Goal: Task Accomplishment & Management: Manage account settings

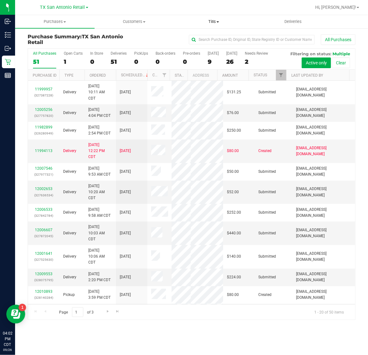
click at [210, 24] on span "Tills" at bounding box center [213, 22] width 79 height 6
click at [216, 40] on li "Manage tills" at bounding box center [213, 38] width 79 height 8
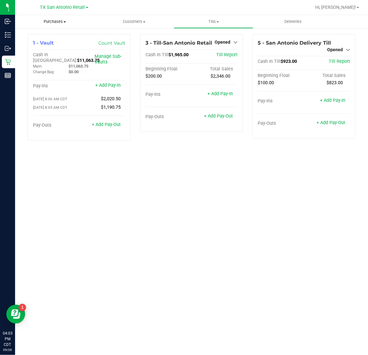
click at [56, 21] on span "Purchases" at bounding box center [54, 22] width 79 height 6
click at [56, 42] on li "Fulfillment" at bounding box center [54, 46] width 79 height 8
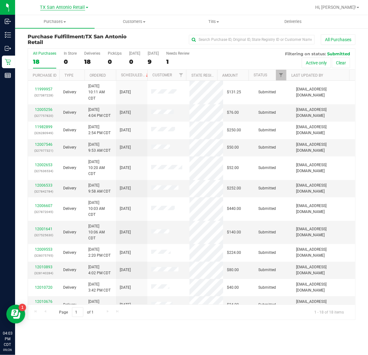
click at [65, 9] on span "TX San Antonio Retail" at bounding box center [62, 8] width 45 height 6
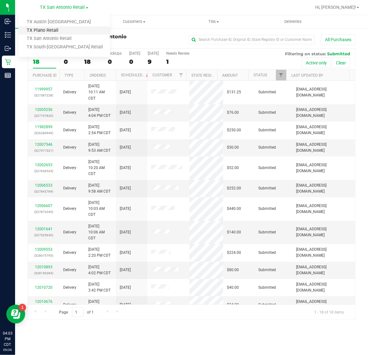
click at [60, 30] on link "TX Plano Retail" at bounding box center [64, 30] width 92 height 8
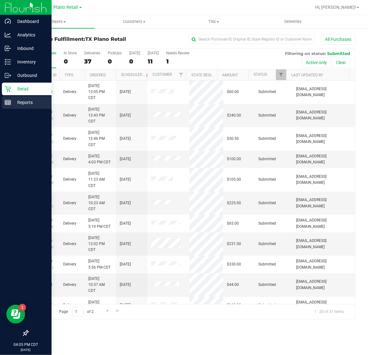
click at [9, 98] on div "Reports" at bounding box center [27, 102] width 50 height 13
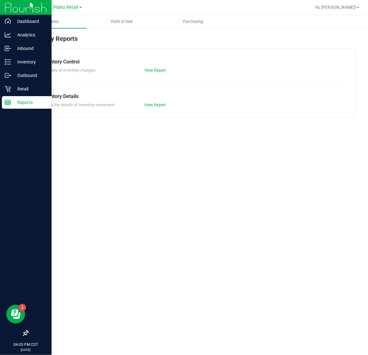
click at [28, 104] on p "Reports" at bounding box center [30, 103] width 38 height 8
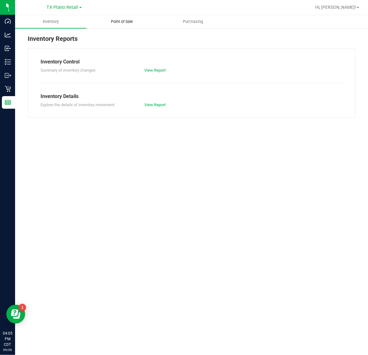
click at [124, 23] on span "Point of Sale" at bounding box center [121, 22] width 39 height 6
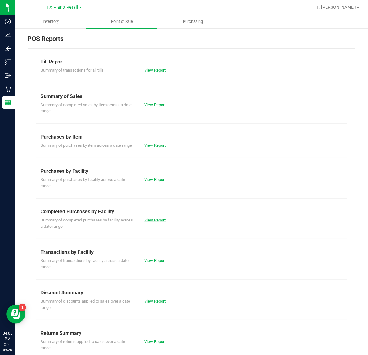
click at [161, 222] on link "View Report" at bounding box center [154, 220] width 21 height 5
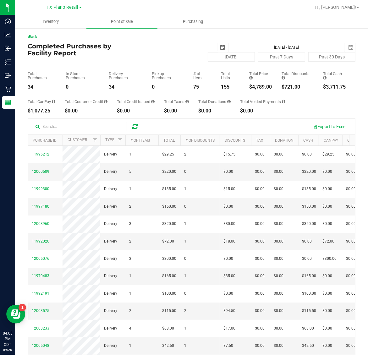
click at [220, 46] on span "select" at bounding box center [222, 47] width 5 height 5
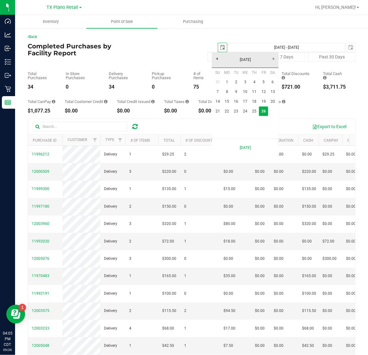
scroll to position [0, 16]
click at [252, 112] on link "25" at bounding box center [254, 112] width 9 height 10
type input "2025-09-25"
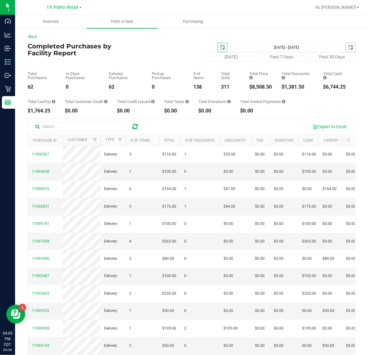
click at [348, 46] on span "select" at bounding box center [350, 47] width 5 height 5
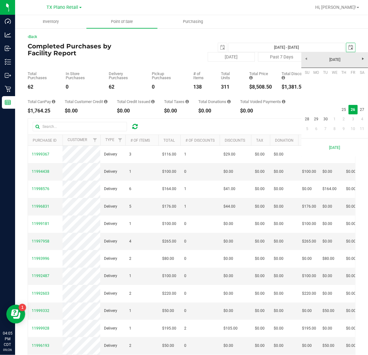
scroll to position [0, 16]
click at [343, 109] on link "25" at bounding box center [343, 110] width 9 height 10
type input "Sep 25, 2025 - Sep 25, 2025"
type input "2025-09-25"
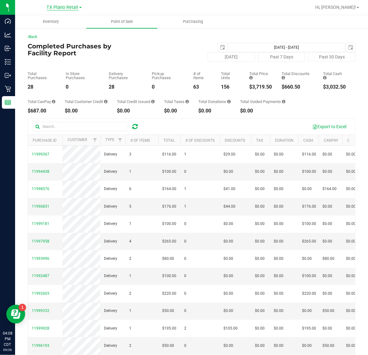
click at [61, 8] on span "TX Plano Retail" at bounding box center [63, 8] width 32 height 6
click at [65, 5] on span "TX Plano Retail" at bounding box center [63, 8] width 32 height 6
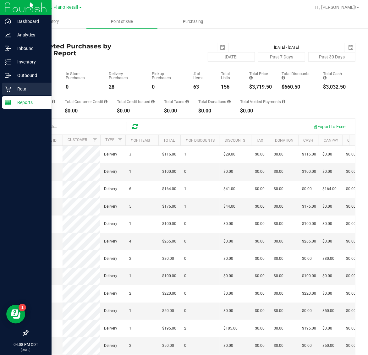
click at [14, 87] on p "Retail" at bounding box center [30, 89] width 38 height 8
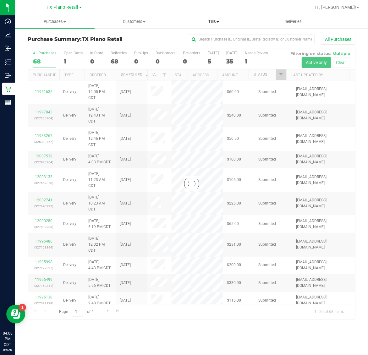
click at [211, 21] on span "Tills" at bounding box center [213, 22] width 79 height 6
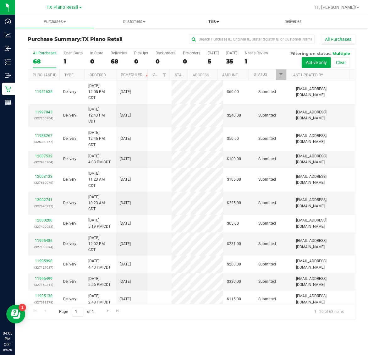
click at [214, 21] on span "Tills" at bounding box center [213, 22] width 79 height 6
click at [209, 35] on span "Manage tills" at bounding box center [195, 37] width 42 height 5
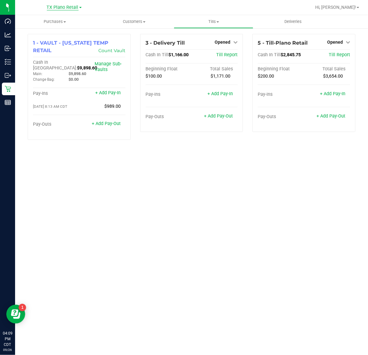
click at [61, 6] on span "TX Plano Retail" at bounding box center [63, 8] width 32 height 6
click at [56, 38] on link "TX San Antonio Retail" at bounding box center [64, 39] width 92 height 8
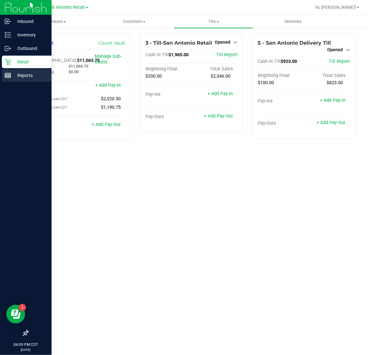
click at [13, 73] on p "Reports" at bounding box center [30, 76] width 38 height 8
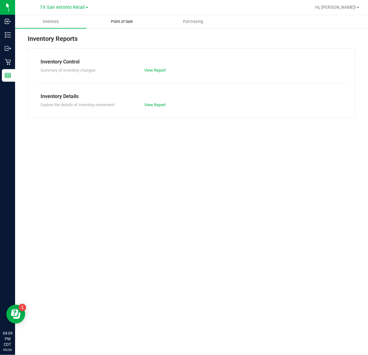
click at [126, 20] on span "Point of Sale" at bounding box center [121, 22] width 39 height 6
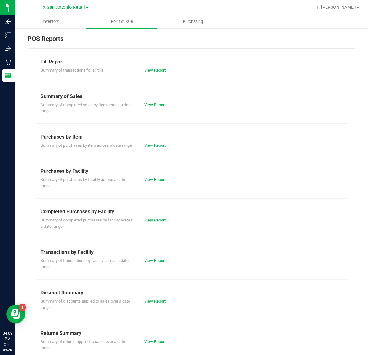
click at [156, 222] on link "View Report" at bounding box center [154, 220] width 21 height 5
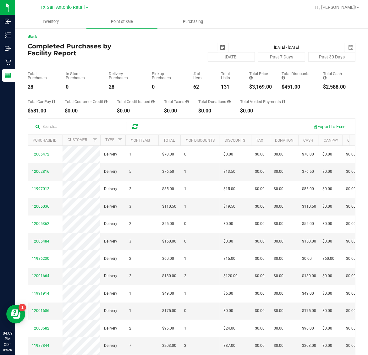
click at [220, 47] on span "select" at bounding box center [222, 47] width 5 height 5
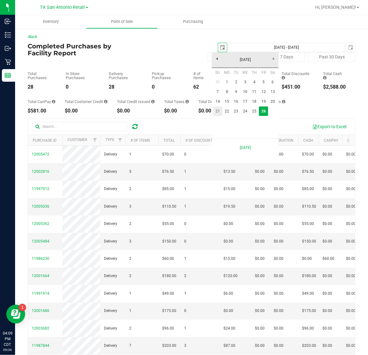
scroll to position [0, 16]
click at [251, 111] on link "25" at bounding box center [254, 112] width 9 height 10
type input "2025-09-25"
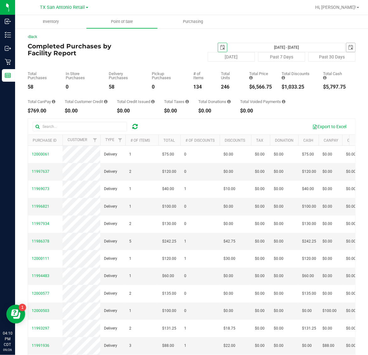
click at [348, 46] on span "select" at bounding box center [350, 47] width 5 height 5
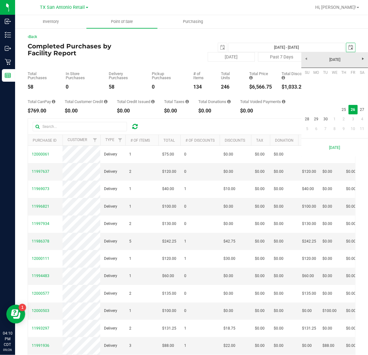
scroll to position [0, 16]
click at [341, 109] on link "25" at bounding box center [343, 110] width 9 height 10
type input "Sep 25, 2025 - Sep 25, 2025"
type input "2025-09-25"
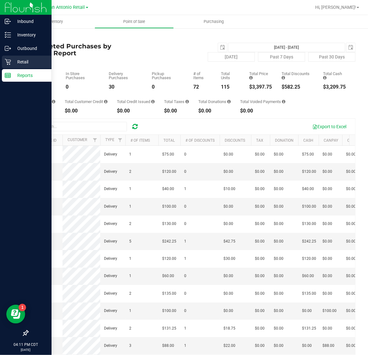
click at [16, 62] on p "Retail" at bounding box center [30, 62] width 38 height 8
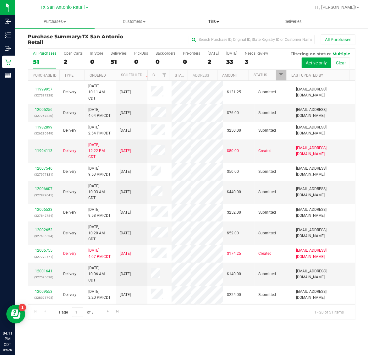
click at [206, 23] on span "Tills" at bounding box center [213, 22] width 79 height 6
click at [216, 40] on li "Manage tills" at bounding box center [213, 38] width 79 height 8
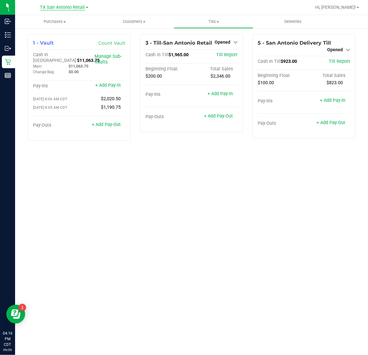
click at [65, 8] on span "TX San Antonio Retail" at bounding box center [62, 8] width 45 height 6
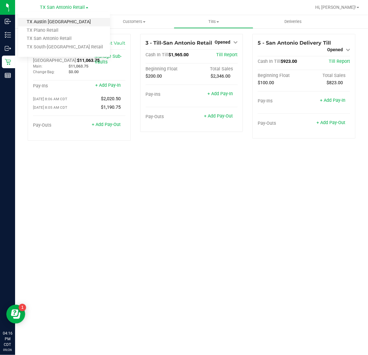
click at [62, 25] on link "TX Austin [GEOGRAPHIC_DATA]" at bounding box center [64, 22] width 92 height 8
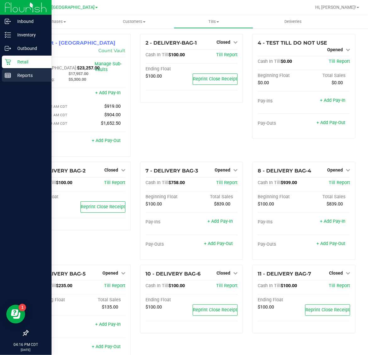
click at [23, 75] on p "Reports" at bounding box center [30, 76] width 38 height 8
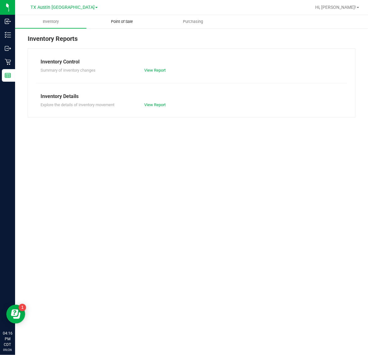
click at [127, 22] on span "Point of Sale" at bounding box center [121, 22] width 39 height 6
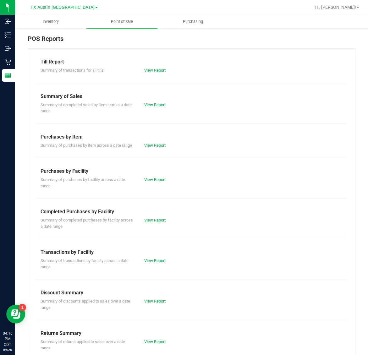
click at [153, 222] on link "View Report" at bounding box center [154, 220] width 21 height 5
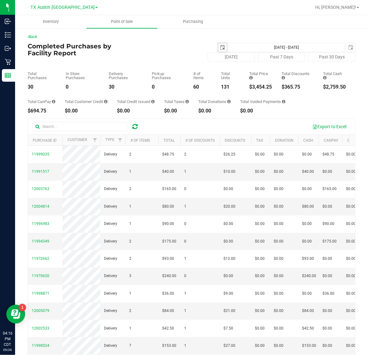
click at [220, 48] on span "select" at bounding box center [222, 47] width 5 height 5
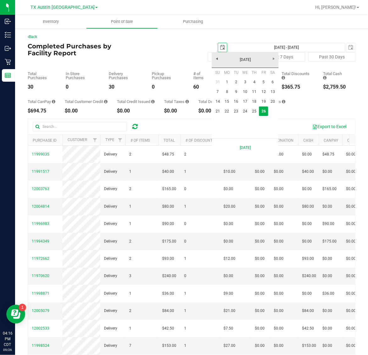
scroll to position [0, 16]
click at [254, 111] on link "25" at bounding box center [254, 112] width 9 height 10
type input "2025-09-25"
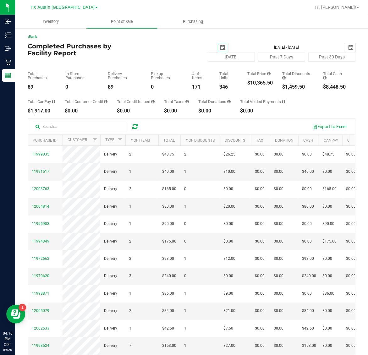
click at [348, 45] on span "select" at bounding box center [350, 47] width 5 height 5
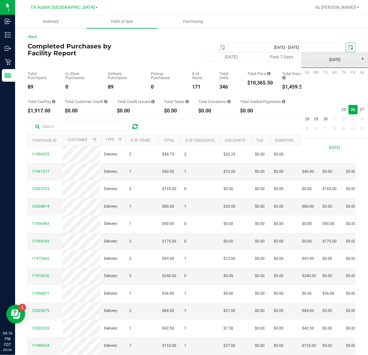
scroll to position [0, 16]
click at [340, 109] on link "25" at bounding box center [343, 110] width 9 height 10
type input "Sep 25, 2025 - Sep 25, 2025"
type input "2025-09-25"
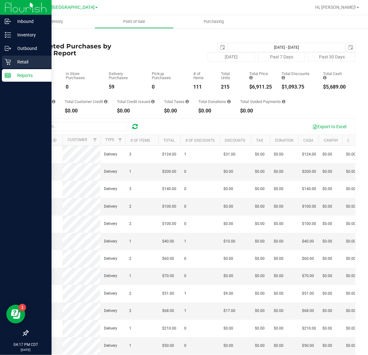
click at [28, 66] on div "Retail" at bounding box center [27, 62] width 50 height 13
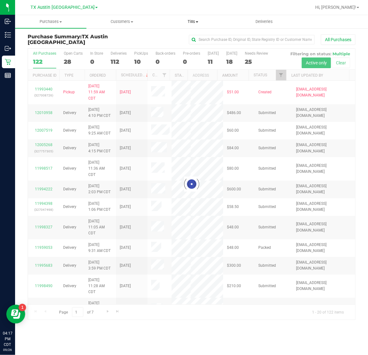
click at [187, 24] on span "Tills" at bounding box center [193, 22] width 71 height 6
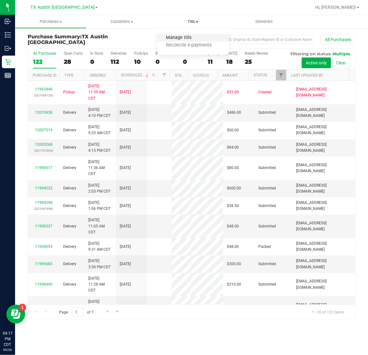
click at [194, 36] on span "Manage tills" at bounding box center [178, 37] width 42 height 5
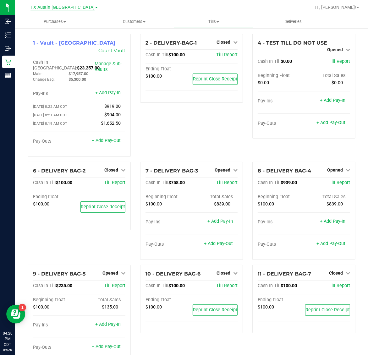
click at [57, 6] on span "TX Austin [GEOGRAPHIC_DATA]" at bounding box center [62, 8] width 64 height 6
click at [54, 47] on link "TX South-[GEOGRAPHIC_DATA] Retail" at bounding box center [64, 47] width 92 height 8
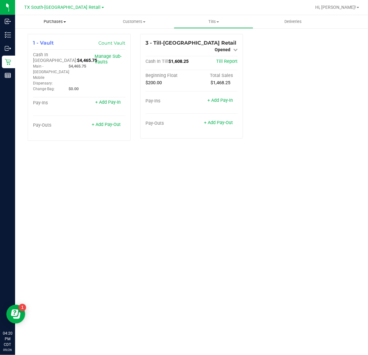
click at [54, 23] on span "Purchases" at bounding box center [54, 22] width 79 height 6
click at [53, 43] on li "Fulfillment" at bounding box center [54, 46] width 79 height 8
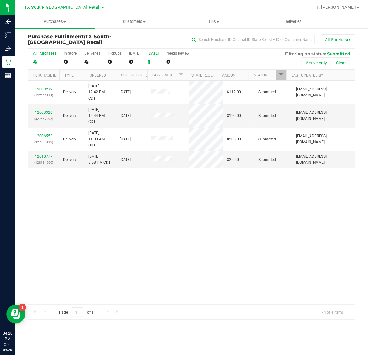
click at [153, 58] on div "1" at bounding box center [153, 61] width 11 height 7
click at [0, 0] on input "[DATE] 1" at bounding box center [0, 0] width 0 height 0
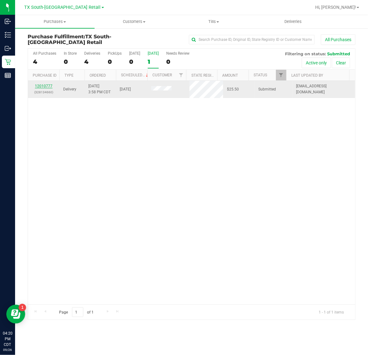
click at [45, 86] on link "12010777" at bounding box center [44, 86] width 18 height 4
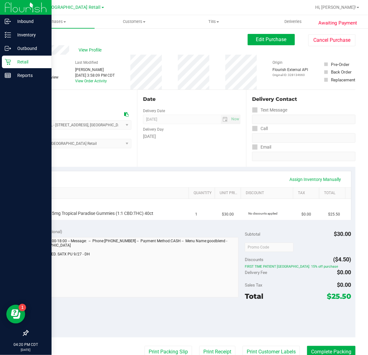
click at [11, 61] on p "Retail" at bounding box center [30, 62] width 38 height 8
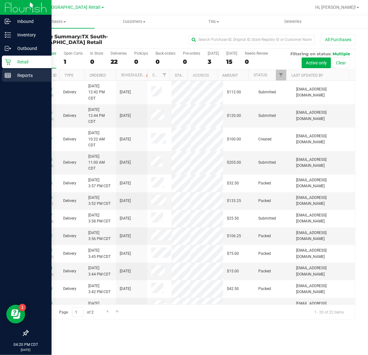
click at [15, 74] on p "Reports" at bounding box center [30, 76] width 38 height 8
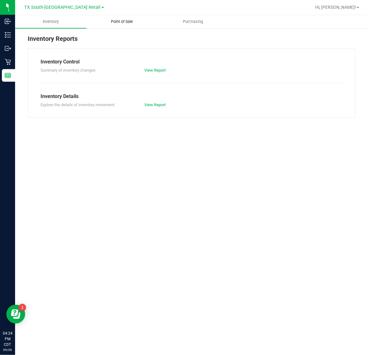
click at [124, 23] on span "Point of Sale" at bounding box center [121, 22] width 39 height 6
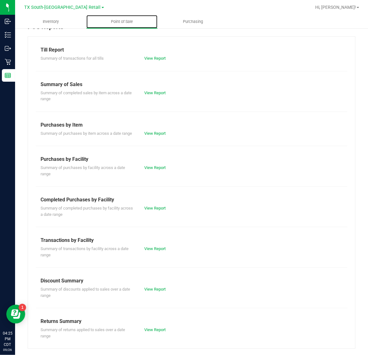
scroll to position [18, 0]
click at [155, 210] on link "View Report" at bounding box center [154, 208] width 21 height 5
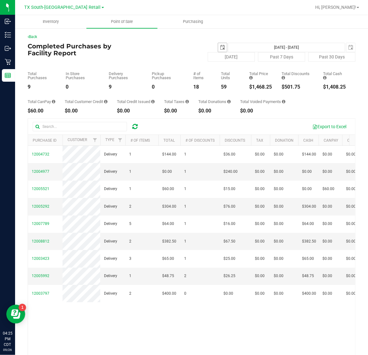
click at [220, 45] on span "select" at bounding box center [222, 47] width 5 height 5
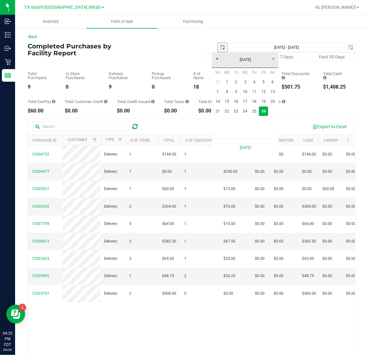
scroll to position [0, 16]
click at [255, 107] on link "25" at bounding box center [254, 112] width 9 height 10
type input "2025-09-25"
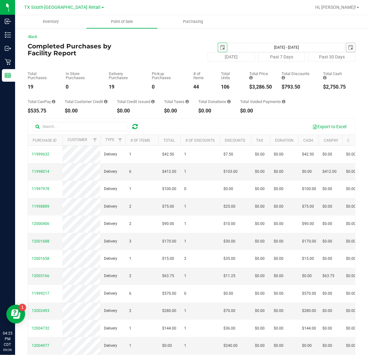
click at [348, 45] on span "select" at bounding box center [350, 47] width 5 height 5
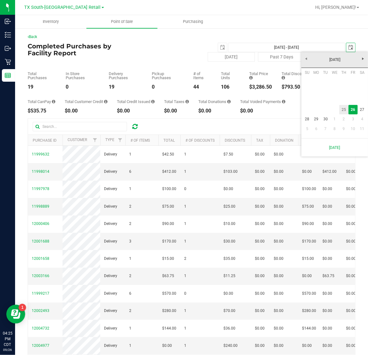
click at [347, 111] on link "25" at bounding box center [343, 110] width 9 height 10
type input "Sep 25, 2025 - Sep 25, 2025"
type input "2025-09-25"
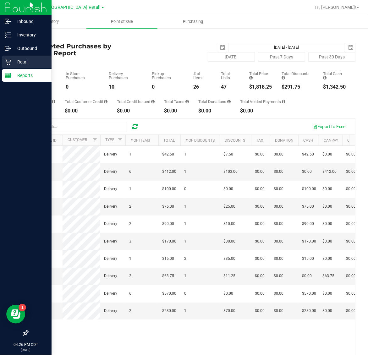
click at [11, 60] on p "Retail" at bounding box center [30, 62] width 38 height 8
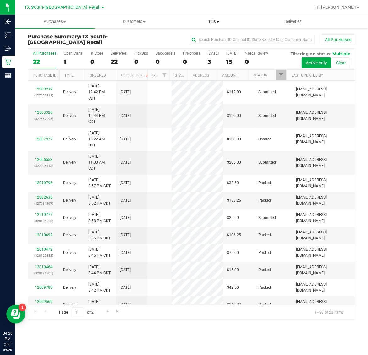
click at [213, 22] on span "Tills" at bounding box center [213, 22] width 79 height 6
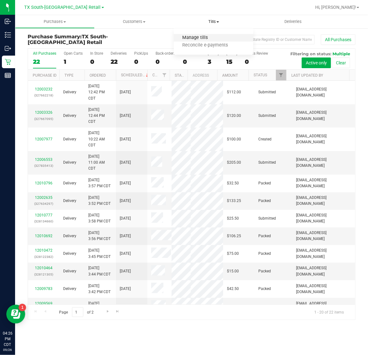
click at [213, 38] on span "Manage tills" at bounding box center [195, 37] width 42 height 5
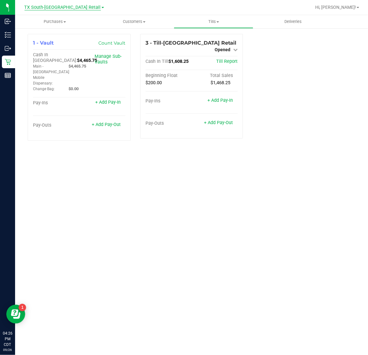
click at [53, 6] on span "TX South-[GEOGRAPHIC_DATA] Retail" at bounding box center [63, 8] width 76 height 6
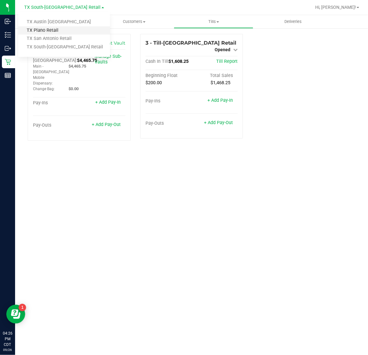
click at [50, 29] on link "TX Plano Retail" at bounding box center [64, 30] width 92 height 8
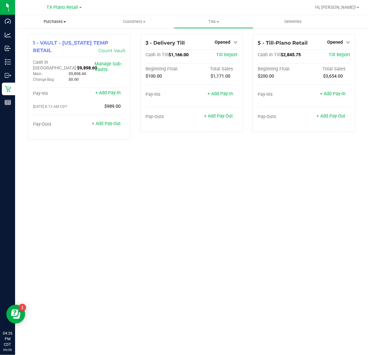
click at [53, 23] on span "Purchases" at bounding box center [54, 22] width 79 height 6
click at [54, 43] on li "Fulfillment" at bounding box center [54, 46] width 79 height 8
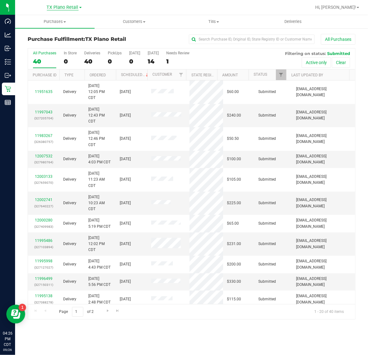
click at [63, 7] on span "TX Plano Retail" at bounding box center [63, 8] width 32 height 6
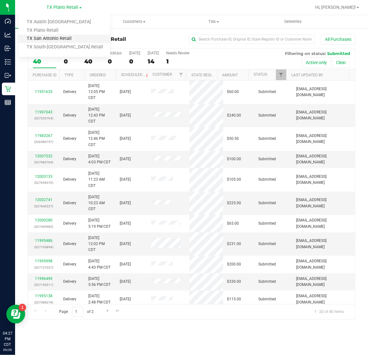
click at [57, 37] on link "TX San Antonio Retail" at bounding box center [64, 39] width 92 height 8
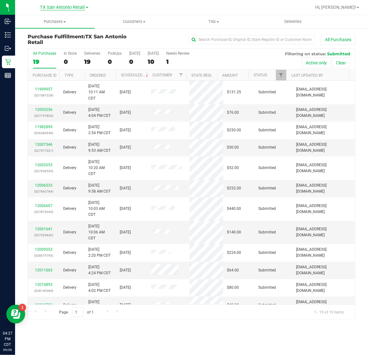
click at [60, 6] on span "TX San Antonio Retail" at bounding box center [62, 8] width 45 height 6
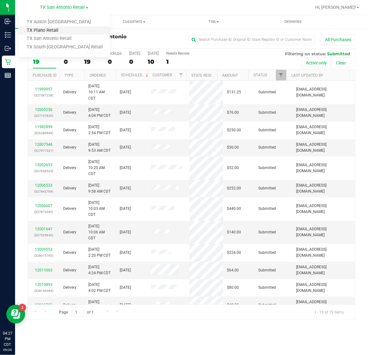
click at [57, 27] on link "TX Plano Retail" at bounding box center [64, 30] width 92 height 8
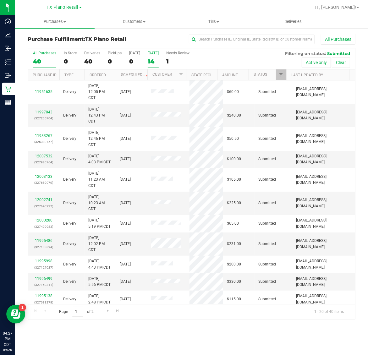
click at [150, 56] on label "[DATE] 14" at bounding box center [153, 59] width 11 height 17
click at [0, 0] on input "[DATE] 14" at bounding box center [0, 0] width 0 height 0
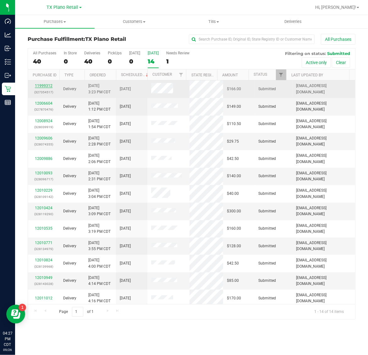
click at [47, 87] on link "11999312" at bounding box center [44, 86] width 18 height 4
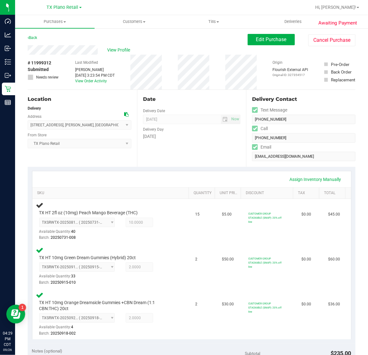
click at [190, 150] on div "Date Delivery Date 09/27/2025 Now 09/27/2025 07:00 AM Now Delivery Day Saturday" at bounding box center [191, 128] width 109 height 77
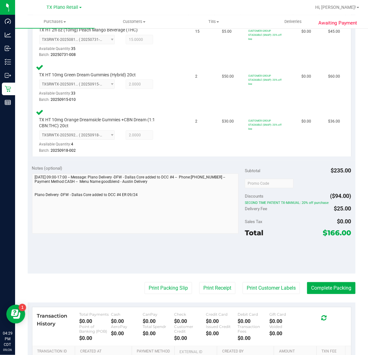
scroll to position [194, 0]
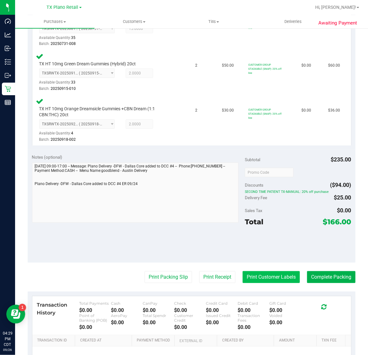
click at [265, 278] on button "Print Customer Labels" at bounding box center [271, 277] width 57 height 12
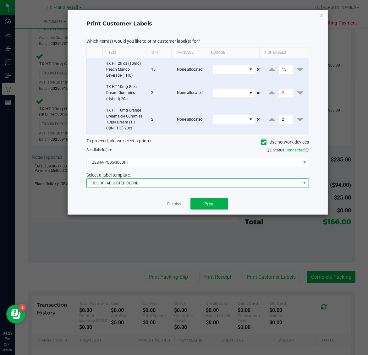
click at [191, 180] on span "300 DPI ADJUSTED CLONE" at bounding box center [194, 183] width 214 height 9
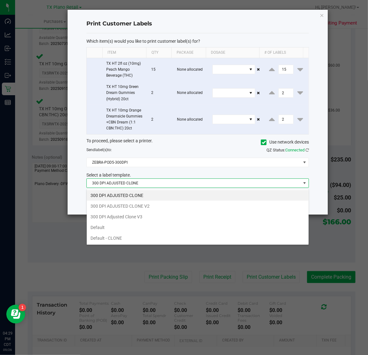
scroll to position [10, 222]
click at [173, 216] on li "300 DPI Adjusted Clone V3" at bounding box center [198, 216] width 222 height 11
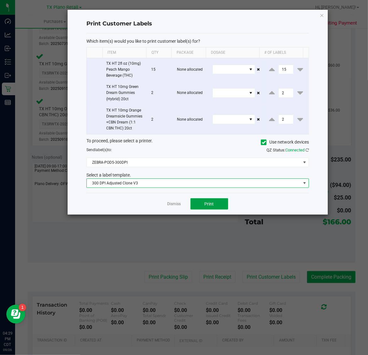
click at [219, 202] on button "Print" at bounding box center [209, 203] width 38 height 11
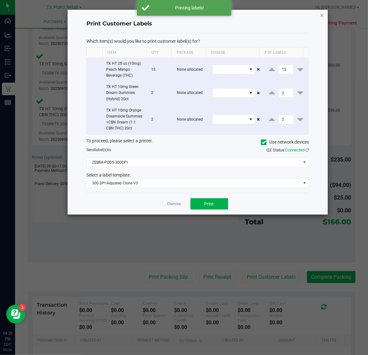
click at [321, 15] on icon "button" at bounding box center [322, 15] width 4 height 8
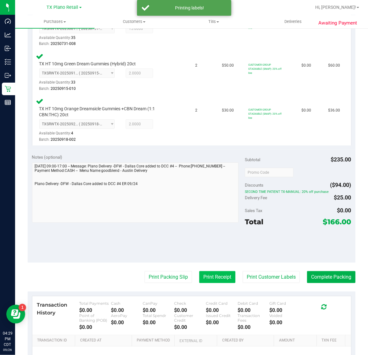
click at [211, 278] on button "Print Receipt" at bounding box center [217, 277] width 36 height 12
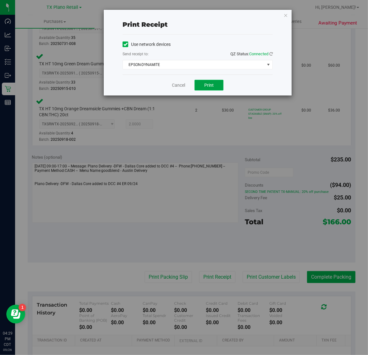
click at [211, 87] on span "Print" at bounding box center [208, 85] width 9 height 5
click at [287, 17] on icon "button" at bounding box center [285, 15] width 4 height 8
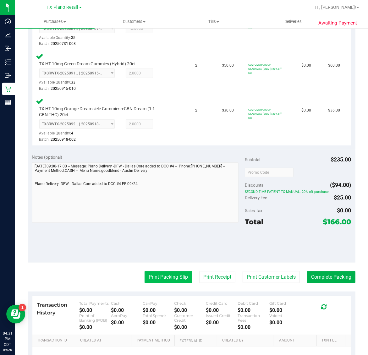
click at [163, 282] on button "Print Packing Slip" at bounding box center [168, 277] width 47 height 12
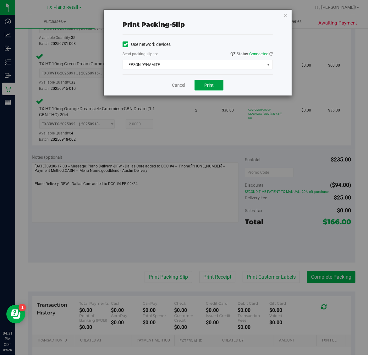
click at [209, 86] on span "Print" at bounding box center [208, 85] width 9 height 5
click at [283, 11] on icon "button" at bounding box center [285, 15] width 4 height 8
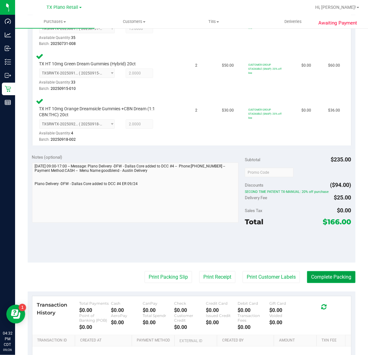
click at [315, 276] on button "Complete Packing" at bounding box center [331, 277] width 48 height 12
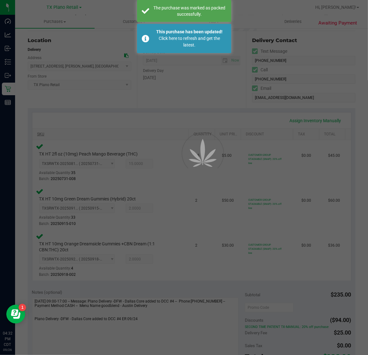
scroll to position [0, 0]
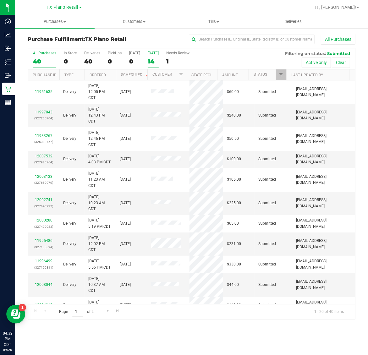
click at [150, 63] on div "14" at bounding box center [153, 61] width 11 height 7
click at [0, 0] on input "Tomorrow 14" at bounding box center [0, 0] width 0 height 0
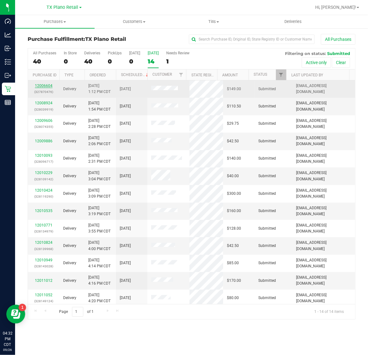
click at [42, 88] on link "12006604" at bounding box center [44, 86] width 18 height 4
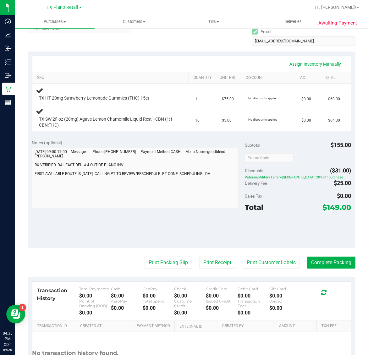
scroll to position [118, 0]
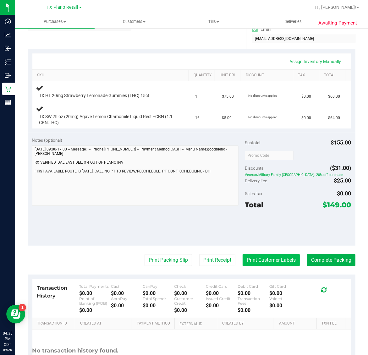
click at [260, 254] on button "Print Customer Labels" at bounding box center [271, 260] width 57 height 12
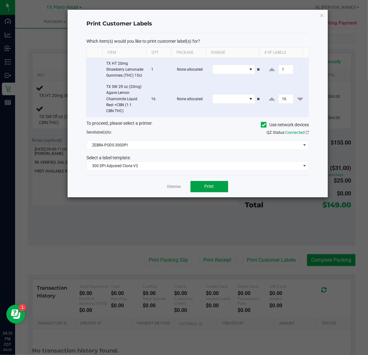
drag, startPoint x: 212, startPoint y: 194, endPoint x: 269, endPoint y: 120, distance: 93.5
click at [217, 188] on button "Print" at bounding box center [209, 186] width 38 height 11
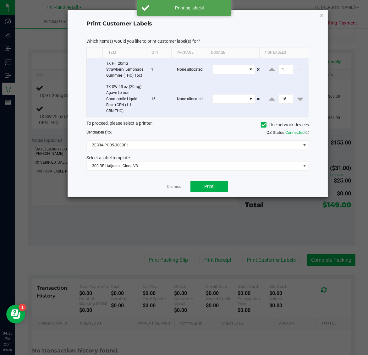
click at [322, 15] on icon "button" at bounding box center [322, 15] width 4 height 8
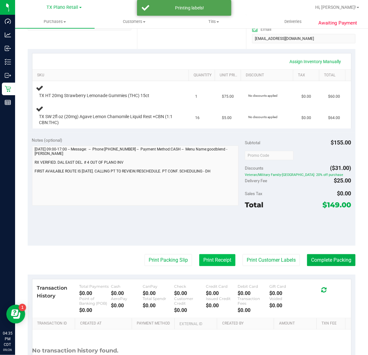
click at [212, 261] on button "Print Receipt" at bounding box center [217, 260] width 36 height 12
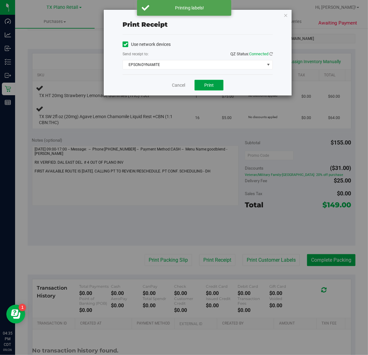
click at [209, 83] on span "Print" at bounding box center [208, 85] width 9 height 5
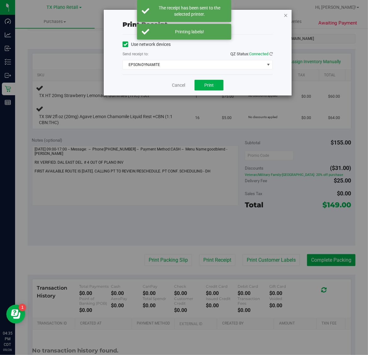
click at [284, 14] on icon "button" at bounding box center [285, 15] width 4 height 8
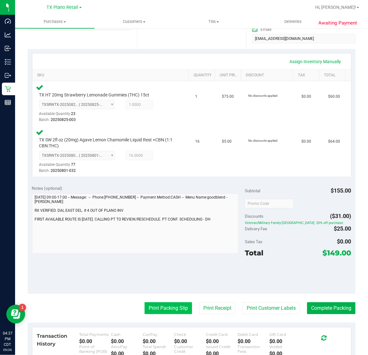
click at [152, 305] on button "Print Packing Slip" at bounding box center [168, 308] width 47 height 12
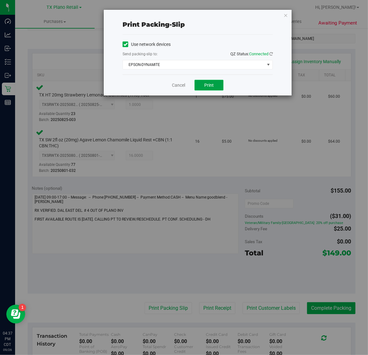
click at [214, 85] on span "Print" at bounding box center [208, 85] width 9 height 5
click at [284, 15] on icon "button" at bounding box center [285, 15] width 4 height 8
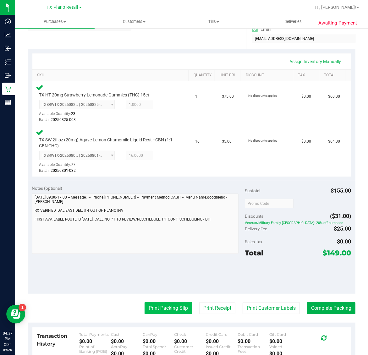
click at [165, 307] on button "Print Packing Slip" at bounding box center [168, 308] width 47 height 12
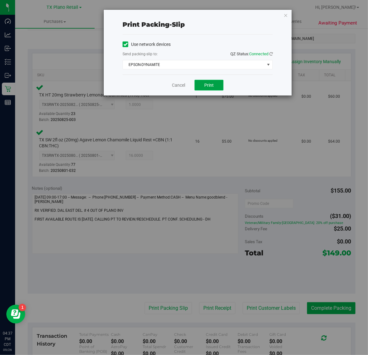
click at [208, 88] on span "Print" at bounding box center [208, 85] width 9 height 5
click at [287, 15] on icon "button" at bounding box center [285, 15] width 4 height 8
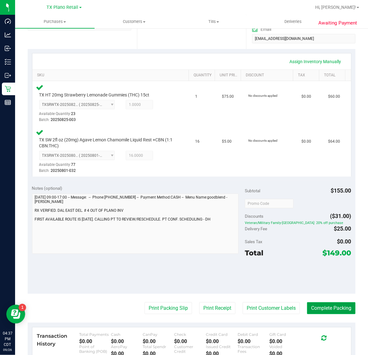
click at [323, 307] on button "Complete Packing" at bounding box center [331, 308] width 48 height 12
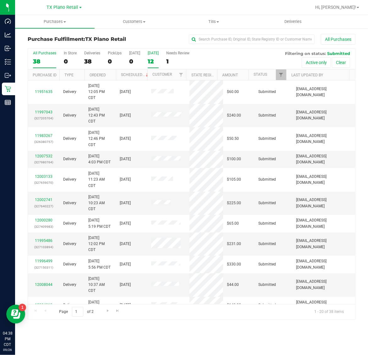
click at [156, 58] on div "12" at bounding box center [153, 61] width 11 height 7
click at [0, 0] on input "Tomorrow 12" at bounding box center [0, 0] width 0 height 0
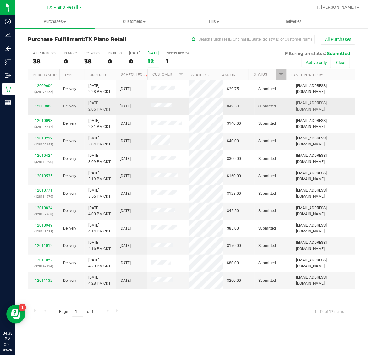
click at [47, 107] on link "12009886" at bounding box center [44, 106] width 18 height 4
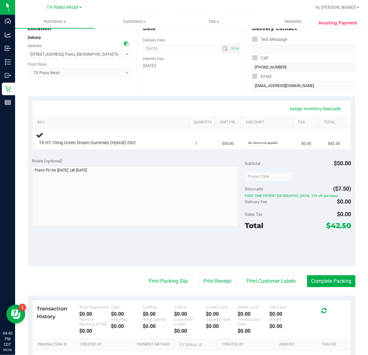
scroll to position [79, 0]
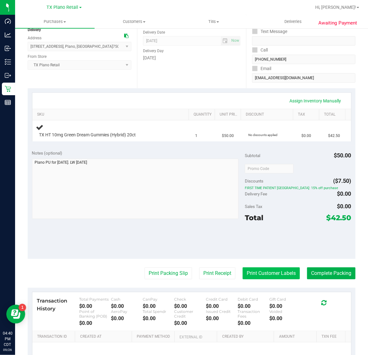
click at [264, 271] on button "Print Customer Labels" at bounding box center [271, 273] width 57 height 12
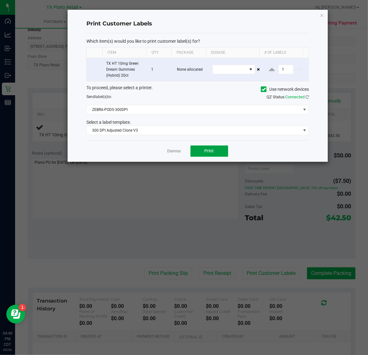
click at [208, 153] on span "Print" at bounding box center [209, 150] width 9 height 5
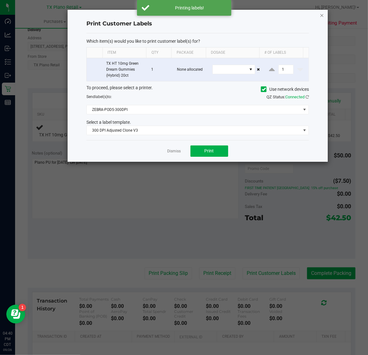
click at [321, 14] on icon "button" at bounding box center [322, 15] width 4 height 8
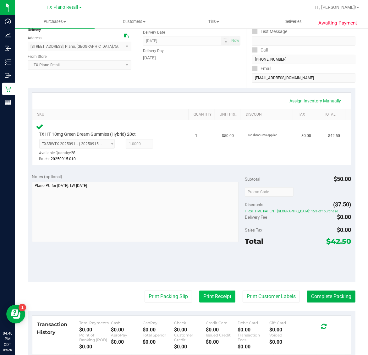
click at [215, 293] on button "Print Receipt" at bounding box center [217, 297] width 36 height 12
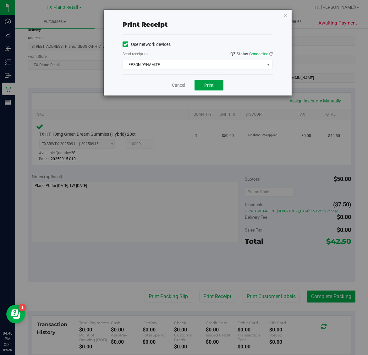
click at [200, 88] on button "Print" at bounding box center [208, 85] width 29 height 11
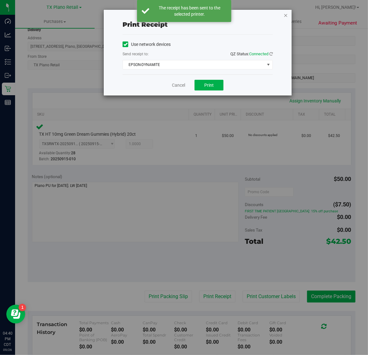
click at [286, 15] on icon "button" at bounding box center [285, 15] width 4 height 8
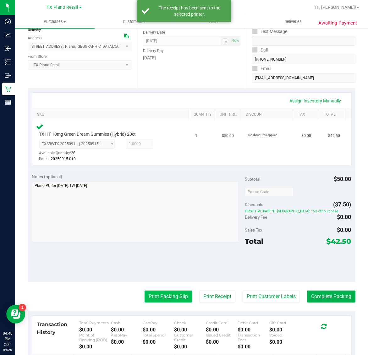
click at [158, 296] on button "Print Packing Slip" at bounding box center [168, 297] width 47 height 12
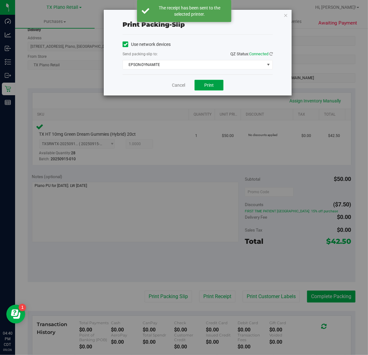
click at [217, 82] on button "Print" at bounding box center [208, 85] width 29 height 11
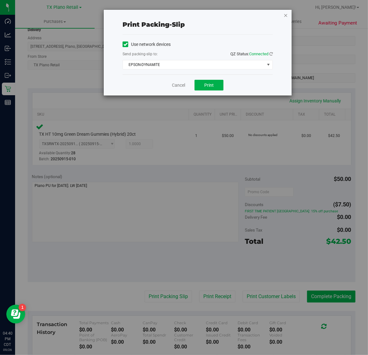
click at [287, 15] on icon "button" at bounding box center [285, 15] width 4 height 8
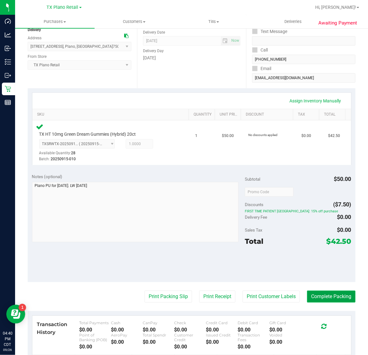
click at [340, 296] on button "Complete Packing" at bounding box center [331, 297] width 48 height 12
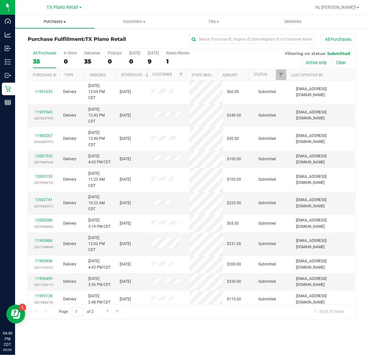
click at [53, 21] on span "Purchases" at bounding box center [54, 22] width 79 height 6
click at [51, 45] on span "Fulfillment" at bounding box center [34, 45] width 39 height 5
click at [155, 59] on div "9" at bounding box center [153, 61] width 11 height 7
click at [0, 0] on input "Tomorrow 9" at bounding box center [0, 0] width 0 height 0
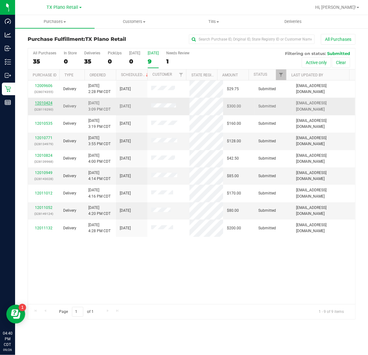
click at [41, 104] on link "12010424" at bounding box center [44, 103] width 18 height 4
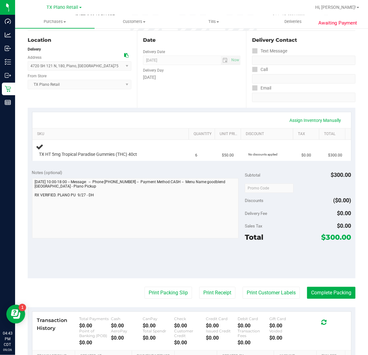
scroll to position [79, 0]
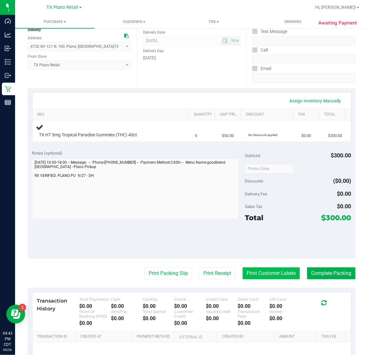
click at [265, 274] on button "Print Customer Labels" at bounding box center [271, 273] width 57 height 12
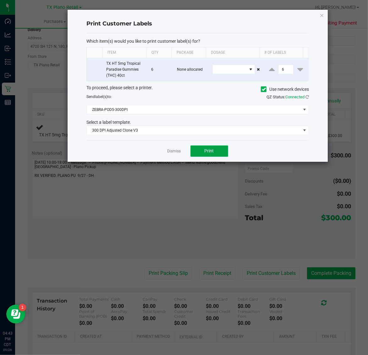
click at [208, 148] on button "Print" at bounding box center [209, 150] width 38 height 11
click at [321, 15] on icon "button" at bounding box center [322, 15] width 4 height 8
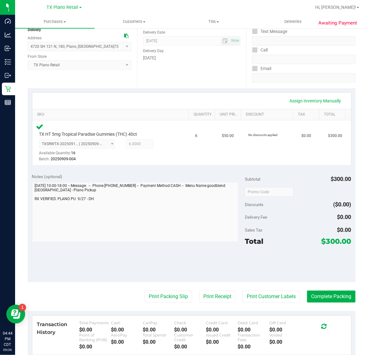
click at [202, 309] on purchase-details "Back Edit Purchase Cancel Purchase View Profile # 12010424 Submitted Needs revi…" at bounding box center [192, 194] width 328 height 478
click at [200, 296] on button "Print Receipt" at bounding box center [217, 297] width 36 height 12
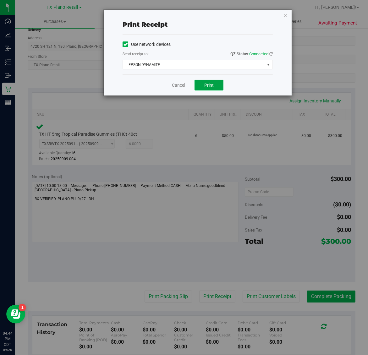
click at [210, 82] on button "Print" at bounding box center [208, 85] width 29 height 11
click at [285, 15] on icon "button" at bounding box center [285, 15] width 4 height 8
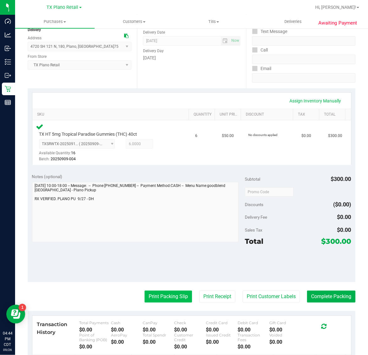
click at [174, 292] on button "Print Packing Slip" at bounding box center [168, 297] width 47 height 12
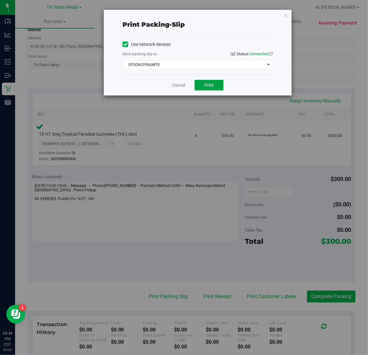
click at [207, 80] on button "Print" at bounding box center [208, 85] width 29 height 11
click at [285, 16] on icon "button" at bounding box center [285, 15] width 4 height 8
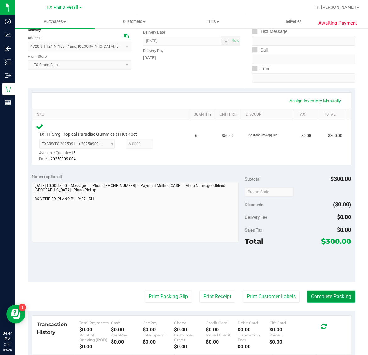
click at [325, 299] on button "Complete Packing" at bounding box center [331, 297] width 48 height 12
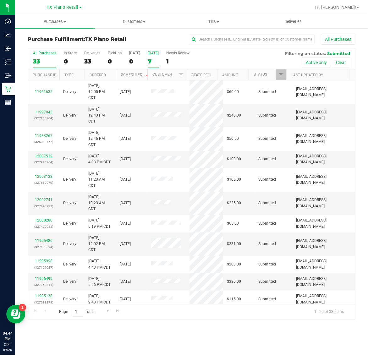
click at [156, 53] on div "[DATE]" at bounding box center [153, 53] width 11 height 4
click at [0, 0] on input "Tomorrow 7" at bounding box center [0, 0] width 0 height 0
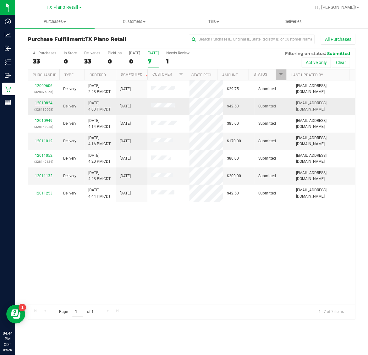
click at [40, 103] on link "12010824" at bounding box center [44, 103] width 18 height 4
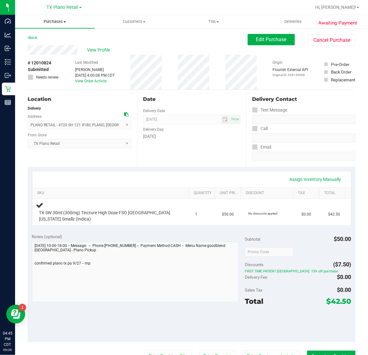
click at [57, 21] on span "Purchases" at bounding box center [54, 22] width 79 height 6
click at [56, 43] on li "Fulfillment" at bounding box center [54, 46] width 79 height 8
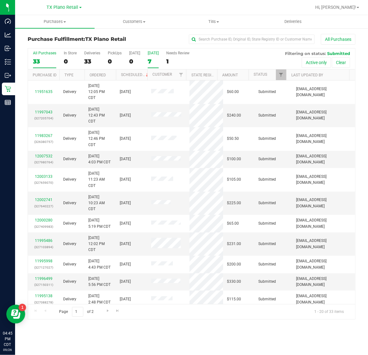
click at [148, 64] on div "7" at bounding box center [153, 61] width 11 height 7
click at [0, 0] on input "Tomorrow 7" at bounding box center [0, 0] width 0 height 0
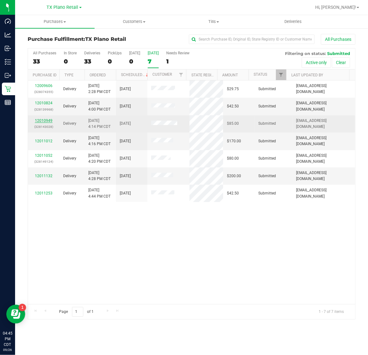
click at [44, 120] on link "12010949" at bounding box center [44, 120] width 18 height 4
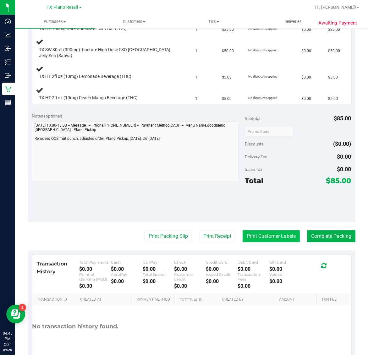
scroll to position [196, 0]
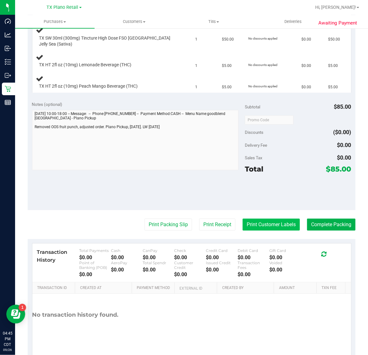
click at [259, 219] on button "Print Customer Labels" at bounding box center [271, 225] width 57 height 12
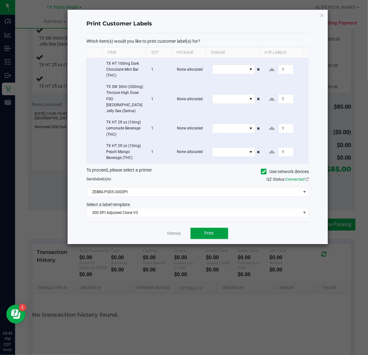
drag, startPoint x: 209, startPoint y: 231, endPoint x: 211, endPoint y: 227, distance: 4.4
click at [211, 228] on button "Print" at bounding box center [209, 233] width 38 height 11
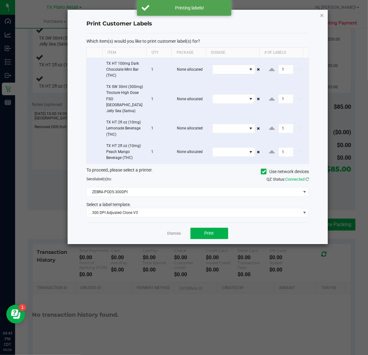
click at [323, 12] on icon "button" at bounding box center [322, 15] width 4 height 8
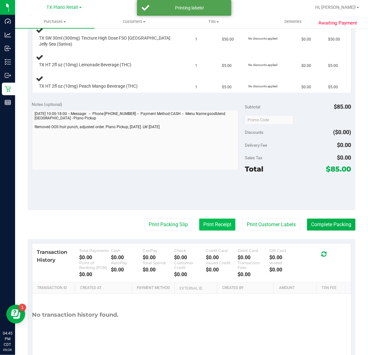
click at [208, 220] on button "Print Receipt" at bounding box center [217, 225] width 36 height 12
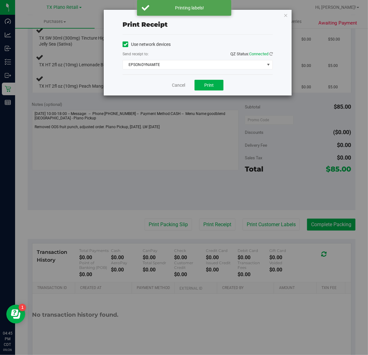
click at [203, 74] on div "Use network devices Send receipt to: QZ Status: Connected EPSON-DYNAMITE Choose…" at bounding box center [198, 55] width 150 height 40
click at [205, 87] on span "Print" at bounding box center [208, 85] width 9 height 5
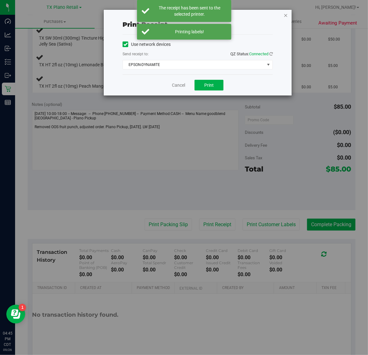
click at [284, 13] on icon "button" at bounding box center [285, 15] width 4 height 8
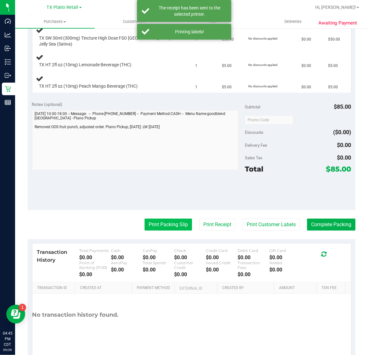
drag, startPoint x: 156, startPoint y: 227, endPoint x: 156, endPoint y: 216, distance: 10.4
click at [156, 225] on purchase-details "Back Edit Purchase Cancel Purchase View Profile # 12010949 Submitted Needs revi…" at bounding box center [192, 100] width 328 height 524
click at [156, 219] on button "Print Packing Slip" at bounding box center [168, 225] width 47 height 12
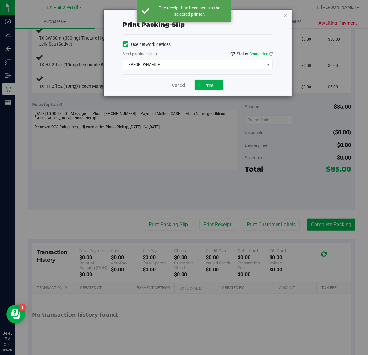
click at [155, 162] on div "Print packing-slip Use network devices Send packing-slip to: QZ Status: Connect…" at bounding box center [186, 177] width 373 height 355
click at [160, 220] on div "Print packing-slip Use network devices Send packing-slip to: QZ Status: Connect…" at bounding box center [186, 177] width 373 height 355
click at [215, 82] on button "Print" at bounding box center [208, 85] width 29 height 11
click at [283, 17] on icon "button" at bounding box center [285, 15] width 4 height 8
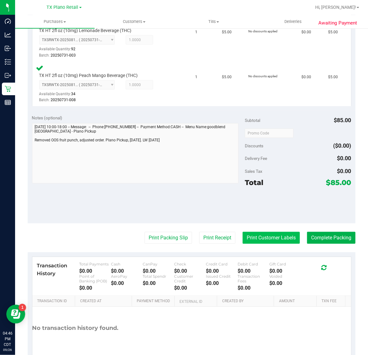
scroll to position [302, 0]
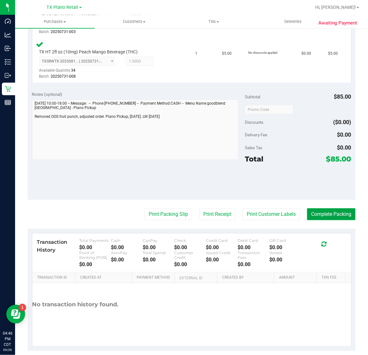
click at [326, 208] on button "Complete Packing" at bounding box center [331, 214] width 48 height 12
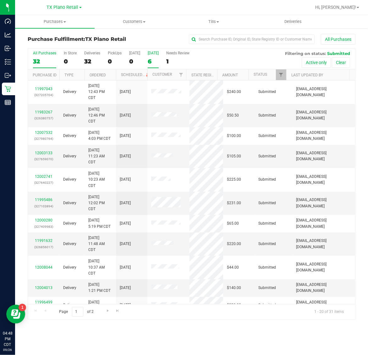
click at [159, 57] on label "Tomorrow 6" at bounding box center [153, 59] width 11 height 17
click at [0, 0] on input "Tomorrow 6" at bounding box center [0, 0] width 0 height 0
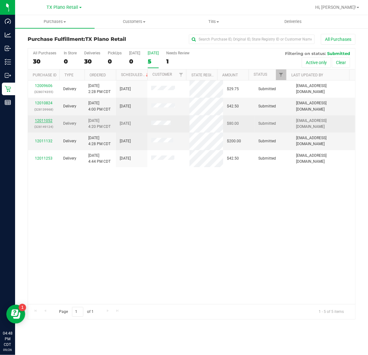
click at [44, 123] on link "12011052" at bounding box center [44, 120] width 18 height 4
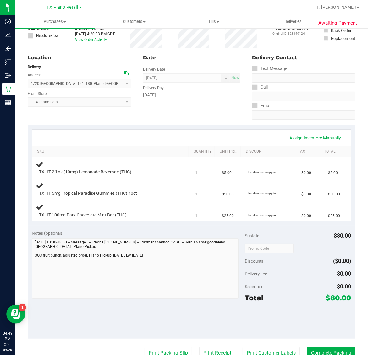
scroll to position [118, 0]
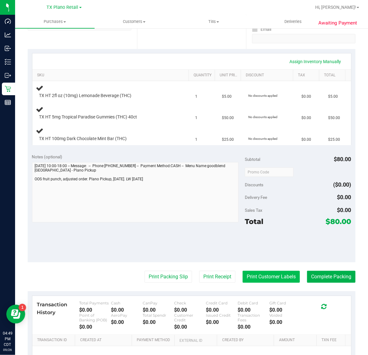
click at [258, 279] on button "Print Customer Labels" at bounding box center [271, 277] width 57 height 12
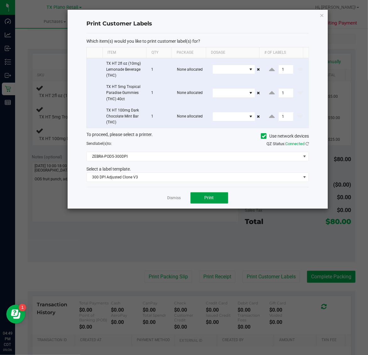
click at [213, 198] on span "Print" at bounding box center [209, 197] width 9 height 5
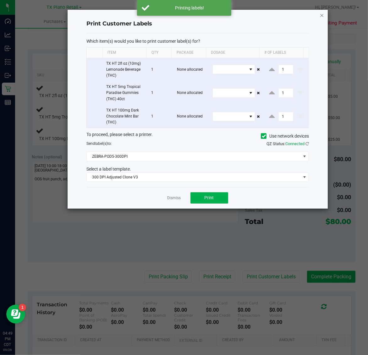
click at [320, 13] on icon "button" at bounding box center [322, 15] width 4 height 8
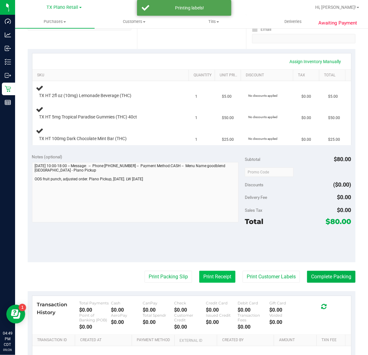
click at [199, 277] on button "Print Receipt" at bounding box center [217, 277] width 36 height 12
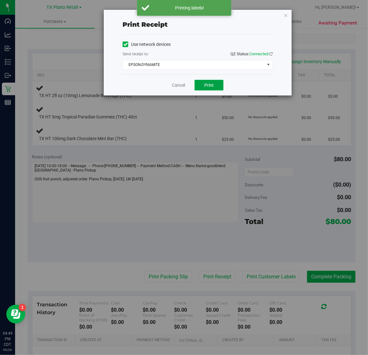
click at [206, 89] on button "Print" at bounding box center [208, 85] width 29 height 11
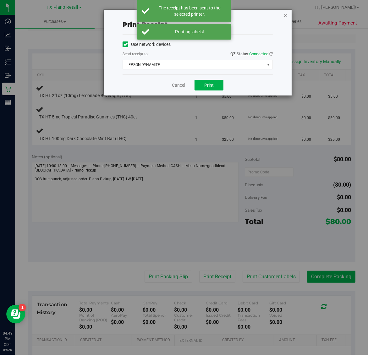
click at [286, 14] on icon "button" at bounding box center [285, 15] width 4 height 8
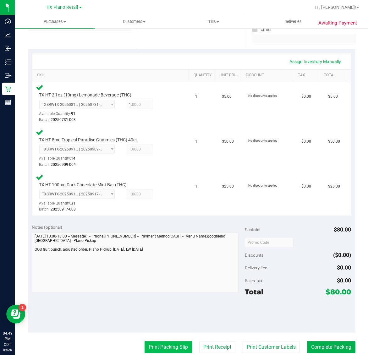
click at [170, 343] on button "Print Packing Slip" at bounding box center [168, 347] width 47 height 12
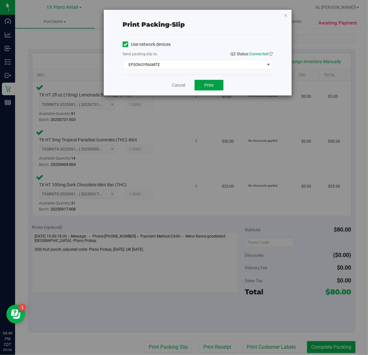
click at [209, 85] on span "Print" at bounding box center [208, 85] width 9 height 5
click at [287, 17] on icon "button" at bounding box center [285, 15] width 4 height 8
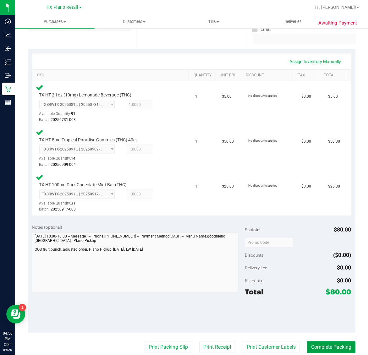
click at [328, 349] on button "Complete Packing" at bounding box center [331, 347] width 48 height 12
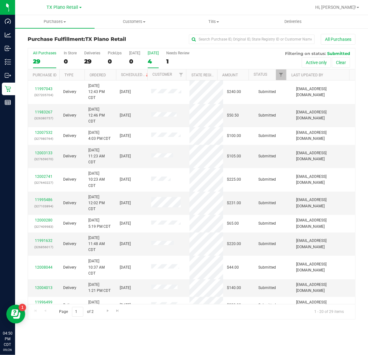
click at [152, 57] on label "Tomorrow 4" at bounding box center [153, 59] width 11 height 17
click at [0, 0] on input "Tomorrow 4" at bounding box center [0, 0] width 0 height 0
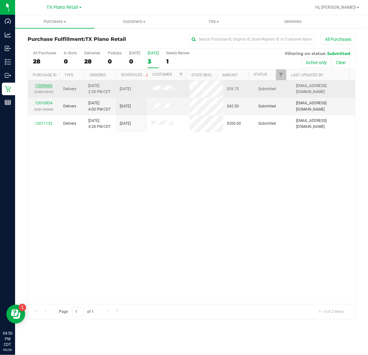
click at [46, 85] on link "12009606" at bounding box center [44, 86] width 18 height 4
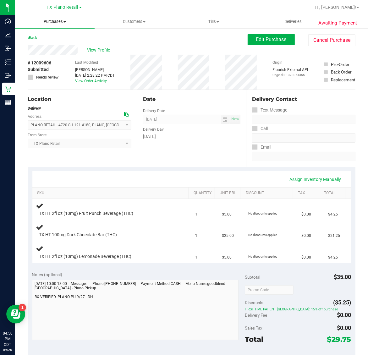
click at [53, 22] on span "Purchases" at bounding box center [54, 22] width 79 height 6
click at [55, 42] on li "Fulfillment" at bounding box center [54, 46] width 79 height 8
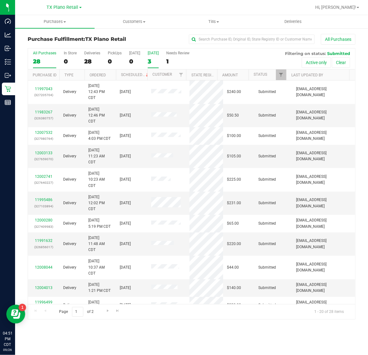
click at [156, 58] on div "3" at bounding box center [153, 61] width 11 height 7
click at [0, 0] on input "Tomorrow 3" at bounding box center [0, 0] width 0 height 0
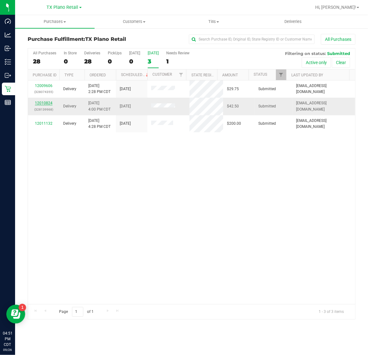
click at [41, 104] on link "12010824" at bounding box center [44, 103] width 18 height 4
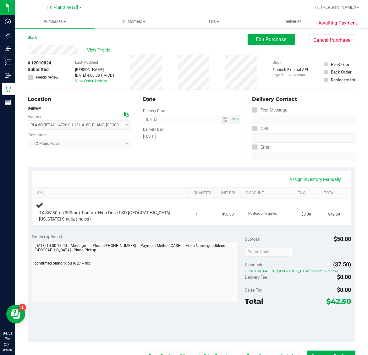
scroll to position [118, 0]
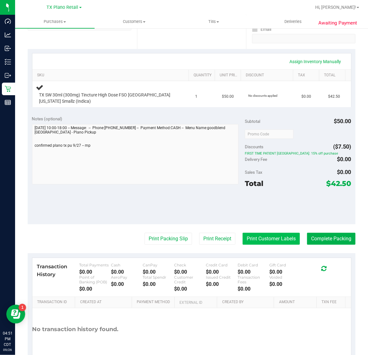
click at [257, 241] on button "Print Customer Labels" at bounding box center [271, 239] width 57 height 12
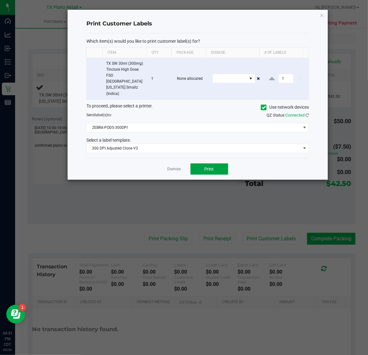
click at [203, 163] on button "Print" at bounding box center [209, 168] width 38 height 11
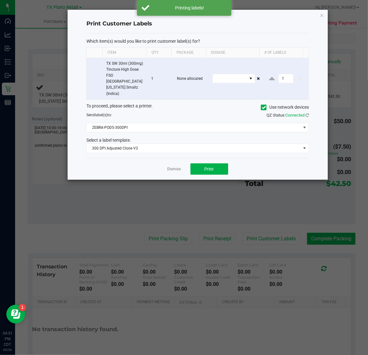
drag, startPoint x: 321, startPoint y: 13, endPoint x: 320, endPoint y: 17, distance: 4.7
click at [321, 13] on icon "button" at bounding box center [322, 15] width 4 height 8
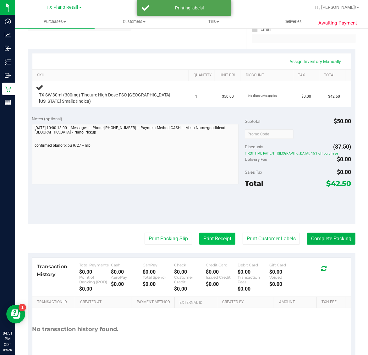
click at [208, 234] on button "Print Receipt" at bounding box center [217, 239] width 36 height 12
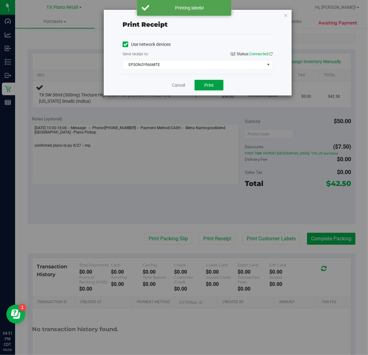
click at [217, 82] on button "Print" at bounding box center [208, 85] width 29 height 11
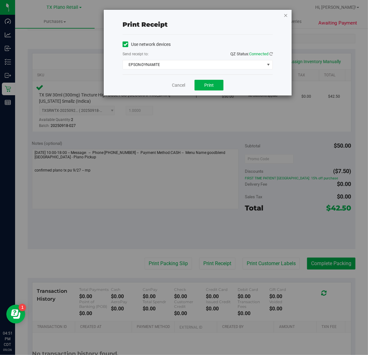
click at [285, 15] on icon "button" at bounding box center [285, 15] width 4 height 8
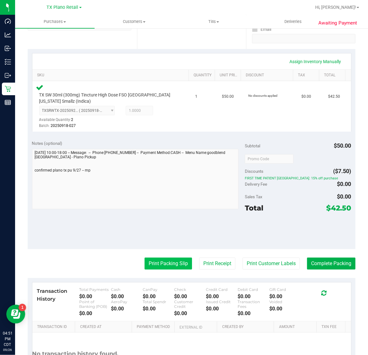
click at [163, 265] on button "Print Packing Slip" at bounding box center [168, 264] width 47 height 12
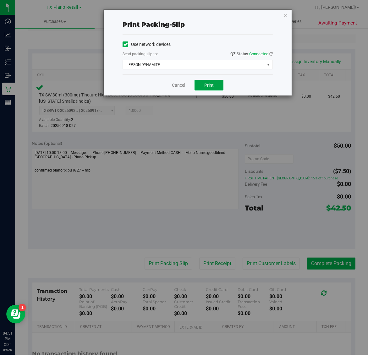
click at [209, 87] on span "Print" at bounding box center [208, 85] width 9 height 5
click at [286, 13] on icon "button" at bounding box center [285, 15] width 4 height 8
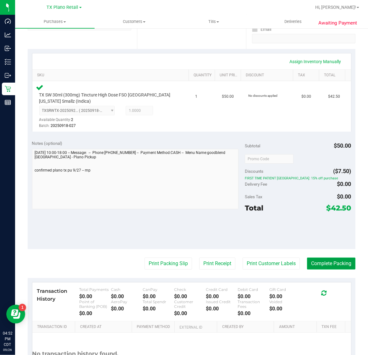
click at [325, 263] on button "Complete Packing" at bounding box center [331, 264] width 48 height 12
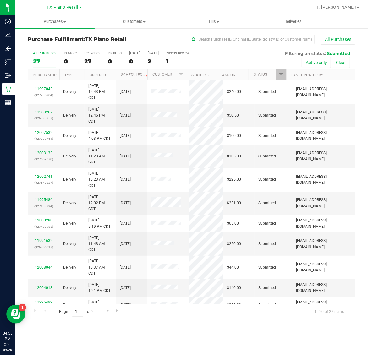
click at [64, 8] on span "TX Plano Retail" at bounding box center [63, 8] width 32 height 6
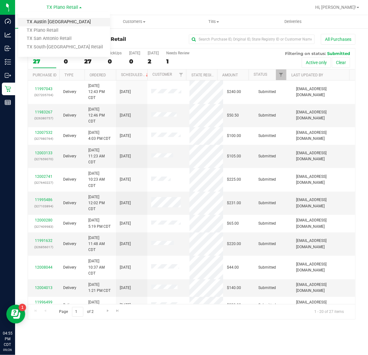
click at [61, 22] on link "TX Austin [GEOGRAPHIC_DATA]" at bounding box center [64, 22] width 92 height 8
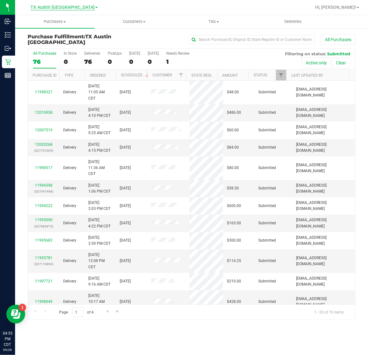
click at [60, 7] on span "TX Austin [GEOGRAPHIC_DATA]" at bounding box center [62, 8] width 64 height 6
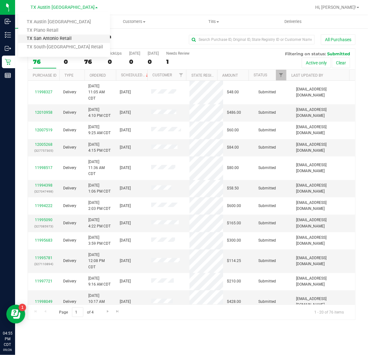
click at [57, 41] on link "TX San Antonio Retail" at bounding box center [64, 39] width 92 height 8
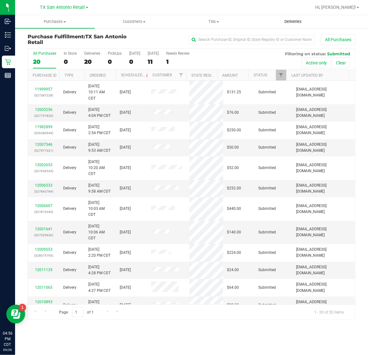
click at [296, 19] on span "Deliveries" at bounding box center [293, 22] width 34 height 6
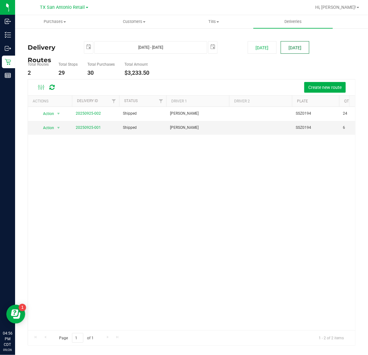
click at [288, 44] on button "[DATE]" at bounding box center [295, 47] width 29 height 13
type input "[DATE] - [DATE]"
type input "[DATE]"
click at [90, 128] on link "20250926-001" at bounding box center [88, 127] width 25 height 4
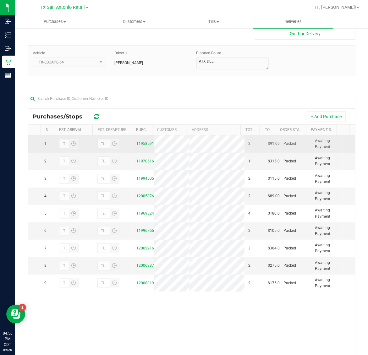
scroll to position [74, 0]
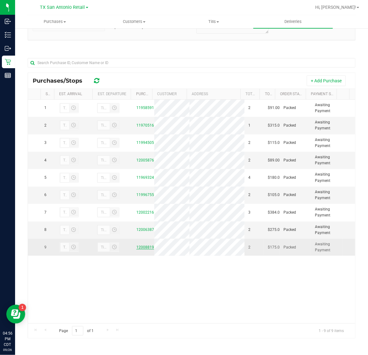
click at [145, 249] on link "12008819" at bounding box center [145, 247] width 18 height 4
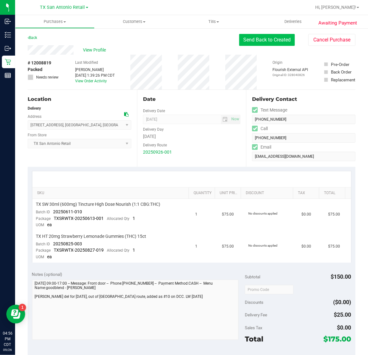
click at [271, 41] on button "Send Back to Created" at bounding box center [267, 40] width 56 height 12
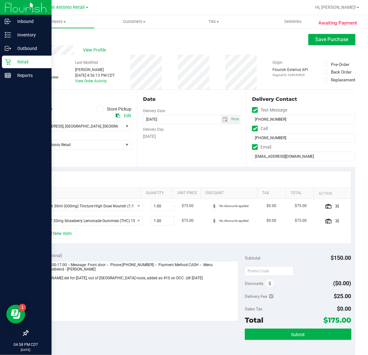
click at [15, 63] on p "Retail" at bounding box center [30, 62] width 38 height 8
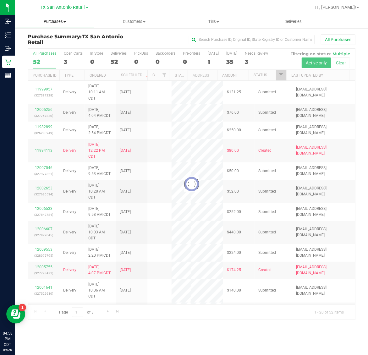
click at [55, 22] on span "Purchases" at bounding box center [54, 22] width 79 height 6
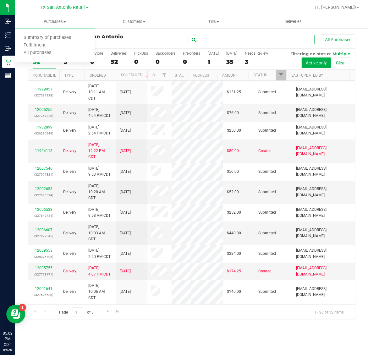
click at [225, 41] on input "text" at bounding box center [252, 39] width 126 height 9
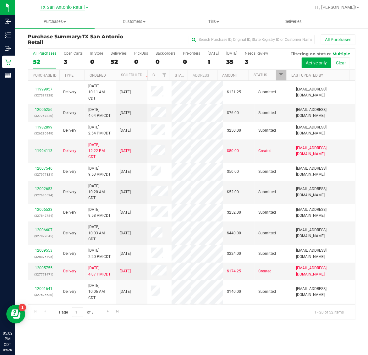
click at [52, 8] on span "TX San Antonio Retail" at bounding box center [62, 8] width 45 height 6
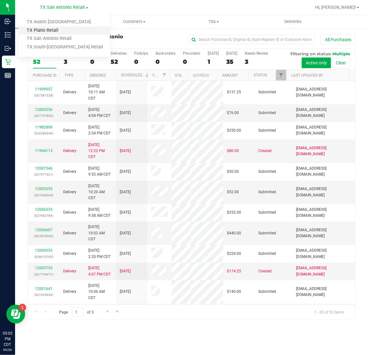
click at [54, 31] on link "TX Plano Retail" at bounding box center [64, 30] width 92 height 8
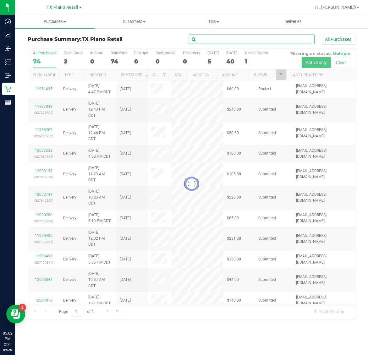
click at [228, 40] on input "text" at bounding box center [252, 39] width 126 height 9
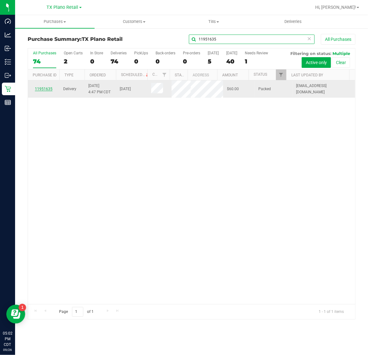
type input "11951635"
click at [41, 91] on link "11951635" at bounding box center [44, 89] width 18 height 4
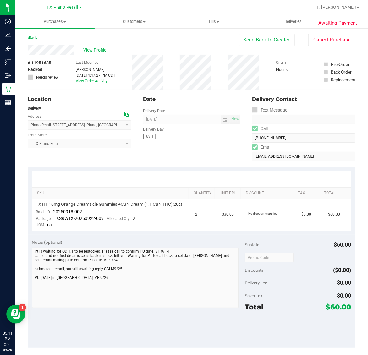
scroll to position [39, 0]
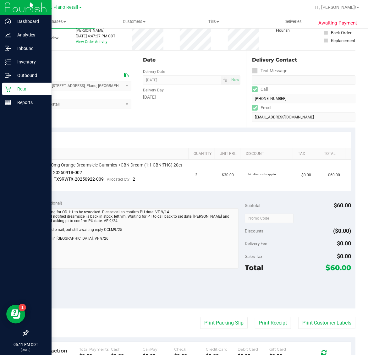
click at [9, 87] on icon at bounding box center [8, 89] width 6 height 6
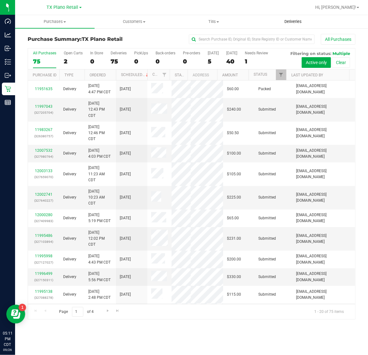
click at [289, 24] on span "Deliveries" at bounding box center [293, 22] width 34 height 6
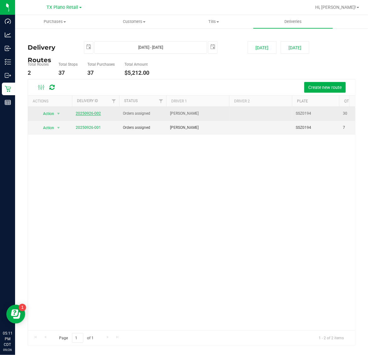
click at [91, 112] on link "20250926-002" at bounding box center [88, 113] width 25 height 4
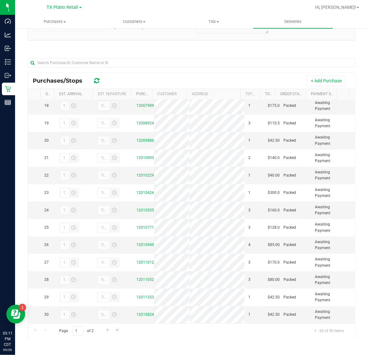
scroll to position [372, 0]
click at [141, 313] on link "12010824" at bounding box center [145, 314] width 18 height 4
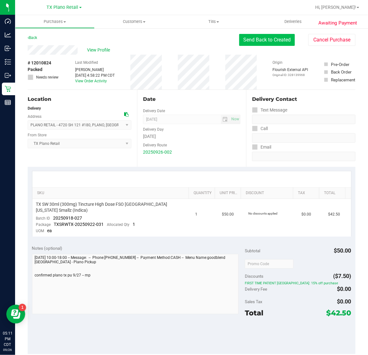
click at [255, 36] on button "Send Back to Created" at bounding box center [267, 40] width 56 height 12
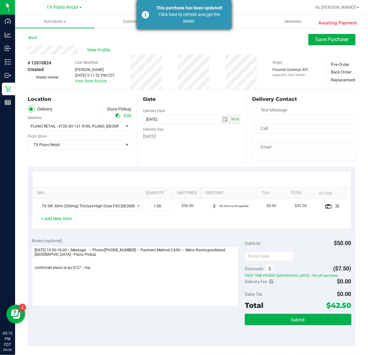
click at [189, 8] on div "This purchase has been updated!" at bounding box center [190, 8] width 74 height 7
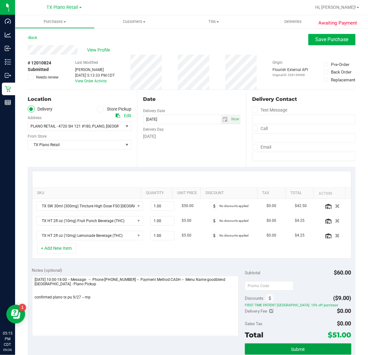
click at [297, 351] on span "Submit" at bounding box center [298, 349] width 14 height 5
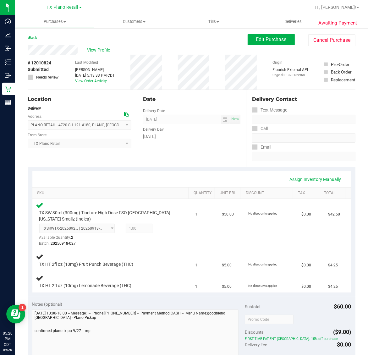
scroll to position [118, 0]
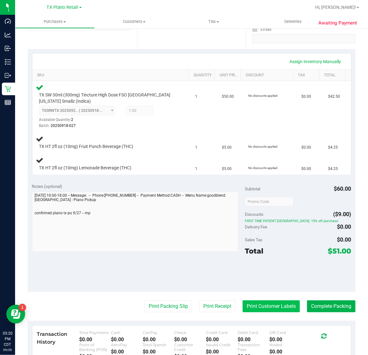
click at [252, 300] on button "Print Customer Labels" at bounding box center [271, 306] width 57 height 12
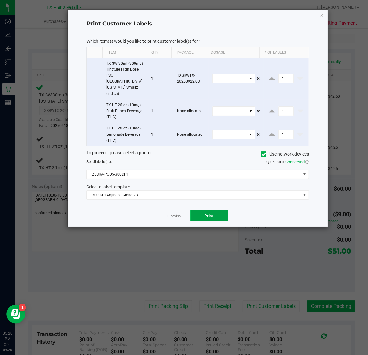
click at [211, 213] on span "Print" at bounding box center [209, 215] width 9 height 5
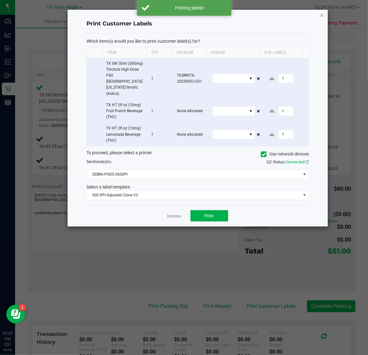
click at [321, 13] on icon "button" at bounding box center [322, 15] width 4 height 8
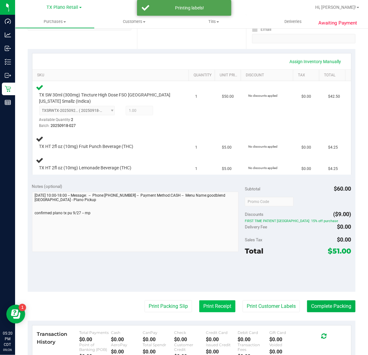
click at [208, 307] on button "Print Receipt" at bounding box center [217, 306] width 36 height 12
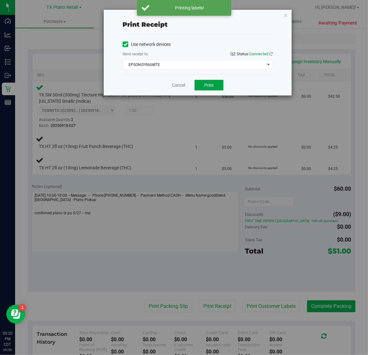
click at [208, 83] on span "Print" at bounding box center [208, 85] width 9 height 5
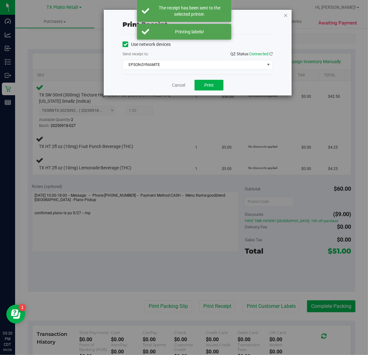
click at [286, 15] on icon "button" at bounding box center [285, 15] width 4 height 8
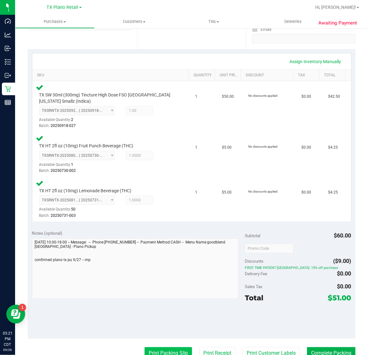
click at [173, 351] on button "Print Packing Slip" at bounding box center [168, 353] width 47 height 12
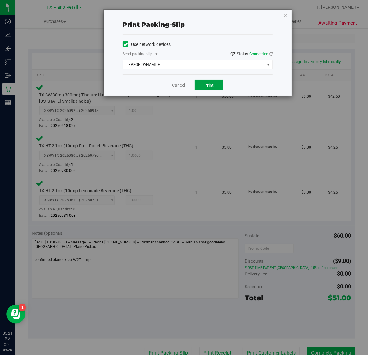
click at [213, 84] on span "Print" at bounding box center [208, 85] width 9 height 5
click at [287, 14] on icon "button" at bounding box center [285, 15] width 4 height 8
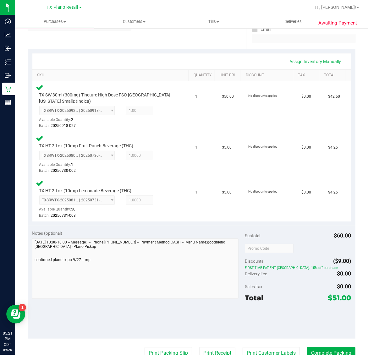
scroll to position [121, 0]
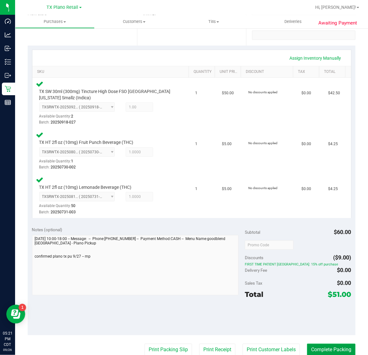
click at [326, 347] on button "Complete Packing" at bounding box center [331, 350] width 48 height 12
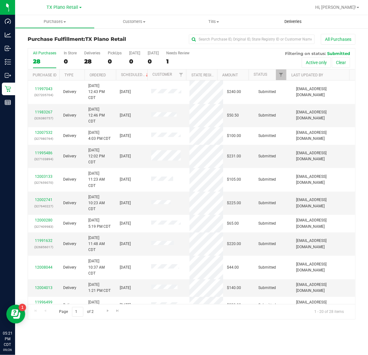
click at [291, 24] on span "Deliveries" at bounding box center [293, 22] width 34 height 6
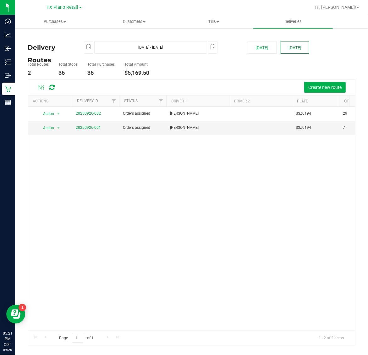
click at [295, 51] on button "[DATE]" at bounding box center [295, 47] width 29 height 13
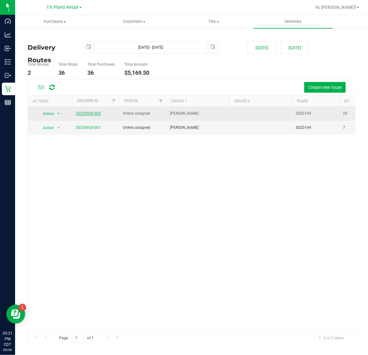
click at [92, 114] on link "20250926-002" at bounding box center [88, 113] width 25 height 4
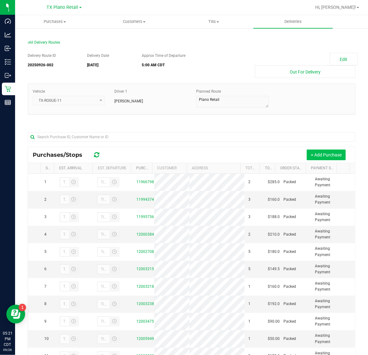
click at [321, 156] on button "+ Add Purchase" at bounding box center [326, 155] width 39 height 11
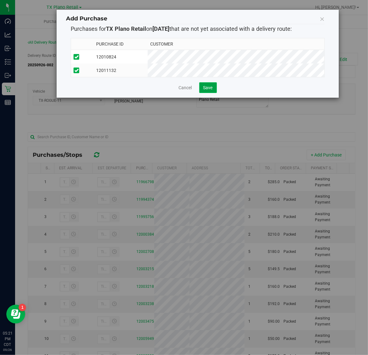
click at [207, 93] on button "Save" at bounding box center [208, 87] width 18 height 11
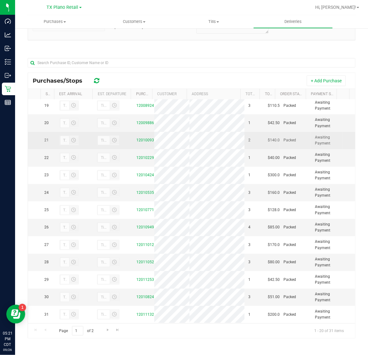
scroll to position [396, 0]
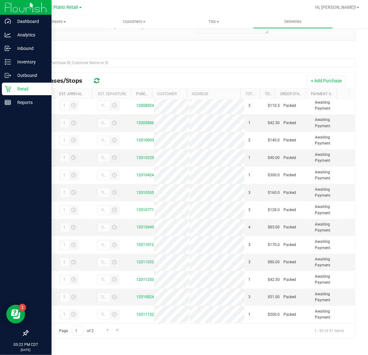
click at [12, 89] on p "Retail" at bounding box center [30, 89] width 38 height 8
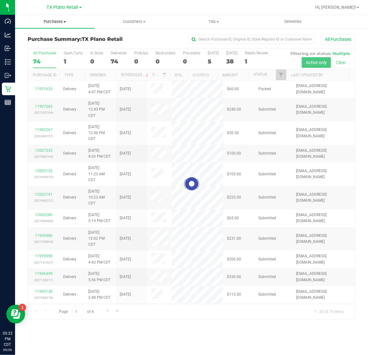
click at [55, 23] on span "Purchases" at bounding box center [54, 22] width 79 height 6
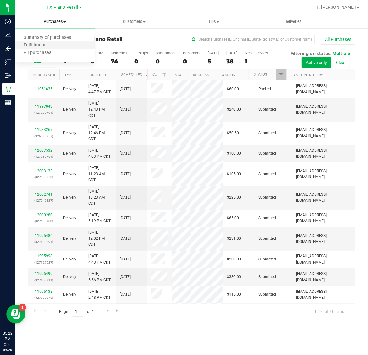
click at [56, 46] on li "Fulfillment" at bounding box center [54, 46] width 79 height 8
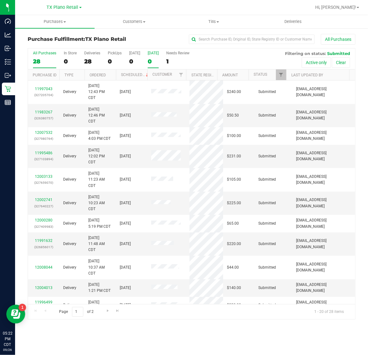
click at [156, 54] on div "[DATE]" at bounding box center [153, 53] width 11 height 4
click at [0, 0] on input "[DATE] 0" at bounding box center [0, 0] width 0 height 0
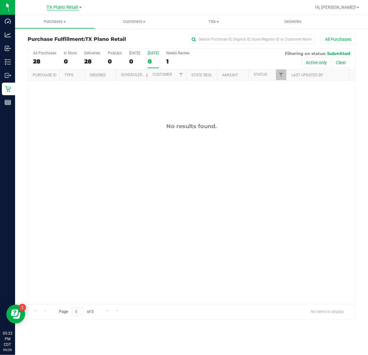
click at [68, 5] on span "TX Plano Retail" at bounding box center [63, 8] width 32 height 6
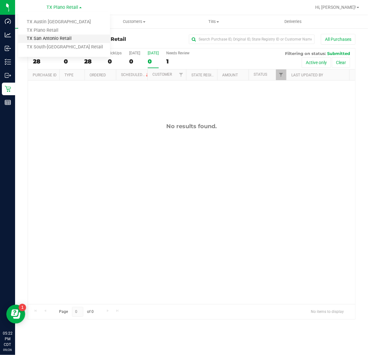
click at [53, 39] on link "TX San Antonio Retail" at bounding box center [64, 39] width 92 height 8
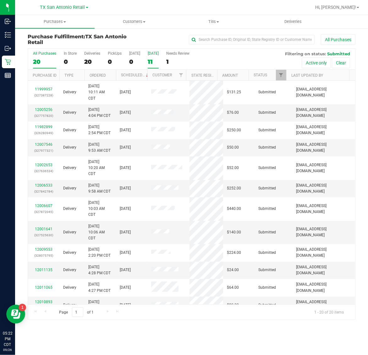
click at [156, 57] on label "Tomorrow 11" at bounding box center [153, 59] width 11 height 17
click at [0, 0] on input "Tomorrow 11" at bounding box center [0, 0] width 0 height 0
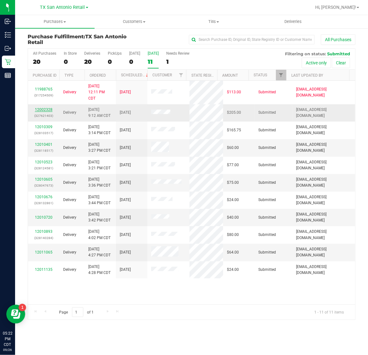
click at [41, 109] on link "12002328" at bounding box center [44, 109] width 18 height 4
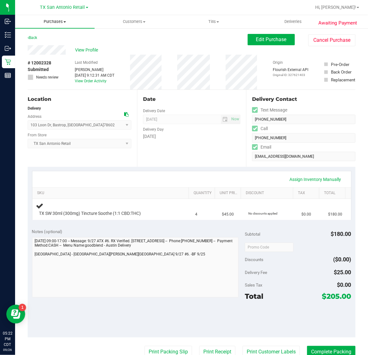
click at [61, 22] on span "Purchases" at bounding box center [54, 22] width 79 height 6
click at [61, 43] on li "Fulfillment" at bounding box center [54, 46] width 79 height 8
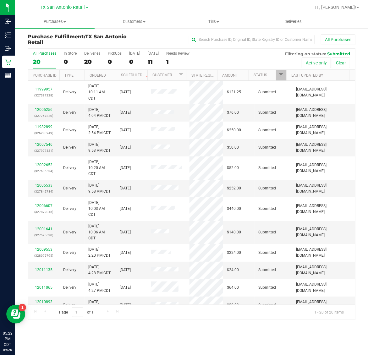
click at [145, 61] on div "All Purchases 20 In Store 0 Deliveries 20 PickUps 0 Today 0 Tomorrow 11 Needs R…" at bounding box center [191, 59] width 327 height 21
click at [148, 61] on div "11" at bounding box center [153, 61] width 11 height 7
click at [0, 0] on input "Tomorrow 11" at bounding box center [0, 0] width 0 height 0
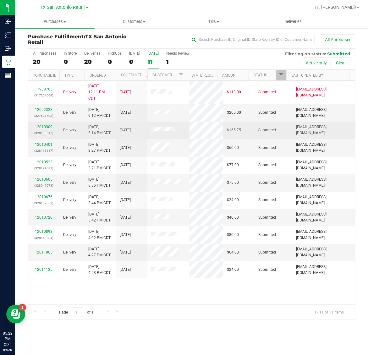
click at [45, 126] on link "12010309" at bounding box center [44, 127] width 18 height 4
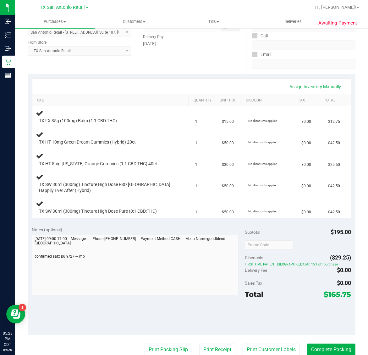
scroll to position [118, 0]
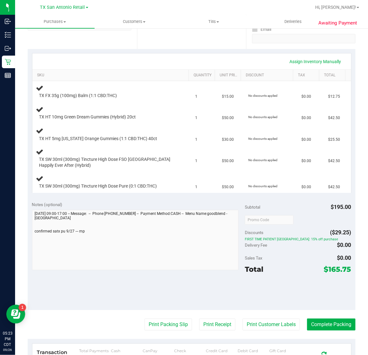
click at [262, 333] on purchase-details "Back Edit Purchase Cancel Purchase View Profile # 12010309 Submitted Needs revi…" at bounding box center [192, 188] width 328 height 545
click at [253, 327] on button "Print Customer Labels" at bounding box center [271, 325] width 57 height 12
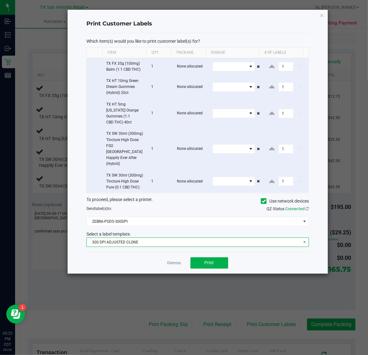
click at [176, 238] on span "300 DPI ADJUSTED CLONE" at bounding box center [194, 242] width 214 height 9
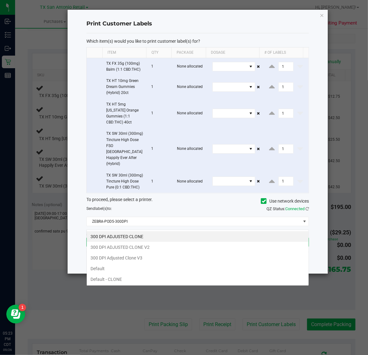
scroll to position [10, 222]
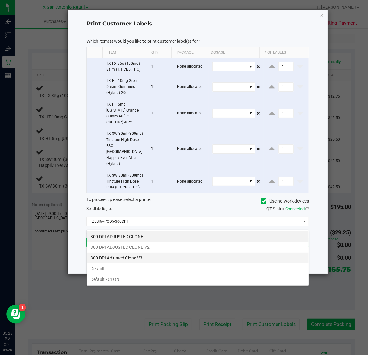
click at [170, 259] on li "300 DPI Adjusted Clone V3" at bounding box center [198, 258] width 222 height 11
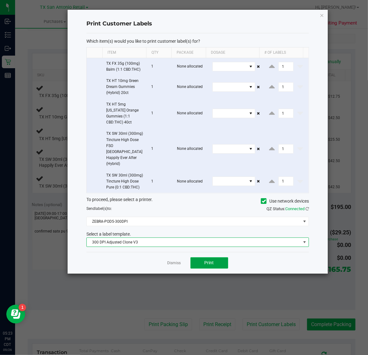
click at [198, 257] on button "Print" at bounding box center [209, 262] width 38 height 11
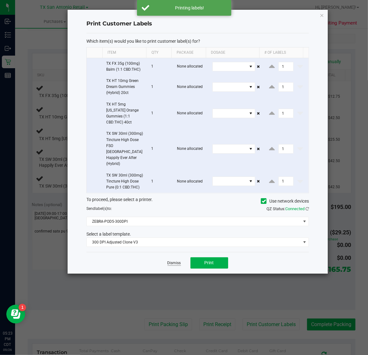
click at [179, 260] on link "Dismiss" at bounding box center [174, 262] width 14 height 5
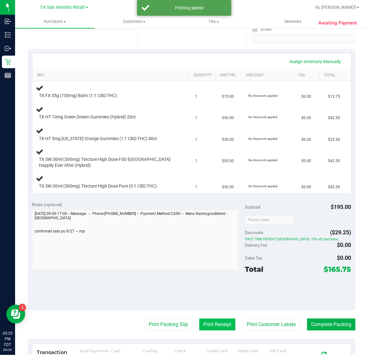
click at [206, 323] on button "Print Receipt" at bounding box center [217, 325] width 36 height 12
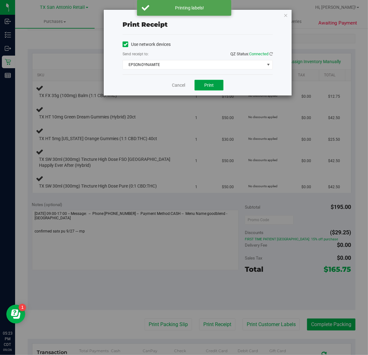
click at [213, 80] on button "Print" at bounding box center [208, 85] width 29 height 11
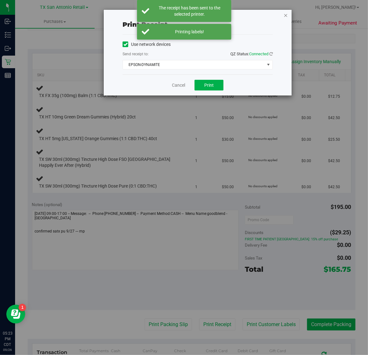
click at [286, 14] on icon "button" at bounding box center [285, 15] width 4 height 8
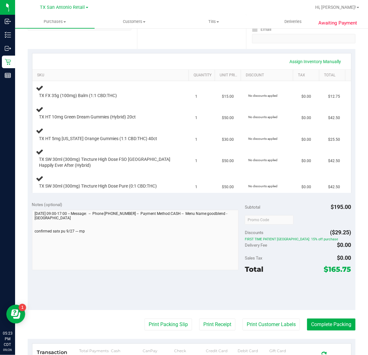
scroll to position [0, 0]
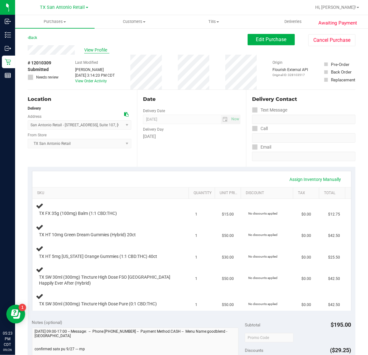
click at [99, 49] on span "View Profile" at bounding box center [96, 50] width 25 height 7
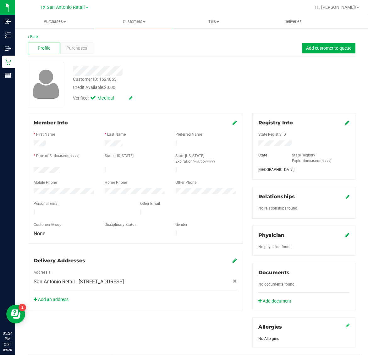
click at [345, 235] on icon at bounding box center [347, 235] width 4 height 5
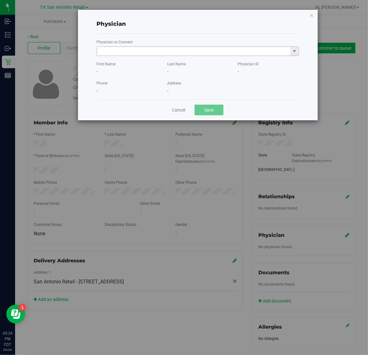
click at [181, 53] on input "text" at bounding box center [194, 51] width 194 height 9
click at [178, 63] on li "MARY CLIFTON" at bounding box center [197, 61] width 201 height 9
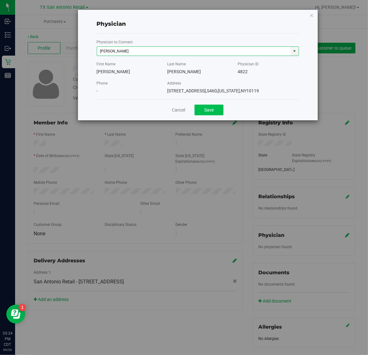
type input "MARY CLIFTON"
click at [208, 112] on button "Save" at bounding box center [208, 110] width 29 height 11
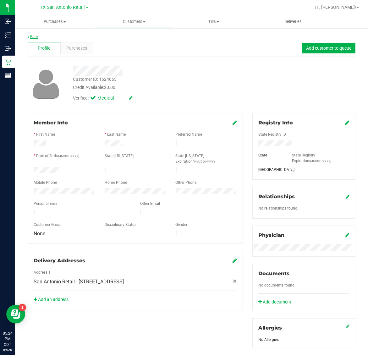
click at [30, 36] on link "Back" at bounding box center [33, 37] width 11 height 4
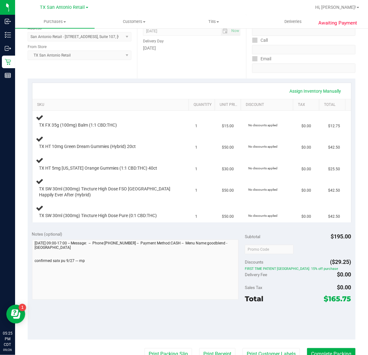
scroll to position [118, 0]
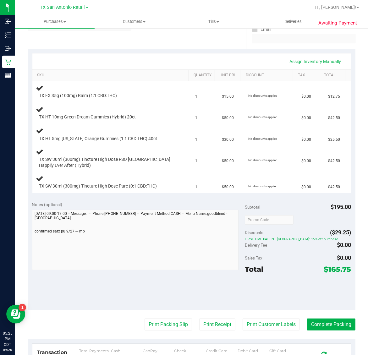
click at [135, 205] on div "Notes (optional)" at bounding box center [138, 204] width 213 height 6
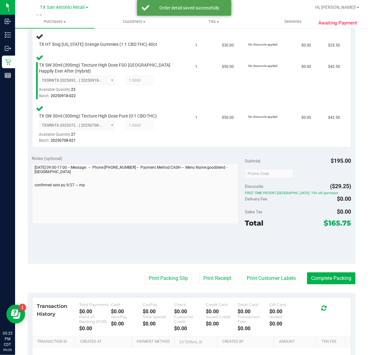
scroll to position [228, 0]
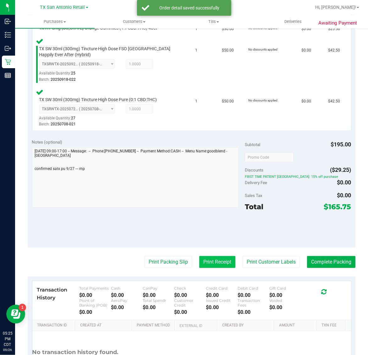
click at [217, 262] on button "Print Receipt" at bounding box center [217, 262] width 36 height 12
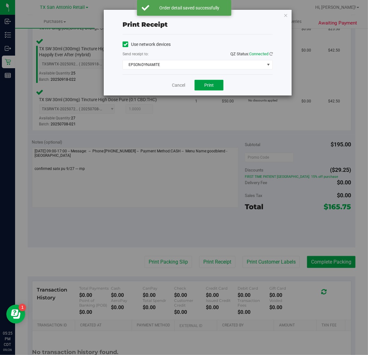
click at [211, 87] on span "Print" at bounding box center [208, 85] width 9 height 5
click at [285, 15] on icon "button" at bounding box center [285, 15] width 4 height 8
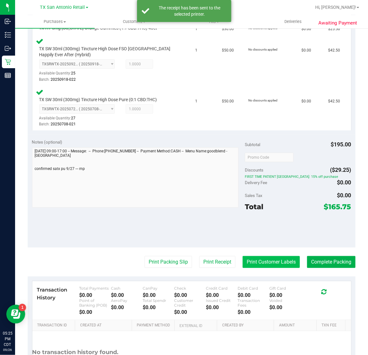
click at [266, 267] on button "Print Customer Labels" at bounding box center [271, 262] width 57 height 12
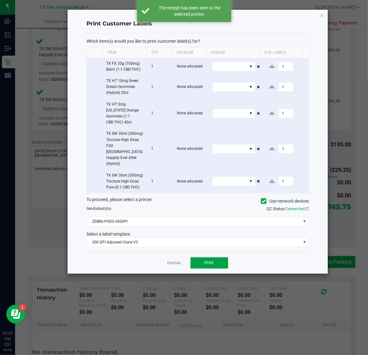
click at [209, 257] on button "Print" at bounding box center [209, 262] width 38 height 11
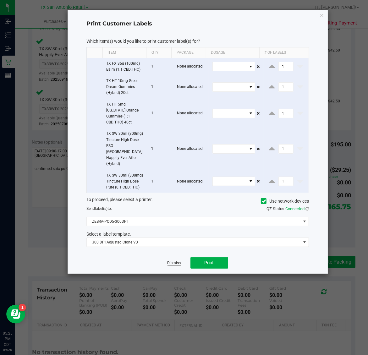
click at [173, 260] on link "Dismiss" at bounding box center [174, 262] width 14 height 5
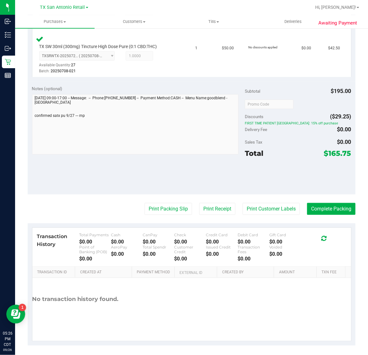
scroll to position [353, 0]
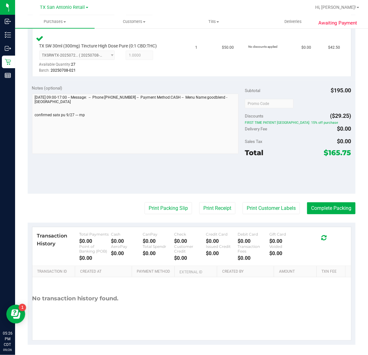
click at [162, 193] on purchase-details "Back Edit Purchase Cancel Purchase View Profile # 12010309 Submitted Needs revi…" at bounding box center [192, 13] width 328 height 664
click at [160, 206] on button "Print Packing Slip" at bounding box center [168, 208] width 47 height 12
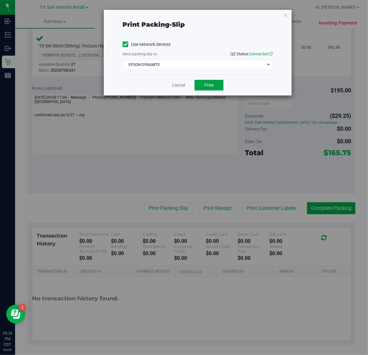
click at [214, 88] on span "Print" at bounding box center [208, 85] width 9 height 5
click at [285, 14] on icon "button" at bounding box center [285, 15] width 4 height 8
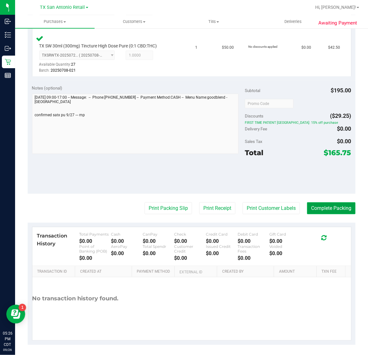
click at [343, 203] on button "Complete Packing" at bounding box center [331, 208] width 48 height 12
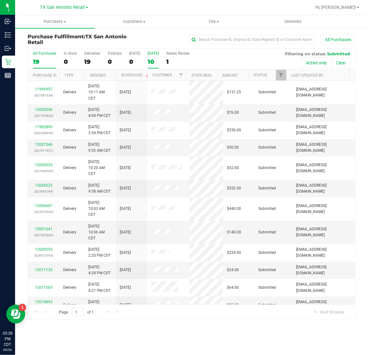
click at [159, 60] on div "10" at bounding box center [153, 61] width 11 height 7
click at [0, 0] on input "Tomorrow 10" at bounding box center [0, 0] width 0 height 0
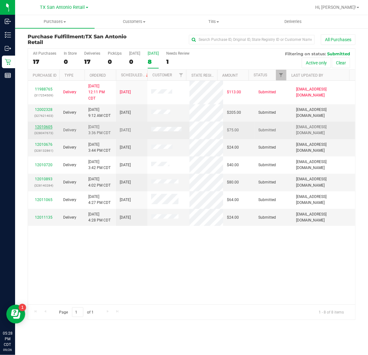
click at [42, 128] on link "12010605" at bounding box center [44, 127] width 18 height 4
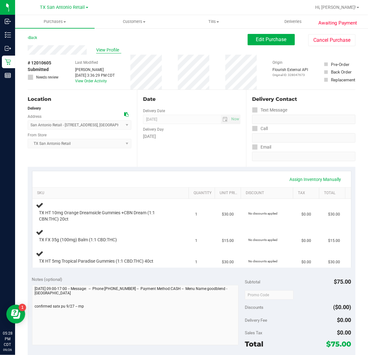
click at [110, 47] on span "View Profile" at bounding box center [108, 50] width 25 height 7
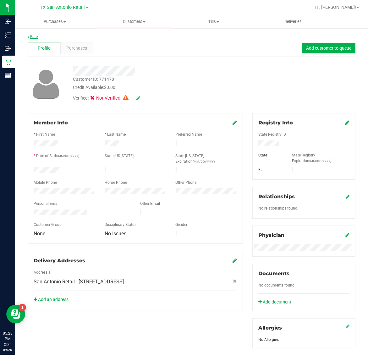
click at [36, 36] on link "Back" at bounding box center [33, 37] width 11 height 4
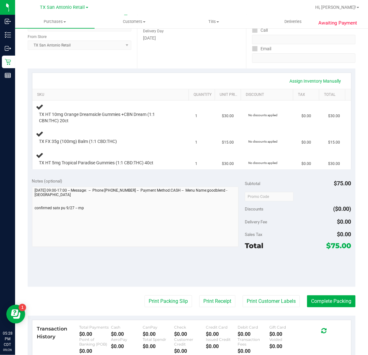
scroll to position [118, 0]
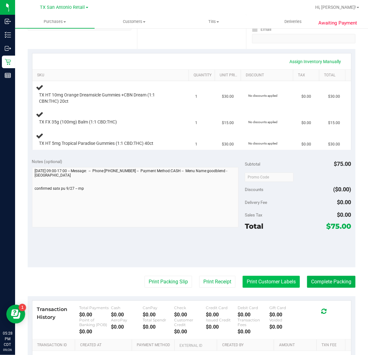
click at [259, 282] on button "Print Customer Labels" at bounding box center [271, 282] width 57 height 12
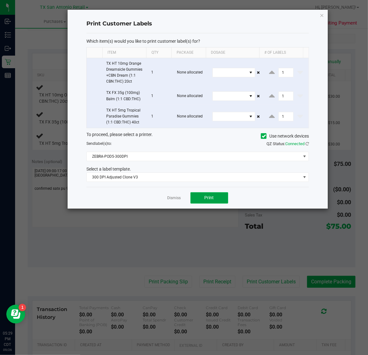
click at [205, 193] on button "Print" at bounding box center [209, 197] width 38 height 11
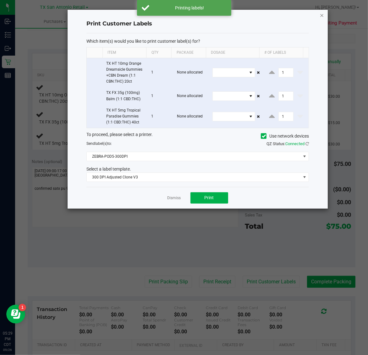
click at [320, 13] on icon "button" at bounding box center [322, 15] width 4 height 8
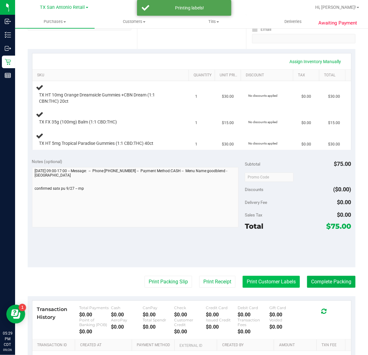
drag, startPoint x: 260, startPoint y: 280, endPoint x: 259, endPoint y: 276, distance: 4.2
click at [259, 276] on button "Print Customer Labels" at bounding box center [271, 282] width 57 height 12
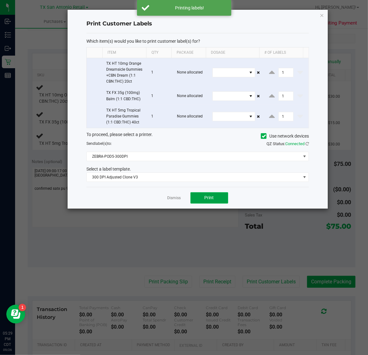
click at [212, 201] on button "Print" at bounding box center [209, 197] width 38 height 11
click at [321, 13] on icon "button" at bounding box center [322, 15] width 4 height 8
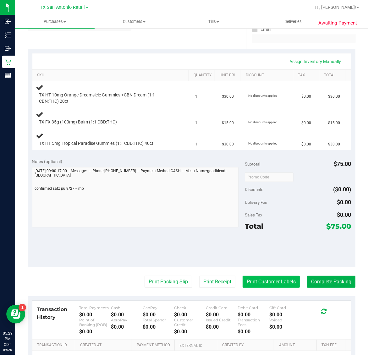
click at [243, 282] on button "Print Customer Labels" at bounding box center [271, 282] width 57 height 12
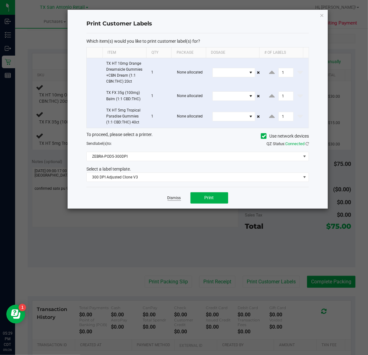
click at [170, 197] on app-cancel-button "Dismiss" at bounding box center [174, 197] width 14 height 7
click at [171, 197] on link "Dismiss" at bounding box center [174, 197] width 14 height 5
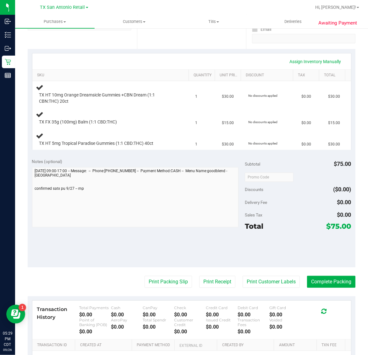
drag, startPoint x: 210, startPoint y: 279, endPoint x: 208, endPoint y: 235, distance: 44.3
click at [210, 274] on purchase-details "Back Edit Purchase Cancel Purchase View Profile # 12010605 Submitted Needs revi…" at bounding box center [192, 167] width 328 height 502
click at [206, 283] on button "Print Receipt" at bounding box center [217, 282] width 36 height 12
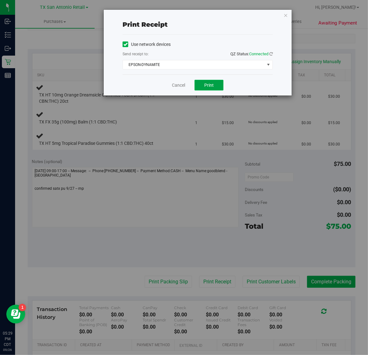
click at [204, 87] on span "Print" at bounding box center [208, 85] width 9 height 5
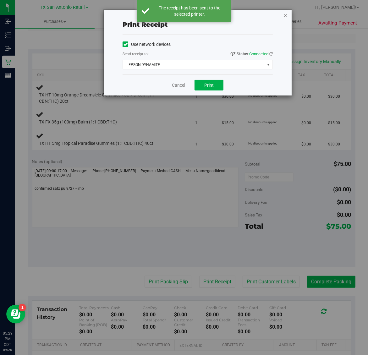
click at [284, 16] on icon "button" at bounding box center [285, 15] width 4 height 8
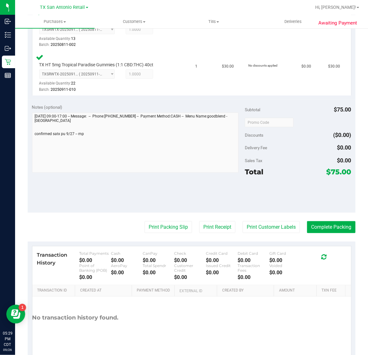
scroll to position [246, 0]
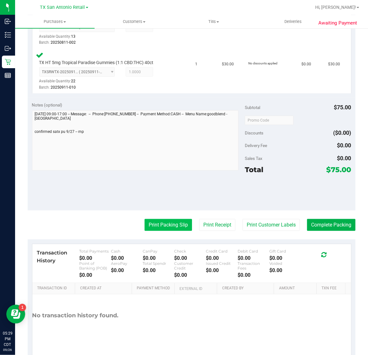
click at [169, 223] on button "Print Packing Slip" at bounding box center [168, 225] width 47 height 12
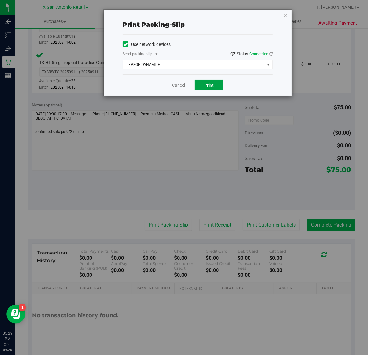
click at [207, 84] on span "Print" at bounding box center [208, 85] width 9 height 5
click at [296, 18] on div "Print packing-slip Use network devices Send packing-slip to: QZ Status: Connect…" at bounding box center [186, 177] width 373 height 355
click at [285, 14] on icon "button" at bounding box center [285, 15] width 4 height 8
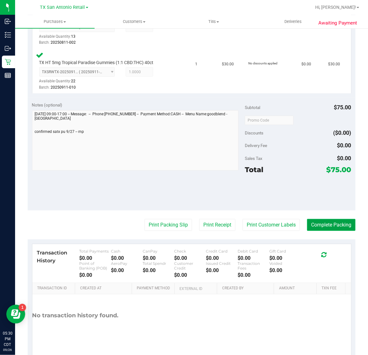
click at [330, 225] on button "Complete Packing" at bounding box center [331, 225] width 48 height 12
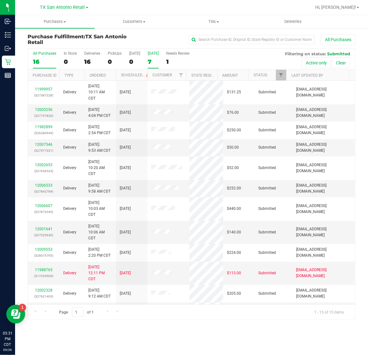
click at [152, 55] on div "[DATE]" at bounding box center [153, 53] width 11 height 4
click at [0, 0] on input "Tomorrow 7" at bounding box center [0, 0] width 0 height 0
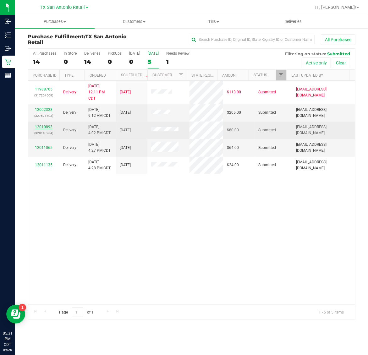
click at [43, 128] on link "12010893" at bounding box center [44, 127] width 18 height 4
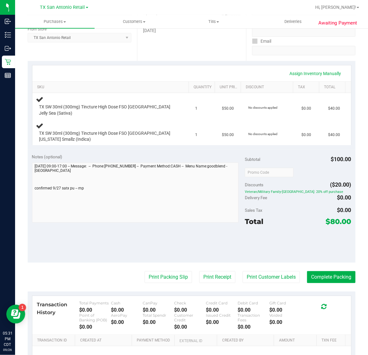
scroll to position [118, 0]
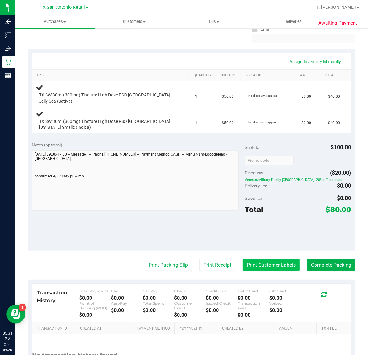
click at [260, 259] on button "Print Customer Labels" at bounding box center [271, 265] width 57 height 12
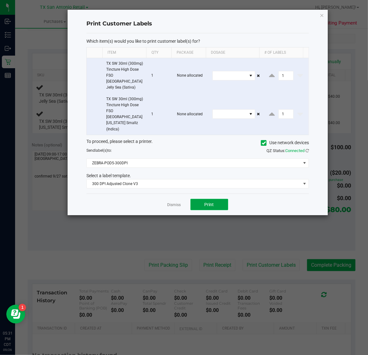
click at [211, 202] on span "Print" at bounding box center [209, 204] width 9 height 5
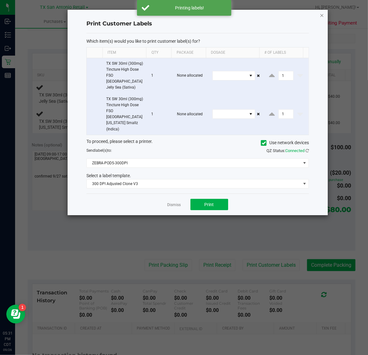
click at [322, 15] on icon "button" at bounding box center [322, 15] width 4 height 8
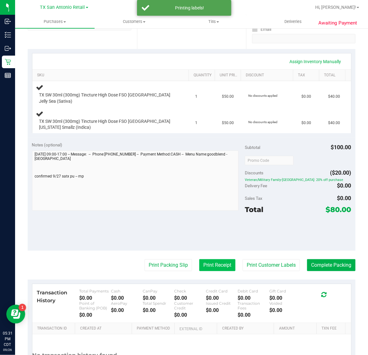
click at [219, 260] on button "Print Receipt" at bounding box center [217, 265] width 36 height 12
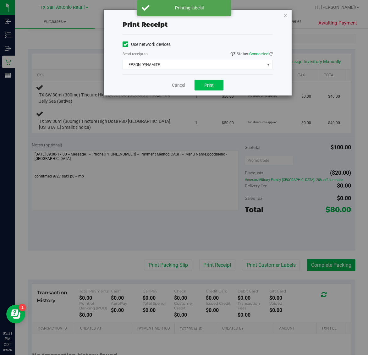
click at [216, 90] on button "Print" at bounding box center [208, 85] width 29 height 11
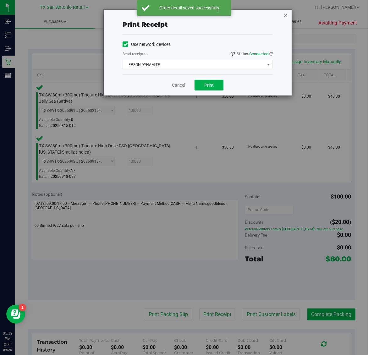
click at [286, 14] on icon "button" at bounding box center [285, 15] width 4 height 8
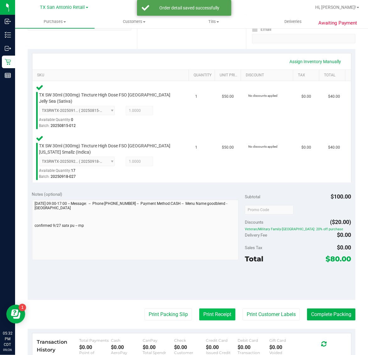
click at [206, 309] on button "Print Receipt" at bounding box center [217, 315] width 36 height 12
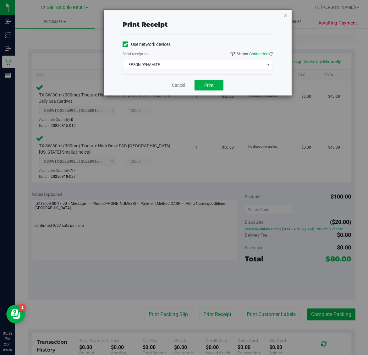
click at [181, 87] on link "Cancel" at bounding box center [178, 85] width 13 height 7
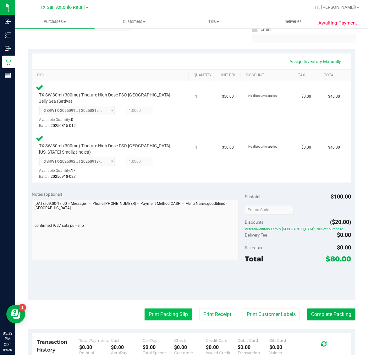
click at [159, 309] on button "Print Packing Slip" at bounding box center [168, 315] width 47 height 12
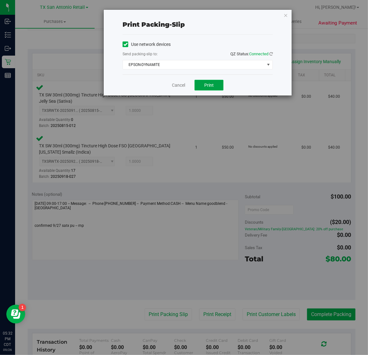
click at [208, 85] on span "Print" at bounding box center [208, 85] width 9 height 5
click at [284, 16] on icon "button" at bounding box center [285, 15] width 4 height 8
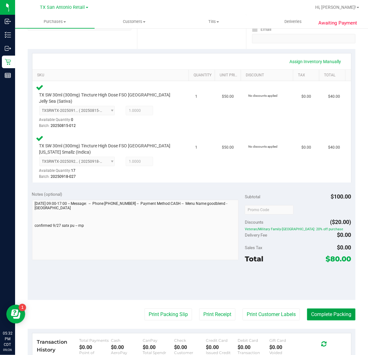
click at [321, 312] on button "Complete Packing" at bounding box center [331, 315] width 48 height 12
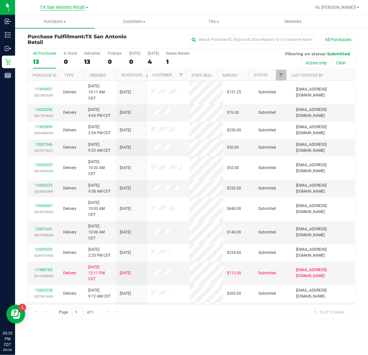
click at [67, 7] on span "TX San Antonio Retail" at bounding box center [62, 8] width 45 height 6
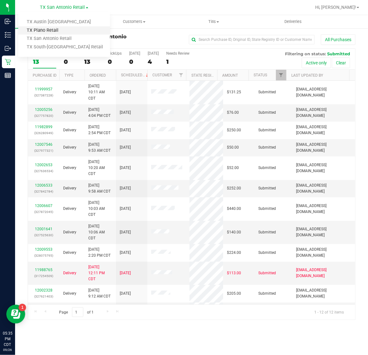
click at [55, 29] on link "TX Plano Retail" at bounding box center [64, 30] width 92 height 8
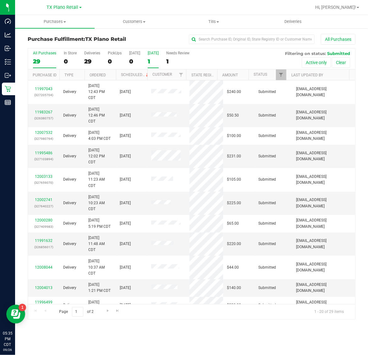
click at [149, 57] on label "Tomorrow 1" at bounding box center [153, 59] width 11 height 17
click at [0, 0] on input "Tomorrow 1" at bounding box center [0, 0] width 0 height 0
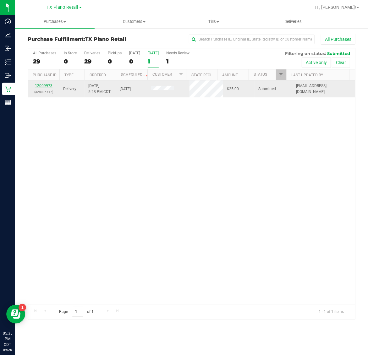
click at [49, 85] on link "12009973" at bounding box center [44, 86] width 18 height 4
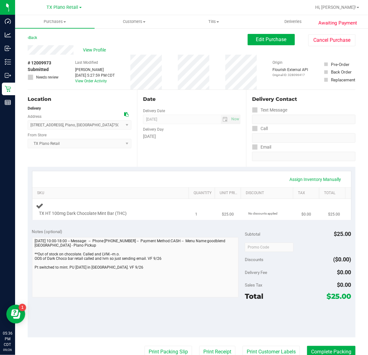
scroll to position [118, 0]
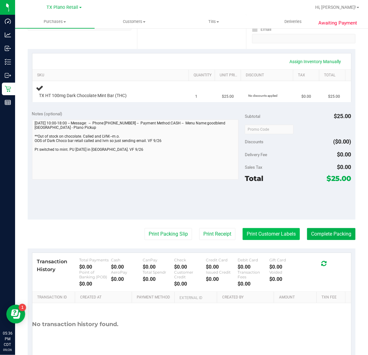
click at [256, 234] on button "Print Customer Labels" at bounding box center [271, 234] width 57 height 12
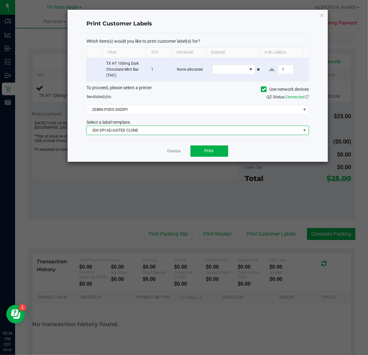
click at [172, 128] on span "300 DPI ADJUSTED CLONE" at bounding box center [194, 130] width 214 height 9
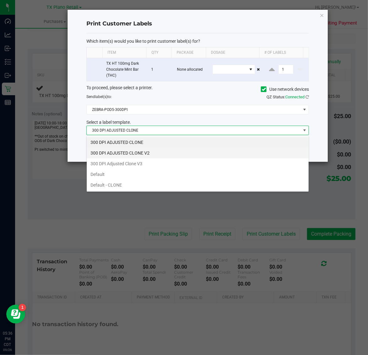
scroll to position [10, 222]
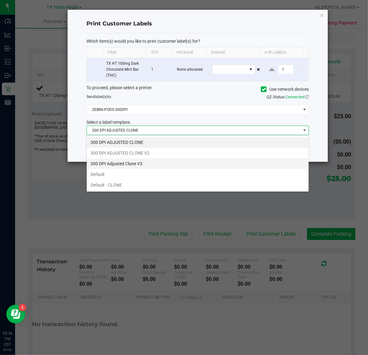
click at [157, 164] on li "300 DPI Adjusted Clone V3" at bounding box center [198, 163] width 222 height 11
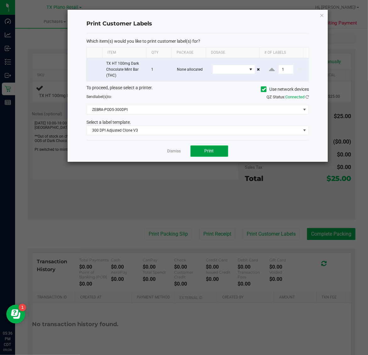
click at [197, 151] on button "Print" at bounding box center [209, 150] width 38 height 11
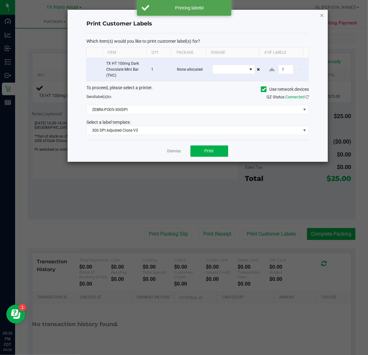
click at [320, 16] on icon "button" at bounding box center [322, 15] width 4 height 8
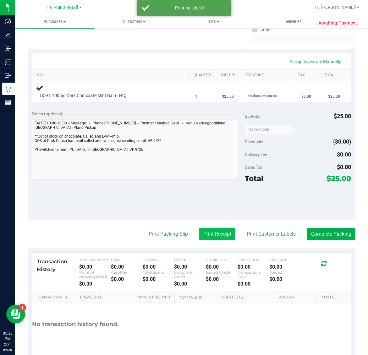
click at [209, 233] on button "Print Receipt" at bounding box center [217, 234] width 36 height 12
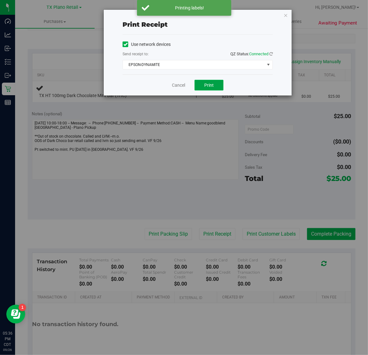
click at [202, 84] on button "Print" at bounding box center [208, 85] width 29 height 11
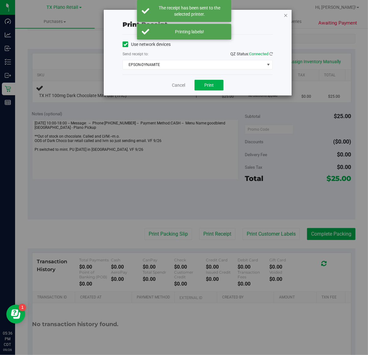
click at [284, 14] on icon "button" at bounding box center [285, 15] width 4 height 8
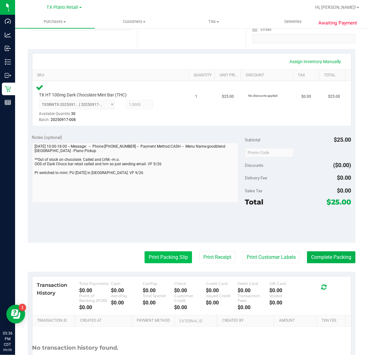
click at [168, 256] on button "Print Packing Slip" at bounding box center [168, 257] width 47 height 12
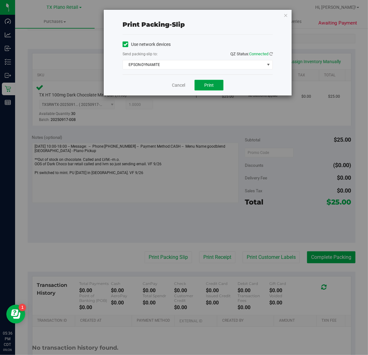
click at [214, 88] on button "Print" at bounding box center [208, 85] width 29 height 11
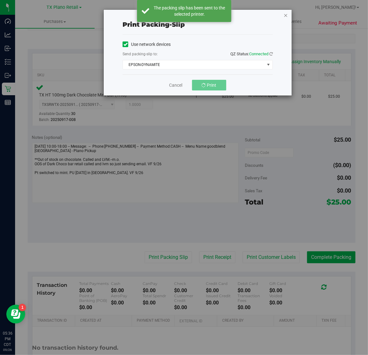
click at [287, 18] on icon "button" at bounding box center [285, 15] width 4 height 8
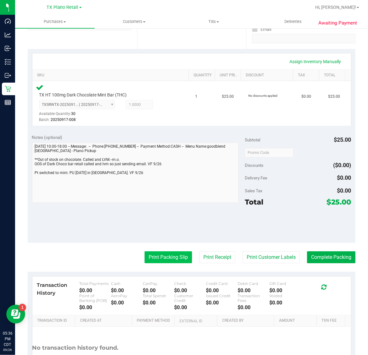
click at [160, 263] on button "Print Packing Slip" at bounding box center [168, 257] width 47 height 12
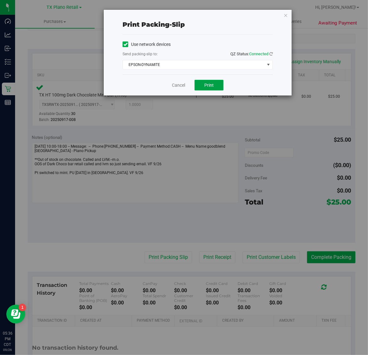
click at [211, 85] on span "Print" at bounding box center [208, 85] width 9 height 5
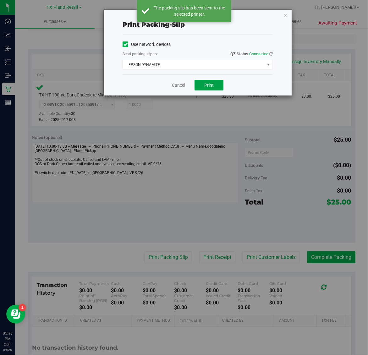
click at [207, 88] on span "Print" at bounding box center [208, 85] width 9 height 5
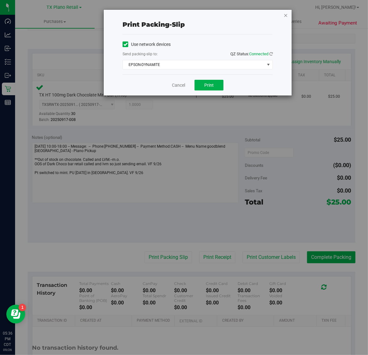
click at [286, 16] on icon "button" at bounding box center [285, 15] width 4 height 8
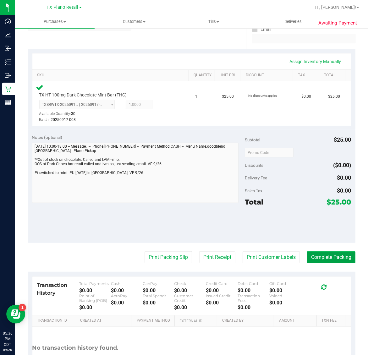
click at [332, 256] on button "Complete Packing" at bounding box center [331, 257] width 48 height 12
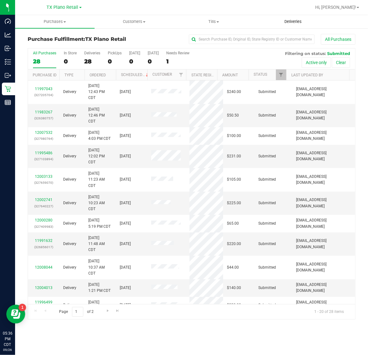
click at [293, 21] on span "Deliveries" at bounding box center [293, 22] width 34 height 6
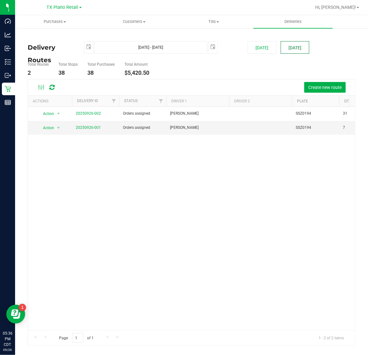
click at [294, 42] on button "[DATE]" at bounding box center [295, 47] width 29 height 13
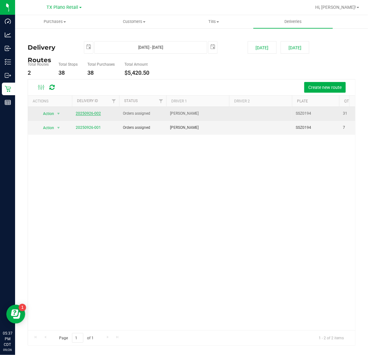
click at [86, 114] on link "20250926-002" at bounding box center [88, 113] width 25 height 4
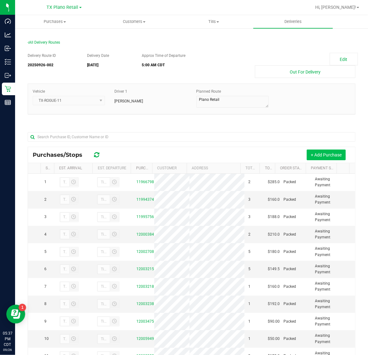
click at [307, 154] on button "+ Add Purchase" at bounding box center [326, 155] width 39 height 11
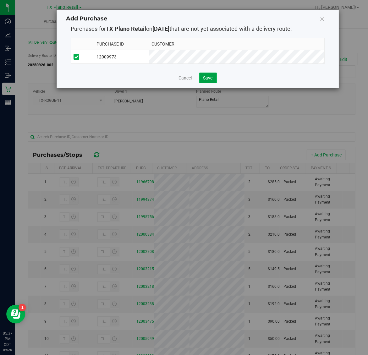
click at [211, 79] on span "Save" at bounding box center [207, 77] width 9 height 5
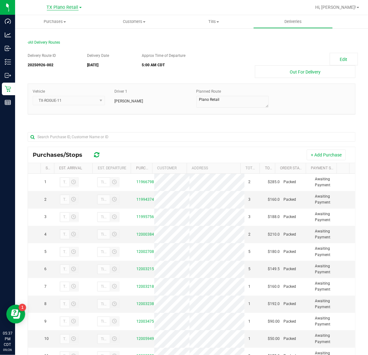
click at [56, 5] on span "TX Plano Retail" at bounding box center [63, 8] width 32 height 6
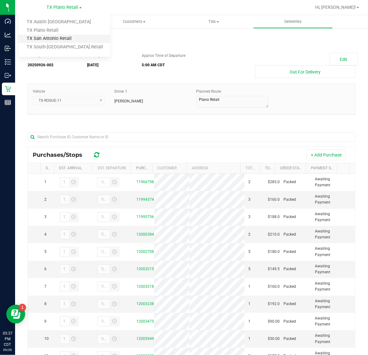
click at [59, 36] on link "TX San Antonio Retail" at bounding box center [64, 39] width 92 height 8
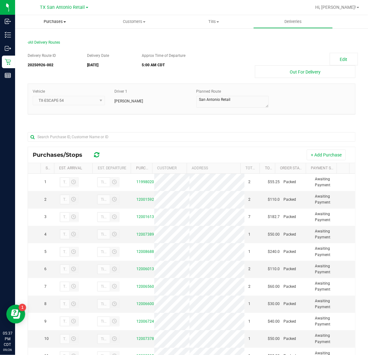
click at [54, 24] on span "Purchases" at bounding box center [54, 22] width 79 height 6
click at [54, 46] on li "Fulfillment" at bounding box center [54, 46] width 79 height 8
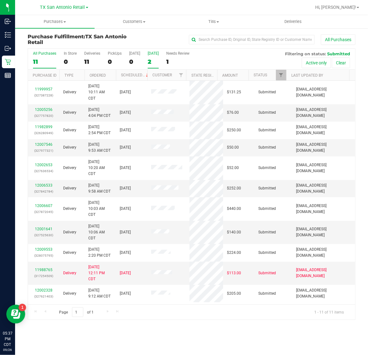
click at [155, 57] on label "Tomorrow 2" at bounding box center [153, 59] width 11 height 17
click at [0, 0] on input "Tomorrow 2" at bounding box center [0, 0] width 0 height 0
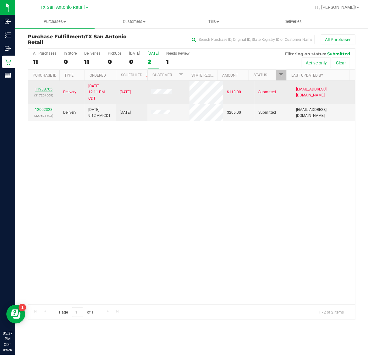
click at [46, 88] on link "11988765" at bounding box center [44, 89] width 18 height 4
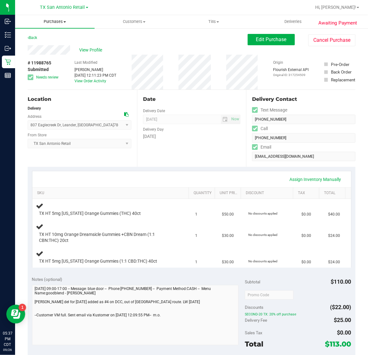
click at [57, 23] on span "Purchases" at bounding box center [54, 22] width 79 height 6
click at [288, 19] on span "Deliveries" at bounding box center [293, 22] width 34 height 6
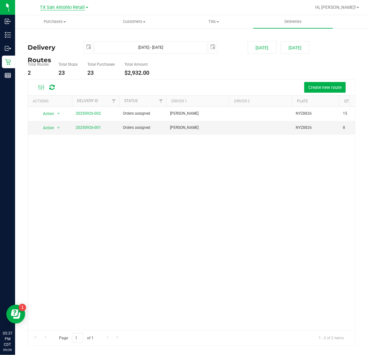
click at [56, 8] on span "TX San Antonio Retail" at bounding box center [62, 8] width 45 height 6
click at [167, 25] on uib-tab-heading "Customers All customers Add a new customer All physicians" at bounding box center [134, 21] width 79 height 13
click at [49, 21] on span "Purchases" at bounding box center [54, 22] width 79 height 6
click at [52, 45] on span "Fulfillment" at bounding box center [34, 45] width 39 height 5
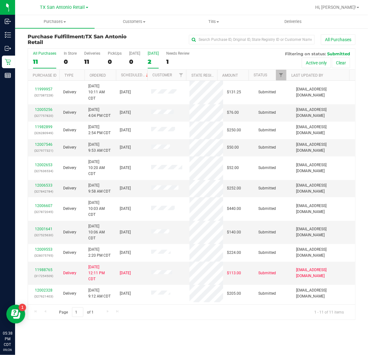
click at [156, 52] on div "[DATE]" at bounding box center [153, 53] width 11 height 4
click at [0, 0] on input "Tomorrow 2" at bounding box center [0, 0] width 0 height 0
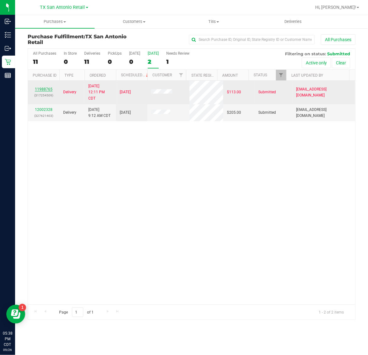
click at [47, 89] on link "11988765" at bounding box center [44, 89] width 18 height 4
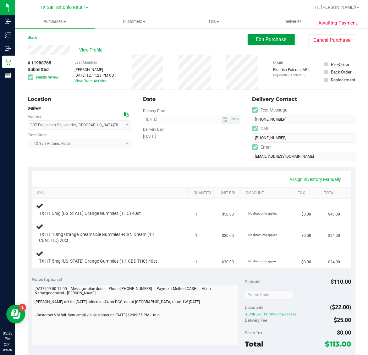
click at [256, 36] on span "Edit Purchase" at bounding box center [271, 39] width 30 height 6
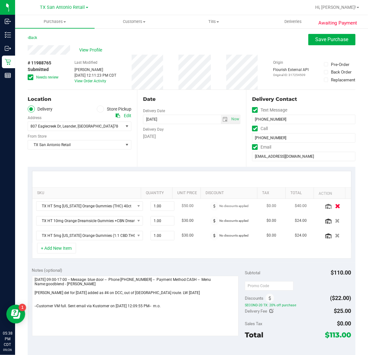
click at [335, 206] on icon "button" at bounding box center [337, 206] width 5 height 5
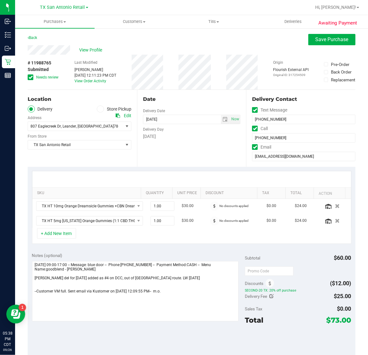
click at [30, 77] on icon at bounding box center [31, 77] width 4 height 0
click at [0, 0] on input "Needs review" at bounding box center [0, 0] width 0 height 0
click at [322, 35] on button "Save Purchase" at bounding box center [331, 39] width 47 height 11
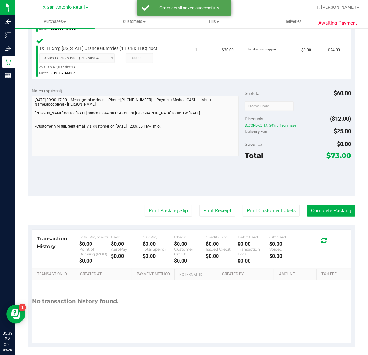
scroll to position [216, 0]
click at [262, 211] on button "Print Customer Labels" at bounding box center [271, 211] width 57 height 12
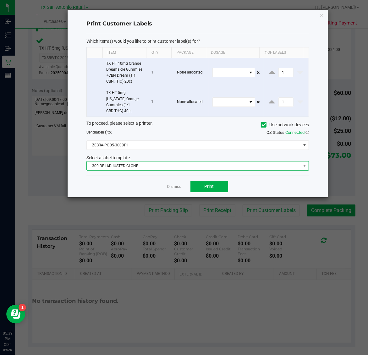
click at [174, 161] on span "300 DPI ADJUSTED CLONE" at bounding box center [194, 165] width 214 height 9
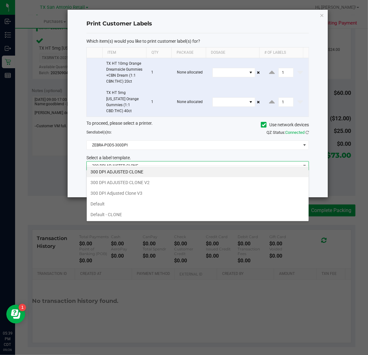
scroll to position [10, 222]
click at [173, 197] on li "300 DPI Adjusted Clone V3" at bounding box center [198, 193] width 222 height 11
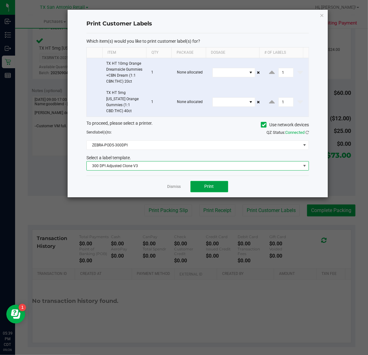
click at [209, 184] on span "Print" at bounding box center [209, 186] width 9 height 5
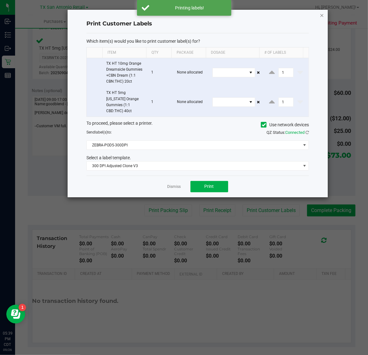
click at [321, 16] on icon "button" at bounding box center [322, 15] width 4 height 8
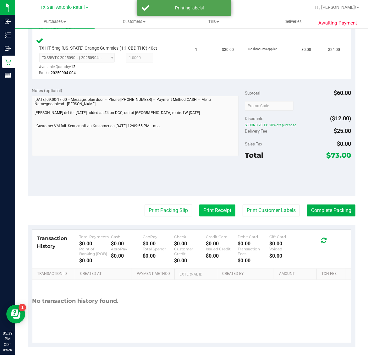
click at [211, 210] on button "Print Receipt" at bounding box center [217, 211] width 36 height 12
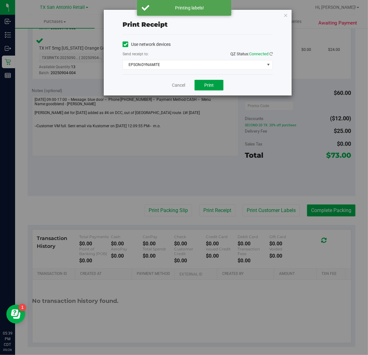
click at [217, 85] on button "Print" at bounding box center [208, 85] width 29 height 11
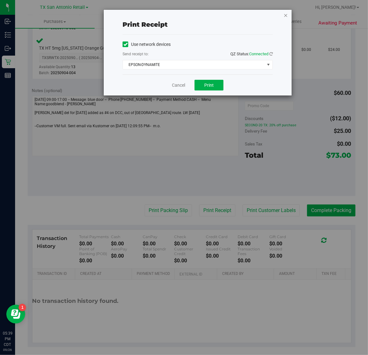
click at [285, 16] on icon "button" at bounding box center [285, 15] width 4 height 8
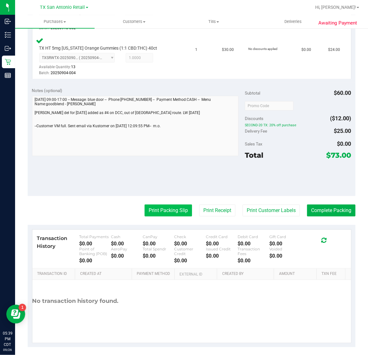
click at [164, 205] on button "Print Packing Slip" at bounding box center [168, 211] width 47 height 12
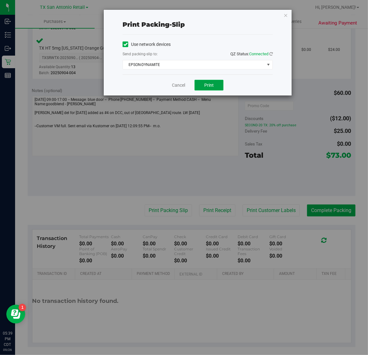
click at [218, 86] on button "Print" at bounding box center [208, 85] width 29 height 11
click at [285, 14] on icon "button" at bounding box center [285, 15] width 4 height 8
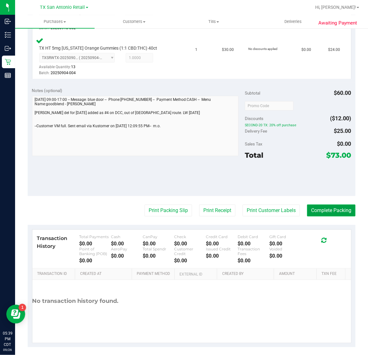
click at [327, 212] on button "Complete Packing" at bounding box center [331, 211] width 48 height 12
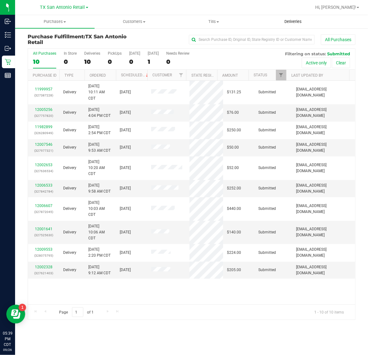
click at [288, 24] on span "Deliveries" at bounding box center [293, 22] width 34 height 6
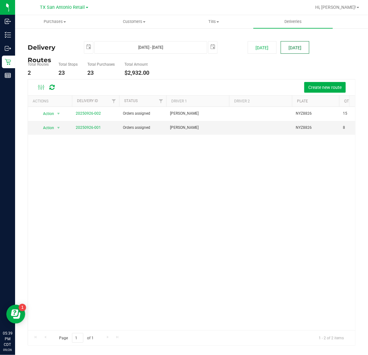
click at [296, 47] on button "[DATE]" at bounding box center [295, 47] width 29 height 13
click at [84, 128] on link "20250926-001" at bounding box center [88, 127] width 25 height 4
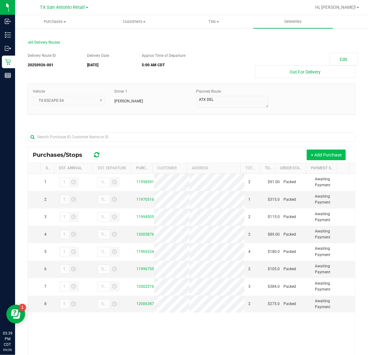
click at [323, 155] on button "+ Add Purchase" at bounding box center [326, 155] width 39 height 11
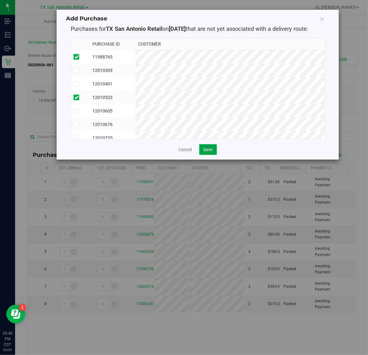
click at [208, 151] on span "Save" at bounding box center [207, 149] width 9 height 5
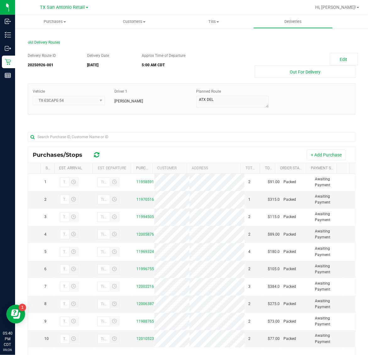
click at [298, 27] on link "Deliveries" at bounding box center [292, 21] width 79 height 13
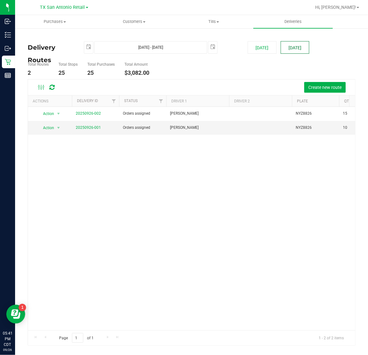
click at [299, 50] on button "[DATE]" at bounding box center [295, 47] width 29 height 13
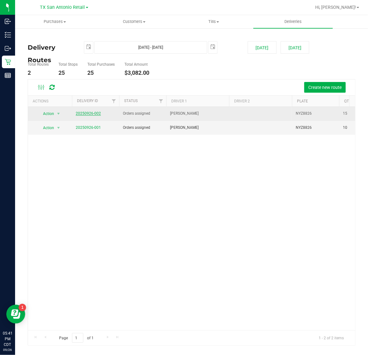
click at [90, 112] on link "20250926-002" at bounding box center [88, 113] width 25 height 4
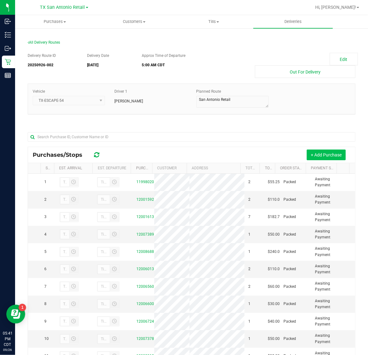
click at [316, 159] on button "+ Add Purchase" at bounding box center [326, 155] width 39 height 11
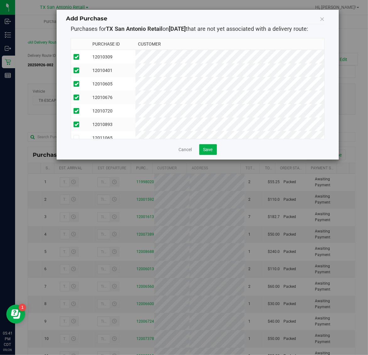
scroll to position [25, 0]
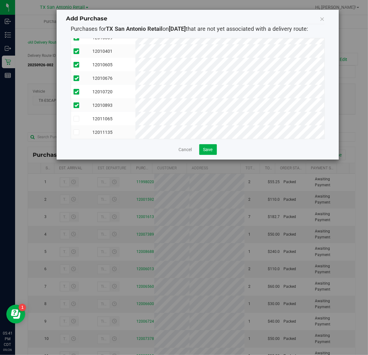
click at [271, 107] on tbody "12010309 12010401 12010605 12010676" at bounding box center [197, 85] width 253 height 108
click at [202, 153] on button "Save" at bounding box center [208, 149] width 18 height 11
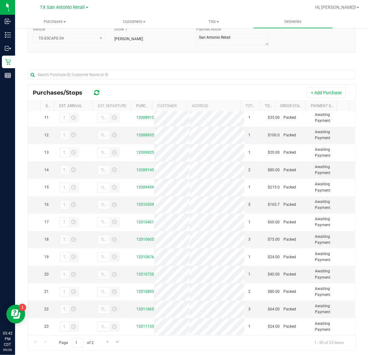
scroll to position [74, 0]
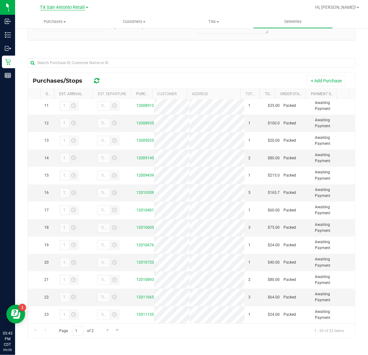
click at [51, 8] on span "TX San Antonio Retail" at bounding box center [62, 8] width 45 height 6
click at [67, 18] on link "TX Austin [GEOGRAPHIC_DATA]" at bounding box center [64, 22] width 92 height 8
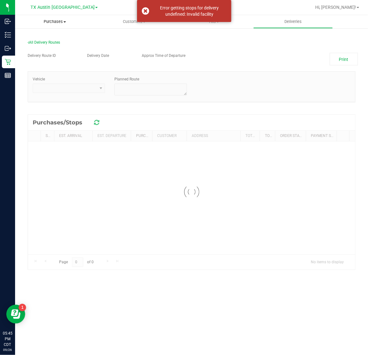
click at [56, 22] on span "Purchases" at bounding box center [54, 22] width 79 height 6
click at [56, 44] on li "Fulfillment" at bounding box center [54, 46] width 79 height 8
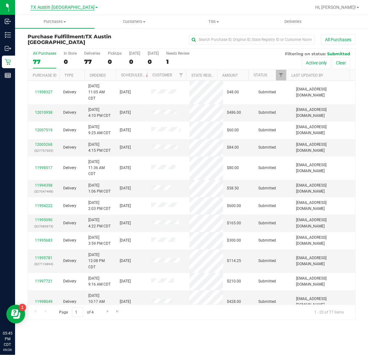
click at [54, 5] on span "TX Austin [GEOGRAPHIC_DATA]" at bounding box center [62, 8] width 64 height 6
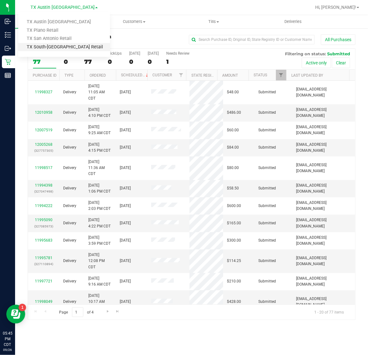
click at [58, 47] on link "TX South-[GEOGRAPHIC_DATA] Retail" at bounding box center [64, 47] width 92 height 8
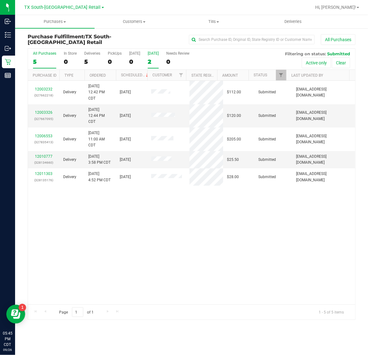
click at [159, 56] on label "Tomorrow 2" at bounding box center [153, 59] width 11 height 17
click at [0, 0] on input "Tomorrow 2" at bounding box center [0, 0] width 0 height 0
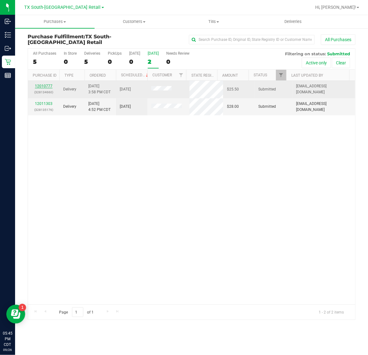
click at [43, 86] on link "12010777" at bounding box center [44, 86] width 18 height 4
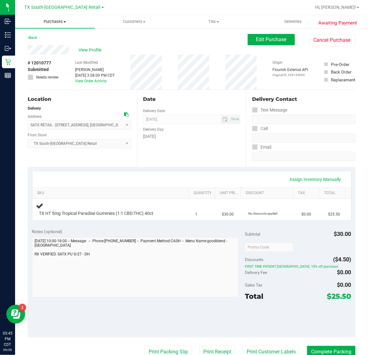
click at [54, 19] on span "Purchases" at bounding box center [54, 22] width 79 height 6
click at [53, 44] on li "Fulfillment" at bounding box center [54, 46] width 79 height 8
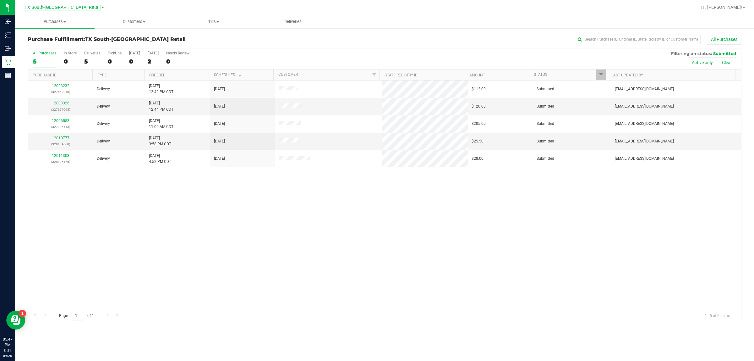
click at [72, 7] on span "TX South-[GEOGRAPHIC_DATA] Retail" at bounding box center [63, 8] width 76 height 6
click at [66, 21] on link "TX Austin [GEOGRAPHIC_DATA]" at bounding box center [64, 22] width 92 height 8
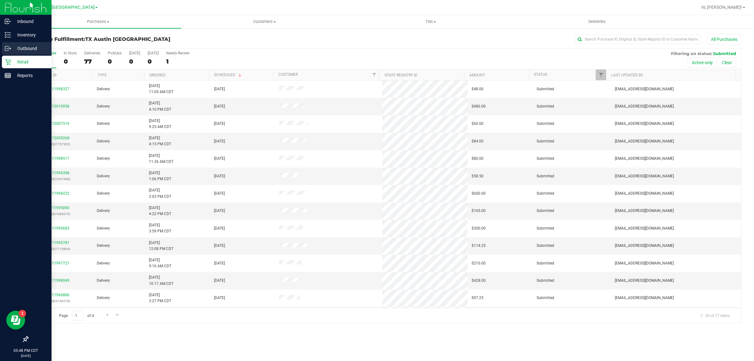
click at [8, 49] on icon at bounding box center [8, 48] width 6 height 6
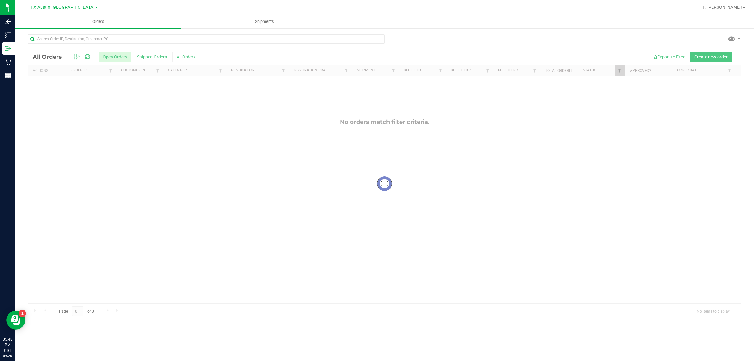
click at [368, 57] on div at bounding box center [384, 183] width 713 height 269
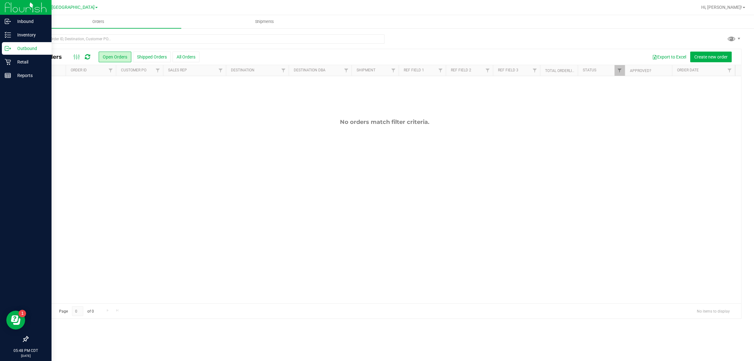
click at [32, 48] on p "Outbound" at bounding box center [30, 49] width 38 height 8
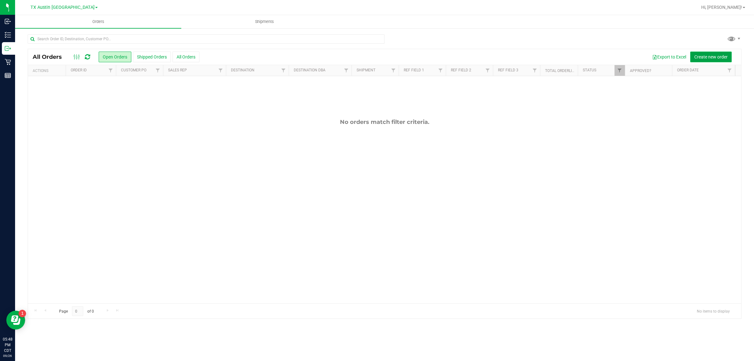
click at [368, 57] on span "Create new order" at bounding box center [710, 56] width 33 height 5
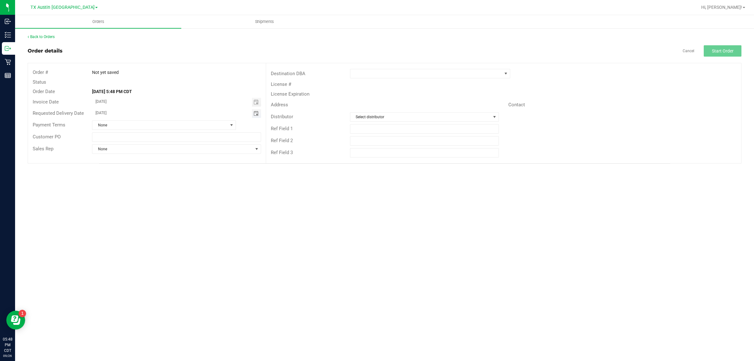
click at [257, 115] on span "Toggle calendar" at bounding box center [256, 113] width 5 height 5
click at [168, 126] on span "TODAY" at bounding box center [173, 125] width 14 height 8
type input "[DATE]"
click at [368, 75] on span at bounding box center [426, 73] width 152 height 9
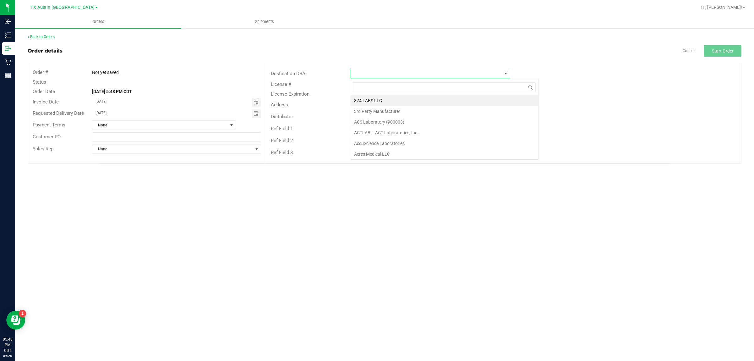
scroll to position [10, 160]
type input "tx"
click at [368, 112] on li "TX San Antonio Retail" at bounding box center [430, 111] width 160 height 11
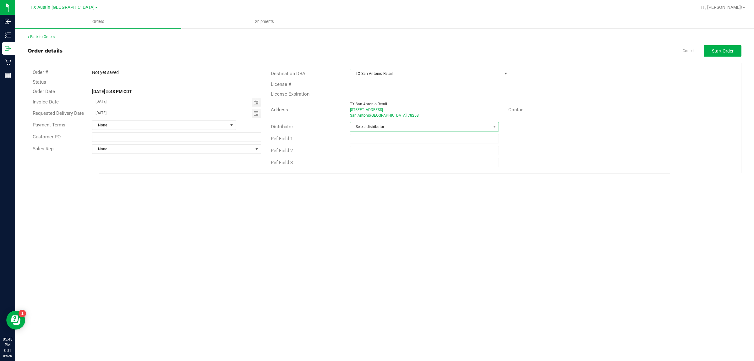
click at [368, 127] on span "Select distributor" at bounding box center [420, 126] width 140 height 9
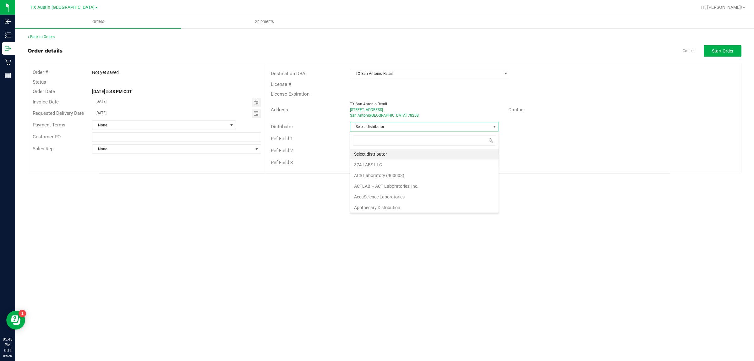
scroll to position [10, 149]
type input "aus"
click at [368, 156] on li "Austin DC" at bounding box center [424, 154] width 148 height 11
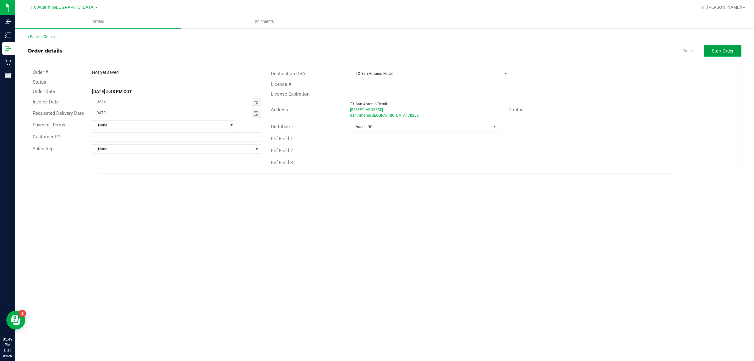
click at [368, 47] on button "Start Order" at bounding box center [723, 50] width 38 height 11
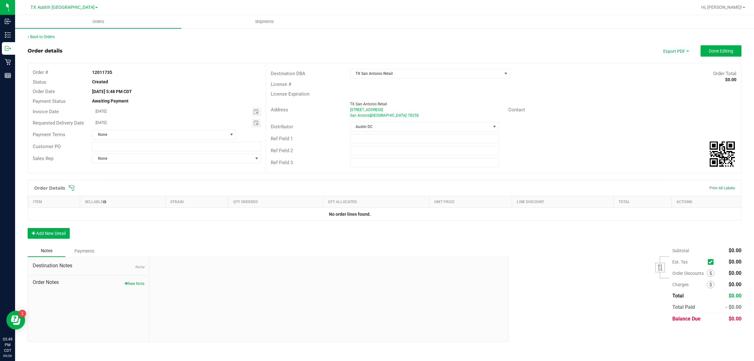
click at [70, 186] on icon at bounding box center [71, 188] width 6 height 6
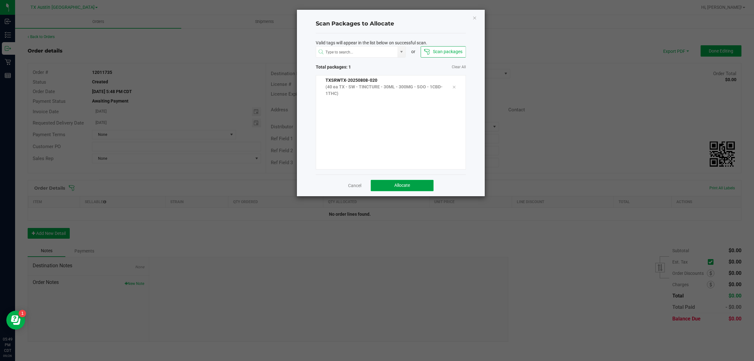
click at [368, 182] on button "Allocate" at bounding box center [402, 185] width 63 height 11
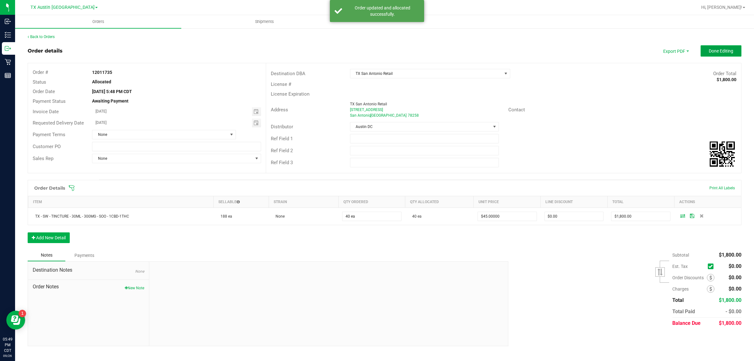
click at [368, 51] on span "Done Editing" at bounding box center [721, 50] width 25 height 5
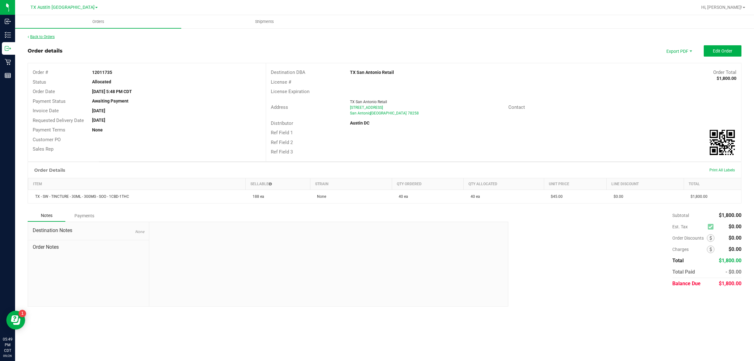
click at [44, 37] on link "Back to Orders" at bounding box center [41, 37] width 27 height 4
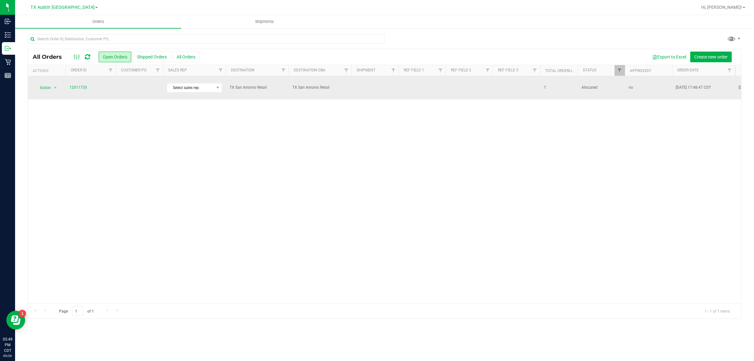
click at [137, 89] on td at bounding box center [139, 87] width 47 height 23
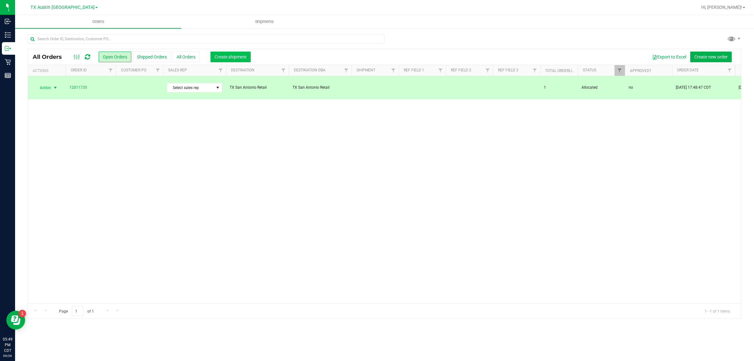
click at [213, 57] on button "Create shipment" at bounding box center [231, 57] width 40 height 11
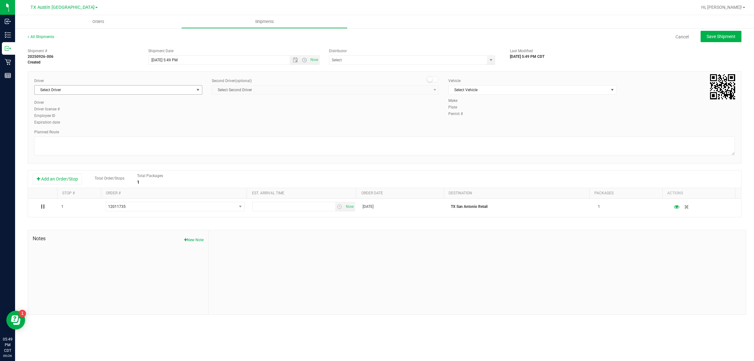
click at [160, 92] on span "Select Driver" at bounding box center [115, 89] width 160 height 9
click at [163, 116] on li "William Bates" at bounding box center [118, 116] width 167 height 9
type input "bat"
click at [368, 88] on span "Select Vehicle" at bounding box center [529, 89] width 160 height 9
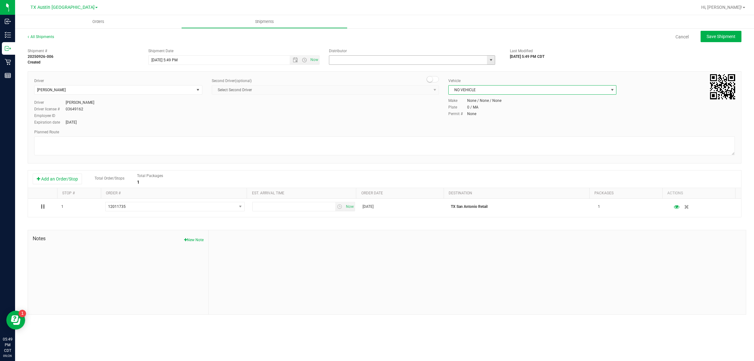
click at [368, 59] on input "text" at bounding box center [405, 60] width 153 height 9
click at [368, 70] on li "Austin DC" at bounding box center [412, 70] width 166 height 9
type input "Austin DC"
click at [316, 57] on span "Now" at bounding box center [314, 59] width 11 height 9
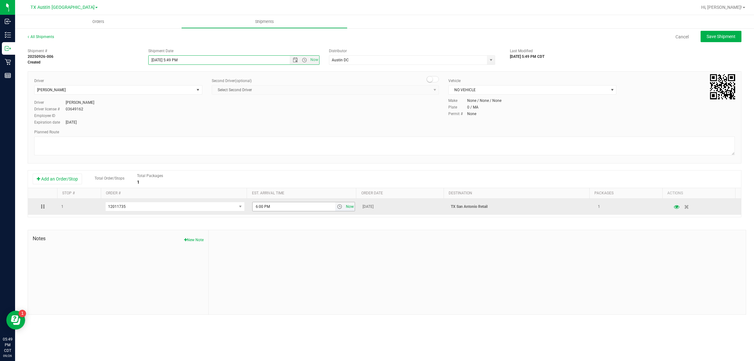
click at [345, 207] on span "Now" at bounding box center [350, 206] width 11 height 9
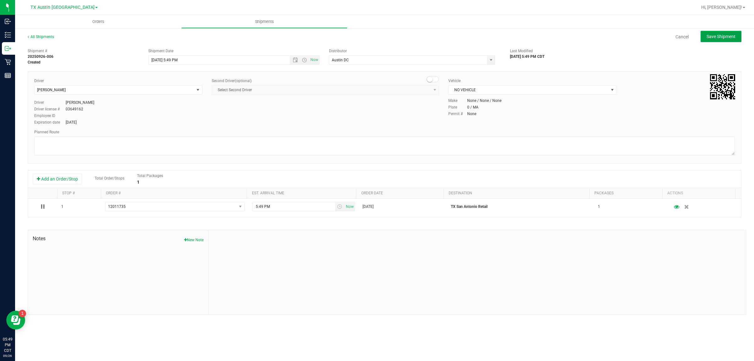
click at [368, 34] on span "Save Shipment" at bounding box center [721, 36] width 29 height 5
type input "9/26/2025 10:49 PM"
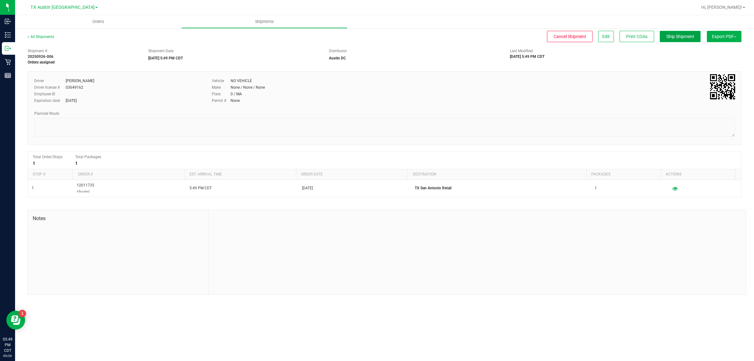
click at [368, 36] on span "Ship Shipment" at bounding box center [680, 36] width 28 height 5
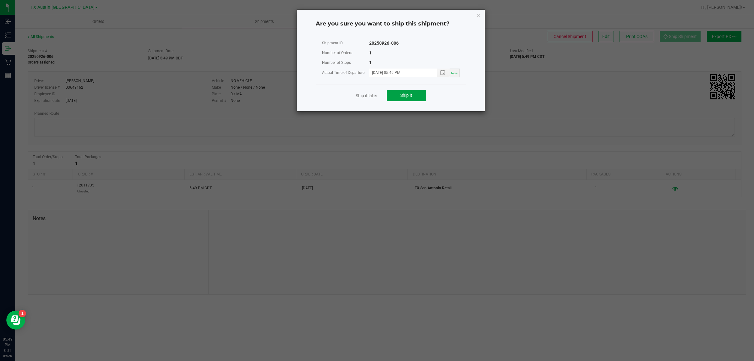
click at [368, 94] on span "Ship it" at bounding box center [406, 95] width 12 height 5
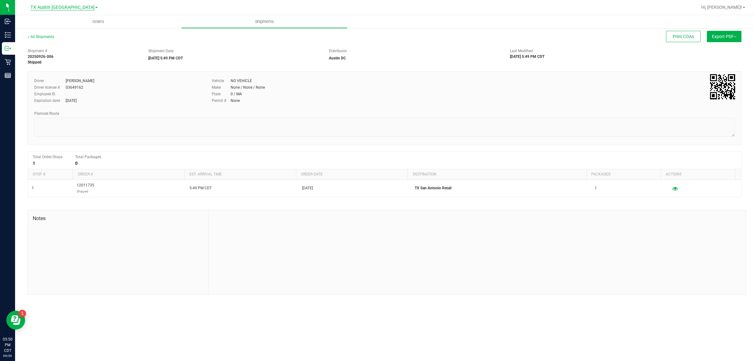
click at [65, 7] on span "TX Austin [GEOGRAPHIC_DATA]" at bounding box center [62, 8] width 64 height 6
click at [66, 38] on link "TX San Antonio Retail" at bounding box center [64, 39] width 92 height 8
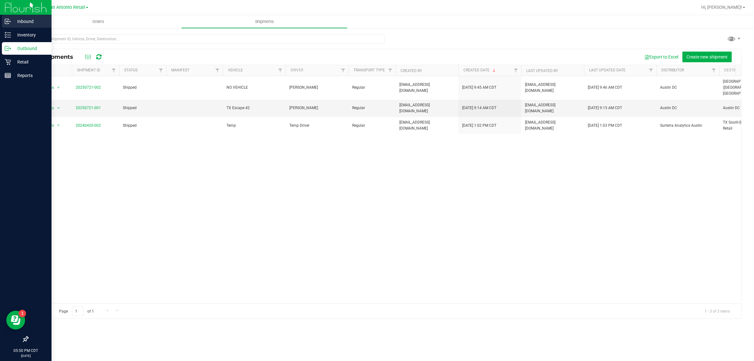
click at [29, 18] on p "Inbound" at bounding box center [30, 22] width 38 height 8
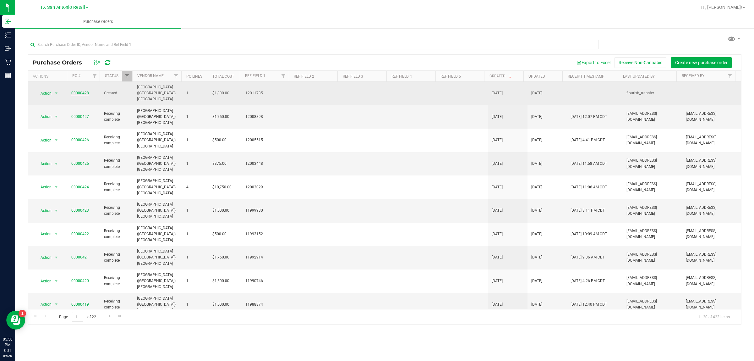
click at [76, 91] on link "00000428" at bounding box center [80, 93] width 18 height 4
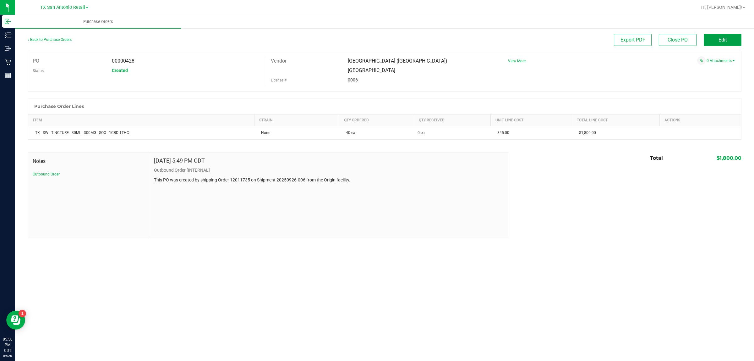
click at [368, 38] on button "Edit" at bounding box center [723, 40] width 38 height 12
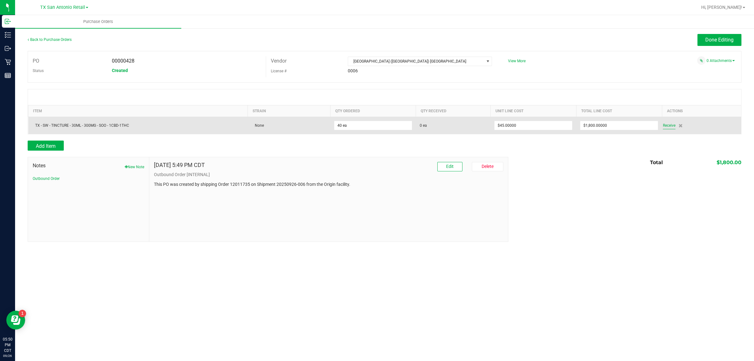
click at [368, 126] on span "Receive" at bounding box center [669, 126] width 13 height 8
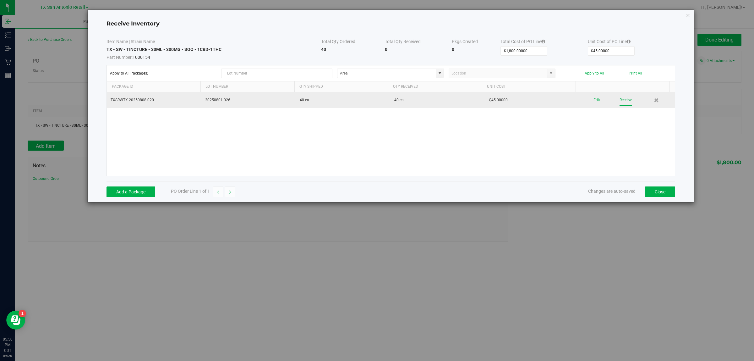
click at [368, 97] on button "Receive" at bounding box center [626, 100] width 13 height 11
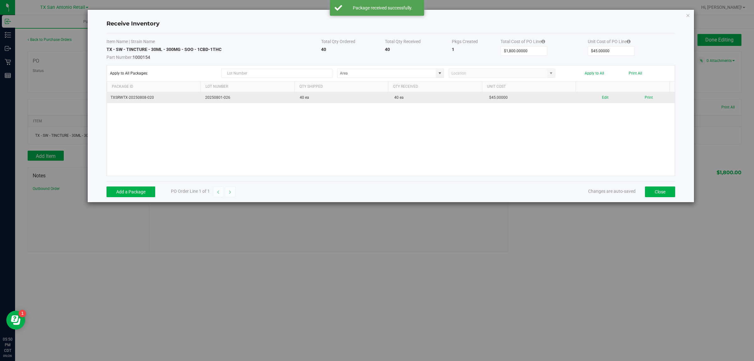
click at [368, 199] on div "Add a Package PO Order Line 1 of 1 Changes are auto-saved Close" at bounding box center [391, 191] width 569 height 21
click at [368, 194] on button "Close" at bounding box center [660, 191] width 30 height 11
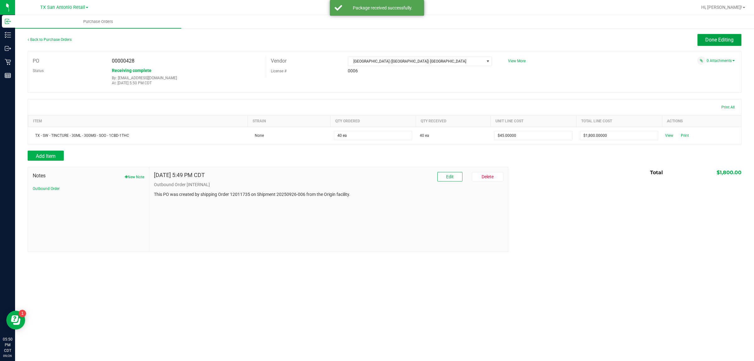
click at [368, 35] on button "Done Editing" at bounding box center [720, 40] width 44 height 12
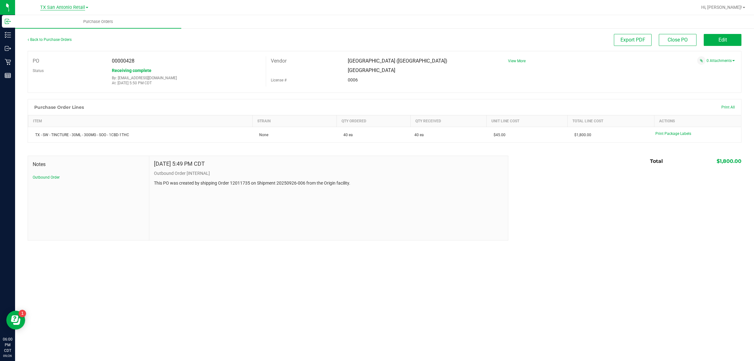
click at [57, 7] on span "TX San Antonio Retail" at bounding box center [62, 8] width 45 height 6
click at [57, 21] on link "TX Austin [GEOGRAPHIC_DATA]" at bounding box center [64, 22] width 92 height 8
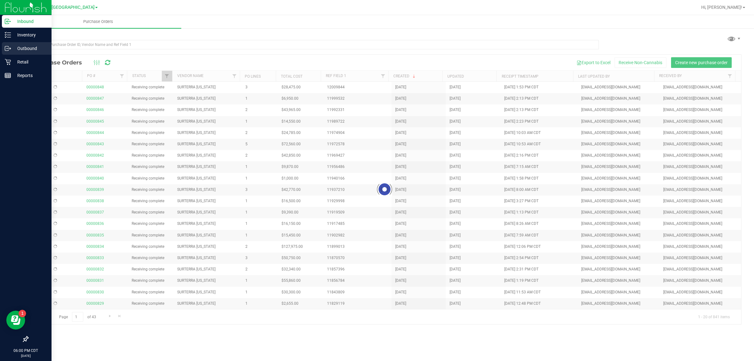
click at [17, 46] on p "Outbound" at bounding box center [30, 49] width 38 height 8
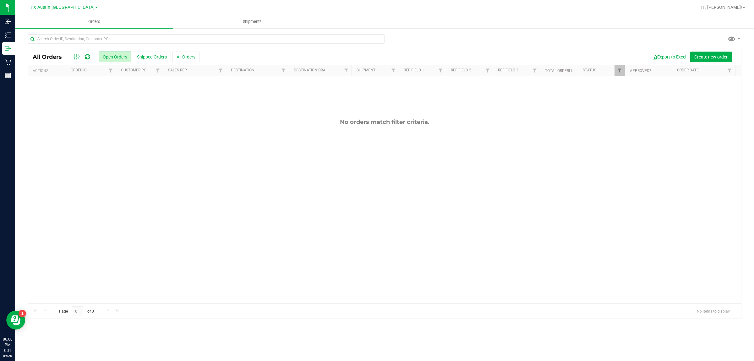
click at [368, 51] on div "All Orders Open Orders Shipped Orders All Orders Export to Excel Create new ord…" at bounding box center [384, 57] width 713 height 16
click at [368, 58] on span "Create new order" at bounding box center [710, 56] width 33 height 5
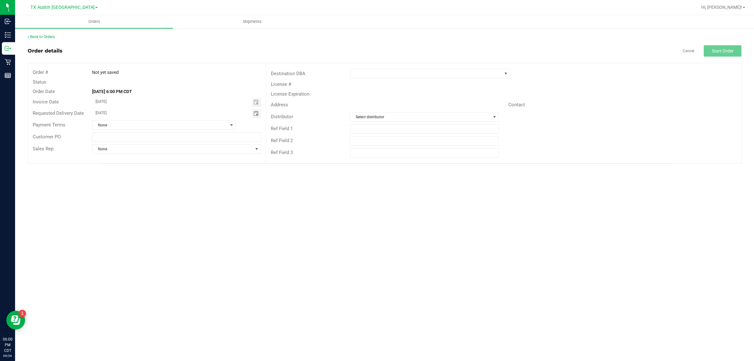
click at [257, 113] on span "Toggle calendar" at bounding box center [256, 113] width 5 height 5
click at [173, 123] on span "TODAY" at bounding box center [173, 125] width 14 height 8
type input "[DATE]"
click at [368, 75] on span at bounding box center [426, 73] width 152 height 9
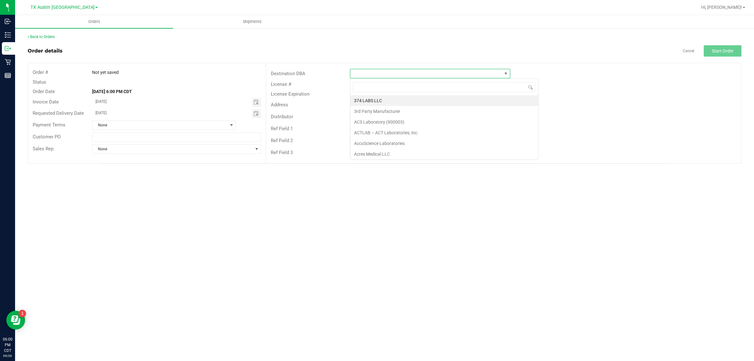
scroll to position [10, 160]
type input "tx"
click at [368, 99] on li "TX Plano Retail" at bounding box center [430, 100] width 160 height 11
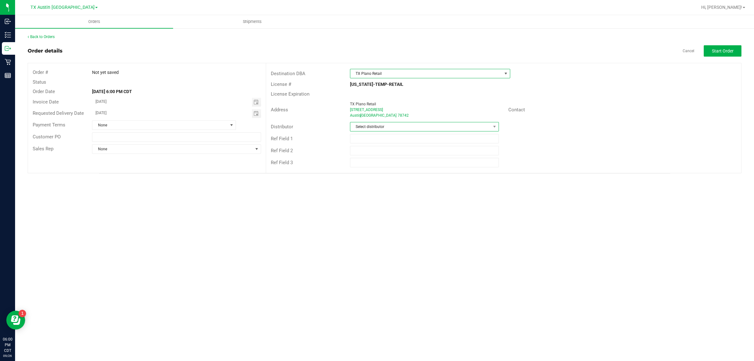
click at [368, 126] on span "Select distributor" at bounding box center [420, 126] width 140 height 9
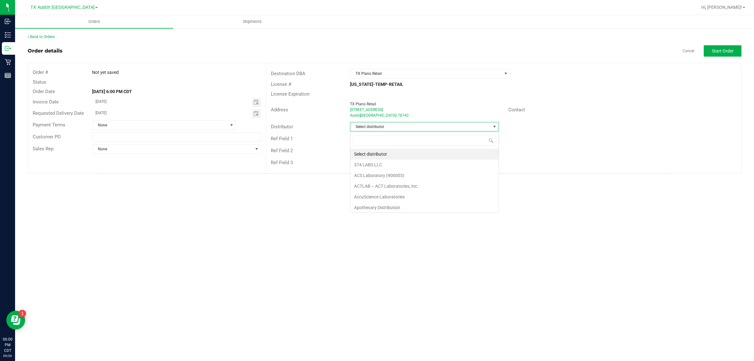
scroll to position [10, 149]
type input "aus"
click at [368, 155] on li "Austin DC" at bounding box center [424, 154] width 148 height 11
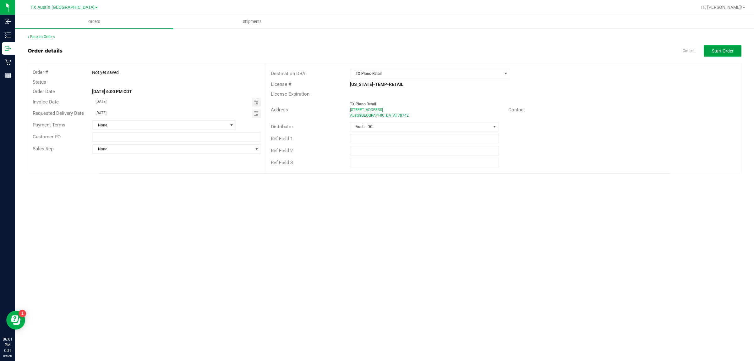
click at [368, 46] on button "Start Order" at bounding box center [723, 50] width 38 height 11
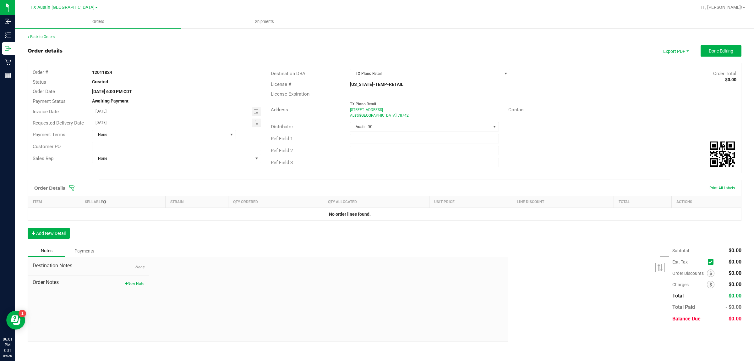
click at [71, 185] on icon at bounding box center [72, 188] width 6 height 6
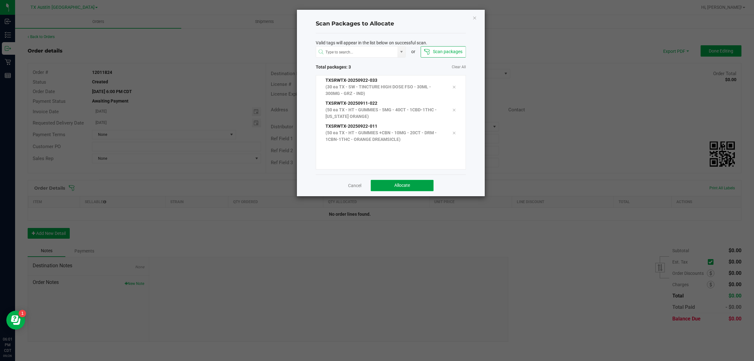
click at [368, 183] on span "Allocate" at bounding box center [402, 185] width 16 height 5
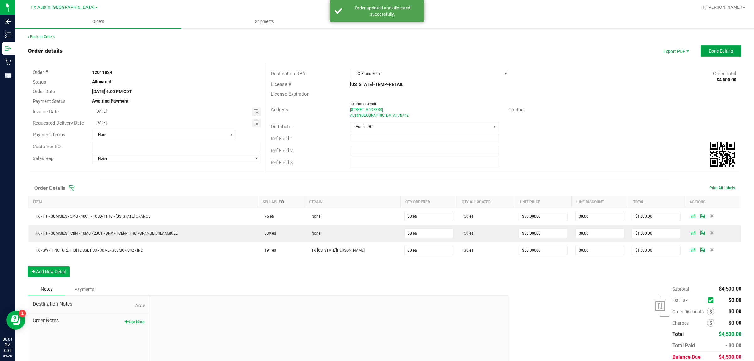
click at [368, 50] on span "Done Editing" at bounding box center [721, 50] width 25 height 5
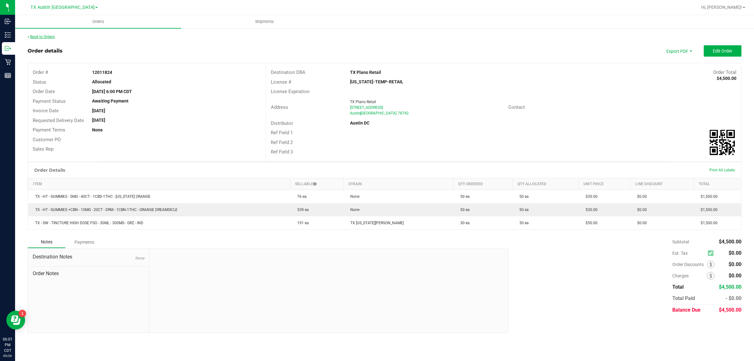
click at [50, 36] on link "Back to Orders" at bounding box center [41, 37] width 27 height 4
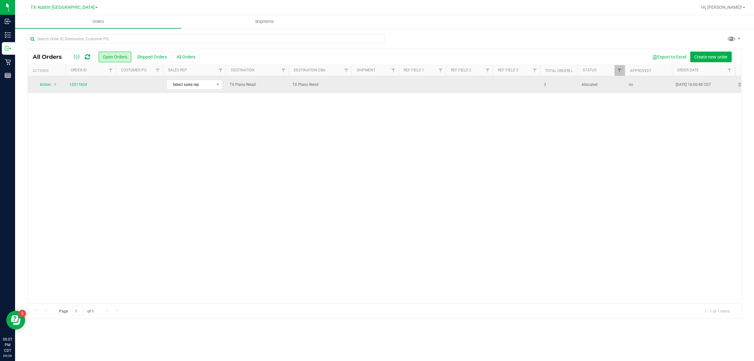
click at [127, 83] on td at bounding box center [139, 84] width 47 height 17
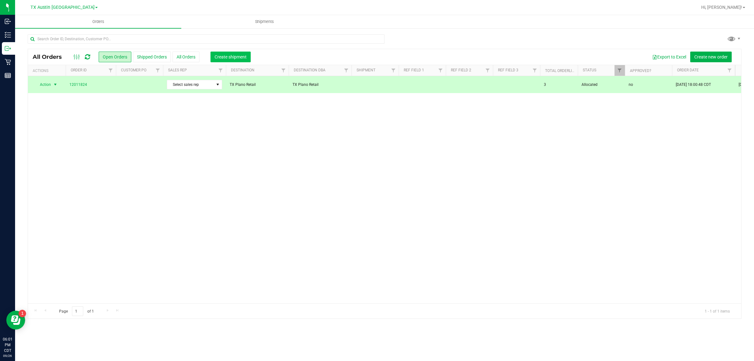
click at [235, 55] on span "Create shipment" at bounding box center [231, 56] width 32 height 5
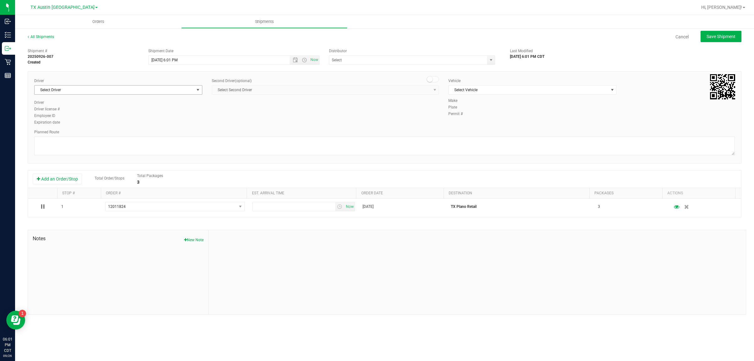
click at [146, 91] on span "Select Driver" at bounding box center [115, 89] width 160 height 9
type input "bat"
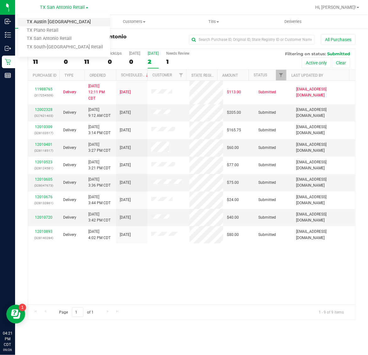
click at [55, 21] on link "TX Austin [GEOGRAPHIC_DATA]" at bounding box center [64, 22] width 92 height 8
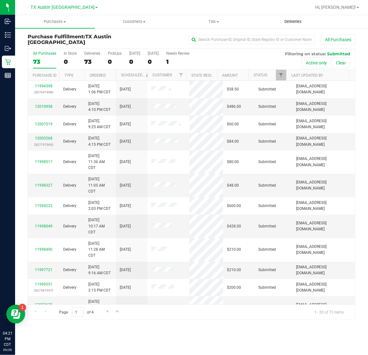
click at [288, 21] on span "Deliveries" at bounding box center [293, 22] width 34 height 6
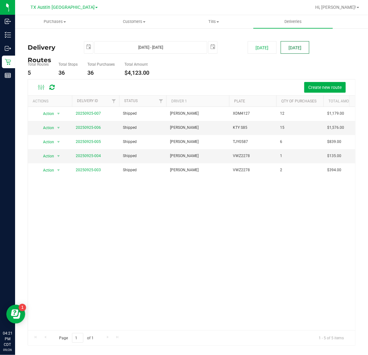
click at [285, 49] on button "[DATE]" at bounding box center [295, 47] width 29 height 13
type input "[DATE] - [DATE]"
type input "[DATE]"
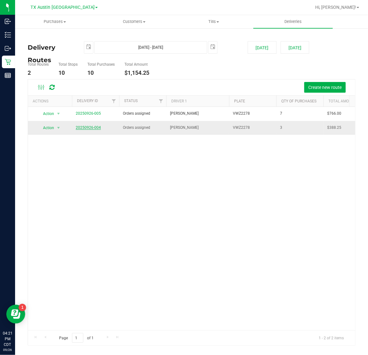
click at [91, 128] on link "20250926-004" at bounding box center [88, 127] width 25 height 4
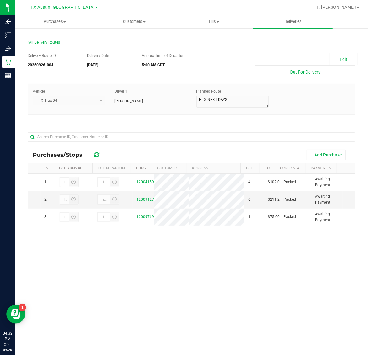
click at [63, 7] on span "TX Austin [GEOGRAPHIC_DATA]" at bounding box center [62, 8] width 64 height 6
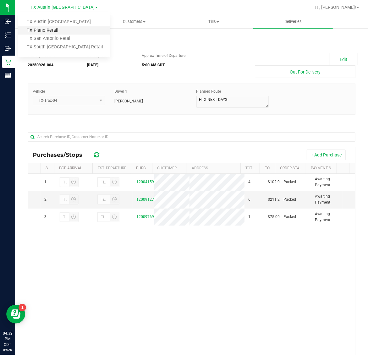
click at [56, 29] on link "TX Plano Retail" at bounding box center [64, 30] width 92 height 8
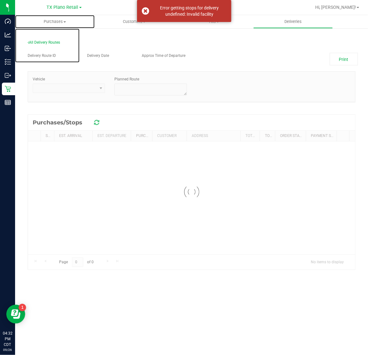
click at [56, 23] on span "Purchases" at bounding box center [54, 22] width 79 height 6
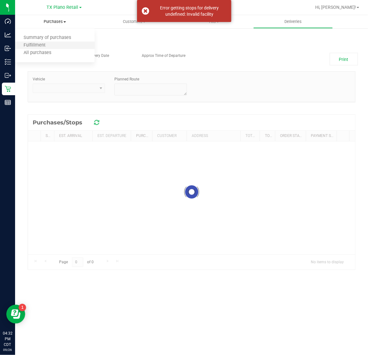
click at [57, 44] on li "Fulfillment" at bounding box center [54, 46] width 79 height 8
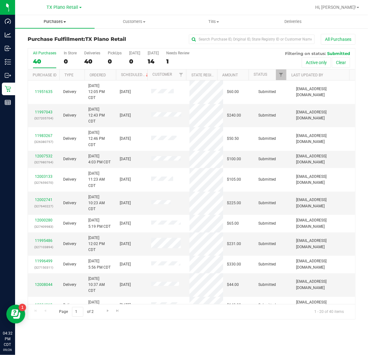
click at [53, 22] on span "Purchases" at bounding box center [54, 22] width 79 height 6
click at [153, 59] on div "14" at bounding box center [153, 61] width 11 height 7
click at [0, 0] on input "Tomorrow 14" at bounding box center [0, 0] width 0 height 0
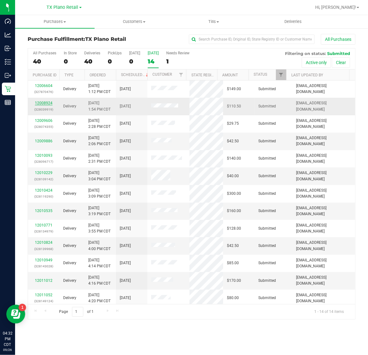
click at [42, 104] on link "12008924" at bounding box center [44, 103] width 18 height 4
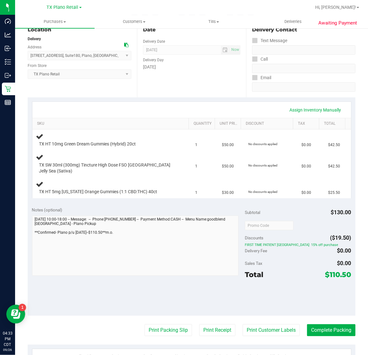
scroll to position [79, 0]
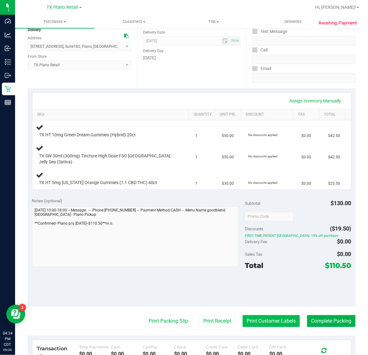
click at [262, 316] on button "Print Customer Labels" at bounding box center [271, 321] width 57 height 12
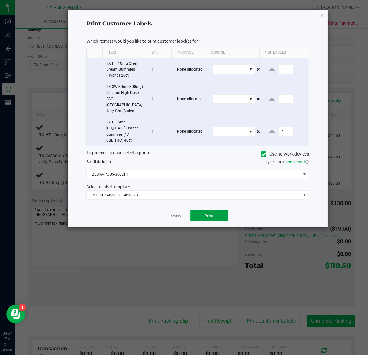
click at [214, 210] on button "Print" at bounding box center [209, 215] width 38 height 11
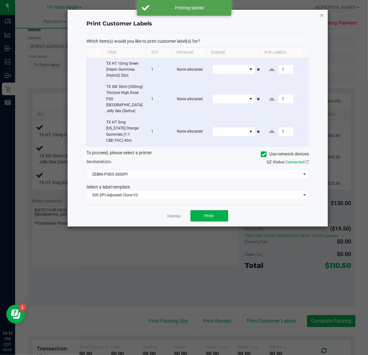
click at [322, 13] on icon "button" at bounding box center [322, 15] width 4 height 8
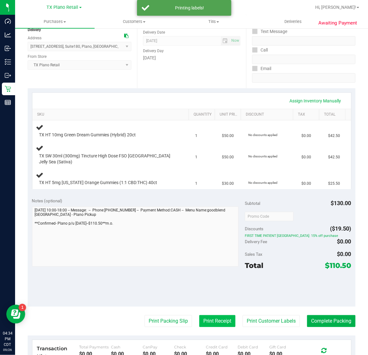
click at [215, 318] on button "Print Receipt" at bounding box center [217, 321] width 36 height 12
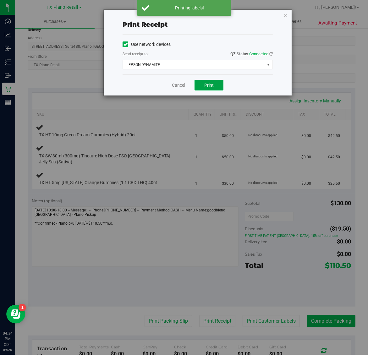
click at [203, 84] on button "Print" at bounding box center [208, 85] width 29 height 11
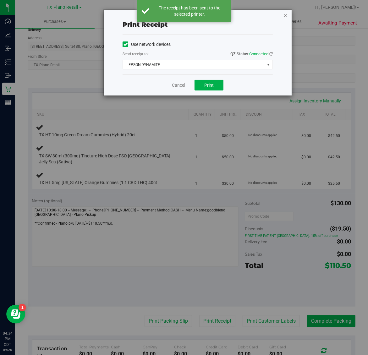
click at [285, 16] on icon "button" at bounding box center [285, 15] width 4 height 8
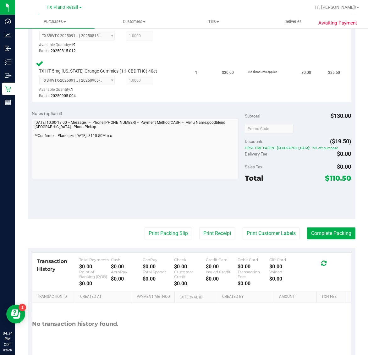
scroll to position [257, 0]
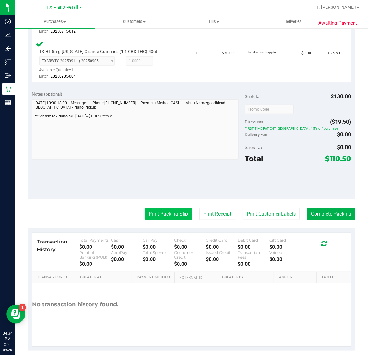
click at [173, 209] on button "Print Packing Slip" at bounding box center [168, 214] width 47 height 12
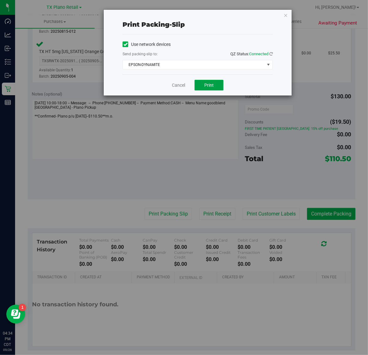
click at [211, 86] on span "Print" at bounding box center [208, 85] width 9 height 5
click at [286, 16] on icon "button" at bounding box center [285, 15] width 4 height 8
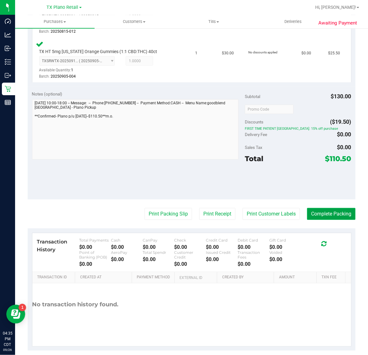
click at [324, 208] on button "Complete Packing" at bounding box center [331, 214] width 48 height 12
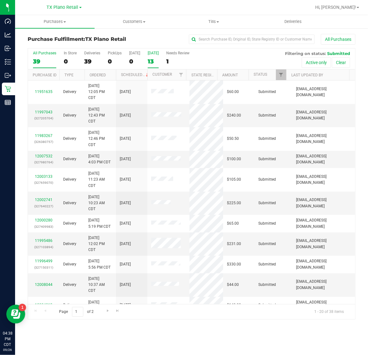
click at [156, 58] on div "13" at bounding box center [153, 61] width 11 height 7
click at [0, 0] on input "Tomorrow 13" at bounding box center [0, 0] width 0 height 0
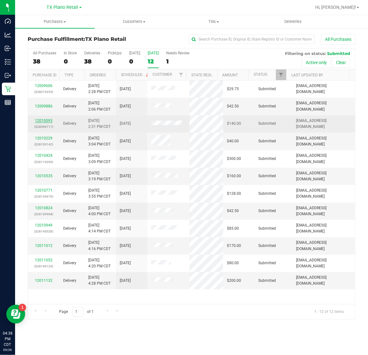
click at [44, 120] on link "12010093" at bounding box center [44, 120] width 18 height 4
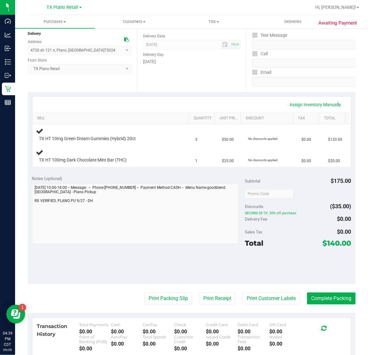
scroll to position [79, 0]
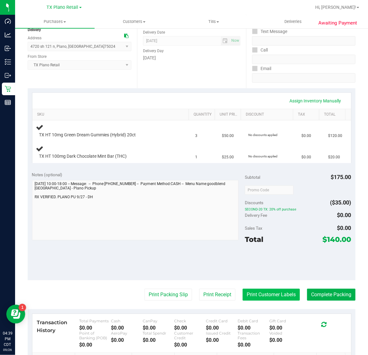
click at [266, 294] on button "Print Customer Labels" at bounding box center [271, 295] width 57 height 12
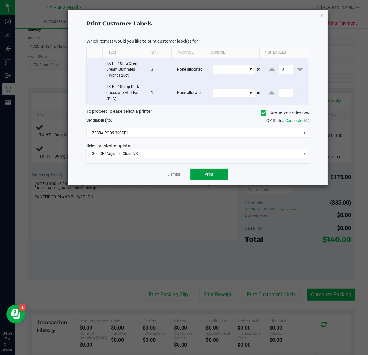
click at [209, 175] on span "Print" at bounding box center [209, 174] width 9 height 5
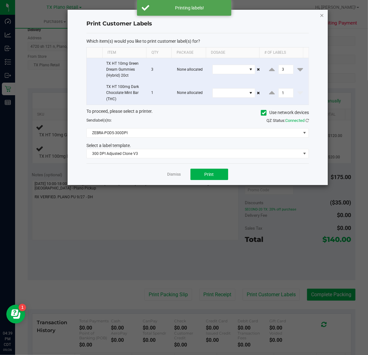
click at [322, 13] on icon "button" at bounding box center [322, 15] width 4 height 8
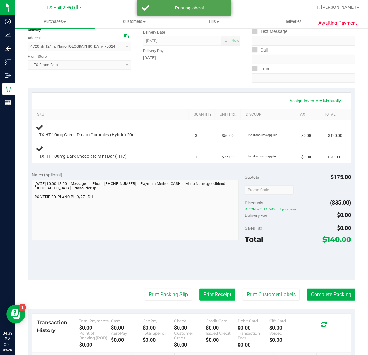
click at [211, 294] on button "Print Receipt" at bounding box center [217, 295] width 36 height 12
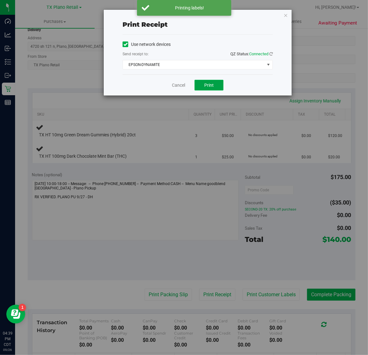
click at [211, 84] on span "Print" at bounding box center [208, 85] width 9 height 5
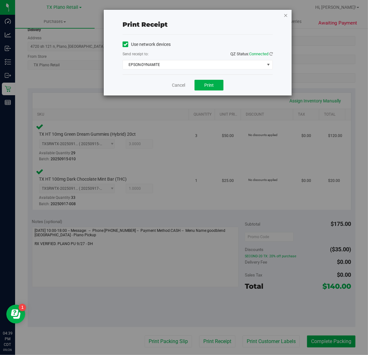
click at [285, 15] on icon "button" at bounding box center [285, 15] width 4 height 8
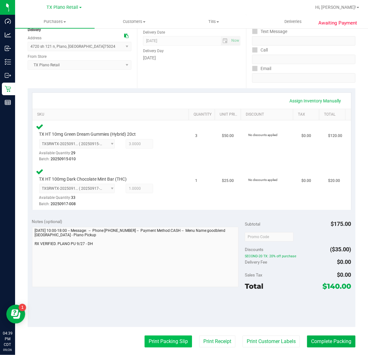
click at [173, 347] on button "Print Packing Slip" at bounding box center [168, 342] width 47 height 12
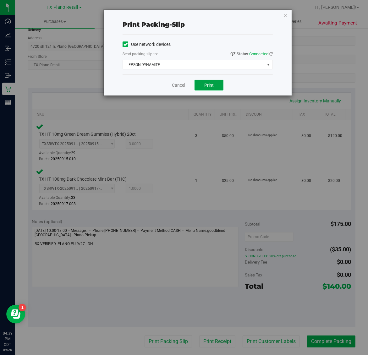
click at [219, 80] on button "Print" at bounding box center [208, 85] width 29 height 11
click at [285, 15] on icon "button" at bounding box center [285, 15] width 4 height 8
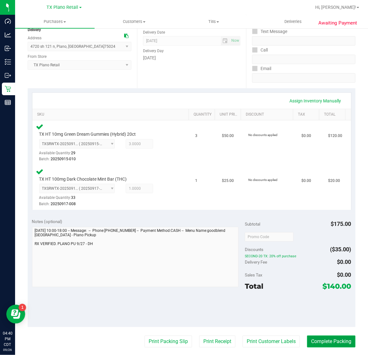
click at [335, 343] on button "Complete Packing" at bounding box center [331, 342] width 48 height 12
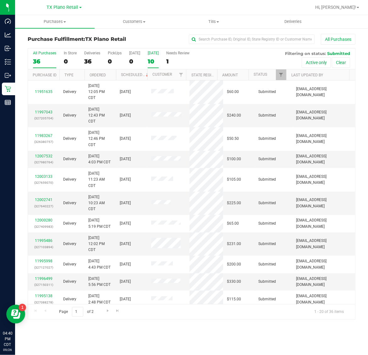
click at [153, 58] on div "10" at bounding box center [153, 61] width 11 height 7
click at [0, 0] on input "Tomorrow 10" at bounding box center [0, 0] width 0 height 0
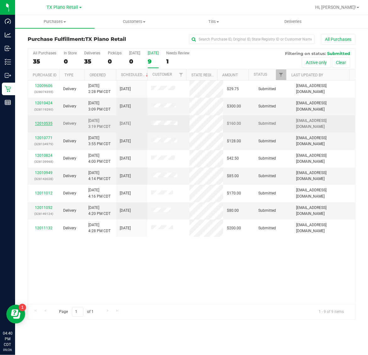
click at [49, 123] on link "12010535" at bounding box center [44, 123] width 18 height 4
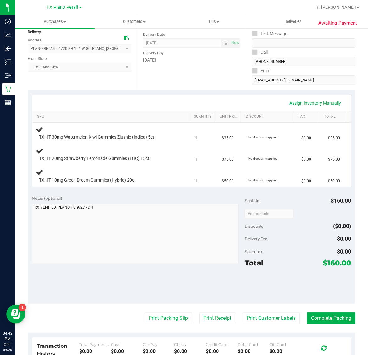
scroll to position [79, 0]
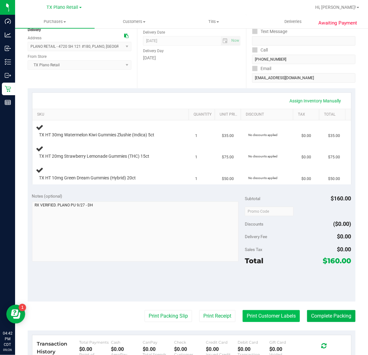
click at [280, 316] on button "Print Customer Labels" at bounding box center [271, 316] width 57 height 12
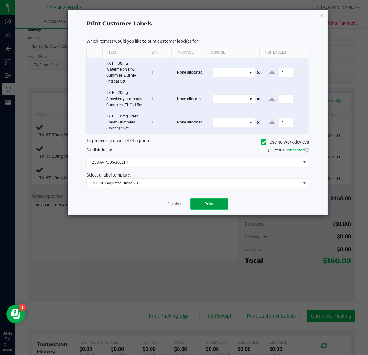
click at [208, 206] on span "Print" at bounding box center [209, 203] width 9 height 5
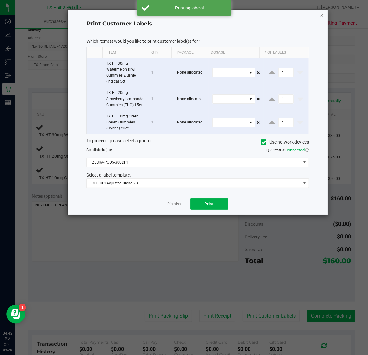
click at [321, 17] on icon "button" at bounding box center [322, 15] width 4 height 8
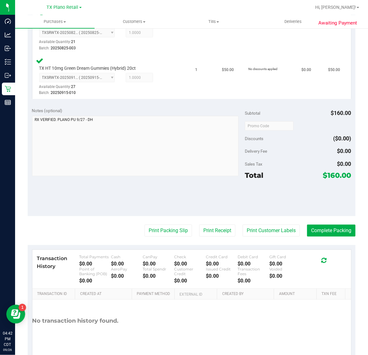
scroll to position [257, 0]
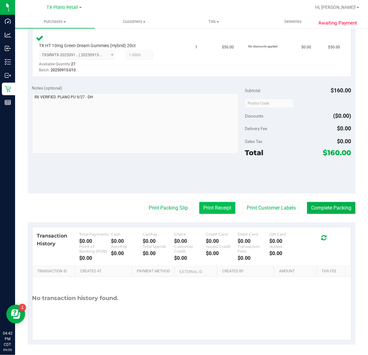
click at [219, 206] on button "Print Receipt" at bounding box center [217, 208] width 36 height 12
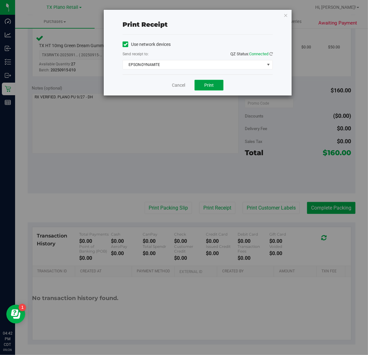
click at [213, 90] on button "Print" at bounding box center [208, 85] width 29 height 11
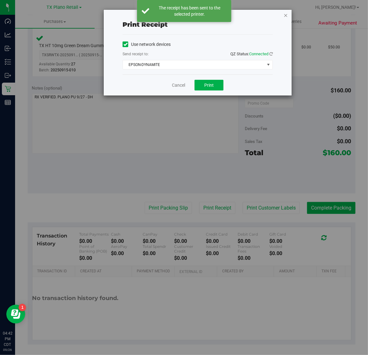
click at [285, 18] on icon "button" at bounding box center [285, 15] width 4 height 8
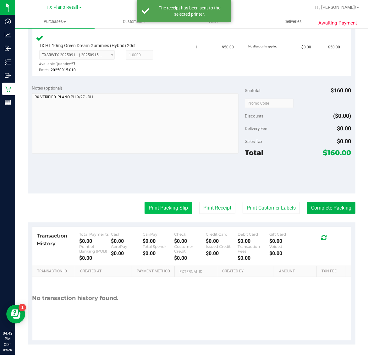
click at [164, 203] on button "Print Packing Slip" at bounding box center [168, 208] width 47 height 12
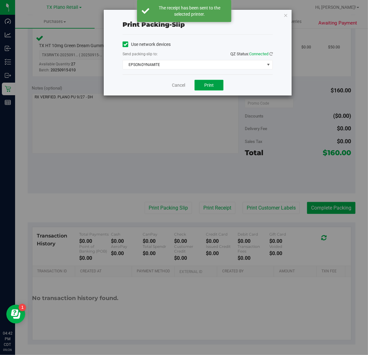
click at [200, 84] on button "Print" at bounding box center [208, 85] width 29 height 11
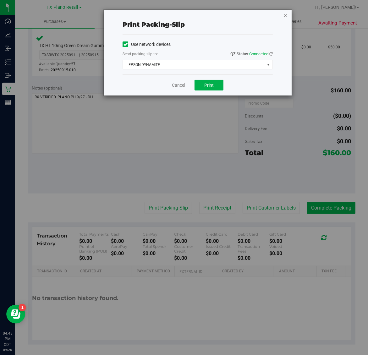
click at [286, 16] on icon "button" at bounding box center [285, 15] width 4 height 8
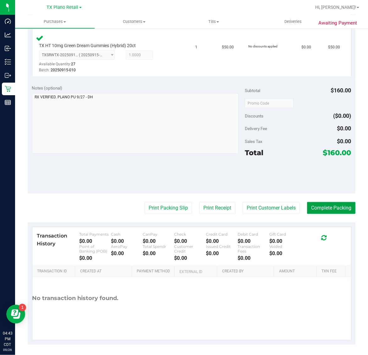
click at [331, 211] on button "Complete Packing" at bounding box center [331, 208] width 48 height 12
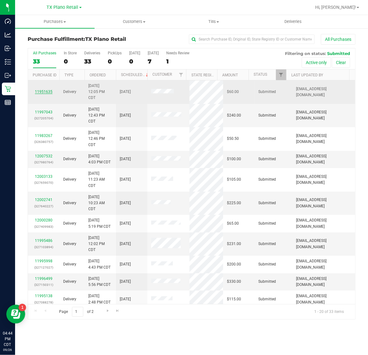
click at [40, 93] on link "11951635" at bounding box center [44, 92] width 18 height 4
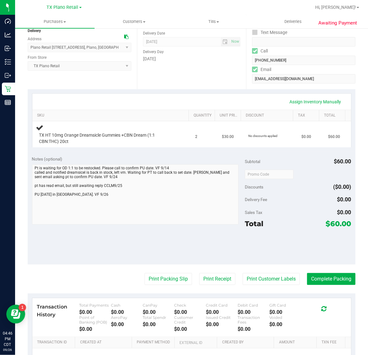
scroll to position [79, 0]
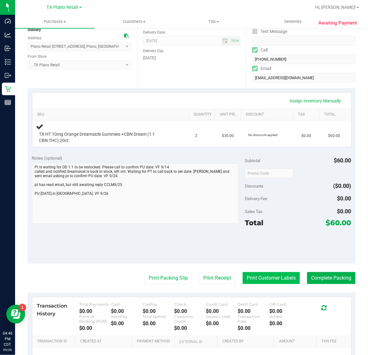
click at [264, 278] on button "Print Customer Labels" at bounding box center [271, 278] width 57 height 12
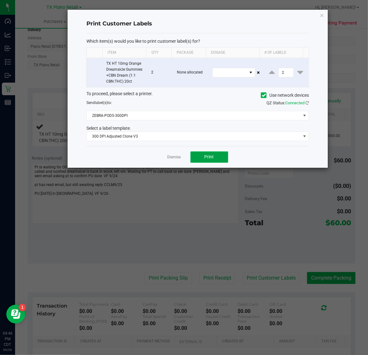
click at [205, 159] on span "Print" at bounding box center [209, 156] width 9 height 5
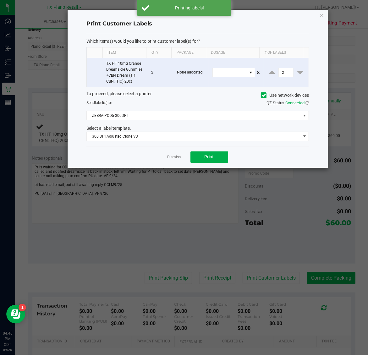
click at [321, 18] on icon "button" at bounding box center [322, 15] width 4 height 8
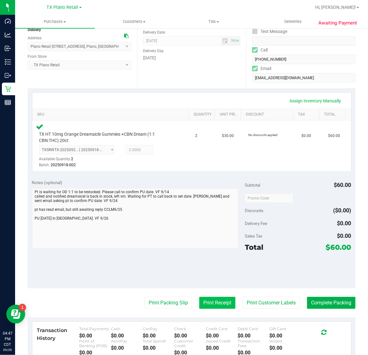
click at [209, 304] on button "Print Receipt" at bounding box center [217, 303] width 36 height 12
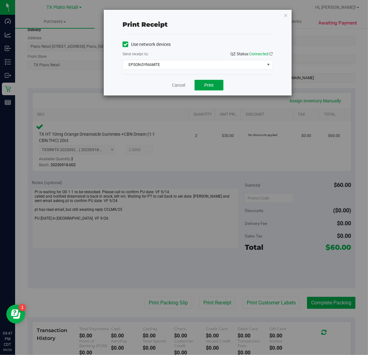
click at [206, 87] on span "Print" at bounding box center [208, 85] width 9 height 5
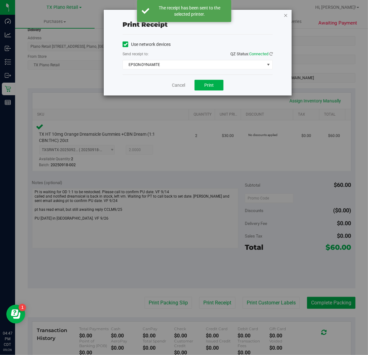
click at [285, 15] on icon "button" at bounding box center [285, 15] width 4 height 8
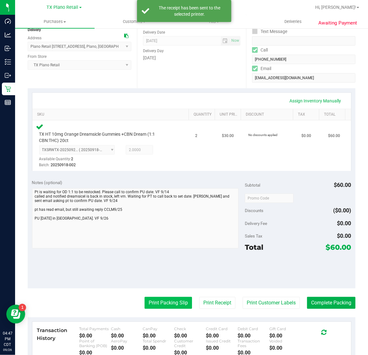
click at [160, 303] on button "Print Packing Slip" at bounding box center [168, 303] width 47 height 12
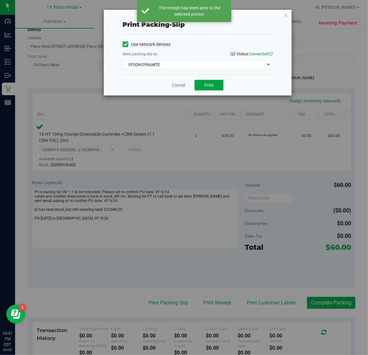
click at [211, 87] on span "Print" at bounding box center [208, 85] width 9 height 5
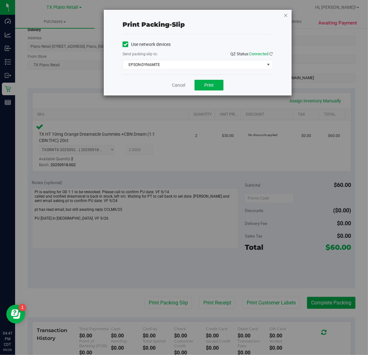
click at [285, 16] on icon "button" at bounding box center [285, 15] width 4 height 8
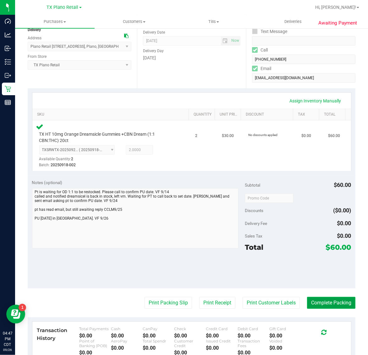
click at [329, 302] on button "Complete Packing" at bounding box center [331, 303] width 48 height 12
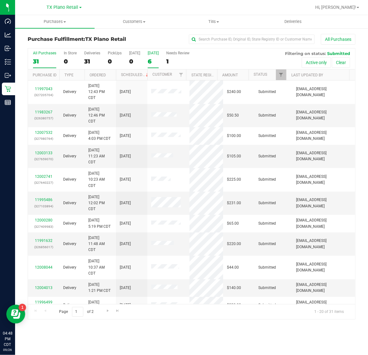
click at [156, 61] on div "6" at bounding box center [153, 61] width 11 height 7
click at [0, 0] on input "Tomorrow 6" at bounding box center [0, 0] width 0 height 0
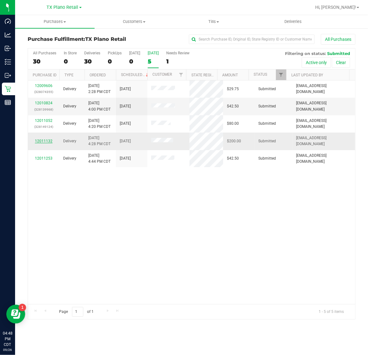
click at [40, 141] on link "12011132" at bounding box center [44, 141] width 18 height 4
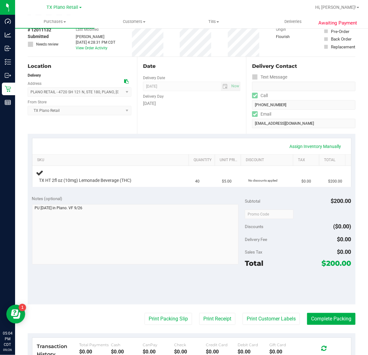
scroll to position [79, 0]
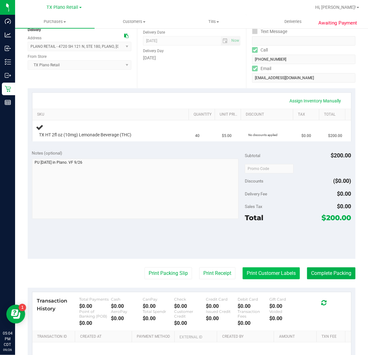
click at [264, 277] on button "Print Customer Labels" at bounding box center [271, 273] width 57 height 12
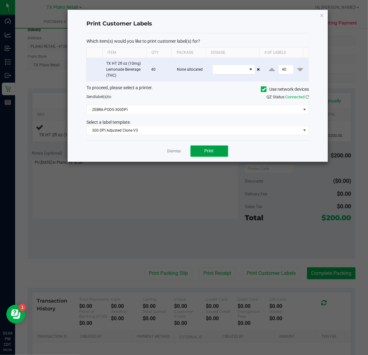
click at [212, 152] on span "Print" at bounding box center [209, 150] width 9 height 5
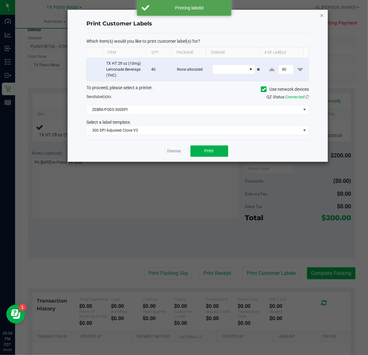
click at [322, 14] on icon "button" at bounding box center [322, 15] width 4 height 8
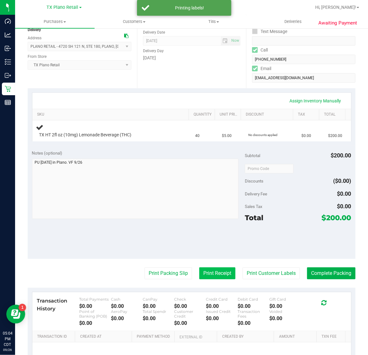
click at [199, 273] on button "Print Receipt" at bounding box center [217, 273] width 36 height 12
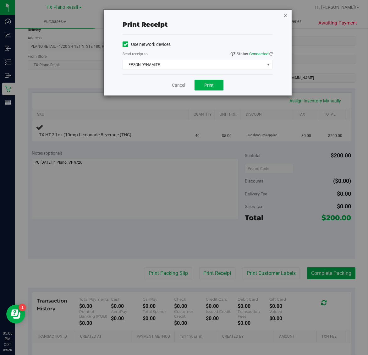
click at [286, 13] on icon "button" at bounding box center [285, 15] width 4 height 8
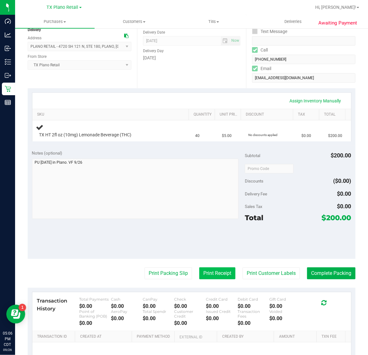
click at [200, 272] on button "Print Receipt" at bounding box center [217, 273] width 36 height 12
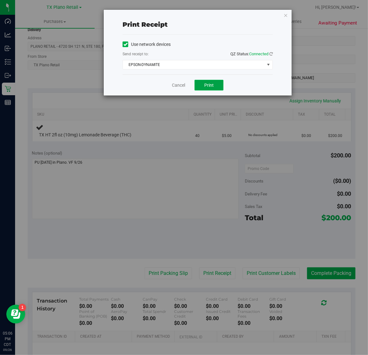
click at [205, 88] on span "Print" at bounding box center [208, 85] width 9 height 5
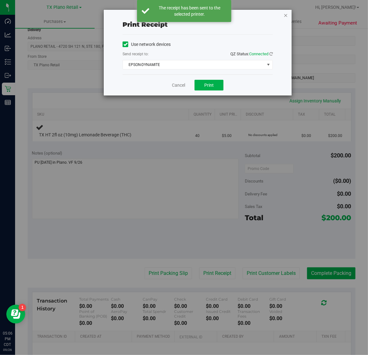
click at [285, 13] on icon "button" at bounding box center [285, 15] width 4 height 8
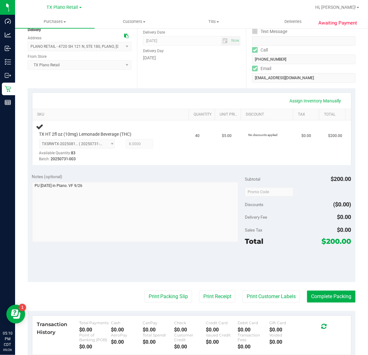
click at [74, 265] on div "Notes (optional) Subtotal $200.00 Discounts ($0.00) Delivery Fee $0.00 Sales Ta…" at bounding box center [192, 225] width 328 height 113
drag, startPoint x: 167, startPoint y: 288, endPoint x: 165, endPoint y: 294, distance: 6.2
click at [166, 291] on purchase-details "Back Edit Purchase Cancel Purchase View Profile # 12011132 Submitted Needs revi…" at bounding box center [192, 194] width 328 height 478
click at [165, 294] on button "Print Packing Slip" at bounding box center [168, 297] width 47 height 12
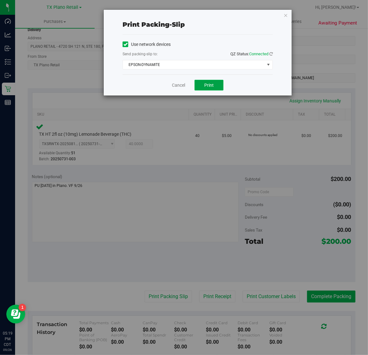
click at [209, 84] on span "Print" at bounding box center [208, 85] width 9 height 5
click at [173, 85] on link "Cancel" at bounding box center [178, 85] width 13 height 7
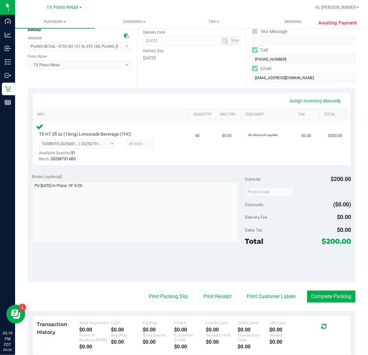
click at [155, 259] on div "Notes (optional) Subtotal $200.00 Discounts ($0.00) Delivery Fee $0.00 Sales Ta…" at bounding box center [192, 225] width 328 height 113
click at [329, 294] on button "Complete Packing" at bounding box center [331, 297] width 48 height 12
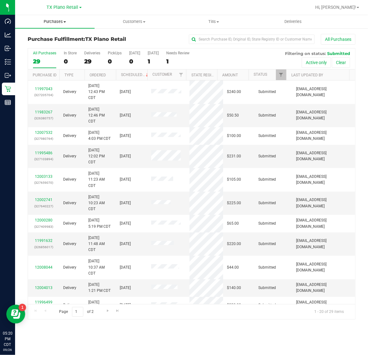
click at [57, 21] on span "Purchases" at bounding box center [54, 22] width 79 height 6
click at [56, 43] on li "Fulfillment" at bounding box center [54, 46] width 79 height 8
click at [159, 60] on div "1" at bounding box center [153, 61] width 11 height 7
click at [0, 0] on input "Tomorrow 1" at bounding box center [0, 0] width 0 height 0
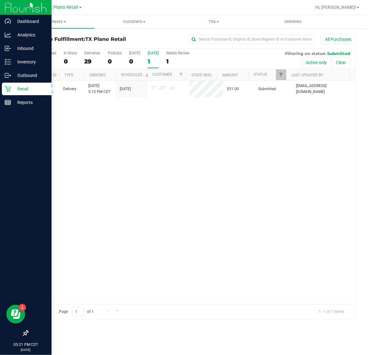
click at [11, 88] on p "Retail" at bounding box center [30, 89] width 38 height 8
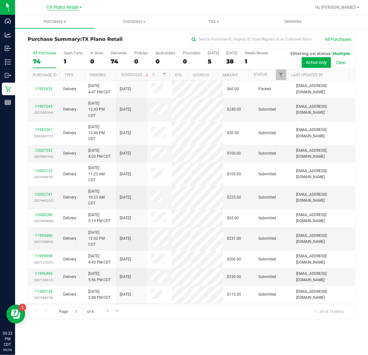
click at [61, 9] on span "TX Plano Retail" at bounding box center [63, 8] width 32 height 6
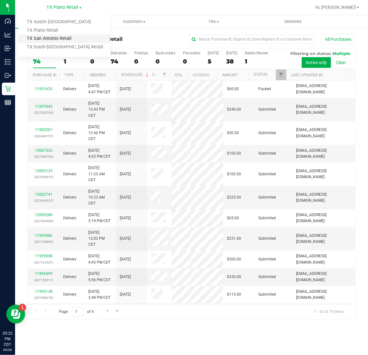
click at [57, 38] on link "TX San Antonio Retail" at bounding box center [64, 39] width 92 height 8
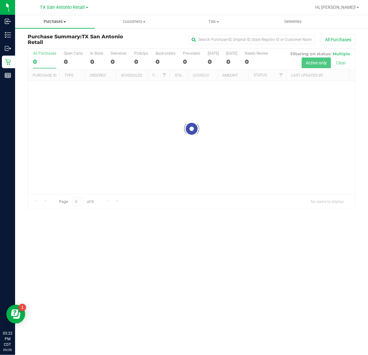
click at [51, 23] on span "Purchases" at bounding box center [54, 22] width 79 height 6
click at [57, 25] on uib-tab-heading "Purchases Summary of purchases Fulfillment All purchases" at bounding box center [54, 21] width 79 height 13
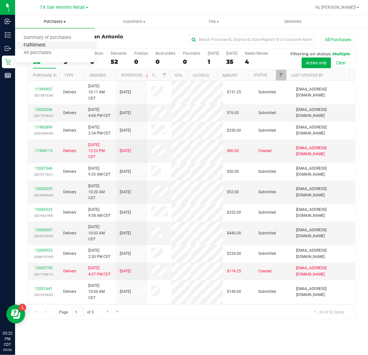
click at [51, 46] on span "Fulfillment" at bounding box center [34, 45] width 39 height 5
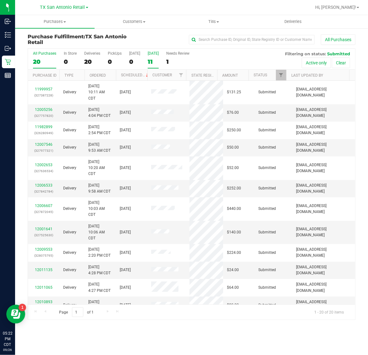
click at [151, 58] on div "11" at bounding box center [153, 61] width 11 height 7
click at [0, 0] on input "Tomorrow 11" at bounding box center [0, 0] width 0 height 0
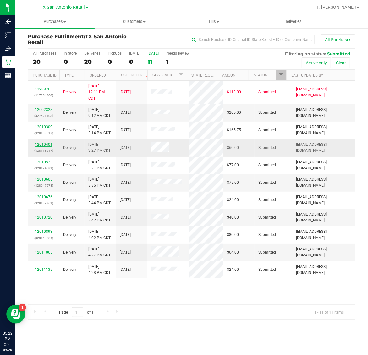
click at [43, 145] on link "12010401" at bounding box center [44, 144] width 18 height 4
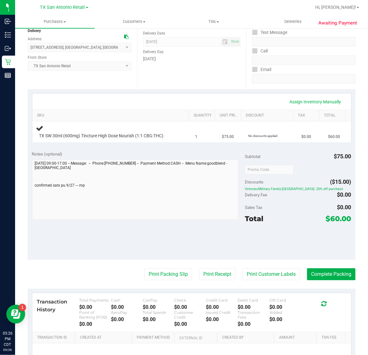
scroll to position [79, 0]
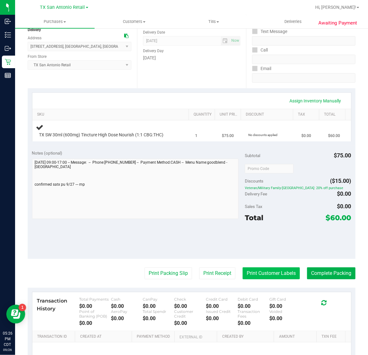
click at [267, 272] on button "Print Customer Labels" at bounding box center [271, 273] width 57 height 12
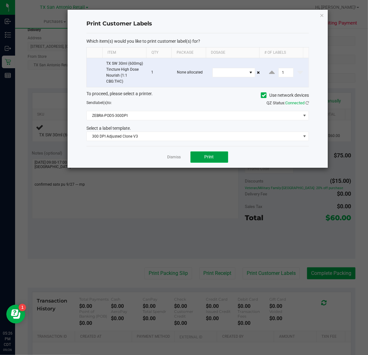
click at [211, 159] on span "Print" at bounding box center [209, 156] width 9 height 5
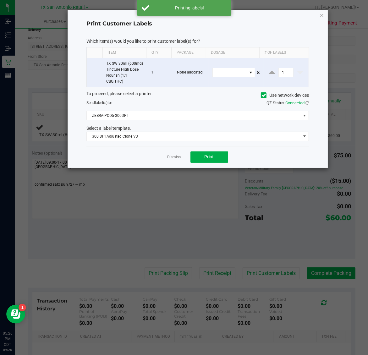
click at [321, 16] on icon "button" at bounding box center [322, 15] width 4 height 8
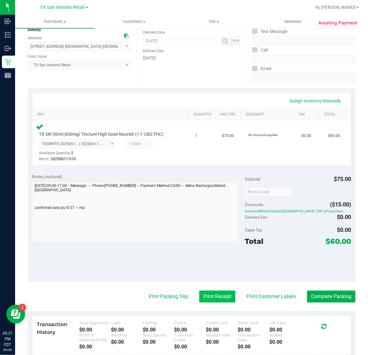
click at [216, 296] on button "Print Receipt" at bounding box center [217, 297] width 36 height 12
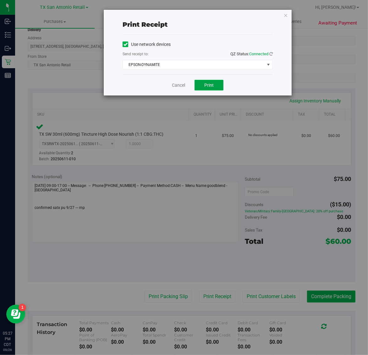
click at [204, 85] on span "Print" at bounding box center [208, 85] width 9 height 5
click at [287, 15] on icon "button" at bounding box center [285, 15] width 4 height 8
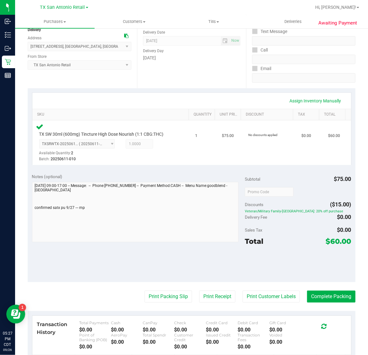
scroll to position [77, 0]
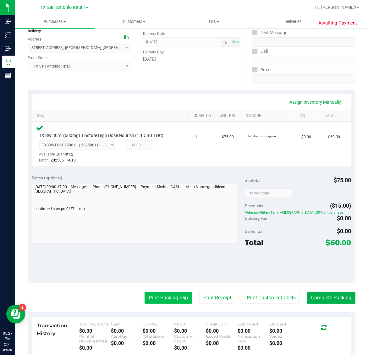
click at [159, 292] on button "Print Packing Slip" at bounding box center [168, 298] width 47 height 12
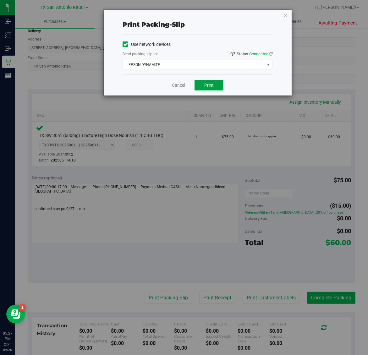
click at [214, 84] on button "Print" at bounding box center [208, 85] width 29 height 11
click at [285, 14] on icon "button" at bounding box center [285, 15] width 4 height 8
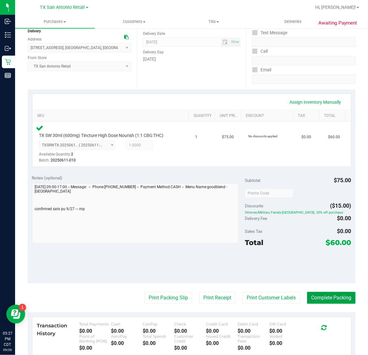
drag, startPoint x: 328, startPoint y: 296, endPoint x: 193, endPoint y: 167, distance: 187.1
click at [321, 293] on button "Complete Packing" at bounding box center [331, 298] width 48 height 12
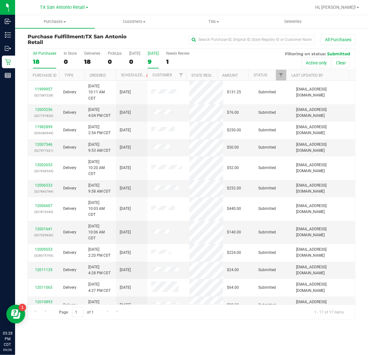
click at [154, 62] on div "9" at bounding box center [153, 61] width 11 height 7
click at [0, 0] on input "Tomorrow 9" at bounding box center [0, 0] width 0 height 0
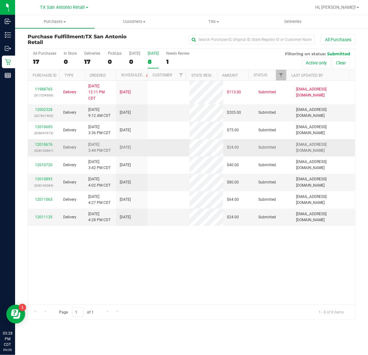
click at [41, 148] on p "(328132861)" at bounding box center [44, 151] width 24 height 6
click at [41, 147] on div "12010676 (328132861)" at bounding box center [44, 148] width 24 height 12
click at [42, 146] on link "12010676" at bounding box center [44, 144] width 18 height 4
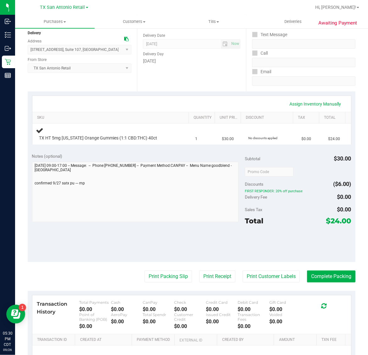
scroll to position [79, 0]
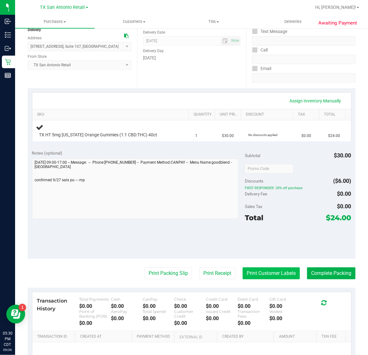
click at [258, 274] on button "Print Customer Labels" at bounding box center [271, 273] width 57 height 12
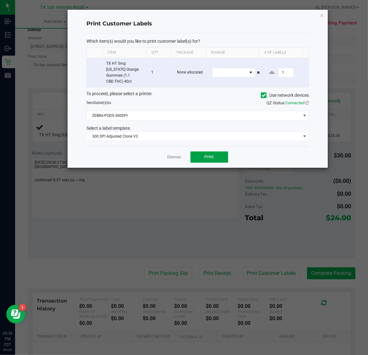
click at [210, 154] on span "Print" at bounding box center [209, 156] width 9 height 5
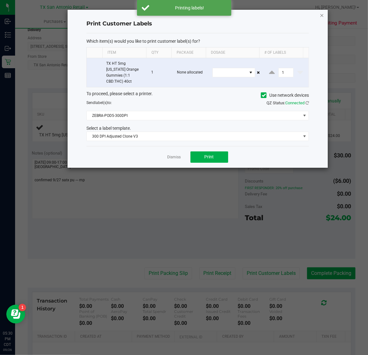
click at [321, 15] on icon "button" at bounding box center [322, 15] width 4 height 8
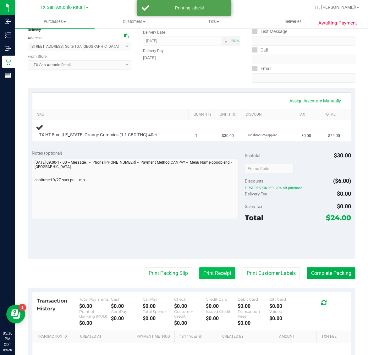
click at [204, 271] on button "Print Receipt" at bounding box center [217, 273] width 36 height 12
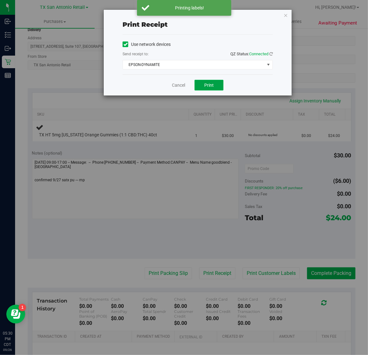
click at [211, 85] on span "Print" at bounding box center [208, 85] width 9 height 5
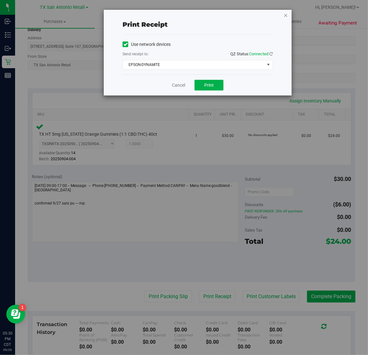
click at [287, 13] on icon "button" at bounding box center [285, 15] width 4 height 8
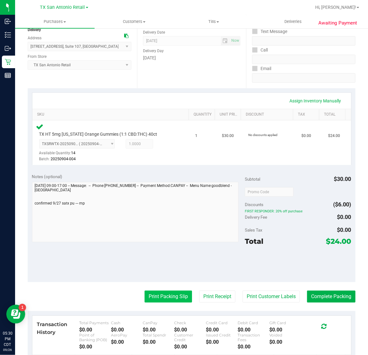
click at [156, 291] on button "Print Packing Slip" at bounding box center [168, 297] width 47 height 12
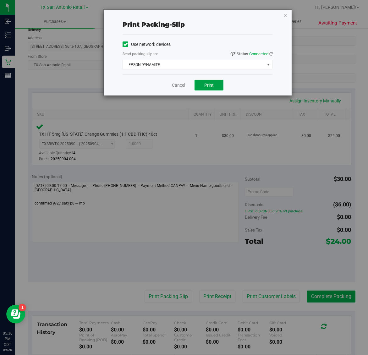
click at [211, 83] on span "Print" at bounding box center [208, 85] width 9 height 5
click at [285, 15] on icon "button" at bounding box center [285, 15] width 4 height 8
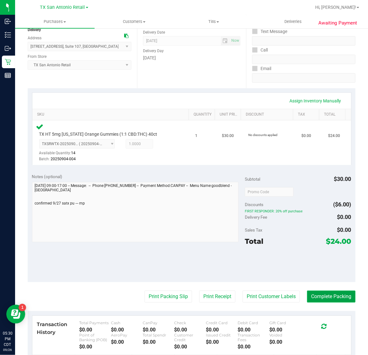
click at [319, 297] on button "Complete Packing" at bounding box center [331, 297] width 48 height 12
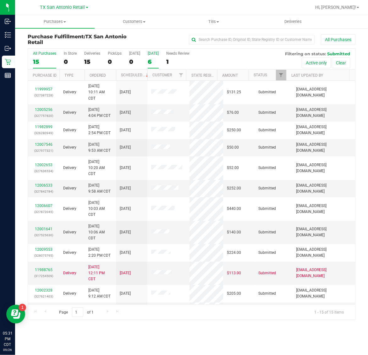
click at [154, 62] on div "6" at bounding box center [153, 61] width 11 height 7
click at [0, 0] on input "Tomorrow 6" at bounding box center [0, 0] width 0 height 0
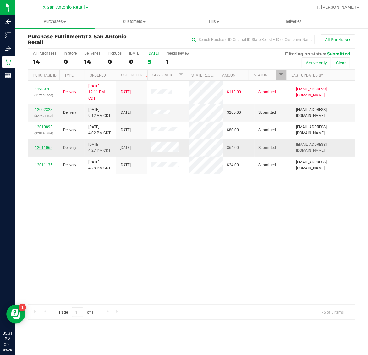
click at [45, 147] on link "12011065" at bounding box center [44, 147] width 18 height 4
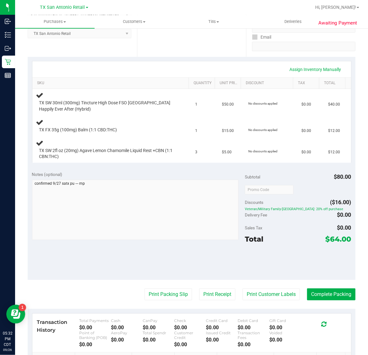
scroll to position [112, 0]
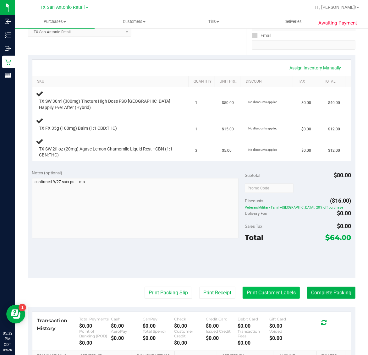
click at [259, 293] on button "Print Customer Labels" at bounding box center [271, 293] width 57 height 12
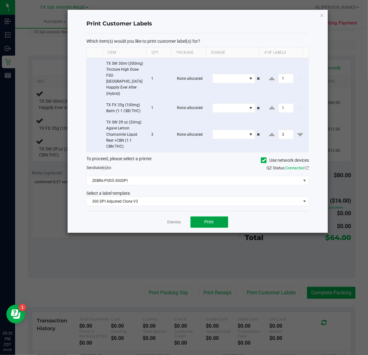
click at [212, 219] on span "Print" at bounding box center [209, 221] width 9 height 5
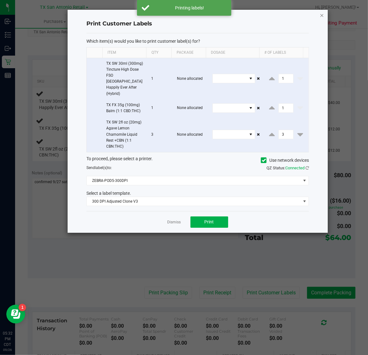
click at [321, 15] on icon "button" at bounding box center [322, 15] width 4 height 8
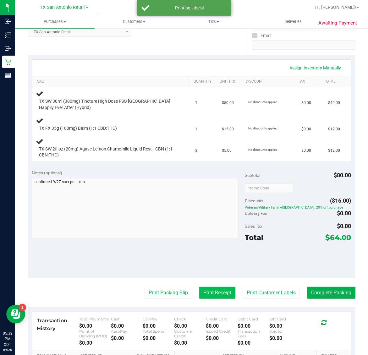
click at [210, 298] on button "Print Receipt" at bounding box center [217, 293] width 36 height 12
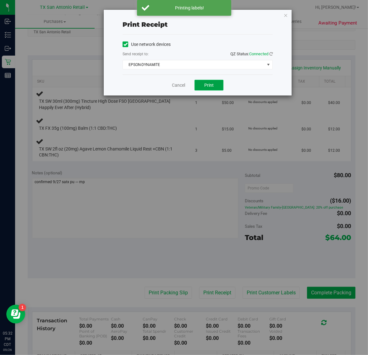
click at [210, 86] on span "Print" at bounding box center [208, 85] width 9 height 5
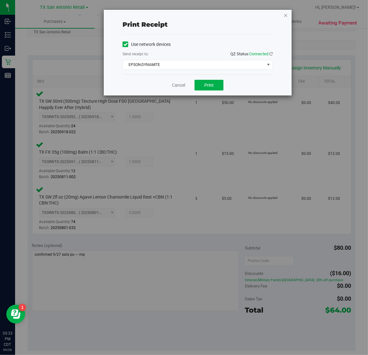
click at [285, 13] on icon "button" at bounding box center [285, 15] width 4 height 8
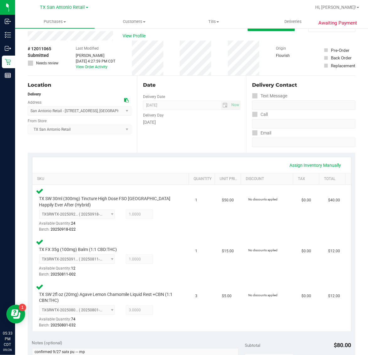
scroll to position [0, 0]
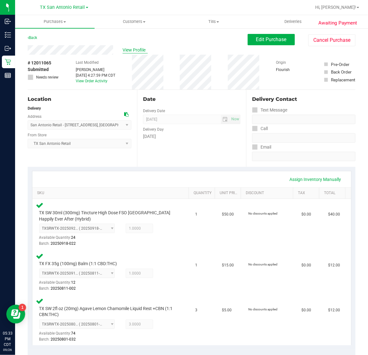
click at [138, 49] on span "View Profile" at bounding box center [135, 50] width 25 height 7
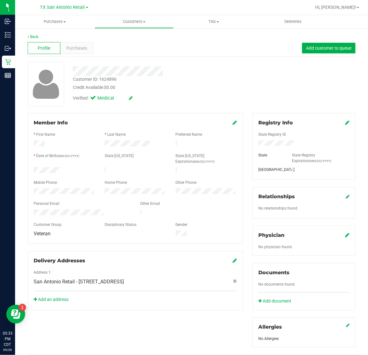
click at [163, 71] on div at bounding box center [152, 71] width 169 height 10
click at [345, 233] on icon at bounding box center [347, 235] width 4 height 5
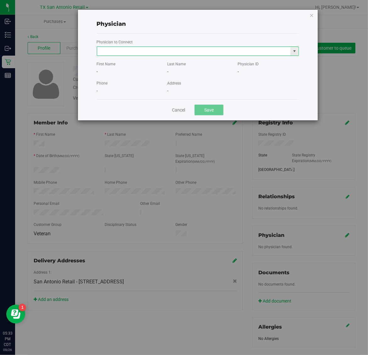
click at [220, 50] on input "text" at bounding box center [194, 51] width 194 height 9
click at [206, 63] on li "Julie Graves" at bounding box center [197, 61] width 201 height 9
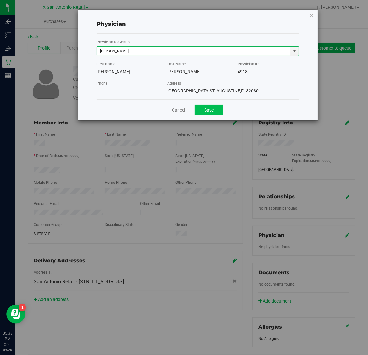
type input "Julie Graves"
drag, startPoint x: 212, startPoint y: 112, endPoint x: 206, endPoint y: 111, distance: 6.7
click at [212, 112] on button "Save" at bounding box center [208, 110] width 29 height 11
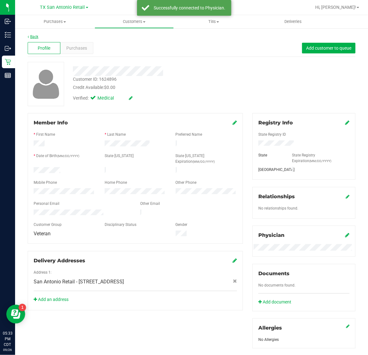
click at [36, 37] on link "Back" at bounding box center [33, 37] width 11 height 4
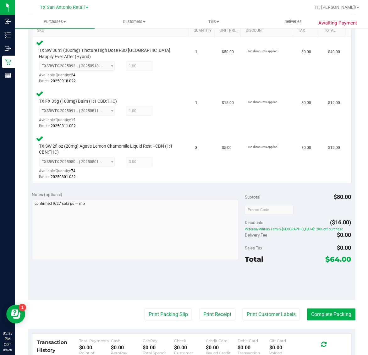
scroll to position [269, 0]
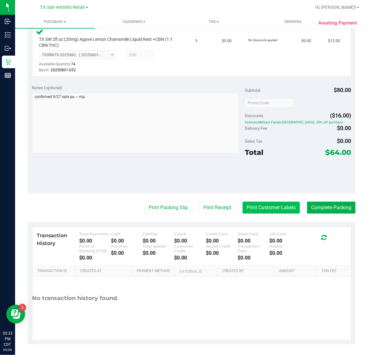
click at [257, 207] on button "Print Customer Labels" at bounding box center [271, 208] width 57 height 12
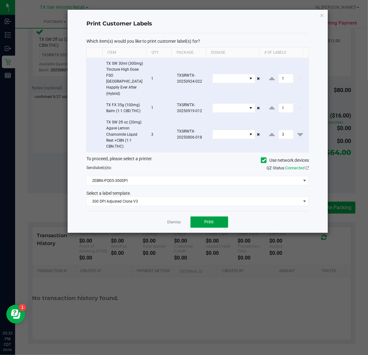
click at [211, 219] on span "Print" at bounding box center [209, 221] width 9 height 5
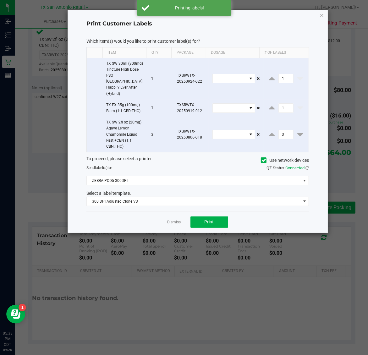
click at [321, 14] on icon "button" at bounding box center [322, 15] width 4 height 8
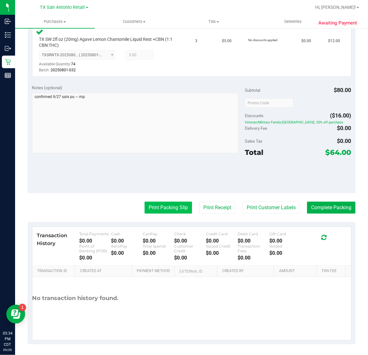
click at [175, 202] on button "Print Packing Slip" at bounding box center [168, 208] width 47 height 12
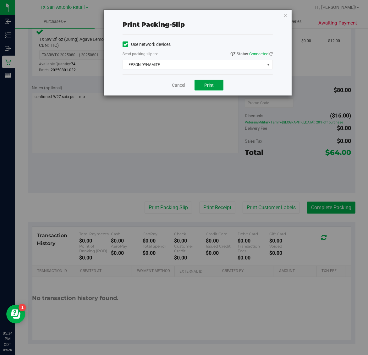
click at [209, 86] on span "Print" at bounding box center [208, 85] width 9 height 5
click at [287, 16] on icon "button" at bounding box center [285, 15] width 4 height 8
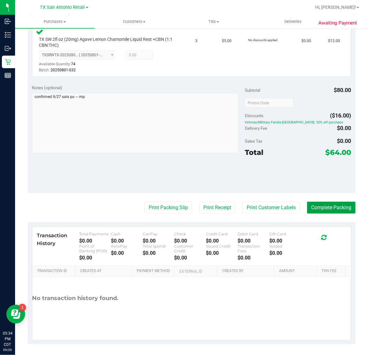
click at [324, 206] on button "Complete Packing" at bounding box center [331, 208] width 48 height 12
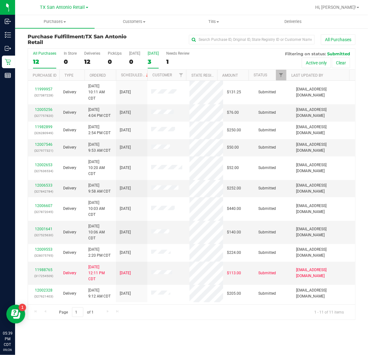
click at [155, 61] on div "3" at bounding box center [153, 61] width 11 height 7
click at [0, 0] on input "Tomorrow 3" at bounding box center [0, 0] width 0 height 0
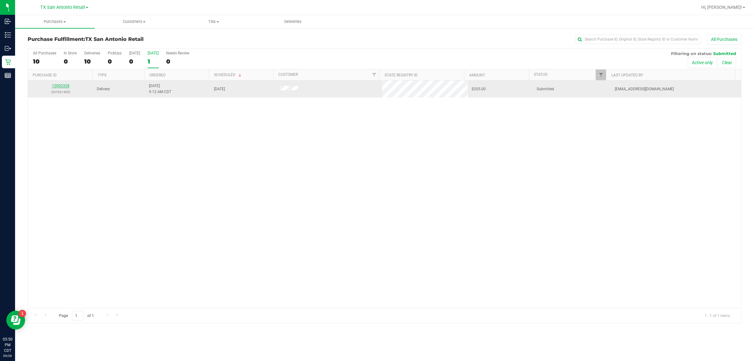
click at [62, 87] on link "12002328" at bounding box center [61, 86] width 18 height 4
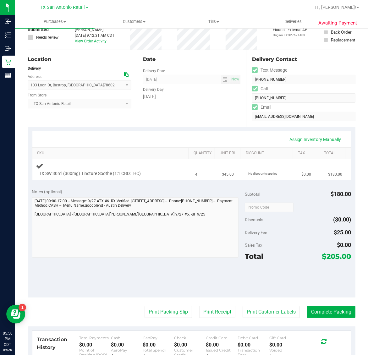
scroll to position [79, 0]
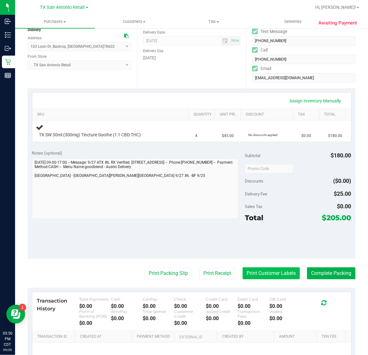
click at [257, 272] on button "Print Customer Labels" at bounding box center [271, 273] width 57 height 12
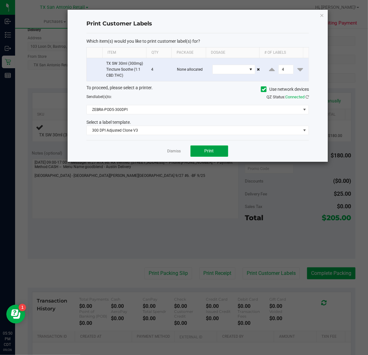
click at [211, 151] on span "Print" at bounding box center [209, 150] width 9 height 5
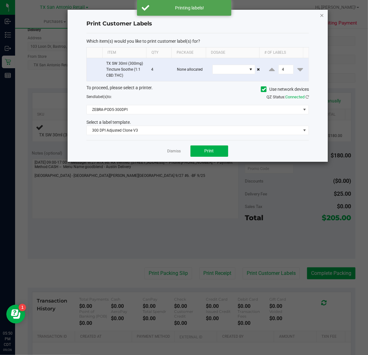
click at [321, 12] on icon "button" at bounding box center [322, 15] width 4 height 8
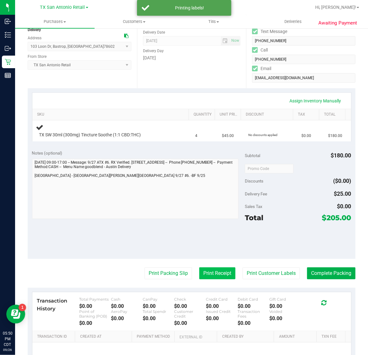
click at [202, 276] on button "Print Receipt" at bounding box center [217, 273] width 36 height 12
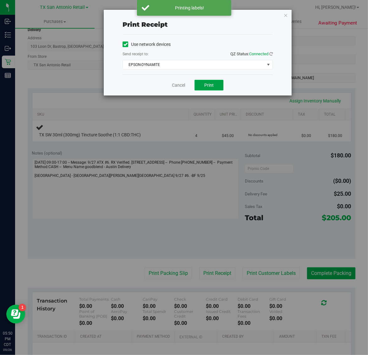
click at [208, 81] on button "Print" at bounding box center [208, 85] width 29 height 11
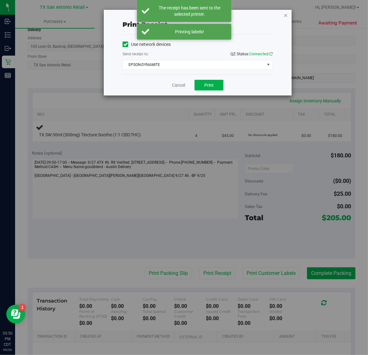
click at [285, 15] on icon "button" at bounding box center [285, 15] width 4 height 8
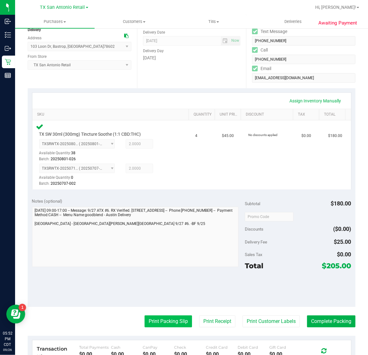
click at [172, 320] on button "Print Packing Slip" at bounding box center [168, 321] width 47 height 12
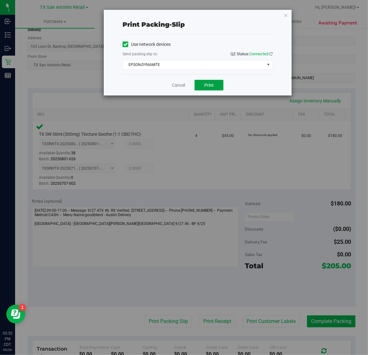
click at [211, 85] on span "Print" at bounding box center [208, 85] width 9 height 5
click at [295, 18] on div "Print packing-slip Use network devices Send packing-slip to: QZ Status: Connect…" at bounding box center [186, 177] width 373 height 355
click at [286, 13] on icon "button" at bounding box center [285, 15] width 4 height 8
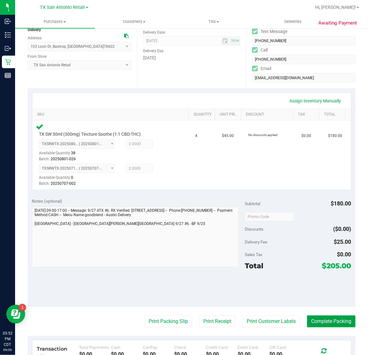
click at [331, 320] on button "Complete Packing" at bounding box center [331, 321] width 48 height 12
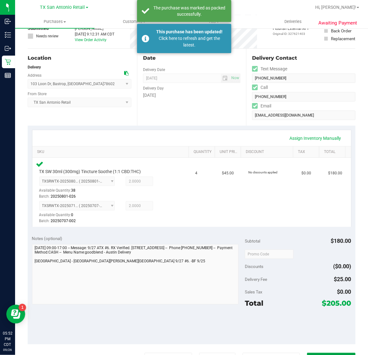
scroll to position [0, 0]
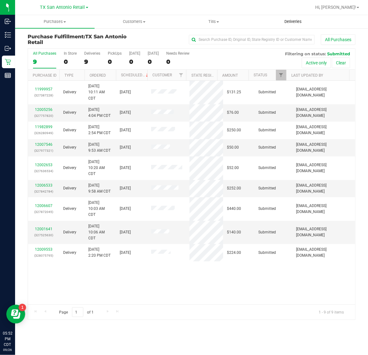
click at [298, 19] on span "Deliveries" at bounding box center [293, 22] width 34 height 6
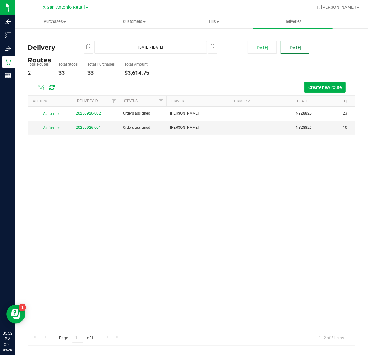
click at [294, 47] on button "[DATE]" at bounding box center [295, 47] width 29 height 13
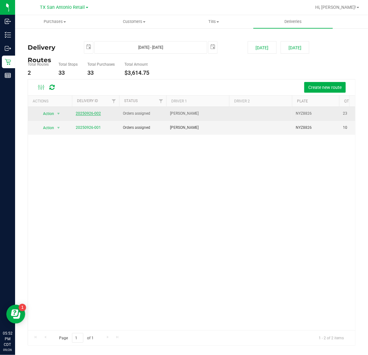
click at [85, 113] on link "20250926-002" at bounding box center [88, 113] width 25 height 4
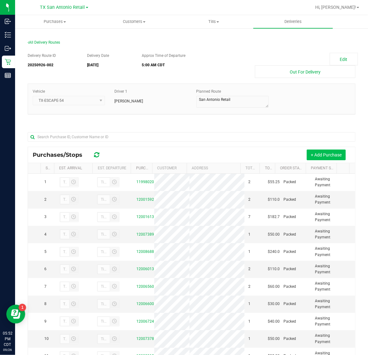
click at [321, 156] on button "+ Add Purchase" at bounding box center [326, 155] width 39 height 11
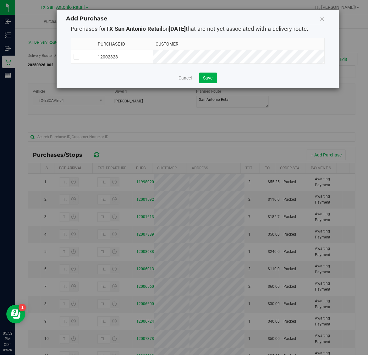
click at [153, 57] on td "12002328" at bounding box center [124, 57] width 58 height 14
click at [209, 83] on button "Save" at bounding box center [208, 78] width 18 height 11
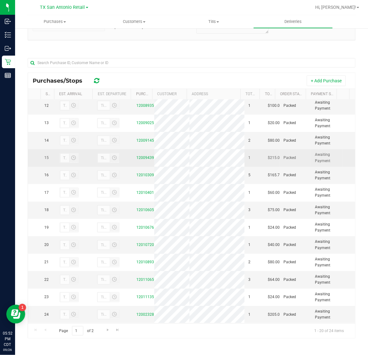
scroll to position [280, 0]
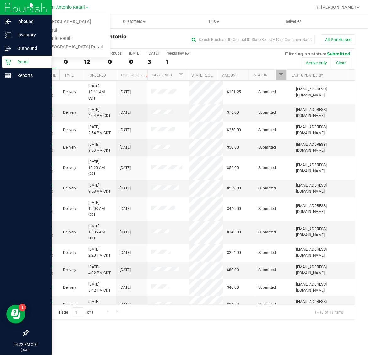
click at [22, 61] on p "Retail" at bounding box center [30, 62] width 38 height 8
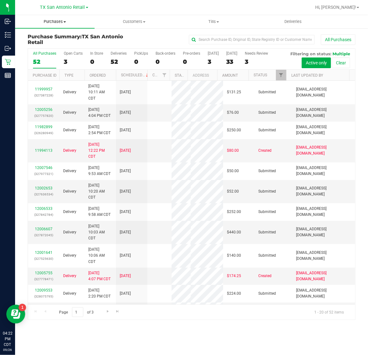
click at [57, 23] on span "Purchases" at bounding box center [54, 22] width 79 height 6
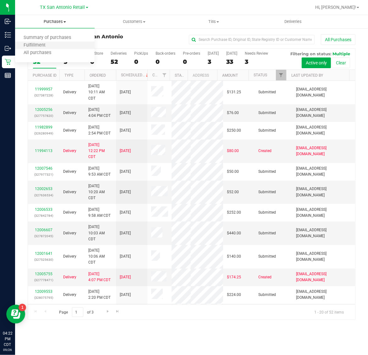
click at [55, 43] on li "Fulfillment" at bounding box center [54, 46] width 79 height 8
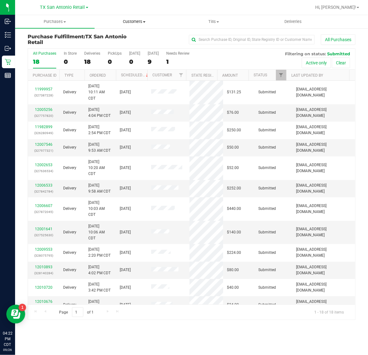
click at [131, 23] on span "Customers" at bounding box center [134, 22] width 79 height 6
click at [129, 43] on span "Add a new customer" at bounding box center [124, 45] width 59 height 5
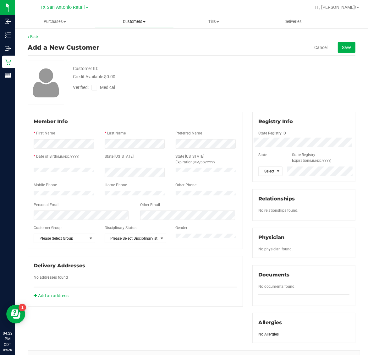
click at [134, 20] on span "Customers" at bounding box center [134, 22] width 79 height 6
click at [131, 35] on span "All customers" at bounding box center [117, 37] width 45 height 5
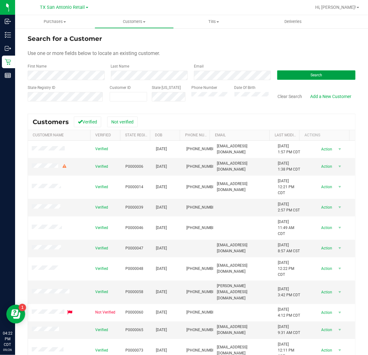
click at [290, 76] on button "Search" at bounding box center [316, 74] width 79 height 9
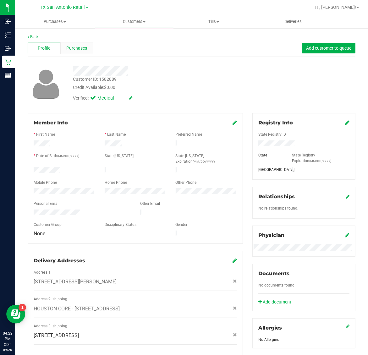
click at [76, 52] on div "Purchases" at bounding box center [76, 48] width 33 height 12
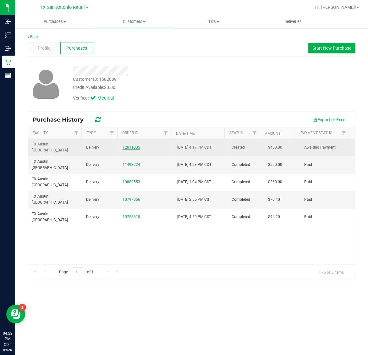
click at [126, 145] on link "12011035" at bounding box center [132, 147] width 18 height 4
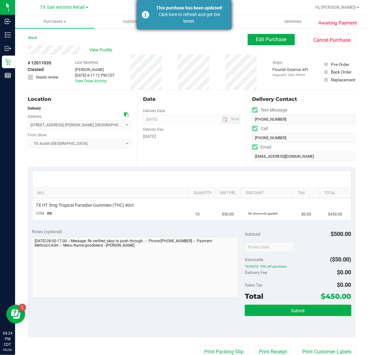
click at [161, 20] on div "Click here to refresh and get the latest." at bounding box center [190, 17] width 74 height 13
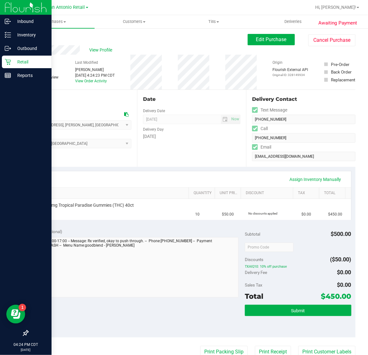
type textarea "Monday 09/29/2025 08:00-17:00 -- Message: Rx verified, okay to push through. --…"
click at [10, 64] on icon at bounding box center [8, 62] width 6 height 6
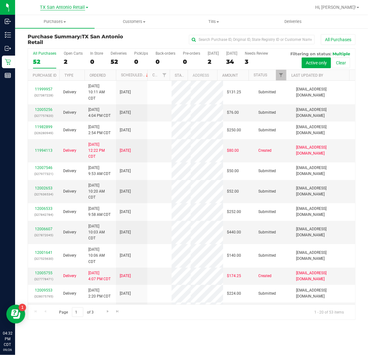
click at [60, 6] on span "TX San Antonio Retail" at bounding box center [62, 8] width 45 height 6
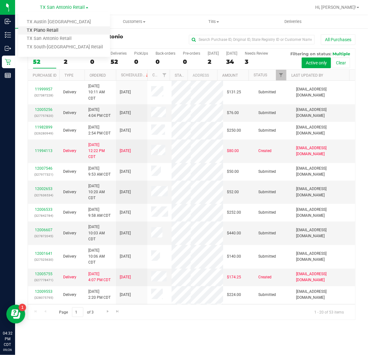
click at [54, 29] on link "TX Plano Retail" at bounding box center [64, 30] width 92 height 8
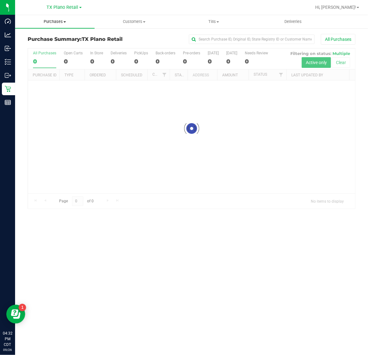
click at [55, 21] on span "Purchases" at bounding box center [54, 22] width 79 height 6
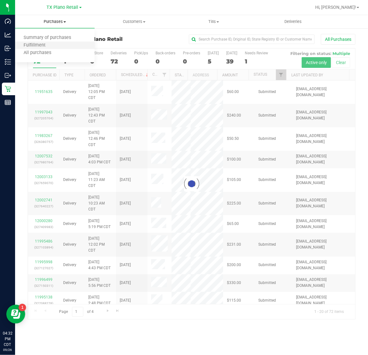
click at [53, 46] on li "Fulfillment" at bounding box center [54, 46] width 79 height 8
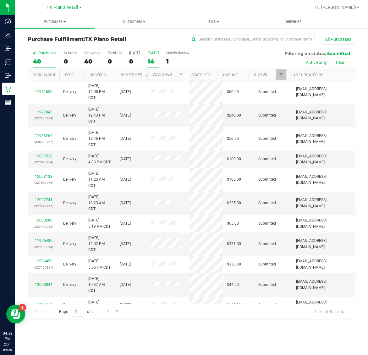
click at [153, 62] on div "14" at bounding box center [153, 61] width 11 height 7
click at [0, 0] on input "Tomorrow 14" at bounding box center [0, 0] width 0 height 0
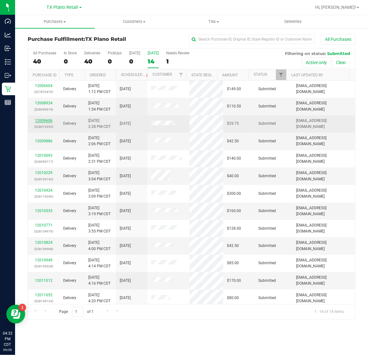
click at [47, 120] on link "12009606" at bounding box center [44, 120] width 18 height 4
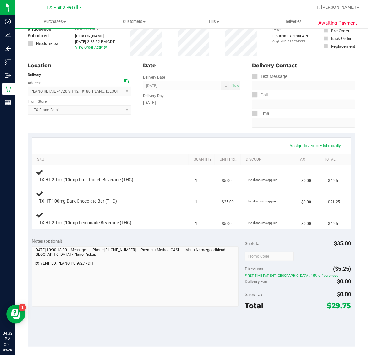
scroll to position [118, 0]
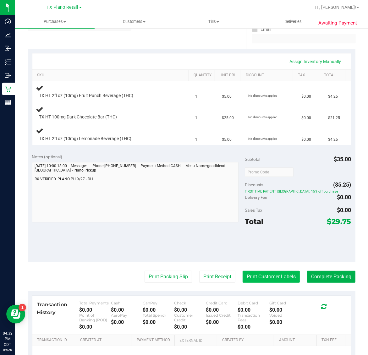
click at [258, 277] on button "Print Customer Labels" at bounding box center [271, 277] width 57 height 12
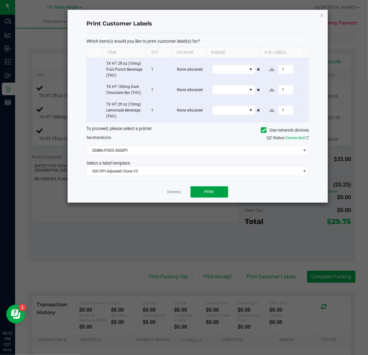
click at [213, 194] on span "Print" at bounding box center [209, 191] width 9 height 5
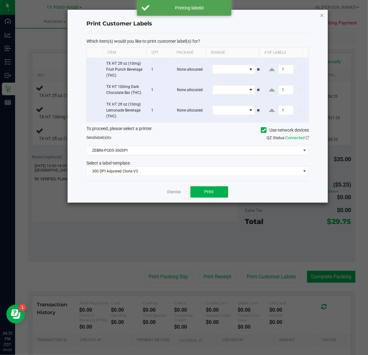
click at [321, 14] on icon "button" at bounding box center [322, 15] width 4 height 8
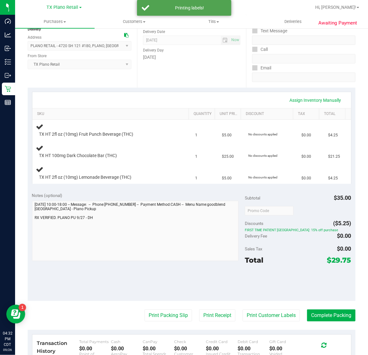
scroll to position [0, 0]
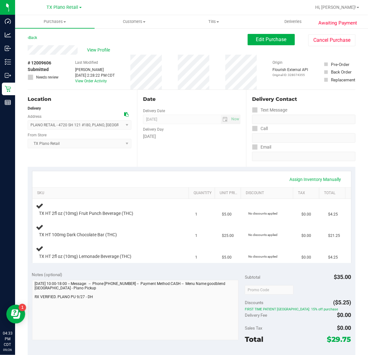
click at [38, 63] on span "# 12009606" at bounding box center [40, 63] width 24 height 7
copy span "12009606"
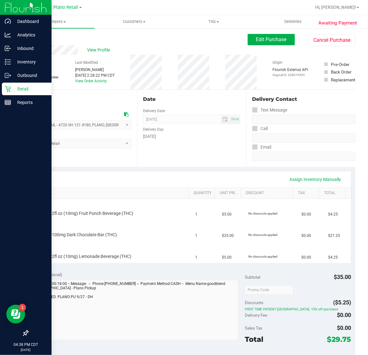
click at [17, 89] on p "Retail" at bounding box center [30, 89] width 38 height 8
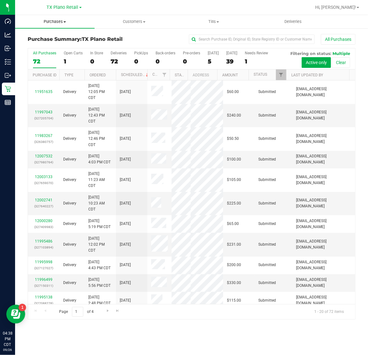
click at [52, 20] on span "Purchases" at bounding box center [54, 22] width 79 height 6
click at [55, 49] on li "Fulfillment" at bounding box center [54, 46] width 79 height 8
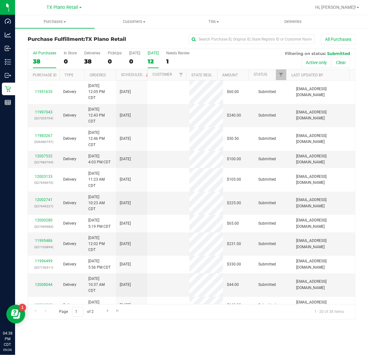
click at [153, 58] on div "12" at bounding box center [153, 61] width 11 height 7
click at [0, 0] on input "Tomorrow 12" at bounding box center [0, 0] width 0 height 0
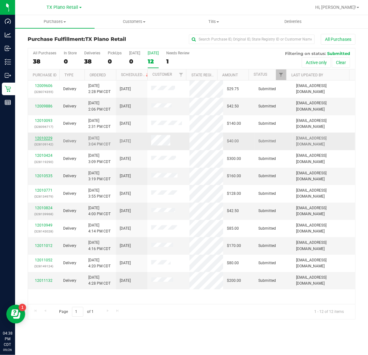
click at [47, 139] on link "12010229" at bounding box center [44, 138] width 18 height 4
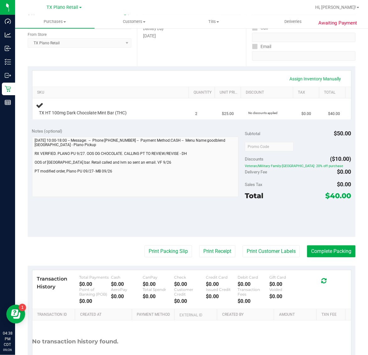
scroll to position [104, 0]
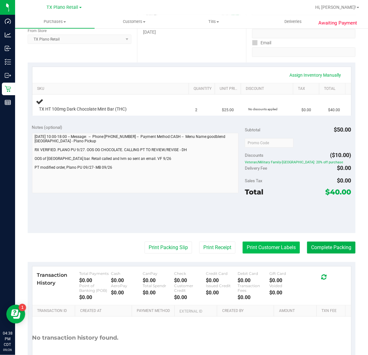
click at [278, 242] on button "Print Customer Labels" at bounding box center [271, 248] width 57 height 12
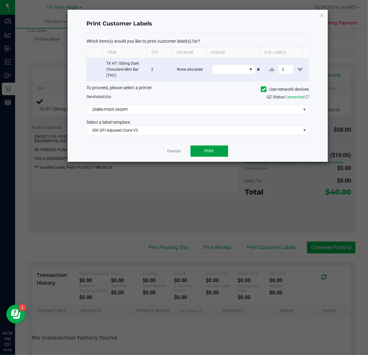
click at [210, 152] on span "Print" at bounding box center [209, 150] width 9 height 5
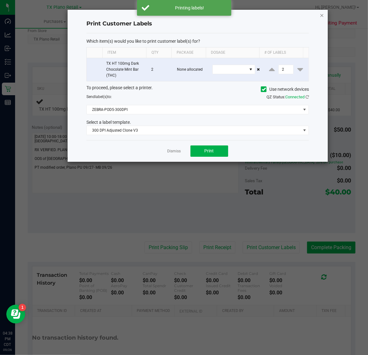
click at [321, 15] on icon "button" at bounding box center [322, 15] width 4 height 8
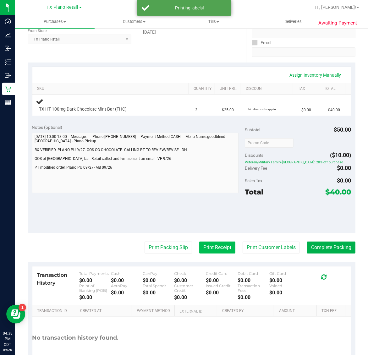
click at [211, 242] on button "Print Receipt" at bounding box center [217, 248] width 36 height 12
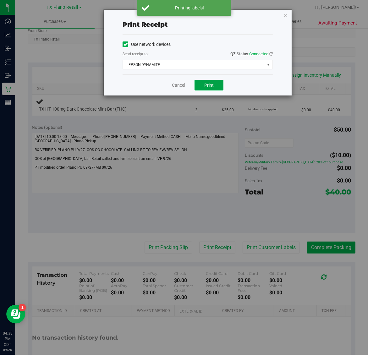
click at [216, 88] on button "Print" at bounding box center [208, 85] width 29 height 11
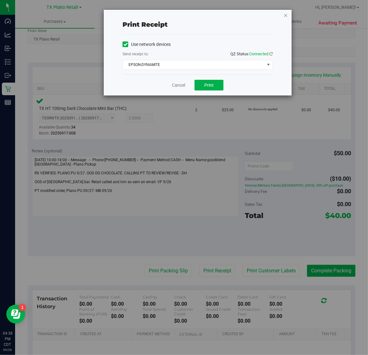
click at [284, 16] on icon "button" at bounding box center [285, 15] width 4 height 8
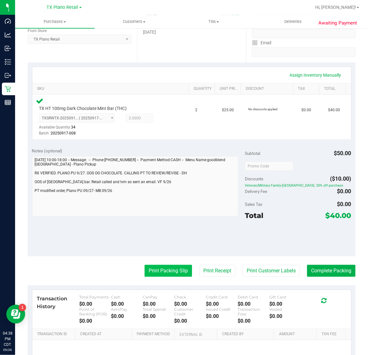
click at [164, 271] on button "Print Packing Slip" at bounding box center [168, 271] width 47 height 12
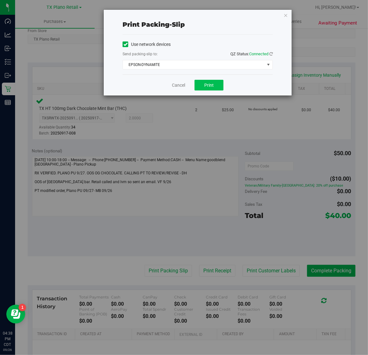
click at [211, 87] on span "Print" at bounding box center [208, 85] width 9 height 5
click at [283, 16] on icon "button" at bounding box center [285, 15] width 4 height 8
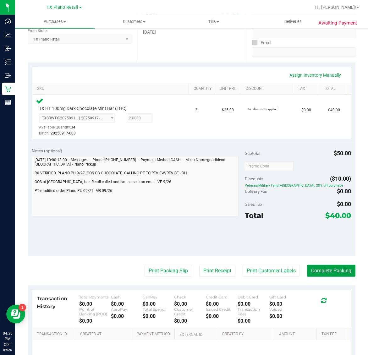
click at [324, 270] on button "Complete Packing" at bounding box center [331, 271] width 48 height 12
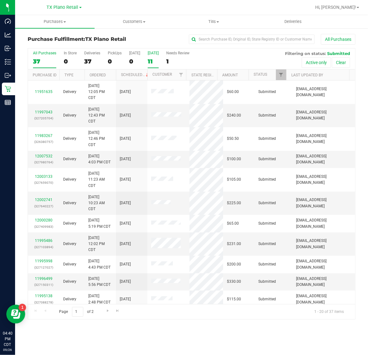
click at [156, 63] on div "11" at bounding box center [153, 61] width 11 height 7
click at [0, 0] on input "Tomorrow 11" at bounding box center [0, 0] width 0 height 0
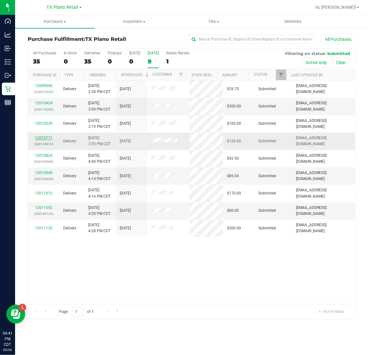
click at [42, 139] on link "12010771" at bounding box center [44, 138] width 18 height 4
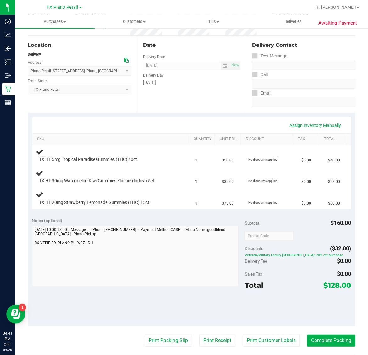
scroll to position [79, 0]
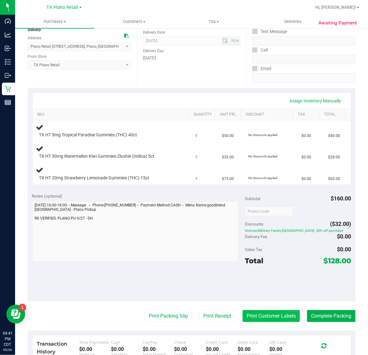
click at [265, 316] on button "Print Customer Labels" at bounding box center [271, 316] width 57 height 12
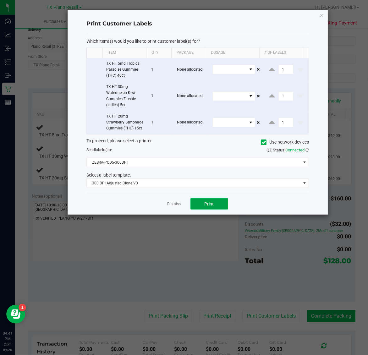
click at [221, 210] on button "Print" at bounding box center [209, 203] width 38 height 11
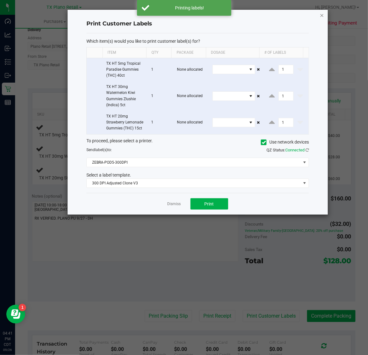
click at [321, 15] on icon "button" at bounding box center [322, 15] width 4 height 8
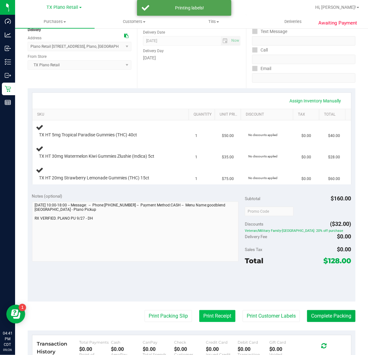
click at [211, 314] on button "Print Receipt" at bounding box center [217, 316] width 36 height 12
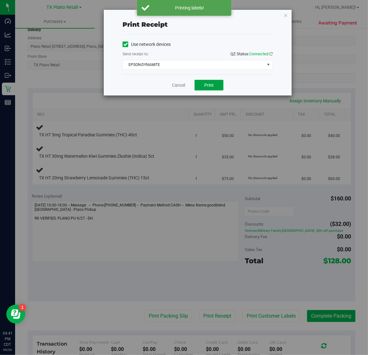
click at [206, 82] on button "Print" at bounding box center [208, 85] width 29 height 11
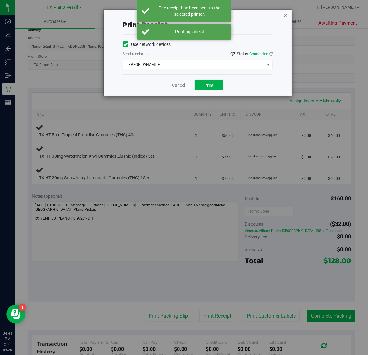
click at [286, 14] on icon "button" at bounding box center [285, 15] width 4 height 8
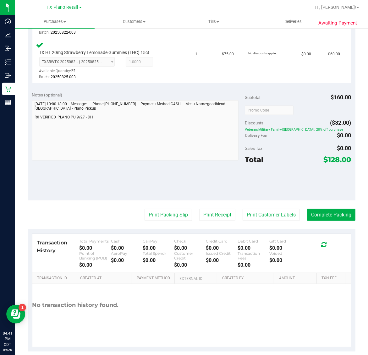
scroll to position [255, 0]
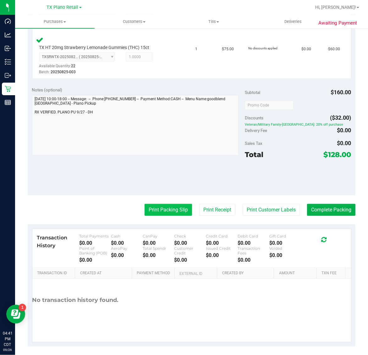
click at [175, 213] on button "Print Packing Slip" at bounding box center [168, 210] width 47 height 12
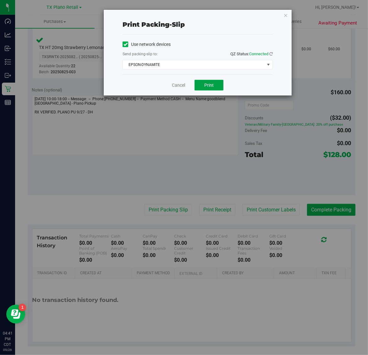
click at [210, 90] on button "Print" at bounding box center [208, 85] width 29 height 11
click at [285, 17] on icon "button" at bounding box center [285, 15] width 4 height 8
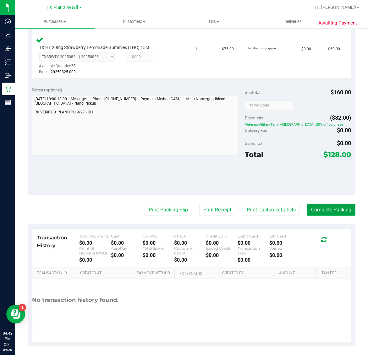
click at [320, 211] on button "Complete Packing" at bounding box center [331, 210] width 48 height 12
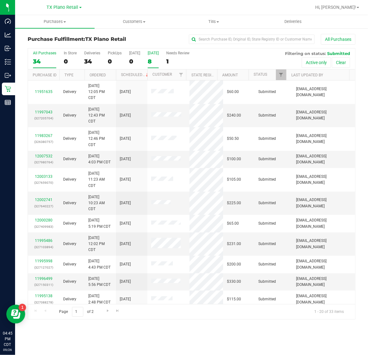
click at [151, 59] on div "8" at bounding box center [153, 61] width 11 height 7
click at [0, 0] on input "Tomorrow 8" at bounding box center [0, 0] width 0 height 0
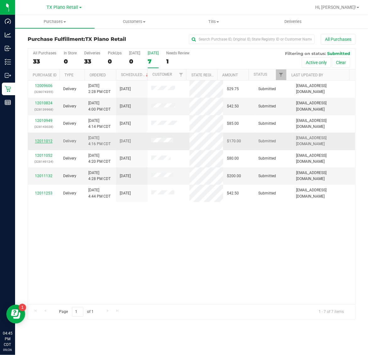
click at [49, 141] on link "12011012" at bounding box center [44, 141] width 18 height 4
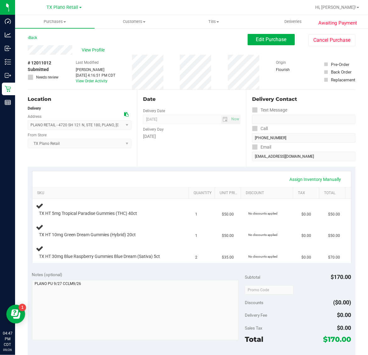
scroll to position [79, 0]
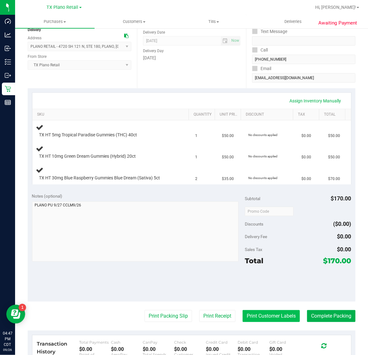
click at [257, 315] on button "Print Customer Labels" at bounding box center [271, 316] width 57 height 12
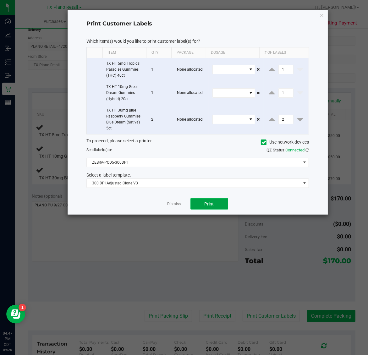
click at [210, 205] on span "Print" at bounding box center [209, 203] width 9 height 5
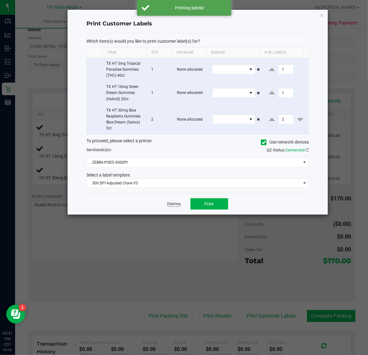
click at [172, 203] on link "Dismiss" at bounding box center [174, 203] width 14 height 5
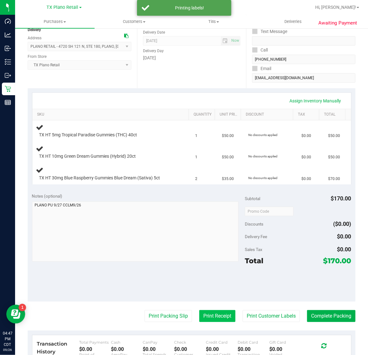
click at [217, 315] on button "Print Receipt" at bounding box center [217, 316] width 36 height 12
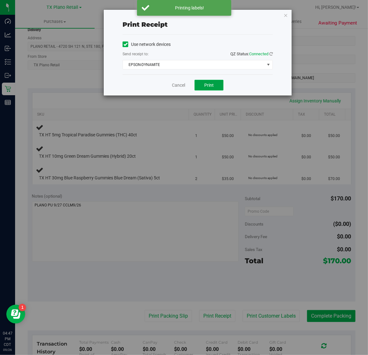
click at [212, 86] on span "Print" at bounding box center [208, 85] width 9 height 5
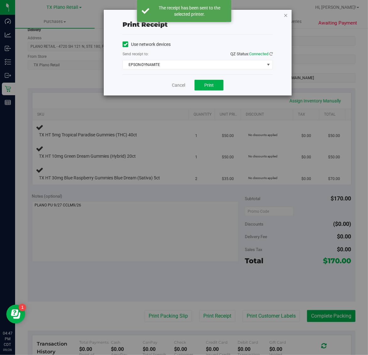
click at [284, 17] on icon "button" at bounding box center [285, 15] width 4 height 8
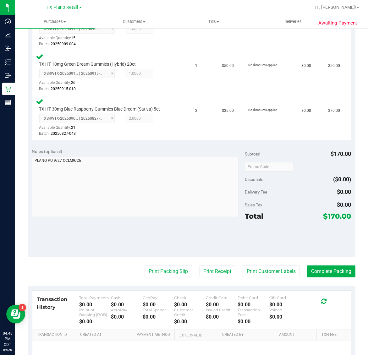
scroll to position [257, 0]
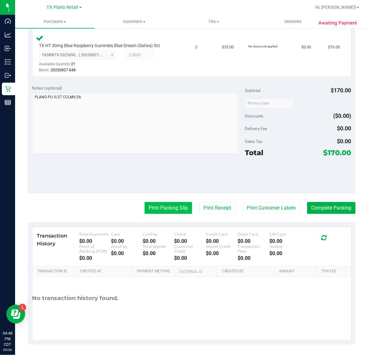
click at [173, 211] on button "Print Packing Slip" at bounding box center [168, 208] width 47 height 12
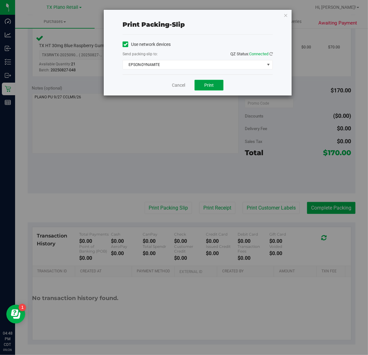
click at [219, 85] on button "Print" at bounding box center [208, 85] width 29 height 11
click at [285, 15] on icon "button" at bounding box center [285, 15] width 4 height 8
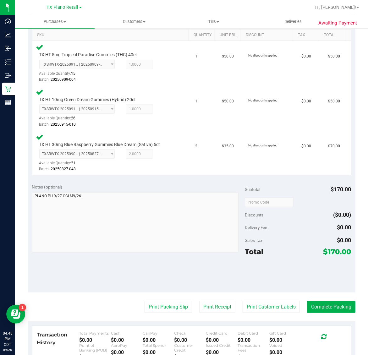
scroll to position [157, 0]
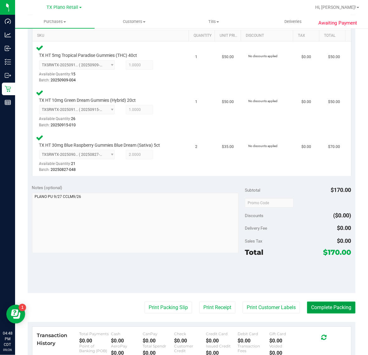
click at [327, 308] on button "Complete Packing" at bounding box center [331, 308] width 48 height 12
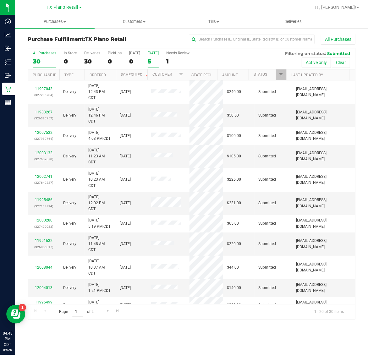
click at [151, 55] on div "[DATE]" at bounding box center [153, 53] width 11 height 4
click at [0, 0] on input "Tomorrow 5" at bounding box center [0, 0] width 0 height 0
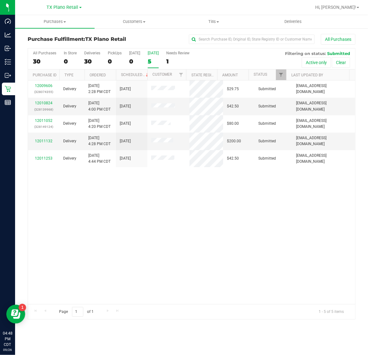
click at [152, 57] on label "Tomorrow 5" at bounding box center [153, 59] width 11 height 17
click at [0, 0] on input "Tomorrow 5" at bounding box center [0, 0] width 0 height 0
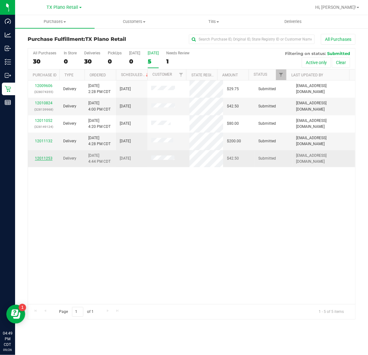
click at [43, 159] on link "12011253" at bounding box center [44, 158] width 18 height 4
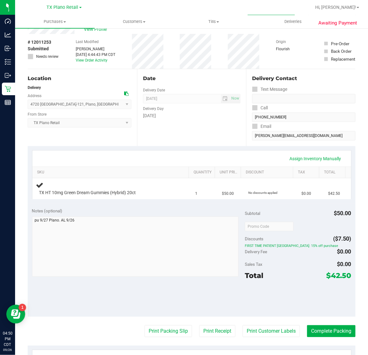
scroll to position [39, 0]
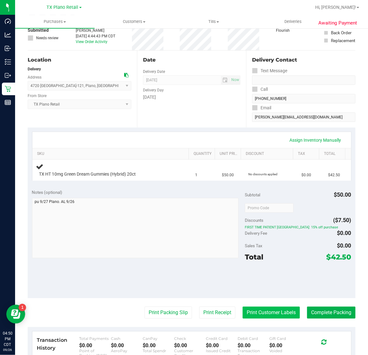
click at [280, 316] on button "Print Customer Labels" at bounding box center [271, 313] width 57 height 12
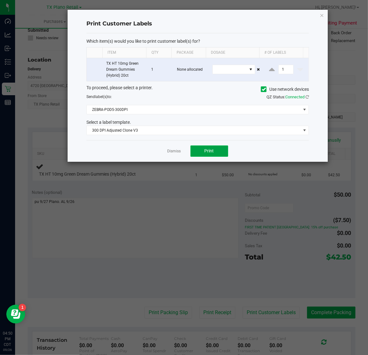
click at [211, 156] on button "Print" at bounding box center [209, 150] width 38 height 11
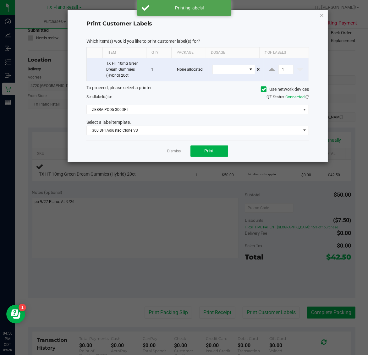
click at [321, 17] on icon "button" at bounding box center [322, 15] width 4 height 8
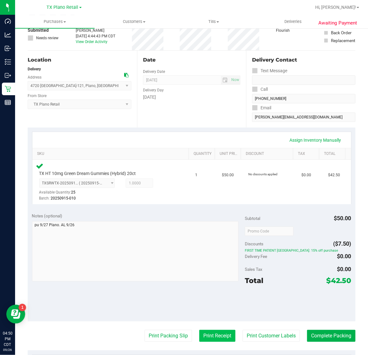
click at [215, 338] on button "Print Receipt" at bounding box center [217, 336] width 36 height 12
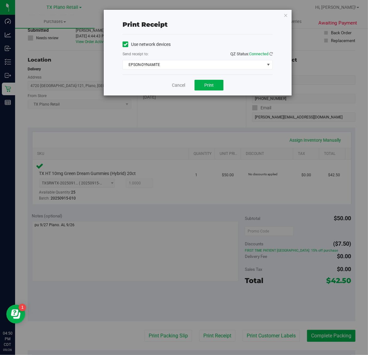
click at [209, 99] on div "Print receipt Use network devices Send receipt to: QZ Status: Connected EPSON-D…" at bounding box center [186, 177] width 373 height 355
click at [211, 83] on span "Print" at bounding box center [208, 85] width 9 height 5
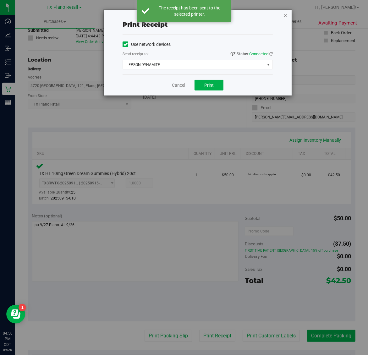
click at [285, 15] on icon "button" at bounding box center [285, 15] width 4 height 8
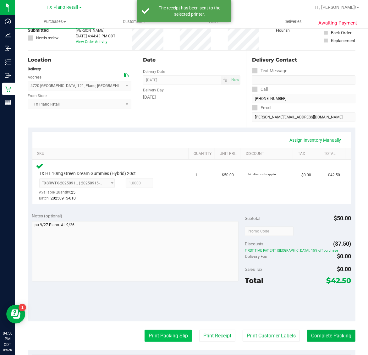
click at [172, 336] on button "Print Packing Slip" at bounding box center [168, 336] width 47 height 12
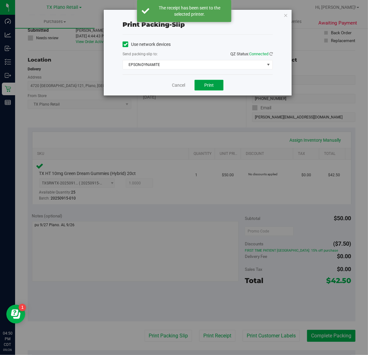
click at [212, 83] on span "Print" at bounding box center [208, 85] width 9 height 5
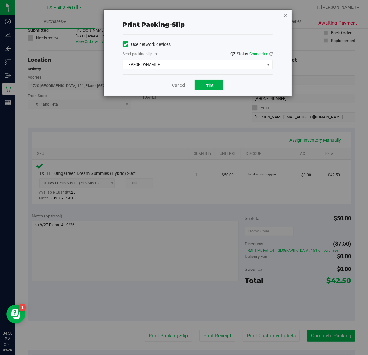
click at [285, 16] on icon "button" at bounding box center [285, 15] width 4 height 8
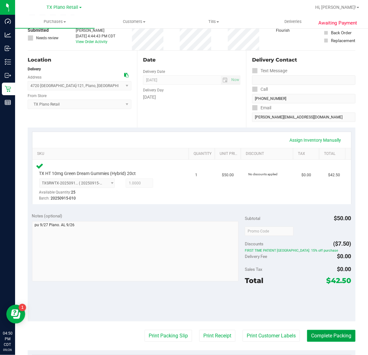
click at [326, 330] on button "Complete Packing" at bounding box center [331, 336] width 48 height 12
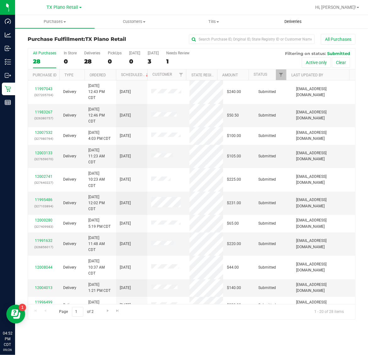
click at [294, 21] on span "Deliveries" at bounding box center [293, 22] width 34 height 6
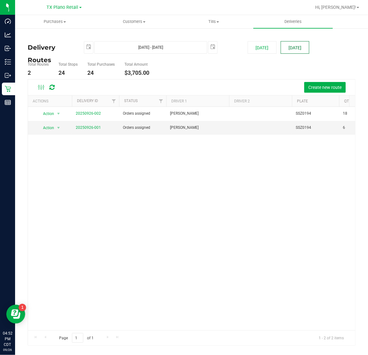
click at [294, 47] on button "[DATE]" at bounding box center [295, 47] width 29 height 13
click at [89, 128] on link "20250926-001" at bounding box center [88, 127] width 25 height 4
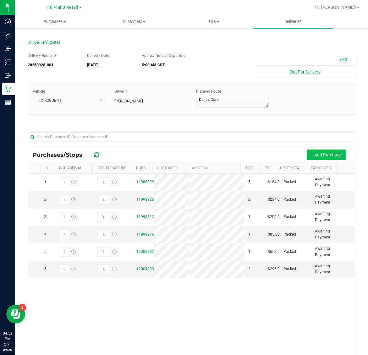
click at [316, 153] on button "+ Add Purchase" at bounding box center [326, 155] width 39 height 11
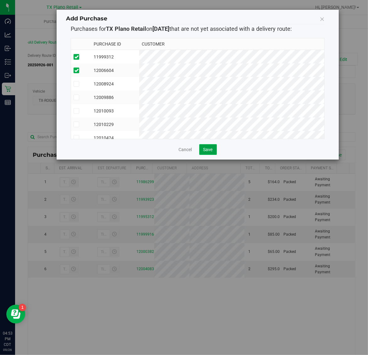
click at [209, 151] on span "Save" at bounding box center [207, 149] width 9 height 5
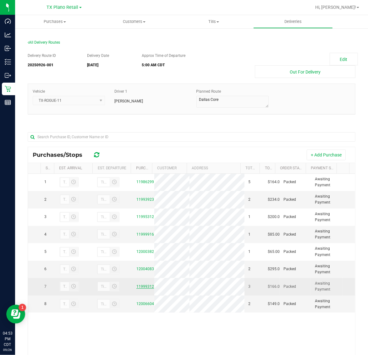
click at [145, 286] on link "11999312" at bounding box center [145, 286] width 18 height 4
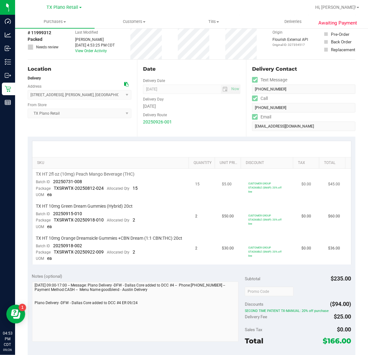
scroll to position [79, 0]
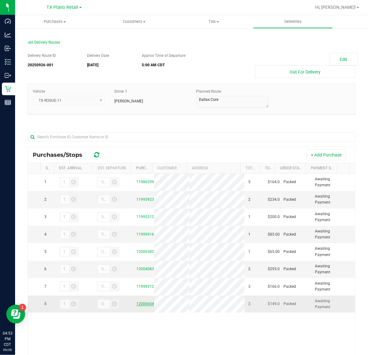
click at [137, 304] on link "12006604" at bounding box center [145, 304] width 18 height 4
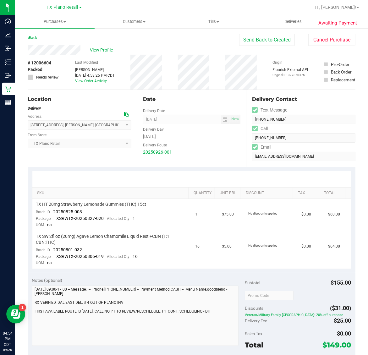
click at [46, 63] on span "# 12006604" at bounding box center [40, 63] width 24 height 7
copy span "12006604"
click at [240, 37] on button "Send Back to Created" at bounding box center [267, 40] width 56 height 12
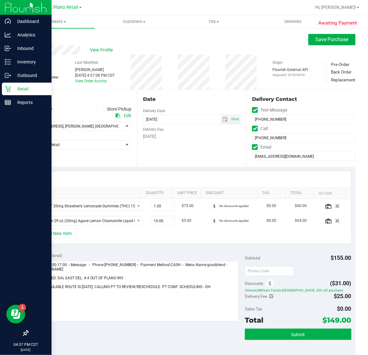
click at [29, 87] on p "Retail" at bounding box center [30, 89] width 38 height 8
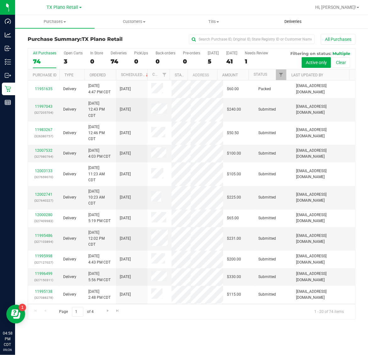
click at [301, 20] on span "Deliveries" at bounding box center [293, 22] width 34 height 6
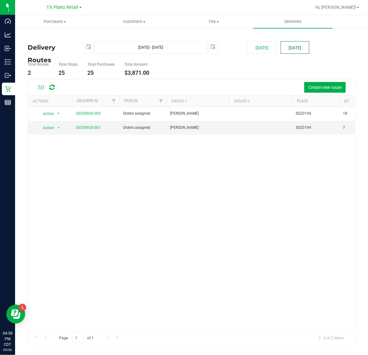
click at [298, 47] on button "[DATE]" at bounding box center [295, 47] width 29 height 13
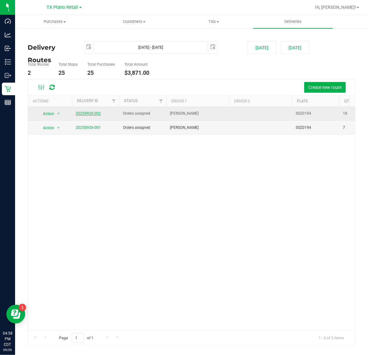
click at [95, 114] on link "20250926-002" at bounding box center [88, 113] width 25 height 4
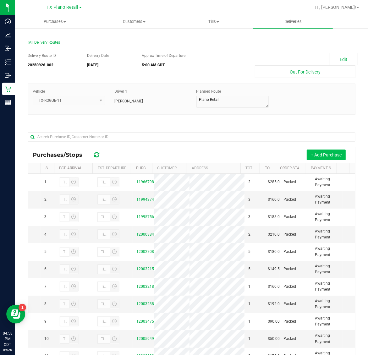
click at [313, 151] on button "+ Add Purchase" at bounding box center [326, 155] width 39 height 11
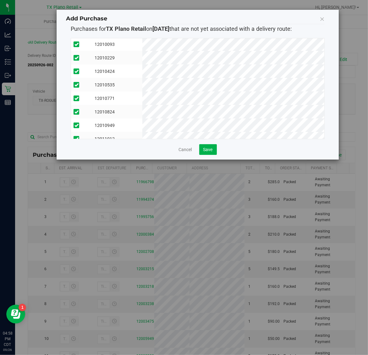
scroll to position [79, 0]
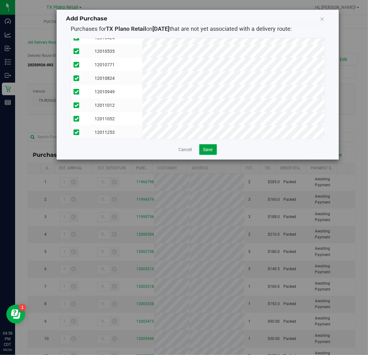
click at [207, 148] on span "Save" at bounding box center [207, 149] width 9 height 5
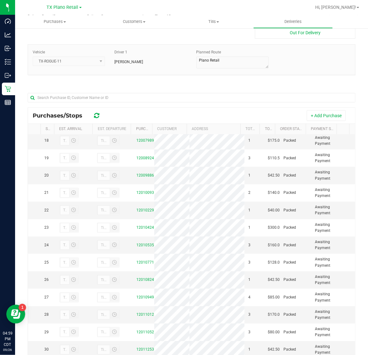
scroll to position [0, 0]
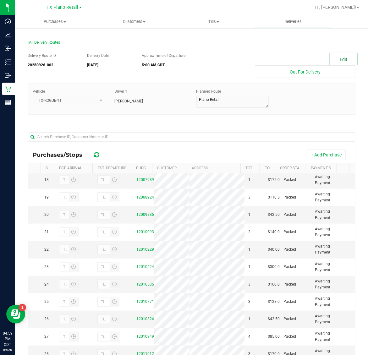
click at [330, 59] on button "Edit" at bounding box center [344, 59] width 28 height 13
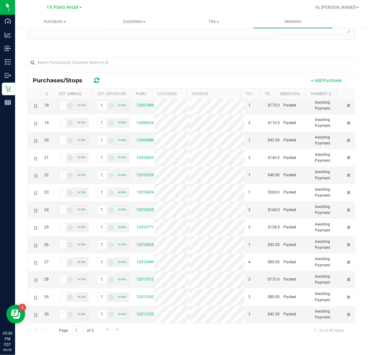
scroll to position [372, 0]
drag, startPoint x: 35, startPoint y: 235, endPoint x: 36, endPoint y: 306, distance: 71.6
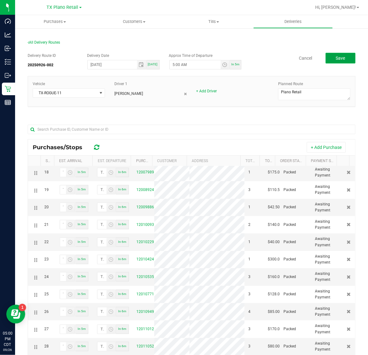
click at [337, 56] on span "Save" at bounding box center [340, 58] width 9 height 5
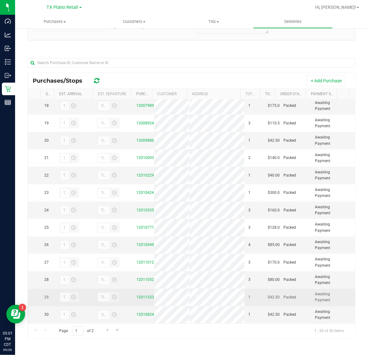
scroll to position [372, 0]
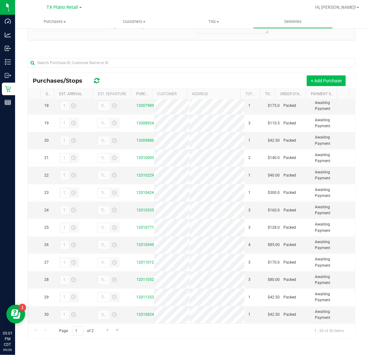
click at [310, 76] on button "+ Add Purchase" at bounding box center [326, 80] width 39 height 11
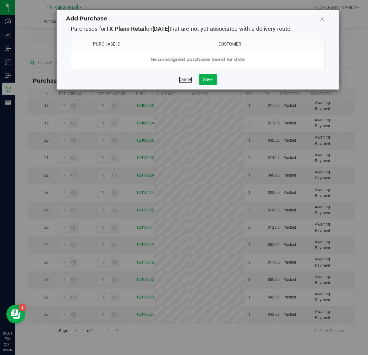
click at [184, 83] on link "Cancel" at bounding box center [185, 79] width 13 height 6
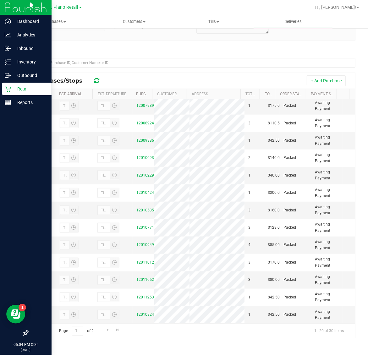
click at [21, 90] on p "Retail" at bounding box center [30, 89] width 38 height 8
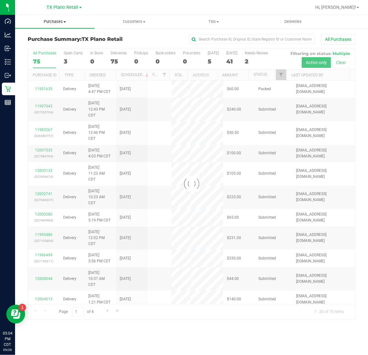
click at [51, 22] on span "Purchases" at bounding box center [54, 22] width 79 height 6
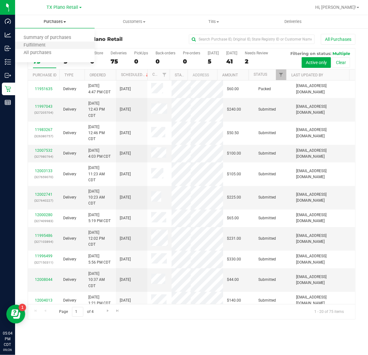
click at [57, 45] on li "Fulfillment" at bounding box center [54, 46] width 79 height 8
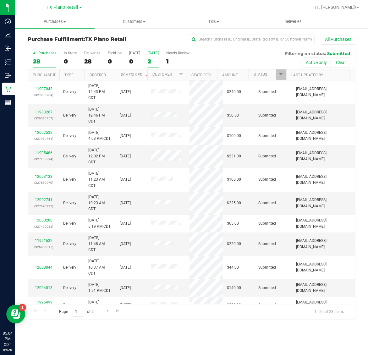
click at [156, 57] on label "Tomorrow 2" at bounding box center [153, 59] width 11 height 17
click at [0, 0] on input "Tomorrow 2" at bounding box center [0, 0] width 0 height 0
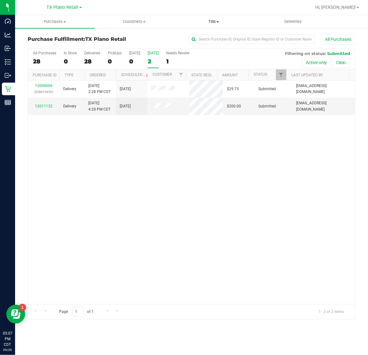
click at [216, 20] on span "Tills" at bounding box center [213, 22] width 79 height 6
click at [213, 37] on span "Manage tills" at bounding box center [195, 37] width 42 height 5
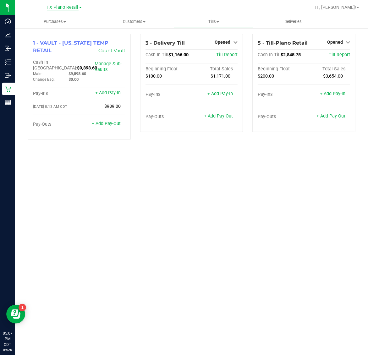
click at [64, 7] on span "TX Plano Retail" at bounding box center [63, 8] width 32 height 6
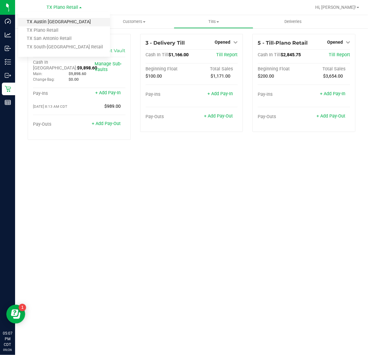
click at [59, 20] on link "TX Austin [GEOGRAPHIC_DATA]" at bounding box center [64, 22] width 92 height 8
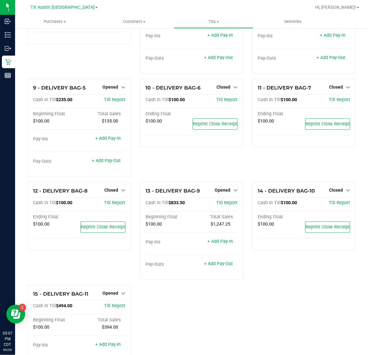
scroll to position [216, 0]
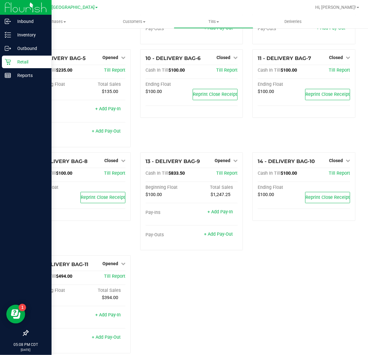
click at [9, 63] on icon at bounding box center [8, 62] width 6 height 6
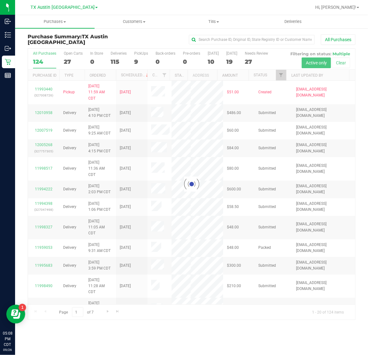
click at [281, 77] on div at bounding box center [191, 184] width 327 height 271
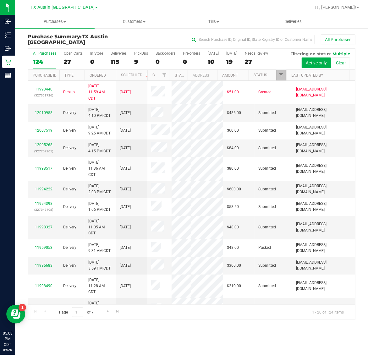
click at [281, 77] on span "Filter" at bounding box center [280, 75] width 5 height 5
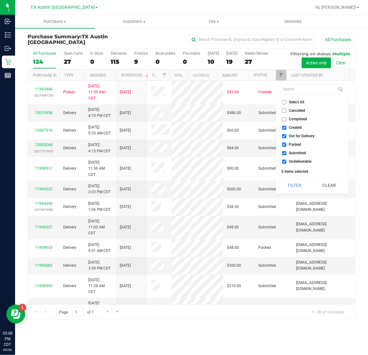
click at [293, 127] on span "Created" at bounding box center [295, 128] width 13 height 4
click at [286, 127] on input "Created" at bounding box center [284, 128] width 4 height 4
checkbox input "false"
click at [295, 150] on li "Submitted" at bounding box center [312, 153] width 65 height 7
click at [294, 144] on span "Packed" at bounding box center [295, 145] width 12 height 4
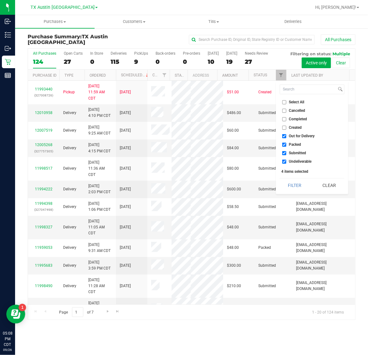
click at [286, 144] on input "Packed" at bounding box center [284, 145] width 4 height 4
checkbox input "false"
click at [293, 152] on span "Submitted" at bounding box center [297, 153] width 17 height 4
click at [286, 152] on input "Submitted" at bounding box center [284, 153] width 4 height 4
checkbox input "false"
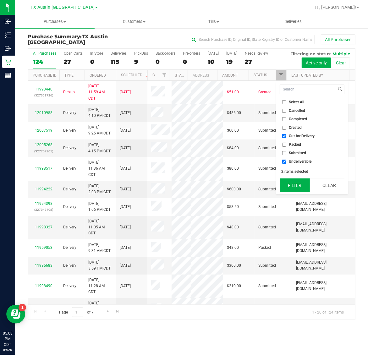
click at [291, 185] on button "Filter" at bounding box center [295, 185] width 30 height 14
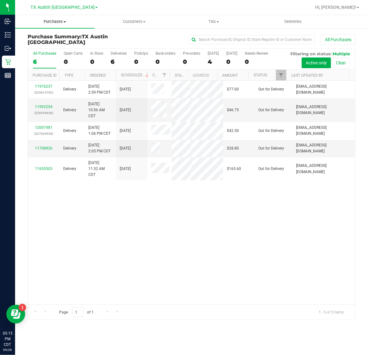
click at [57, 21] on span "Purchases" at bounding box center [54, 22] width 79 height 6
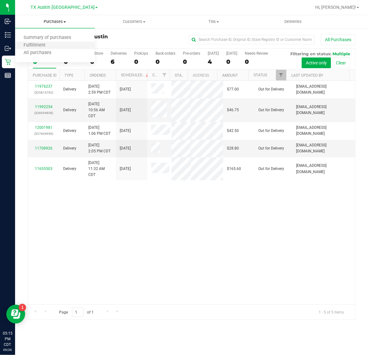
click at [55, 47] on li "Fulfillment" at bounding box center [54, 46] width 79 height 8
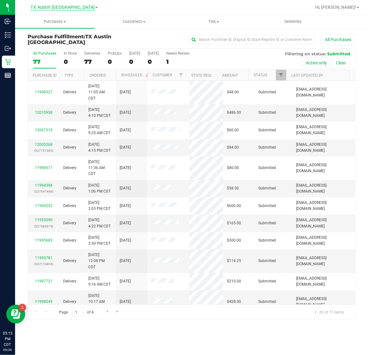
click at [60, 7] on span "TX Austin [GEOGRAPHIC_DATA]" at bounding box center [62, 8] width 64 height 6
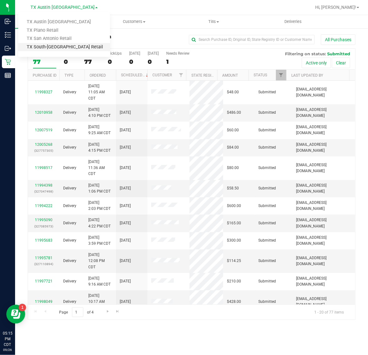
click at [55, 46] on link "TX South-[GEOGRAPHIC_DATA] Retail" at bounding box center [64, 47] width 92 height 8
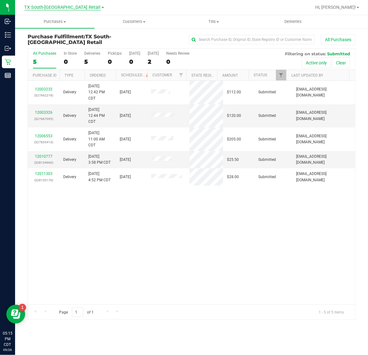
click at [60, 5] on span "TX South-[GEOGRAPHIC_DATA] Retail" at bounding box center [63, 8] width 76 height 6
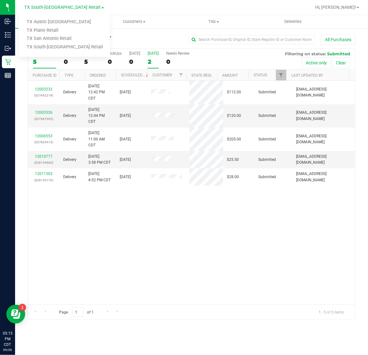
click at [156, 57] on label "Tomorrow 2" at bounding box center [153, 59] width 11 height 17
click at [0, 0] on input "Tomorrow 2" at bounding box center [0, 0] width 0 height 0
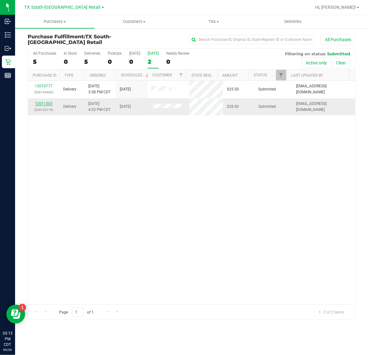
click at [43, 105] on link "12011303" at bounding box center [44, 103] width 18 height 4
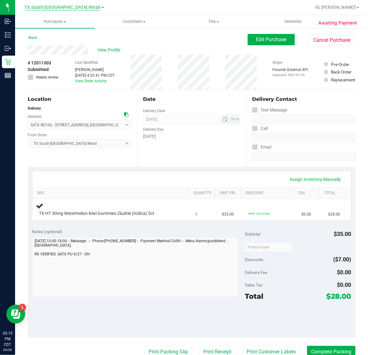
click at [51, 8] on span "TX South-[GEOGRAPHIC_DATA] Retail" at bounding box center [63, 8] width 76 height 6
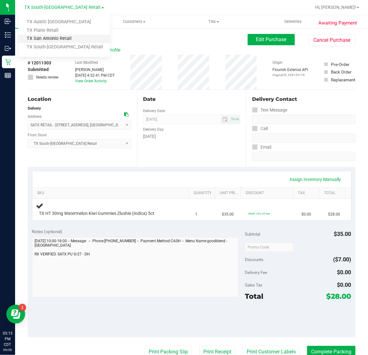
click at [53, 38] on link "TX San Antonio Retail" at bounding box center [64, 39] width 92 height 8
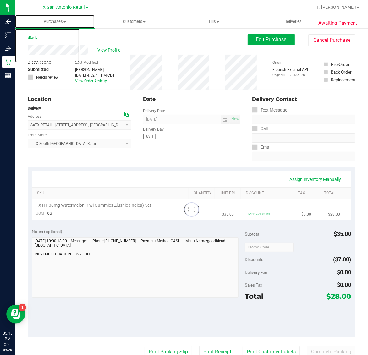
click at [55, 20] on span "Purchases" at bounding box center [54, 22] width 79 height 6
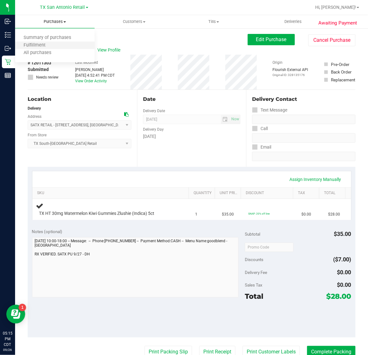
click at [55, 46] on li "Fulfillment" at bounding box center [54, 46] width 79 height 8
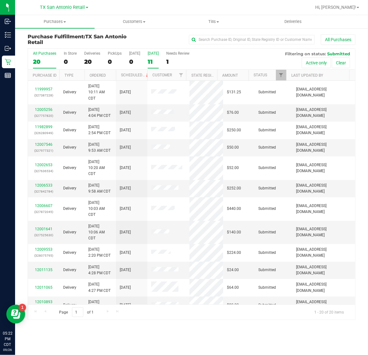
click at [156, 60] on div "11" at bounding box center [153, 61] width 11 height 7
click at [0, 0] on input "Tomorrow 11" at bounding box center [0, 0] width 0 height 0
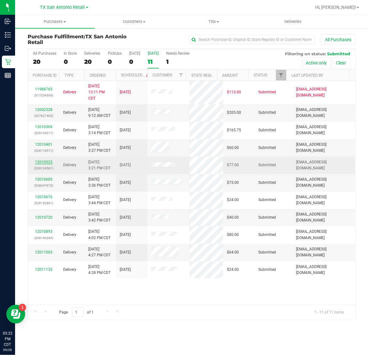
click at [46, 162] on link "12010523" at bounding box center [44, 162] width 18 height 4
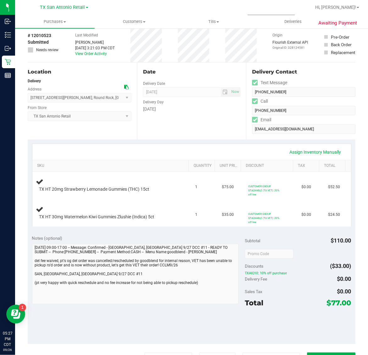
scroll to position [39, 0]
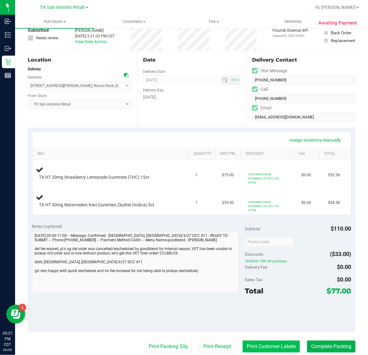
click at [255, 346] on button "Print Customer Labels" at bounding box center [271, 347] width 57 height 12
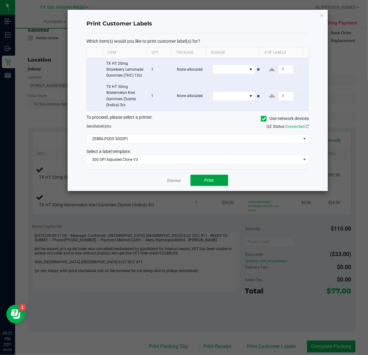
click at [216, 184] on button "Print" at bounding box center [209, 180] width 38 height 11
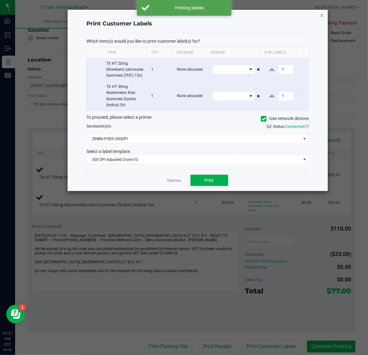
click at [322, 14] on icon "button" at bounding box center [322, 15] width 4 height 8
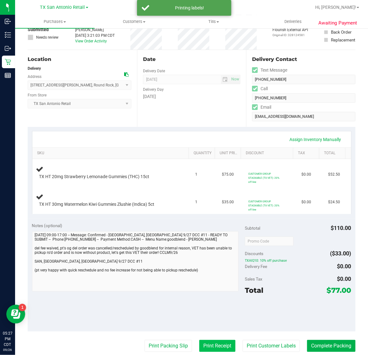
click at [209, 350] on button "Print Receipt" at bounding box center [217, 346] width 36 height 12
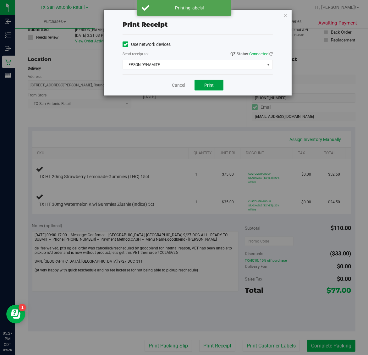
click at [211, 88] on span "Print" at bounding box center [208, 85] width 9 height 5
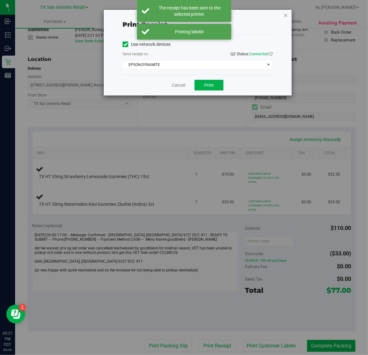
click at [287, 14] on icon "button" at bounding box center [285, 15] width 4 height 8
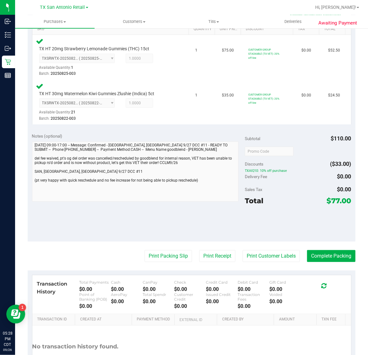
scroll to position [167, 0]
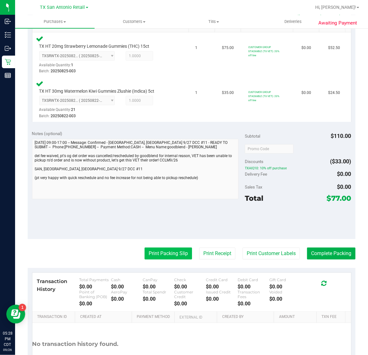
click at [165, 252] on button "Print Packing Slip" at bounding box center [168, 254] width 47 height 12
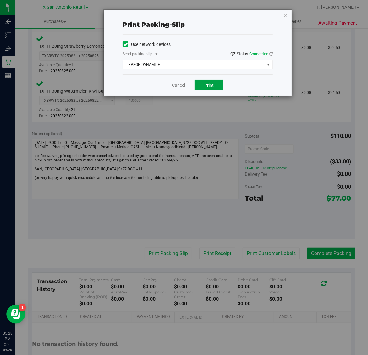
click at [212, 88] on span "Print" at bounding box center [208, 85] width 9 height 5
click at [285, 15] on icon "button" at bounding box center [285, 15] width 4 height 8
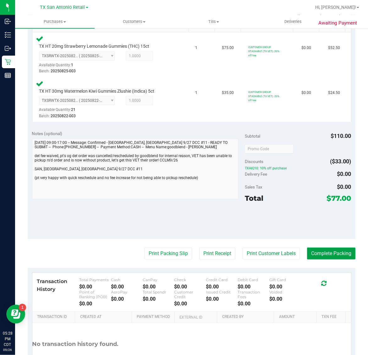
click at [324, 252] on button "Complete Packing" at bounding box center [331, 254] width 48 height 12
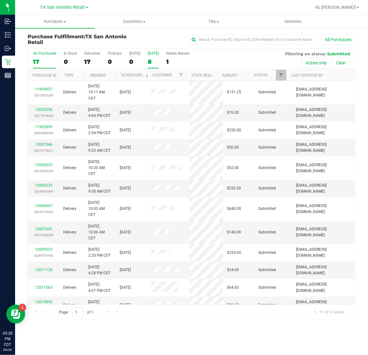
click at [149, 62] on div "8" at bounding box center [153, 61] width 11 height 7
click at [0, 0] on input "Tomorrow 8" at bounding box center [0, 0] width 0 height 0
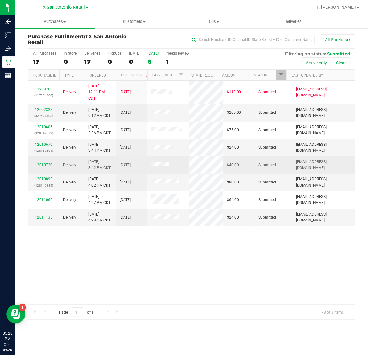
click at [46, 166] on link "12010720" at bounding box center [44, 165] width 18 height 4
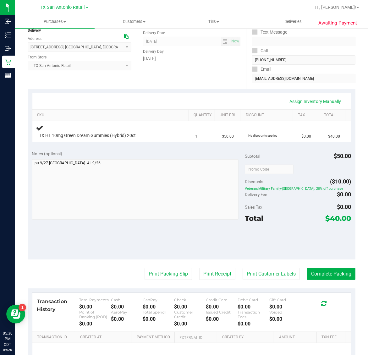
scroll to position [79, 0]
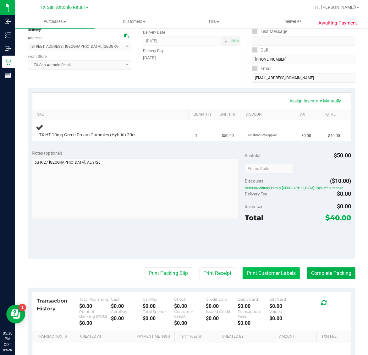
click at [244, 273] on button "Print Customer Labels" at bounding box center [271, 273] width 57 height 12
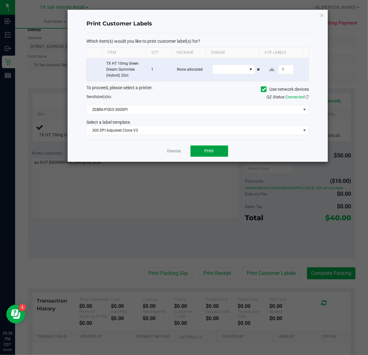
click at [204, 153] on button "Print" at bounding box center [209, 150] width 38 height 11
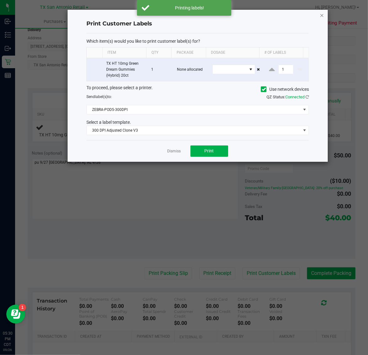
click at [321, 13] on icon "button" at bounding box center [322, 15] width 4 height 8
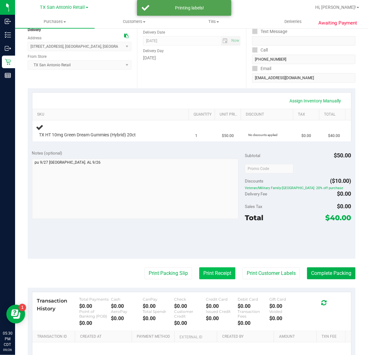
click at [214, 270] on button "Print Receipt" at bounding box center [217, 273] width 36 height 12
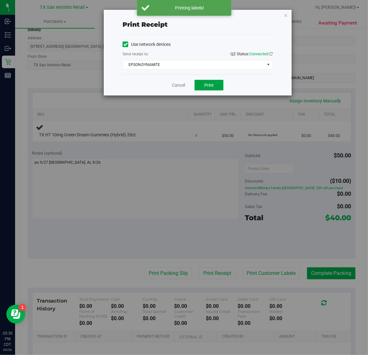
click at [207, 85] on span "Print" at bounding box center [208, 85] width 9 height 5
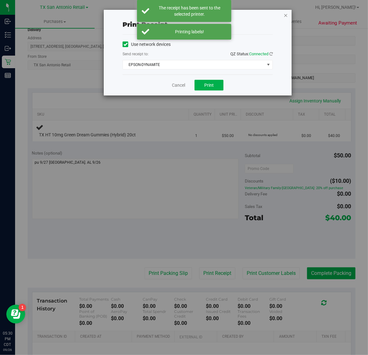
click at [285, 13] on icon "button" at bounding box center [285, 15] width 4 height 8
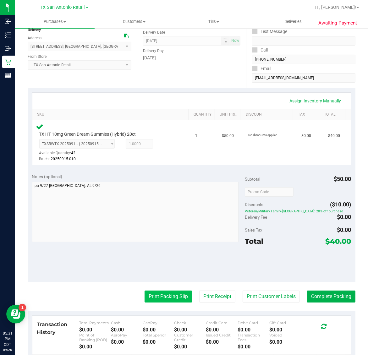
click at [166, 297] on button "Print Packing Slip" at bounding box center [168, 297] width 47 height 12
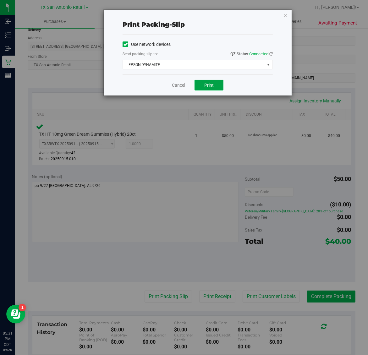
click at [208, 85] on span "Print" at bounding box center [208, 85] width 9 height 5
click at [296, 11] on div "Print packing-slip Use network devices Send packing-slip to: QZ Status: Connect…" at bounding box center [186, 177] width 373 height 355
click at [285, 16] on icon "button" at bounding box center [285, 15] width 4 height 8
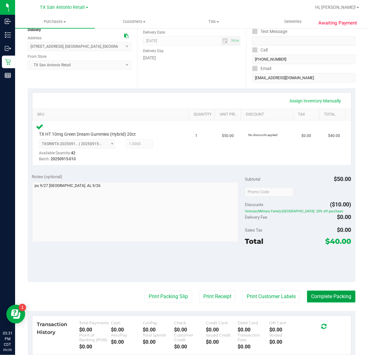
click at [332, 296] on button "Complete Packing" at bounding box center [331, 297] width 48 height 12
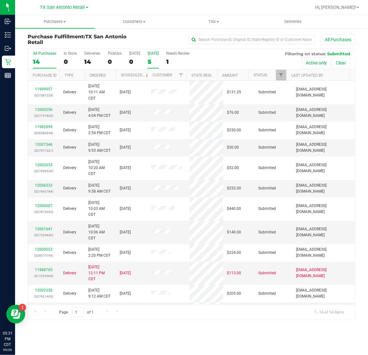
click at [153, 55] on div "[DATE]" at bounding box center [153, 53] width 11 height 4
click at [0, 0] on input "Tomorrow 5" at bounding box center [0, 0] width 0 height 0
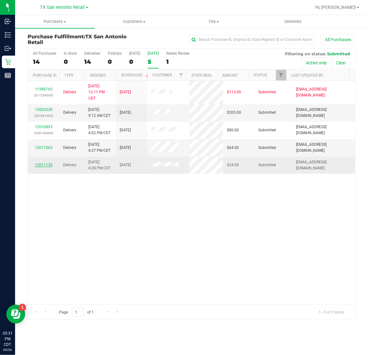
click at [45, 165] on link "12011135" at bounding box center [44, 165] width 18 height 4
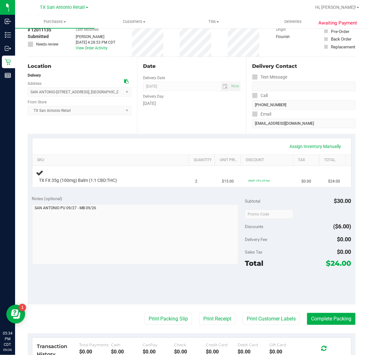
scroll to position [79, 0]
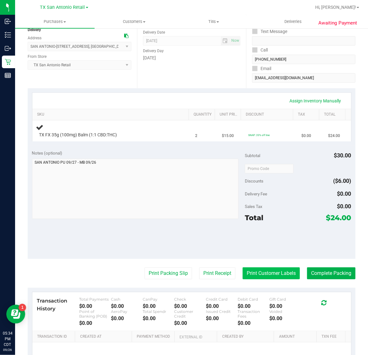
click at [267, 270] on button "Print Customer Labels" at bounding box center [271, 273] width 57 height 12
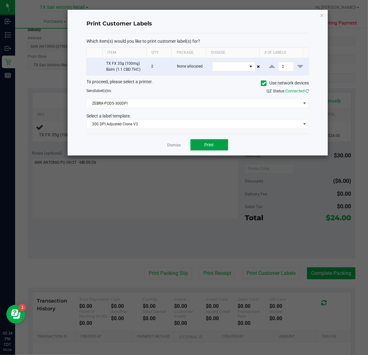
click at [209, 145] on span "Print" at bounding box center [209, 144] width 9 height 5
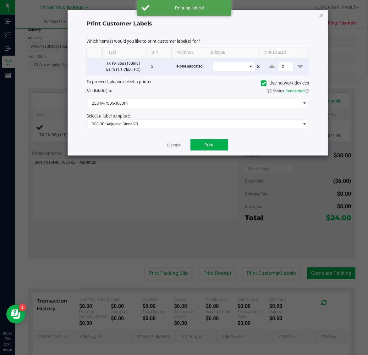
click at [321, 16] on icon "button" at bounding box center [322, 15] width 4 height 8
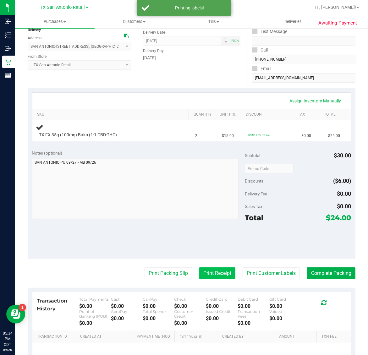
click at [208, 279] on button "Print Receipt" at bounding box center [217, 273] width 36 height 12
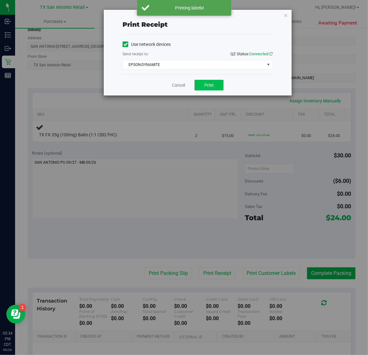
click at [219, 84] on button "Print" at bounding box center [208, 85] width 29 height 11
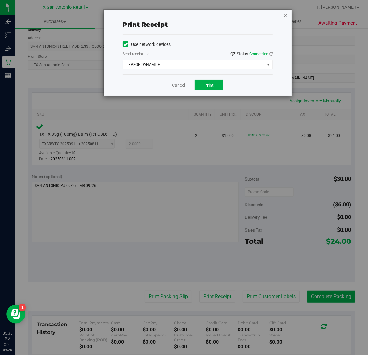
click at [285, 16] on icon "button" at bounding box center [285, 15] width 4 height 8
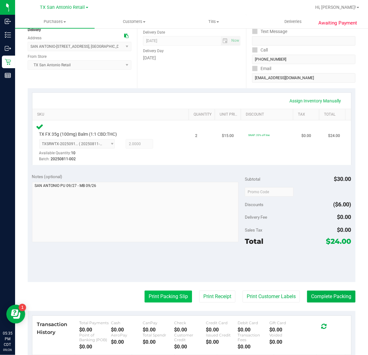
click at [165, 292] on button "Print Packing Slip" at bounding box center [168, 297] width 47 height 12
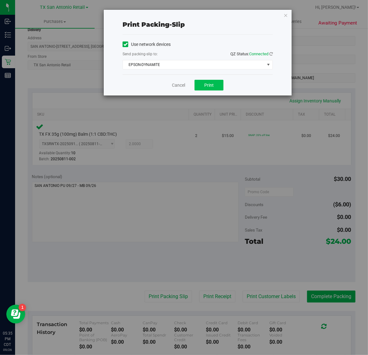
click at [210, 85] on span "Print" at bounding box center [208, 85] width 9 height 5
click at [286, 15] on icon "button" at bounding box center [285, 15] width 4 height 8
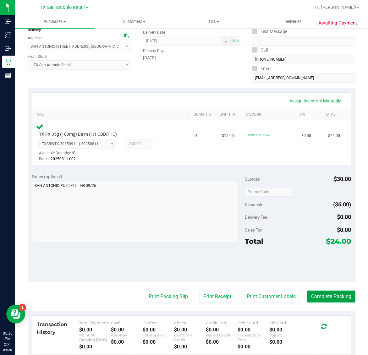
click at [315, 296] on button "Complete Packing" at bounding box center [331, 297] width 48 height 12
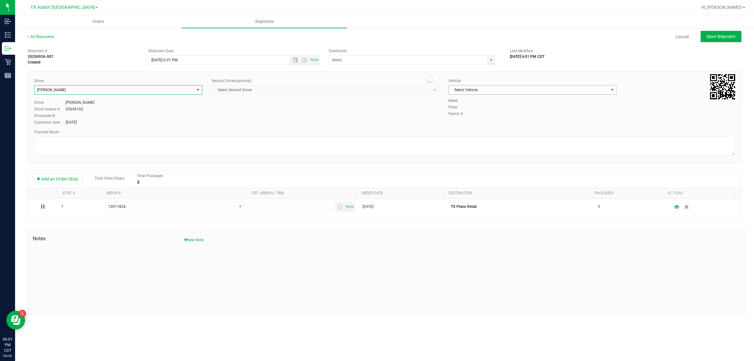
click at [489, 87] on span "Select Vehicle" at bounding box center [529, 89] width 160 height 9
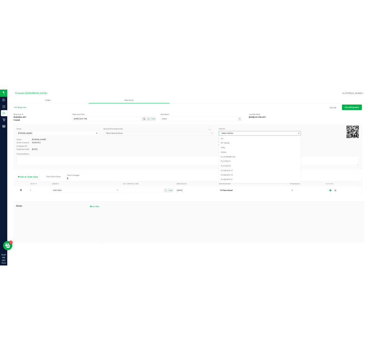
scroll to position [399, 0]
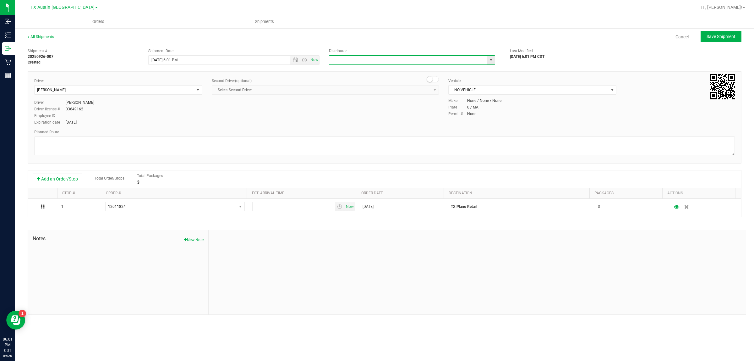
click at [406, 62] on input "text" at bounding box center [405, 60] width 153 height 9
click at [398, 71] on li "Austin DC" at bounding box center [412, 70] width 166 height 9
type input "Austin DC"
click at [314, 60] on span "Now" at bounding box center [314, 59] width 11 height 9
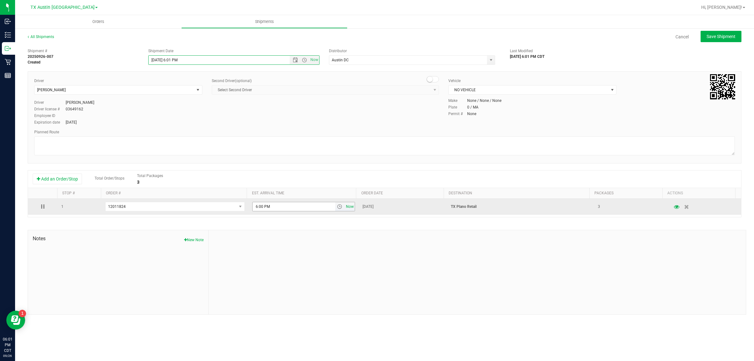
click at [349, 210] on span "Now" at bounding box center [350, 206] width 11 height 9
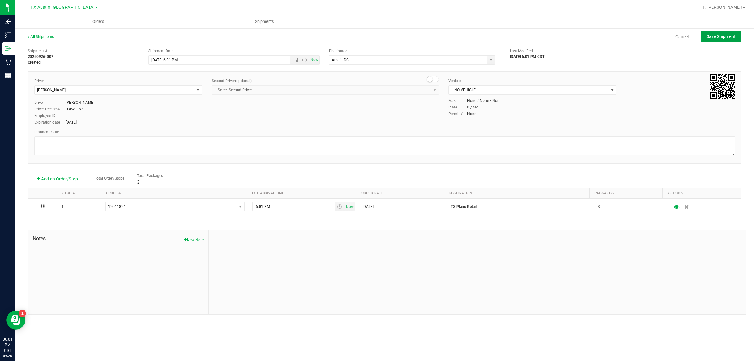
click at [724, 34] on span "Save Shipment" at bounding box center [721, 36] width 29 height 5
type input "[DATE] 11:01 PM"
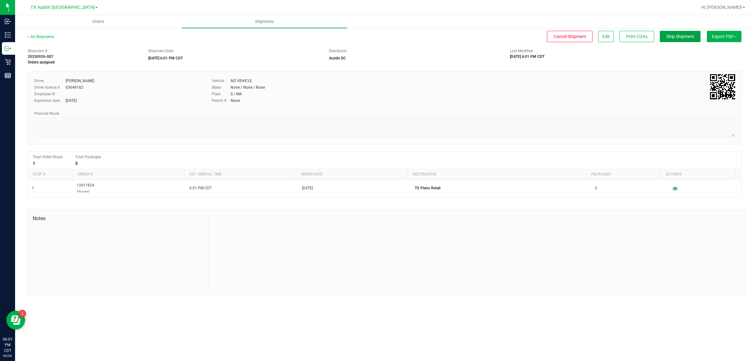
click at [682, 38] on span "Ship Shipment" at bounding box center [680, 36] width 28 height 5
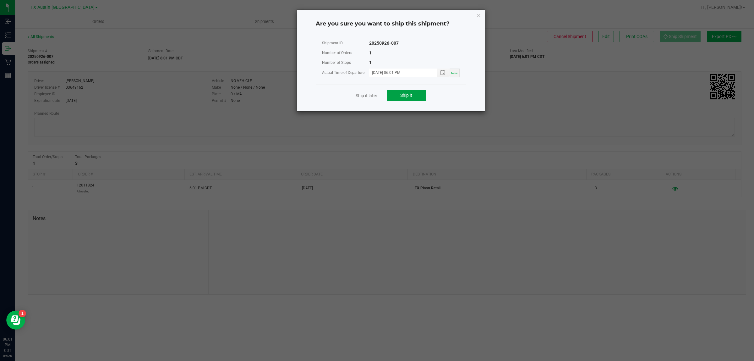
click at [409, 95] on span "Ship it" at bounding box center [406, 95] width 12 height 5
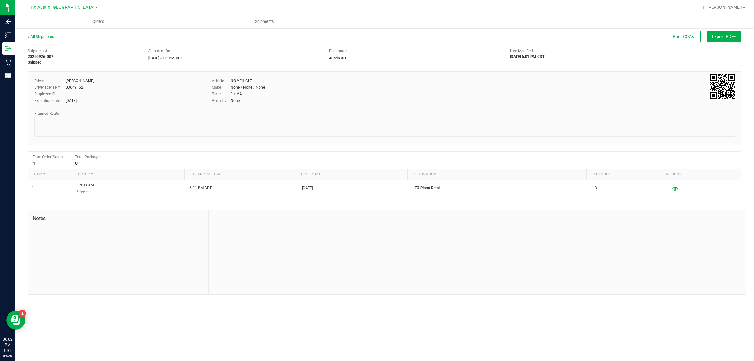
click at [62, 7] on span "TX Austin [GEOGRAPHIC_DATA]" at bounding box center [62, 8] width 64 height 6
click at [59, 27] on link "TX Plano Retail" at bounding box center [64, 30] width 92 height 8
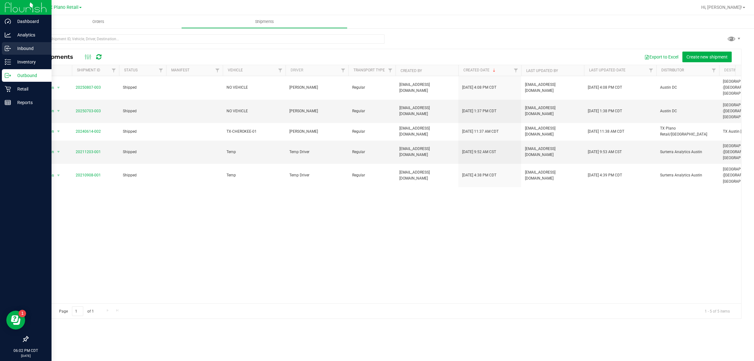
click at [30, 49] on p "Inbound" at bounding box center [30, 49] width 38 height 8
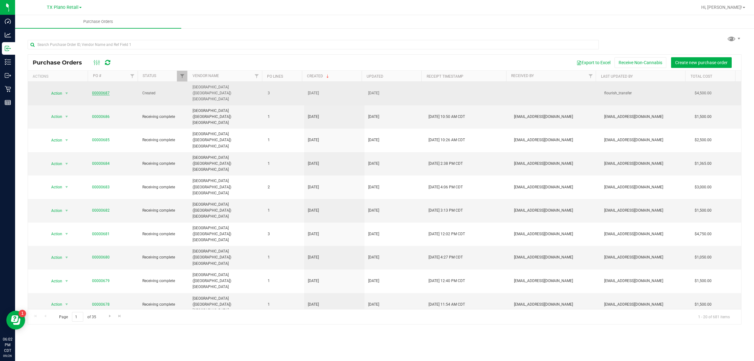
click at [100, 91] on link "00000687" at bounding box center [101, 93] width 18 height 4
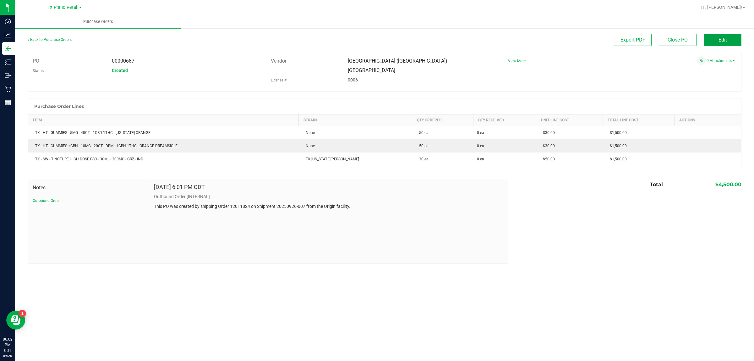
click at [727, 41] on button "Edit" at bounding box center [723, 40] width 38 height 12
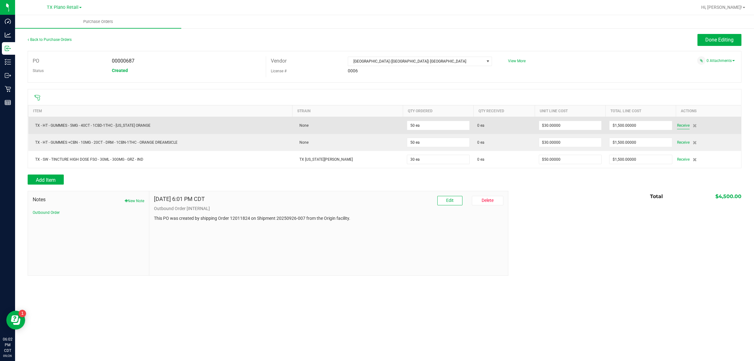
click at [680, 128] on span "Receive" at bounding box center [683, 126] width 13 height 8
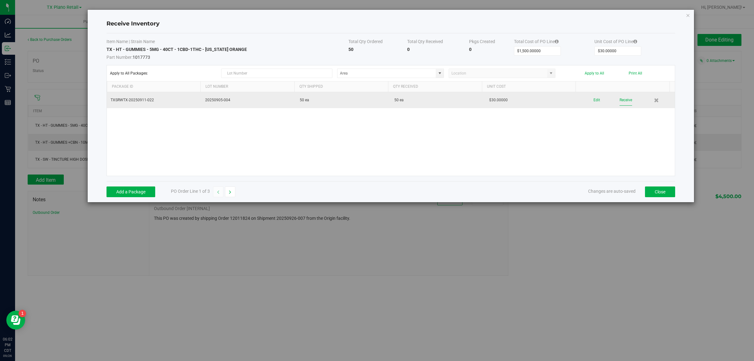
click at [620, 103] on button "Receive" at bounding box center [626, 100] width 13 height 11
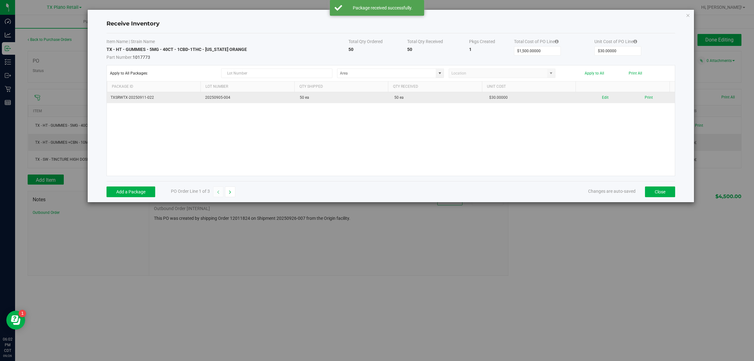
drag, startPoint x: 230, startPoint y: 192, endPoint x: 323, endPoint y: 164, distance: 97.2
click at [231, 192] on icon "button" at bounding box center [230, 192] width 2 height 4
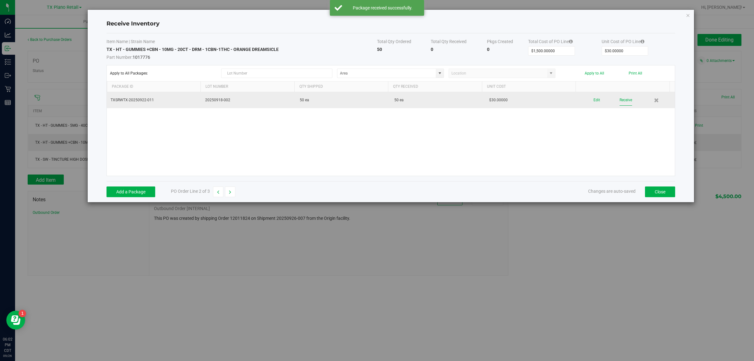
click at [620, 101] on button "Receive" at bounding box center [626, 100] width 13 height 11
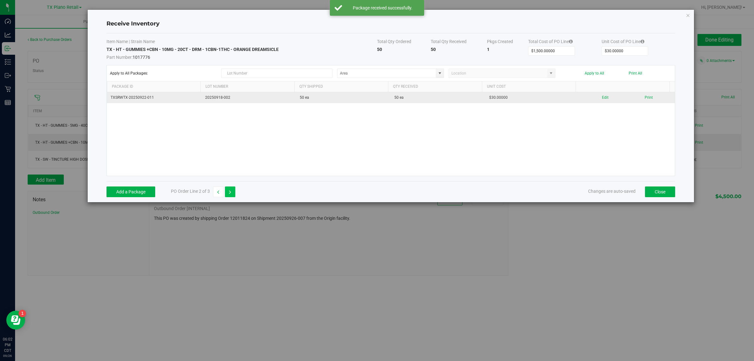
click at [233, 195] on button "button" at bounding box center [230, 191] width 10 height 11
type input "$50.00000"
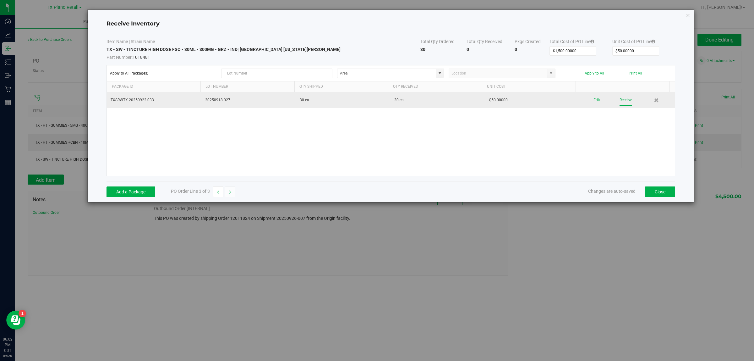
click at [620, 100] on button "Receive" at bounding box center [626, 100] width 13 height 11
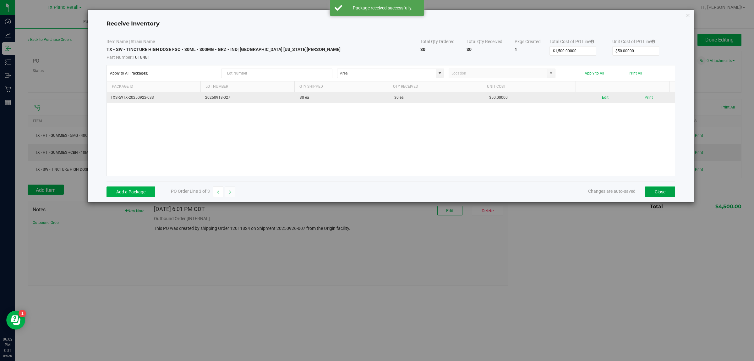
click at [657, 192] on button "Close" at bounding box center [660, 191] width 30 height 11
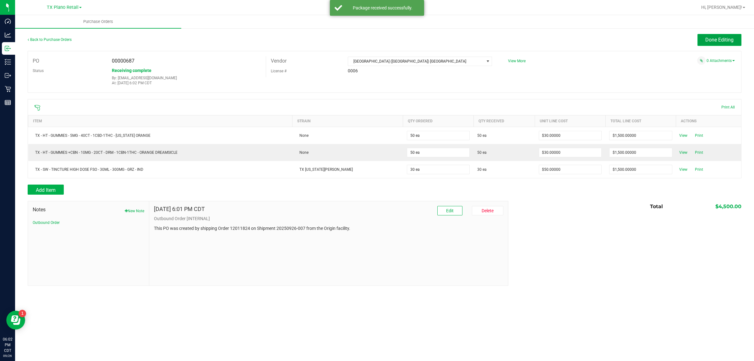
click at [710, 38] on span "Done Editing" at bounding box center [719, 40] width 28 height 6
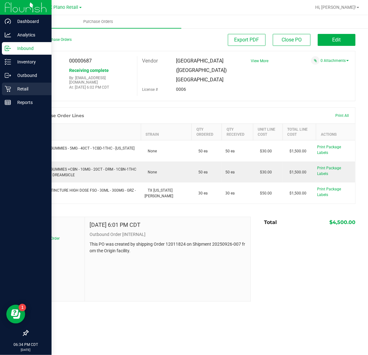
click at [16, 90] on p "Retail" at bounding box center [30, 89] width 38 height 8
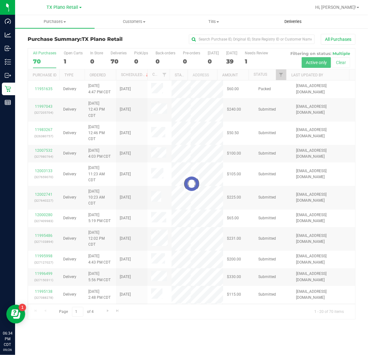
click at [293, 21] on span "Deliveries" at bounding box center [293, 22] width 34 height 6
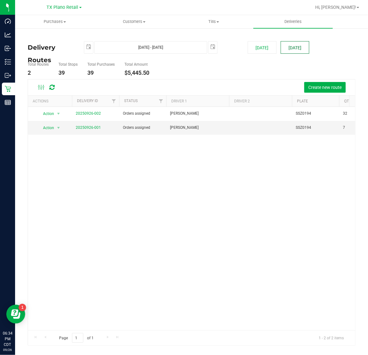
click at [291, 46] on button "[DATE]" at bounding box center [295, 47] width 29 height 13
click at [294, 47] on button "[DATE]" at bounding box center [295, 47] width 29 height 13
click at [83, 128] on link "20250926-001" at bounding box center [88, 127] width 25 height 4
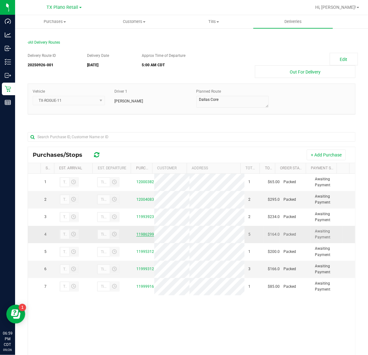
click at [139, 233] on link "11986299" at bounding box center [145, 234] width 18 height 4
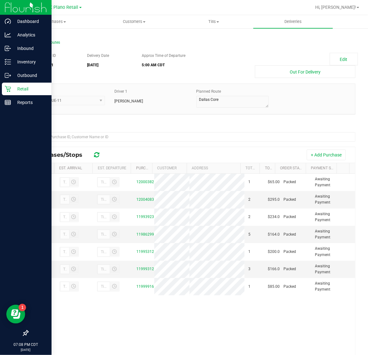
click at [15, 87] on p "Retail" at bounding box center [30, 89] width 38 height 8
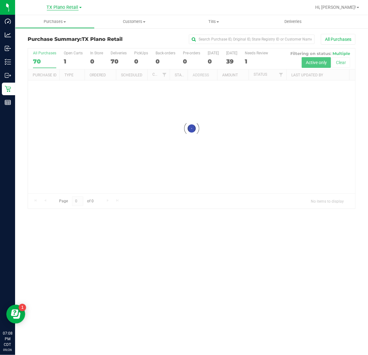
click at [63, 6] on span "TX Plano Retail" at bounding box center [63, 8] width 32 height 6
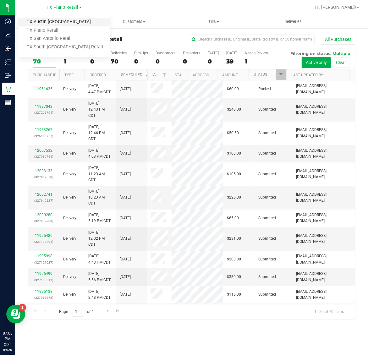
click at [55, 21] on link "TX Austin [GEOGRAPHIC_DATA]" at bounding box center [64, 22] width 92 height 8
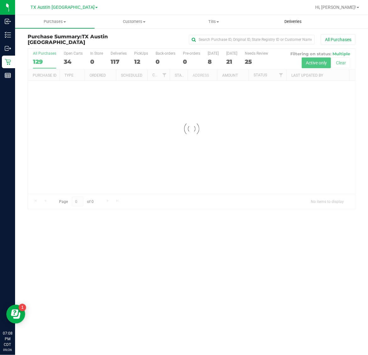
click at [297, 19] on span "Deliveries" at bounding box center [293, 22] width 34 height 6
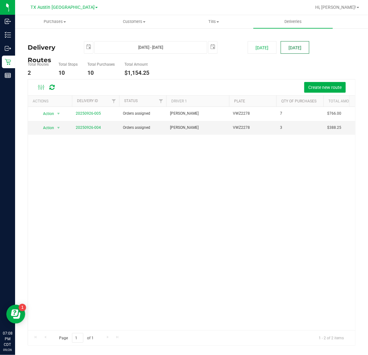
click at [295, 47] on button "[DATE]" at bounding box center [295, 47] width 29 height 13
click at [96, 128] on link "20250926-004" at bounding box center [88, 127] width 25 height 4
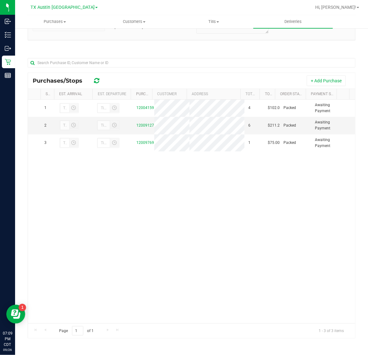
scroll to position [36, 0]
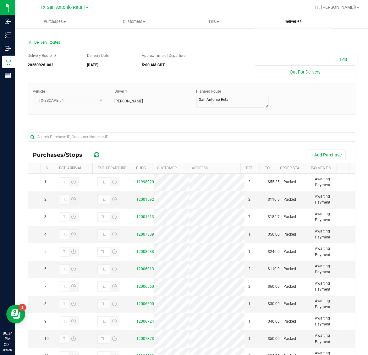
scroll to position [280, 0]
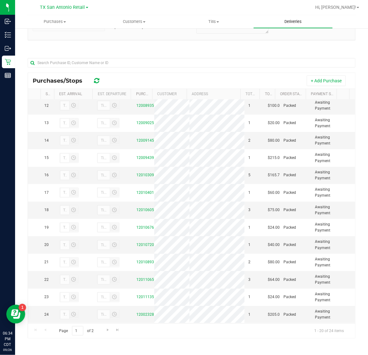
click at [296, 24] on span "Deliveries" at bounding box center [293, 22] width 34 height 6
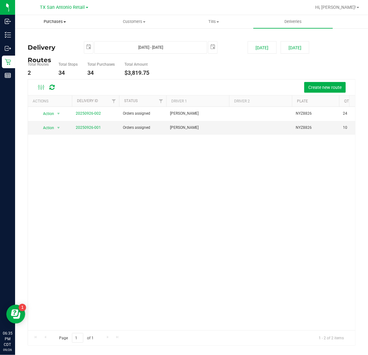
click at [53, 19] on span "Purchases" at bounding box center [54, 22] width 79 height 6
click at [54, 46] on li "Fulfillment" at bounding box center [54, 46] width 79 height 8
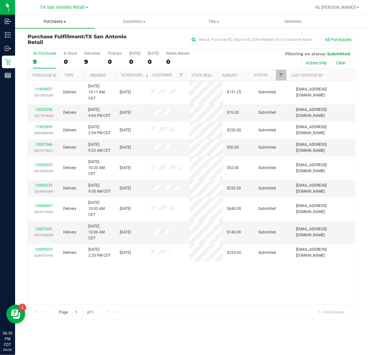
click at [57, 22] on span "Purchases" at bounding box center [54, 22] width 79 height 6
click at [60, 46] on li "Fulfillment" at bounding box center [54, 46] width 79 height 8
click at [156, 61] on div "0" at bounding box center [153, 61] width 11 height 7
click at [0, 0] on input "[DATE] 0" at bounding box center [0, 0] width 0 height 0
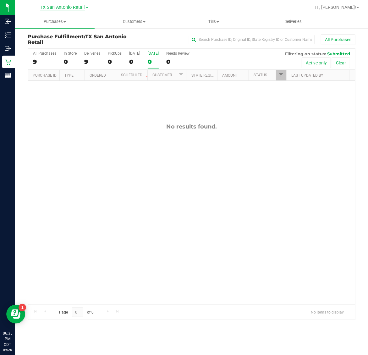
click at [60, 8] on span "TX San Antonio Retail" at bounding box center [62, 8] width 45 height 6
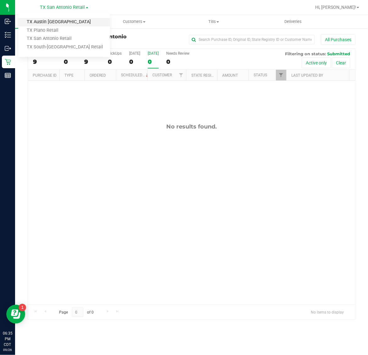
click at [60, 20] on link "TX Austin [GEOGRAPHIC_DATA]" at bounding box center [64, 22] width 92 height 8
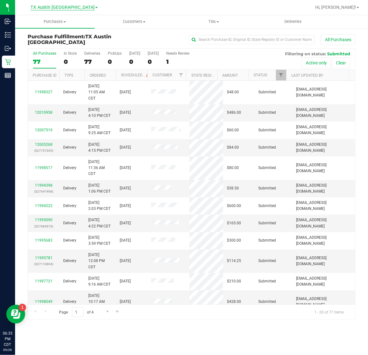
click at [61, 8] on span "TX Austin [GEOGRAPHIC_DATA]" at bounding box center [62, 8] width 64 height 6
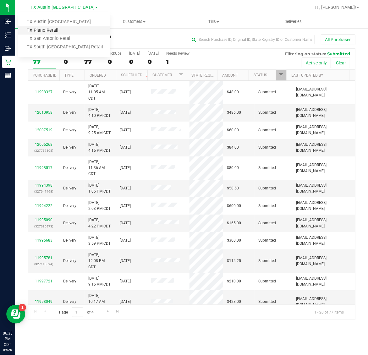
click at [61, 29] on link "TX Plano Retail" at bounding box center [64, 30] width 92 height 8
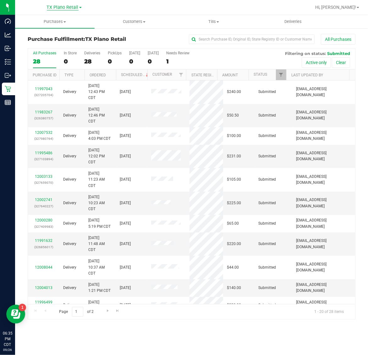
click at [62, 8] on span "TX Plano Retail" at bounding box center [63, 8] width 32 height 6
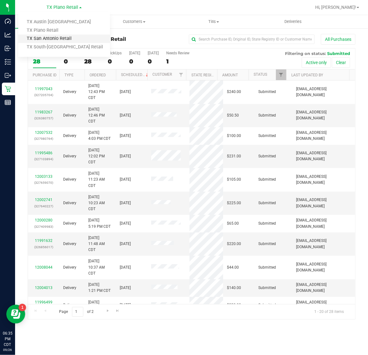
click at [63, 36] on link "TX San Antonio Retail" at bounding box center [64, 39] width 92 height 8
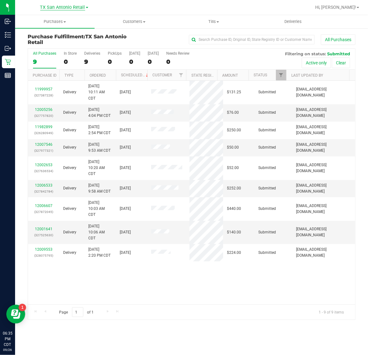
click at [63, 6] on span "TX San Antonio Retail" at bounding box center [62, 8] width 45 height 6
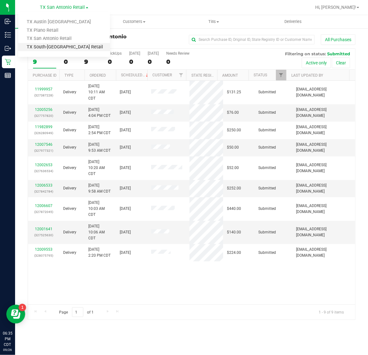
click at [65, 48] on link "TX South-[GEOGRAPHIC_DATA] Retail" at bounding box center [64, 47] width 92 height 8
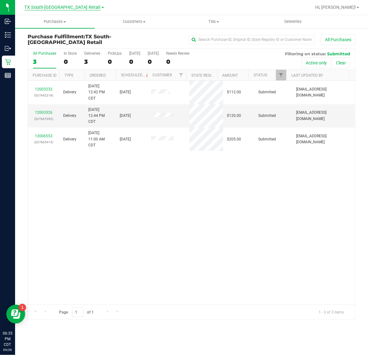
click at [57, 9] on span "TX South-[GEOGRAPHIC_DATA] Retail" at bounding box center [63, 8] width 76 height 6
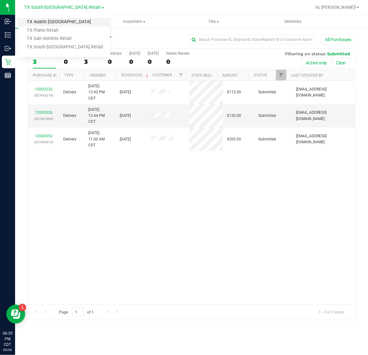
click at [54, 22] on link "TX Austin [GEOGRAPHIC_DATA]" at bounding box center [64, 22] width 92 height 8
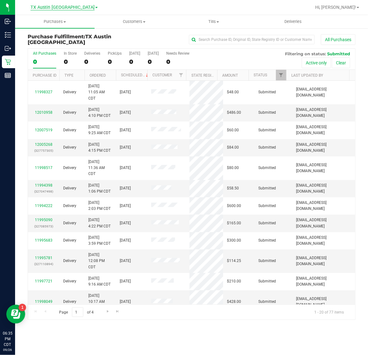
click at [57, 5] on span "TX Austin [GEOGRAPHIC_DATA]" at bounding box center [62, 8] width 64 height 6
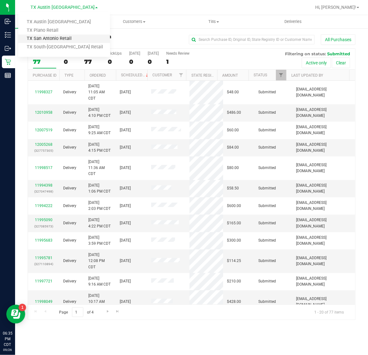
click at [58, 37] on link "TX San Antonio Retail" at bounding box center [64, 39] width 92 height 8
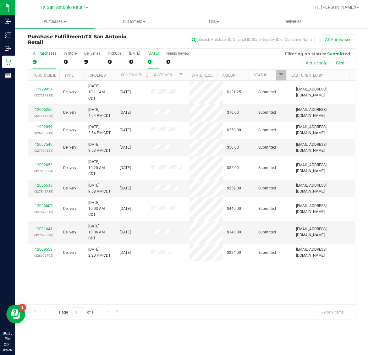
click at [150, 61] on div "0" at bounding box center [153, 61] width 11 height 7
click at [0, 0] on input "[DATE] 0" at bounding box center [0, 0] width 0 height 0
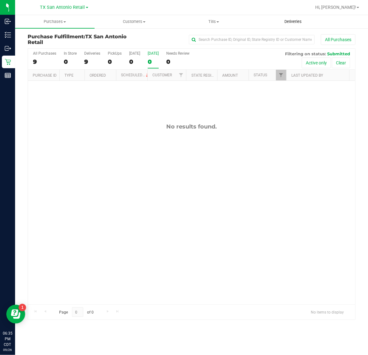
click at [290, 24] on span "Deliveries" at bounding box center [293, 22] width 34 height 6
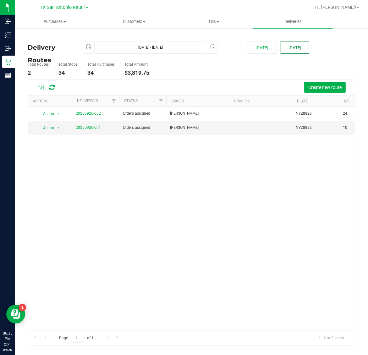
click at [296, 46] on button "[DATE]" at bounding box center [295, 47] width 29 height 13
click at [90, 128] on link "20250926-001" at bounding box center [88, 127] width 25 height 4
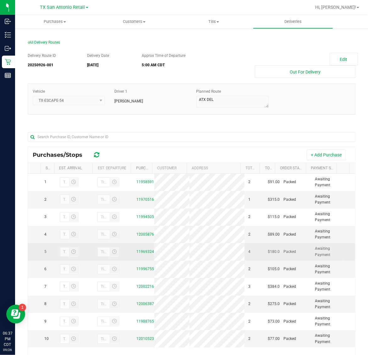
scroll to position [74, 0]
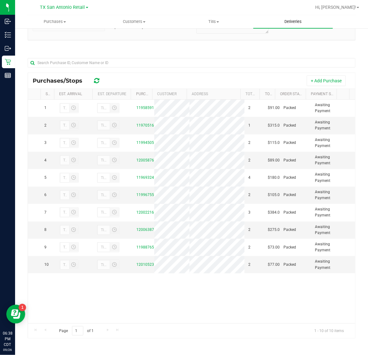
click at [295, 20] on span "Deliveries" at bounding box center [293, 22] width 34 height 6
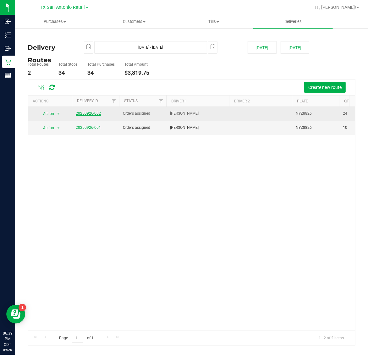
click at [87, 113] on link "20250926-002" at bounding box center [88, 113] width 25 height 4
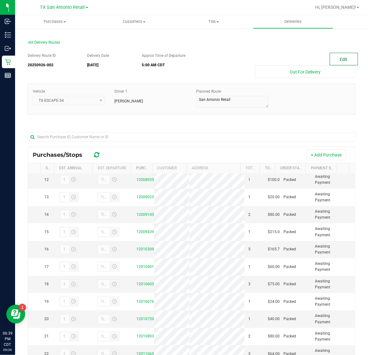
click at [330, 59] on button "Edit" at bounding box center [344, 59] width 28 height 13
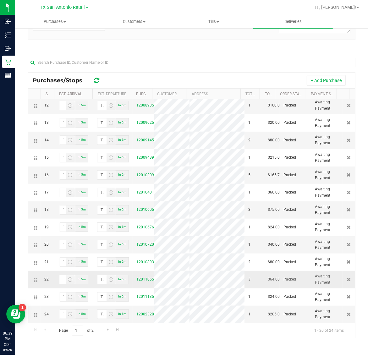
scroll to position [280, 0]
click at [347, 316] on icon at bounding box center [349, 314] width 4 height 4
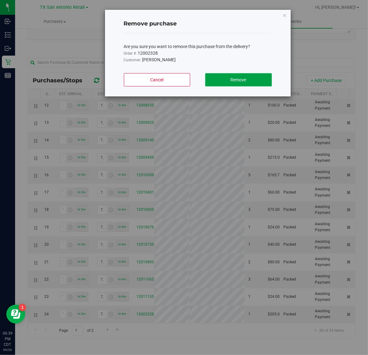
click at [247, 80] on button "Remove" at bounding box center [238, 79] width 67 height 13
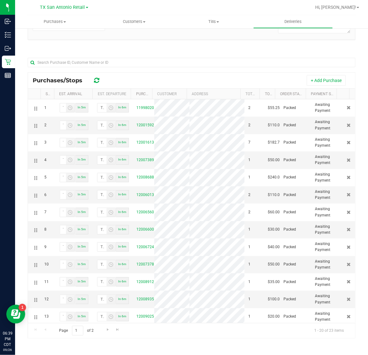
scroll to position [0, 0]
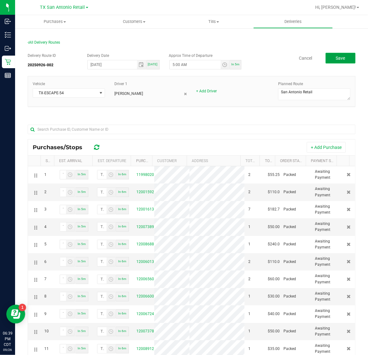
click at [337, 57] on span "Save" at bounding box center [340, 58] width 9 height 5
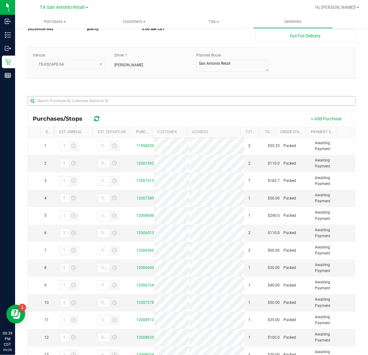
scroll to position [35, 0]
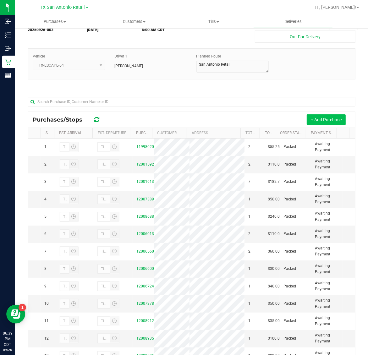
click at [309, 117] on button "+ Add Purchase" at bounding box center [326, 119] width 39 height 11
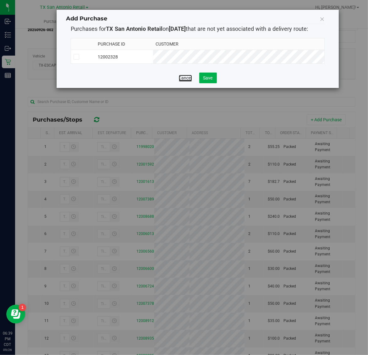
click at [183, 79] on link "Cancel" at bounding box center [185, 78] width 13 height 6
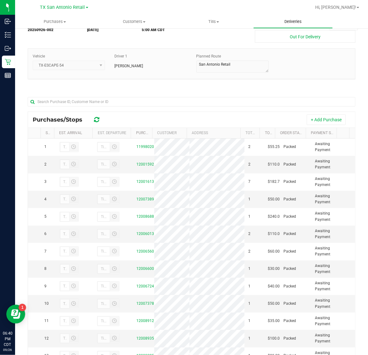
click at [293, 21] on span "Deliveries" at bounding box center [293, 22] width 34 height 6
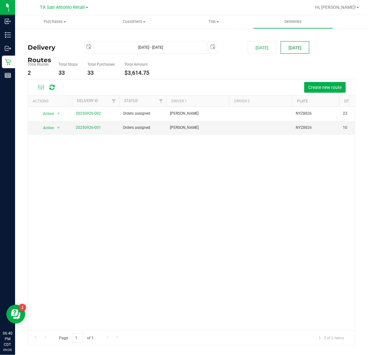
click at [294, 43] on button "[DATE]" at bounding box center [295, 47] width 29 height 13
click at [93, 127] on link "20250926-001" at bounding box center [88, 127] width 25 height 4
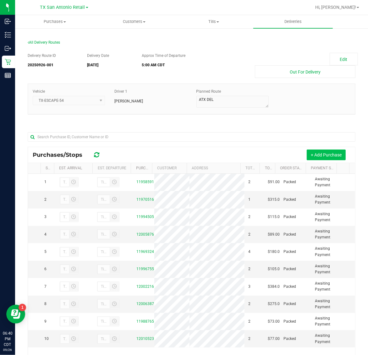
click at [312, 156] on button "+ Add Purchase" at bounding box center [326, 155] width 39 height 11
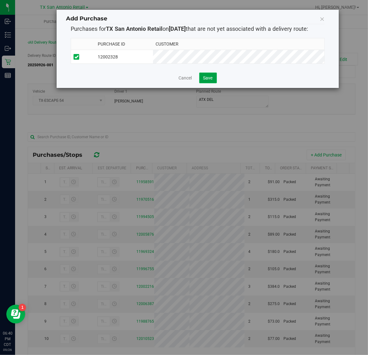
click at [206, 80] on span "Save" at bounding box center [207, 77] width 9 height 5
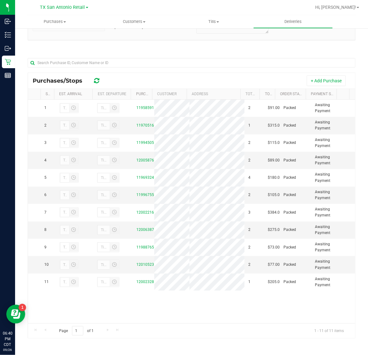
scroll to position [74, 0]
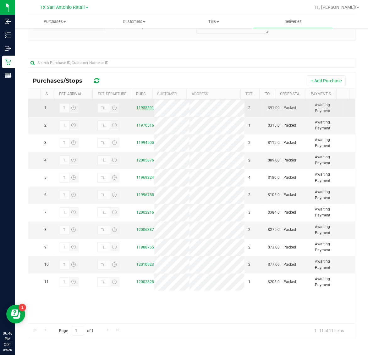
click at [140, 110] on link "11958591" at bounding box center [145, 108] width 18 height 4
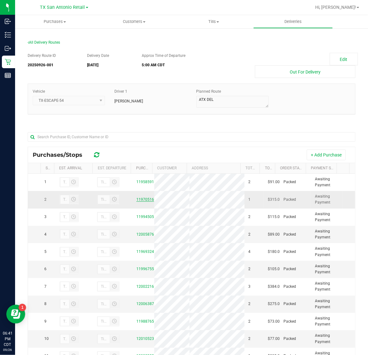
click at [138, 202] on link "11970516" at bounding box center [145, 199] width 18 height 4
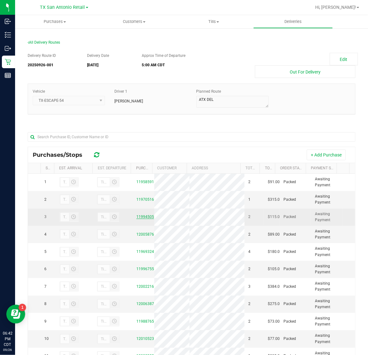
click at [144, 219] on link "11994505" at bounding box center [145, 217] width 18 height 4
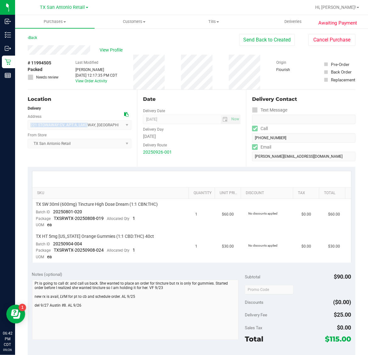
drag, startPoint x: 28, startPoint y: 126, endPoint x: 87, endPoint y: 127, distance: 59.1
click at [87, 127] on span "221 STOWAWAY CV , APT A , [GEOGRAPHIC_DATA] , [GEOGRAPHIC_DATA] 78734 Select ad…" at bounding box center [80, 124] width 104 height 9
copy span "[STREET_ADDRESS]"
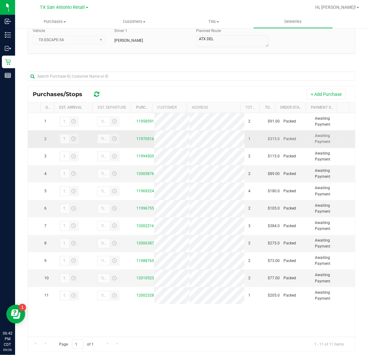
scroll to position [74, 0]
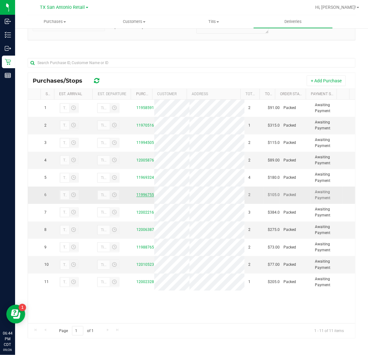
click at [144, 197] on link "11996755" at bounding box center [145, 195] width 18 height 4
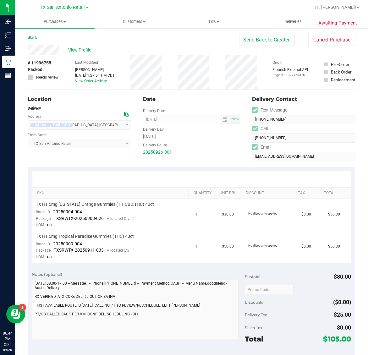
drag, startPoint x: 29, startPoint y: 124, endPoint x: 70, endPoint y: 124, distance: 40.5
click at [70, 124] on span "9104 Happy Trail , [GEOGRAPHIC_DATA] , [GEOGRAPHIC_DATA] 78754 Select address […" at bounding box center [80, 124] width 104 height 9
copy span "9104 Happy Trail , [GEOGRAPHIC_DATA]"
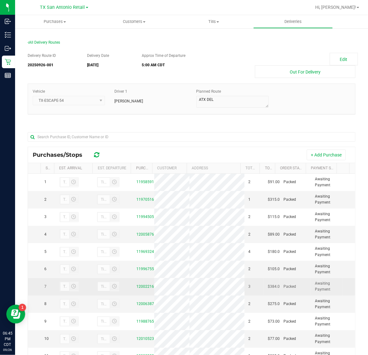
scroll to position [74, 0]
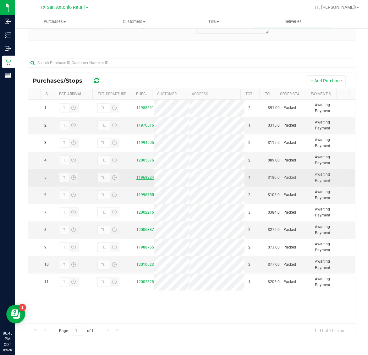
click at [139, 180] on link "11969324" at bounding box center [145, 177] width 18 height 4
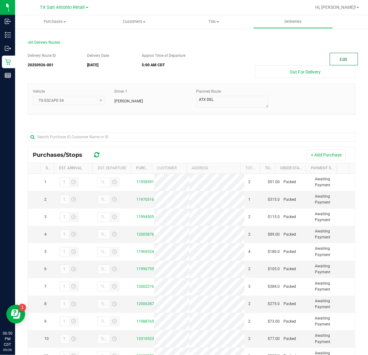
click at [341, 57] on button "Edit" at bounding box center [344, 59] width 28 height 13
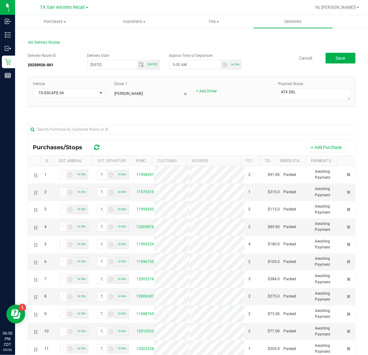
scroll to position [67, 0]
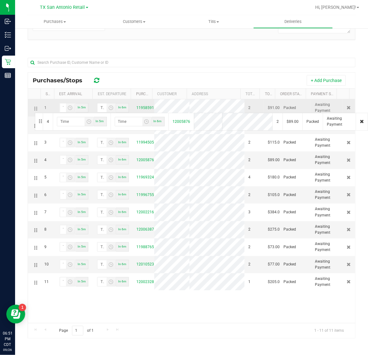
drag, startPoint x: 35, startPoint y: 166, endPoint x: 34, endPoint y: 112, distance: 53.7
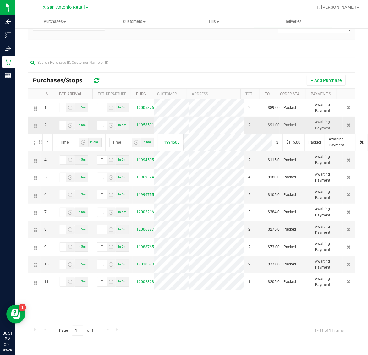
drag, startPoint x: 35, startPoint y: 166, endPoint x: 34, endPoint y: 133, distance: 32.7
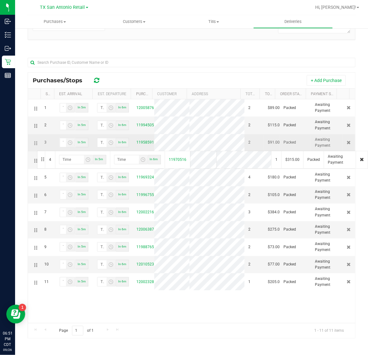
drag, startPoint x: 36, startPoint y: 165, endPoint x: 36, endPoint y: 150, distance: 15.1
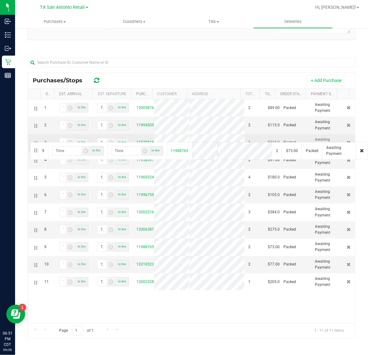
drag, startPoint x: 36, startPoint y: 253, endPoint x: 29, endPoint y: 141, distance: 112.1
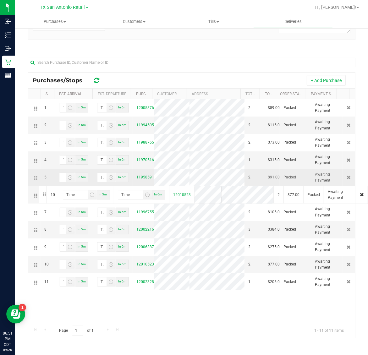
drag, startPoint x: 34, startPoint y: 272, endPoint x: 38, endPoint y: 185, distance: 87.1
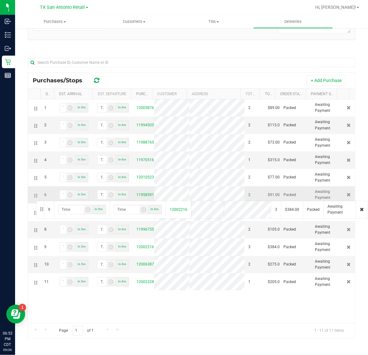
drag, startPoint x: 37, startPoint y: 254, endPoint x: 35, endPoint y: 200, distance: 53.4
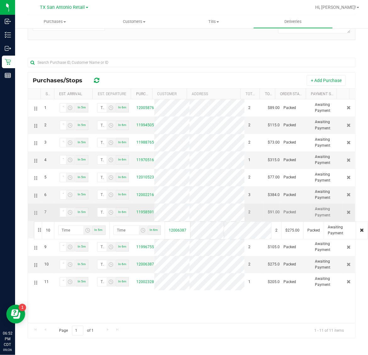
drag, startPoint x: 35, startPoint y: 270, endPoint x: 33, endPoint y: 221, distance: 49.4
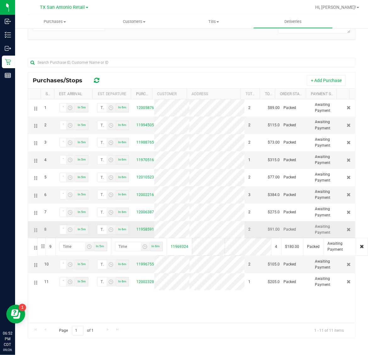
drag, startPoint x: 35, startPoint y: 254, endPoint x: 36, endPoint y: 237, distance: 16.7
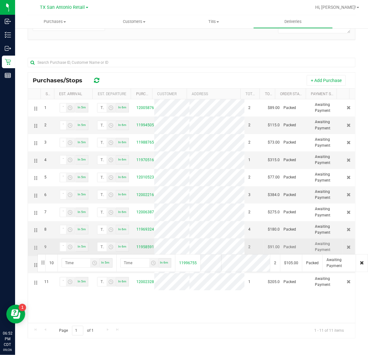
drag, startPoint x: 35, startPoint y: 270, endPoint x: 36, endPoint y: 254, distance: 16.7
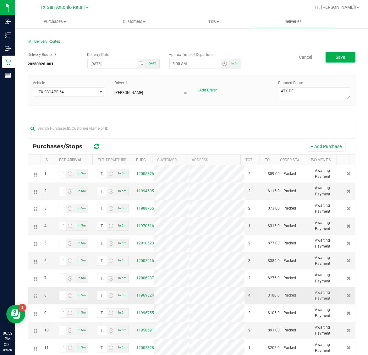
scroll to position [0, 0]
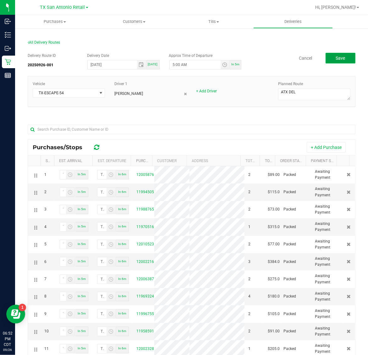
click at [326, 57] on button "Save" at bounding box center [341, 58] width 30 height 11
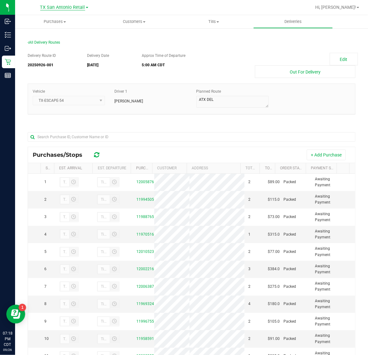
click at [59, 8] on span "TX San Antonio Retail" at bounding box center [62, 8] width 45 height 6
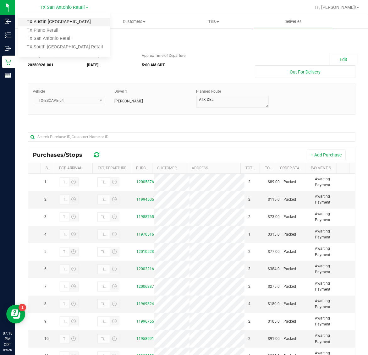
click at [56, 20] on link "TX Austin [GEOGRAPHIC_DATA]" at bounding box center [64, 22] width 92 height 8
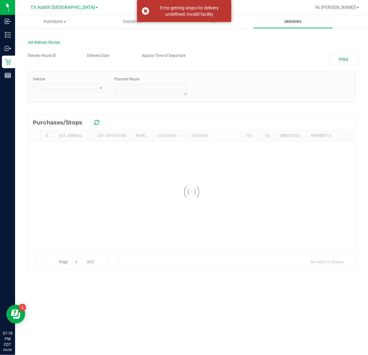
click at [291, 21] on span "Deliveries" at bounding box center [293, 22] width 34 height 6
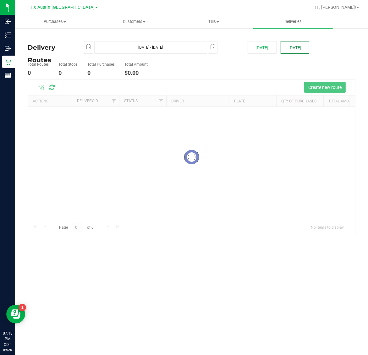
click at [296, 51] on button "[DATE]" at bounding box center [295, 47] width 29 height 13
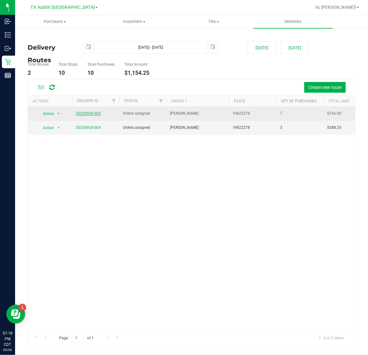
click at [90, 114] on link "20250926-005" at bounding box center [88, 113] width 25 height 4
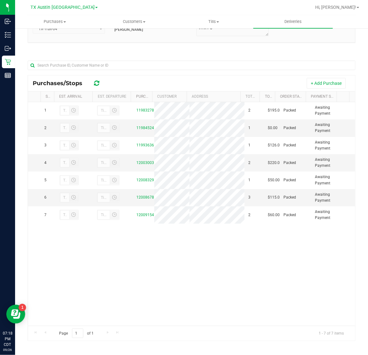
scroll to position [74, 0]
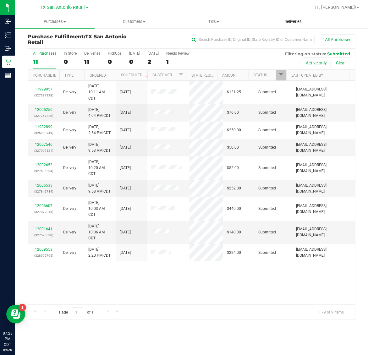
click at [292, 21] on span "Deliveries" at bounding box center [293, 22] width 34 height 6
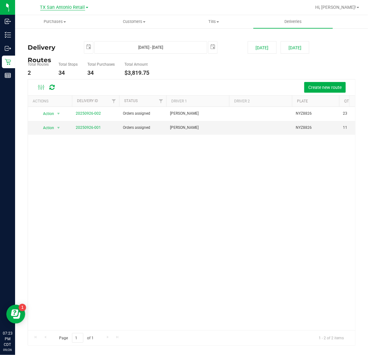
click at [58, 10] on span "TX San Antonio Retail" at bounding box center [62, 8] width 45 height 6
click at [63, 27] on link "TX Plano Retail" at bounding box center [64, 30] width 92 height 8
click at [291, 21] on span "Deliveries" at bounding box center [293, 22] width 34 height 6
click at [49, 22] on span "Purchases" at bounding box center [54, 22] width 79 height 6
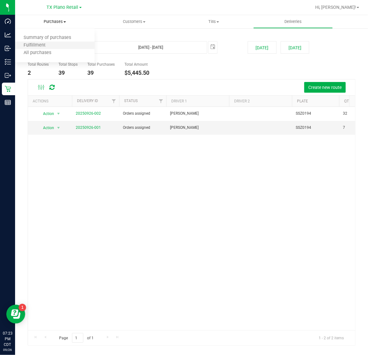
click at [57, 47] on li "Fulfillment" at bounding box center [54, 46] width 79 height 8
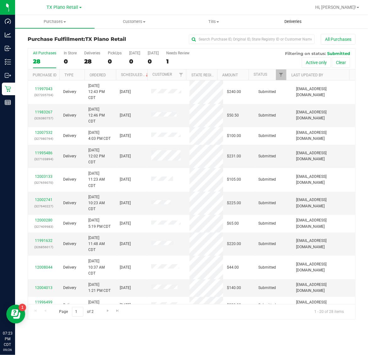
click at [287, 21] on span "Deliveries" at bounding box center [293, 22] width 34 height 6
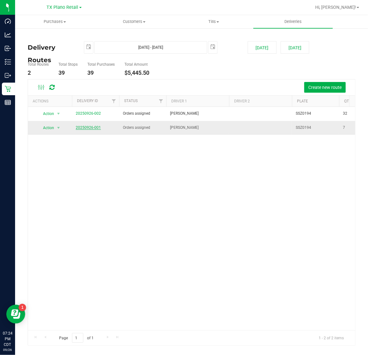
click at [93, 128] on link "20250926-001" at bounding box center [88, 127] width 25 height 4
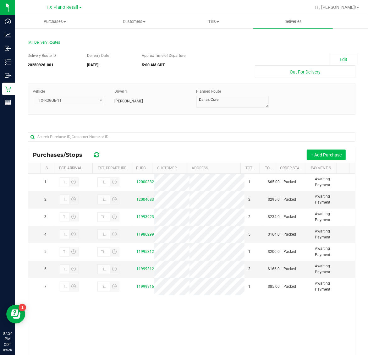
click at [312, 160] on button "+ Add Purchase" at bounding box center [326, 155] width 39 height 11
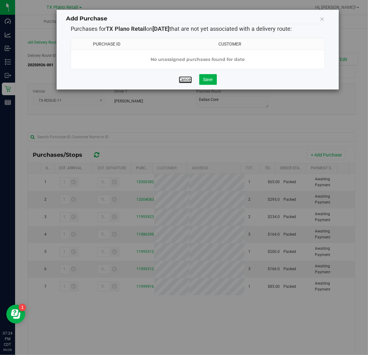
click at [181, 83] on link "Cancel" at bounding box center [185, 79] width 13 height 6
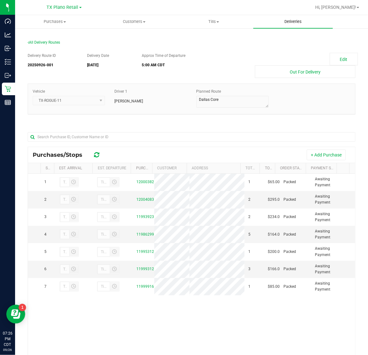
click at [303, 25] on uib-tab-heading "Deliveries" at bounding box center [292, 21] width 79 height 13
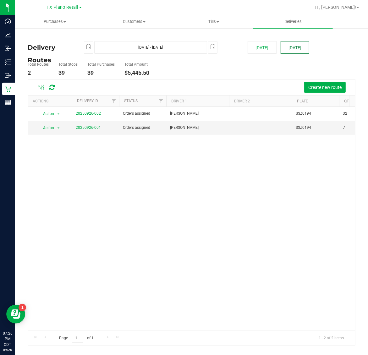
click at [286, 46] on button "[DATE]" at bounding box center [295, 47] width 29 height 13
click at [66, 6] on span "TX Plano Retail" at bounding box center [63, 8] width 32 height 6
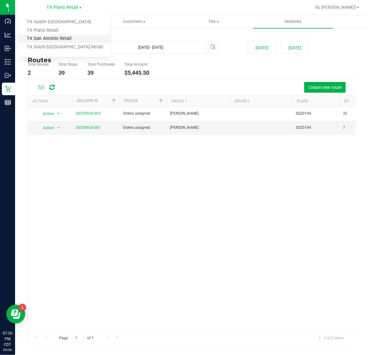
click at [62, 40] on link "TX San Antonio Retail" at bounding box center [64, 39] width 92 height 8
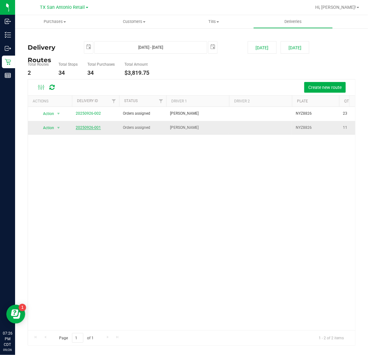
click at [90, 129] on link "20250926-001" at bounding box center [88, 127] width 25 height 4
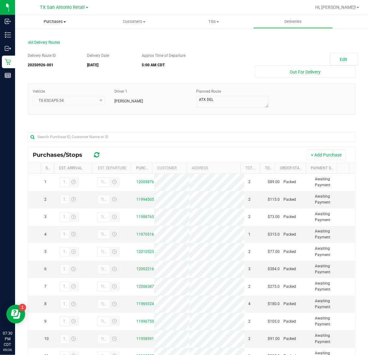
click at [49, 22] on span "Purchases" at bounding box center [54, 22] width 79 height 6
click at [52, 47] on span "Fulfillment" at bounding box center [34, 45] width 39 height 5
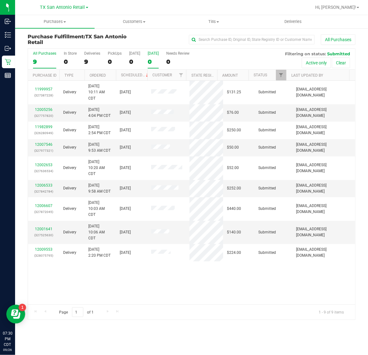
click at [159, 54] on div "[DATE]" at bounding box center [153, 53] width 11 height 4
click at [0, 0] on input "[DATE] 0" at bounding box center [0, 0] width 0 height 0
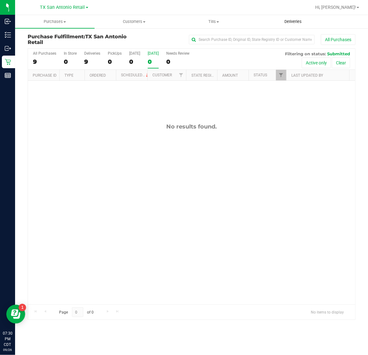
click at [291, 18] on uib-tab-heading "Deliveries" at bounding box center [293, 21] width 79 height 13
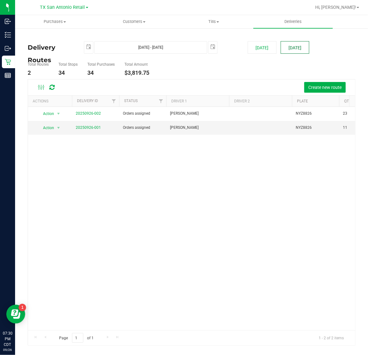
click at [297, 48] on button "[DATE]" at bounding box center [295, 47] width 29 height 13
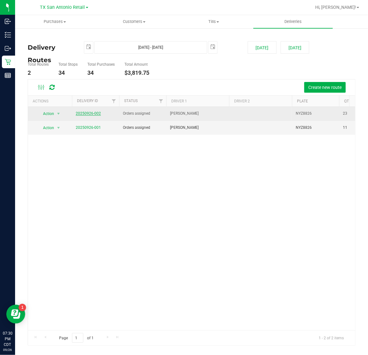
click at [89, 115] on link "20250926-002" at bounding box center [88, 113] width 25 height 4
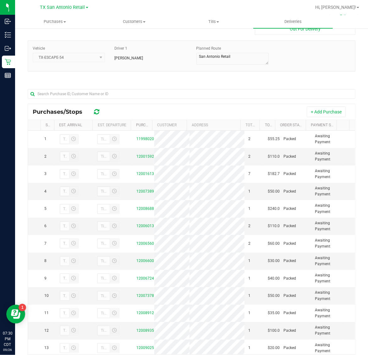
scroll to position [36, 0]
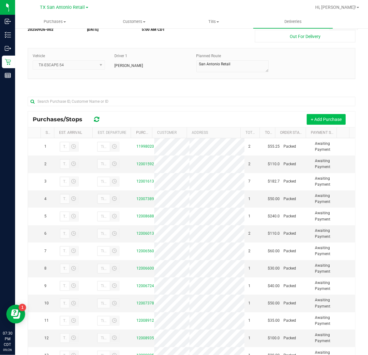
click at [307, 119] on button "+ Add Purchase" at bounding box center [326, 119] width 39 height 11
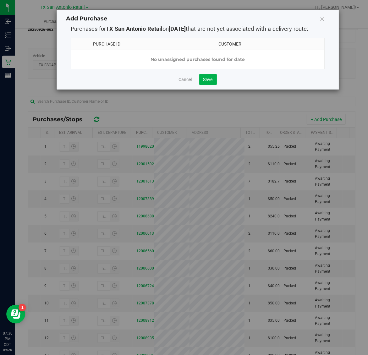
click at [185, 85] on div "Cancel Save" at bounding box center [198, 79] width 254 height 11
click at [186, 83] on link "Cancel" at bounding box center [185, 79] width 13 height 6
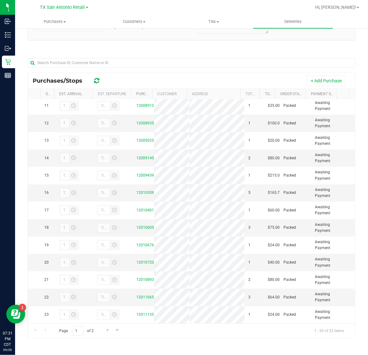
scroll to position [0, 0]
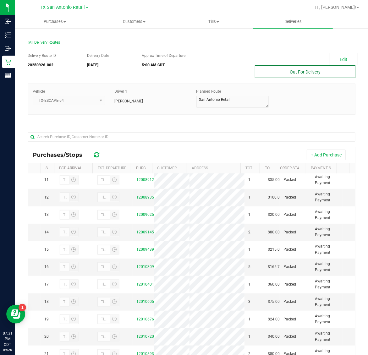
click at [305, 73] on button "Out For Delivery" at bounding box center [305, 71] width 101 height 13
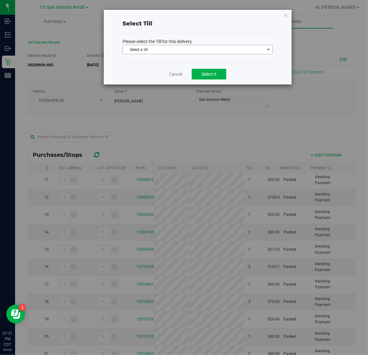
click at [208, 47] on span "Select a till" at bounding box center [194, 49] width 142 height 9
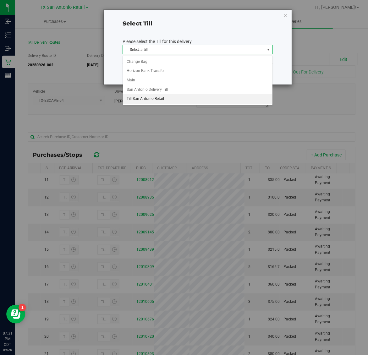
click at [181, 99] on li "Till-San Antonio Retail" at bounding box center [198, 98] width 150 height 9
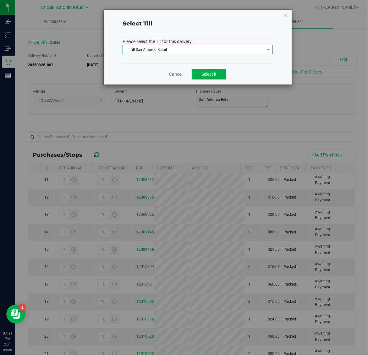
click at [229, 72] on div "Cancel Select it" at bounding box center [198, 73] width 150 height 21
click at [217, 77] on button "Select it" at bounding box center [209, 74] width 35 height 11
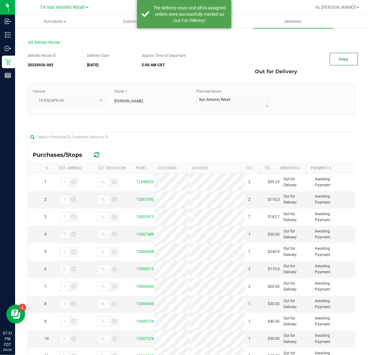
click at [339, 57] on link "Print" at bounding box center [344, 59] width 28 height 13
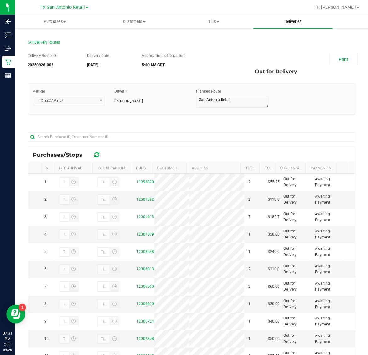
click at [298, 20] on span "Deliveries" at bounding box center [293, 22] width 34 height 6
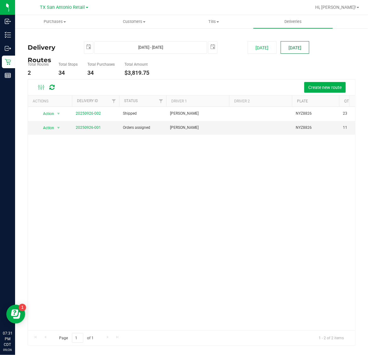
click at [302, 47] on button "[DATE]" at bounding box center [295, 47] width 29 height 13
click at [82, 126] on link "20250926-001" at bounding box center [88, 127] width 25 height 4
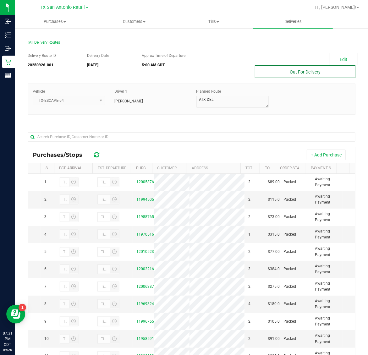
click at [282, 71] on button "Out For Delivery" at bounding box center [305, 71] width 101 height 13
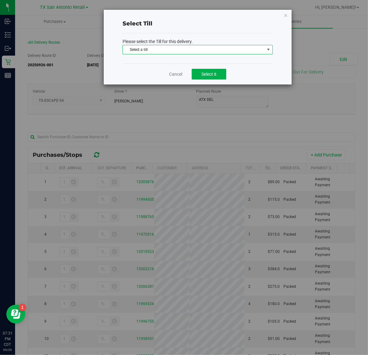
click at [209, 47] on span "Select a till" at bounding box center [194, 49] width 142 height 9
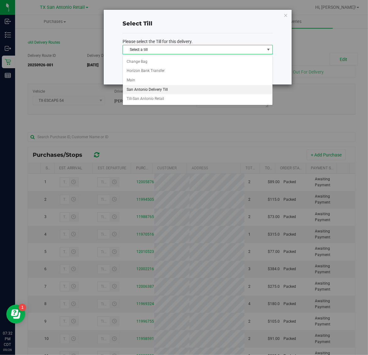
click at [171, 89] on li "San Antonio Delivery Till" at bounding box center [198, 89] width 150 height 9
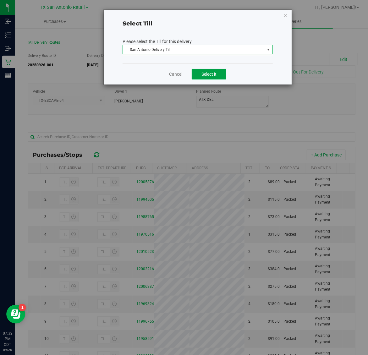
click at [215, 73] on span "Select it" at bounding box center [208, 74] width 15 height 5
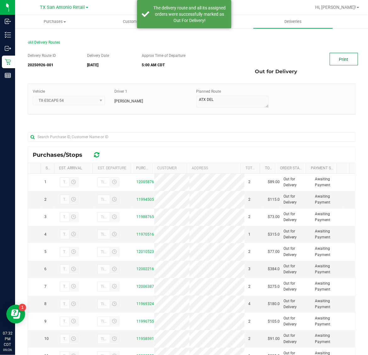
click at [336, 62] on link "Print" at bounding box center [344, 59] width 28 height 13
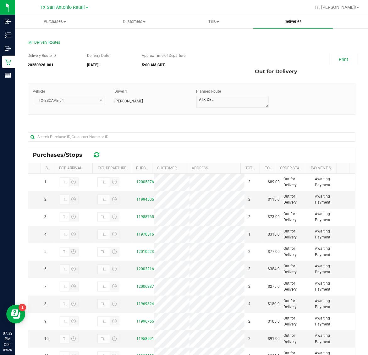
click at [293, 24] on span "Deliveries" at bounding box center [293, 22] width 34 height 6
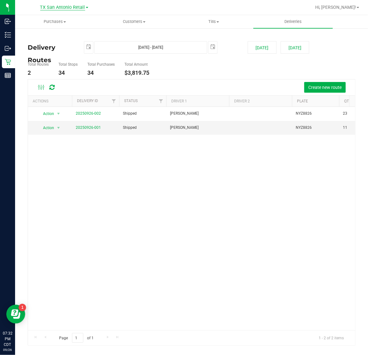
click at [64, 7] on span "TX San Antonio Retail" at bounding box center [62, 8] width 45 height 6
click at [64, 29] on link "TX Plano Retail" at bounding box center [64, 30] width 92 height 8
click at [57, 19] on span "Purchases" at bounding box center [54, 22] width 79 height 6
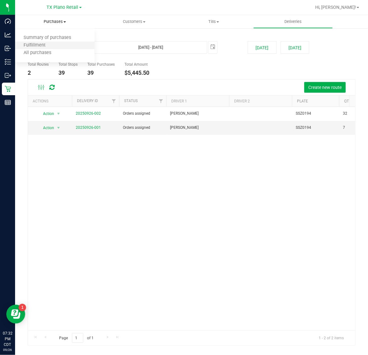
click at [60, 44] on li "Fulfillment" at bounding box center [54, 46] width 79 height 8
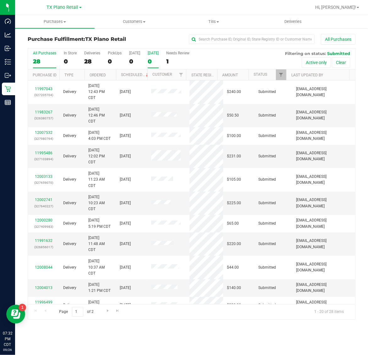
click at [154, 57] on label "[DATE] 0" at bounding box center [153, 59] width 11 height 17
click at [0, 0] on input "[DATE] 0" at bounding box center [0, 0] width 0 height 0
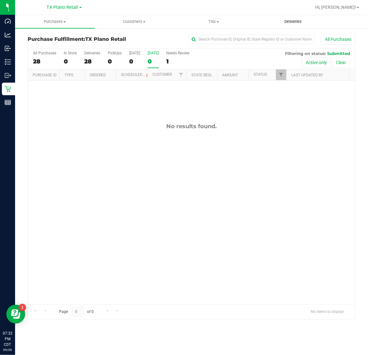
click at [288, 22] on span "Deliveries" at bounding box center [293, 22] width 34 height 6
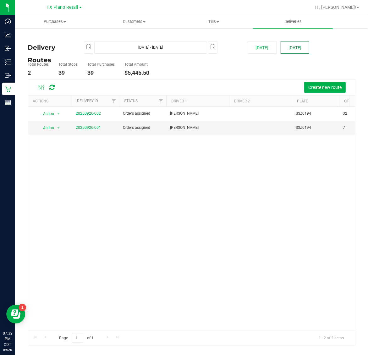
click at [297, 48] on button "[DATE]" at bounding box center [295, 47] width 29 height 13
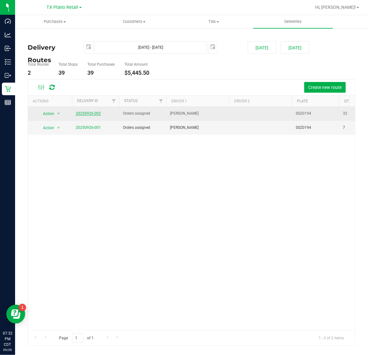
click at [93, 114] on link "20250926-002" at bounding box center [88, 113] width 25 height 4
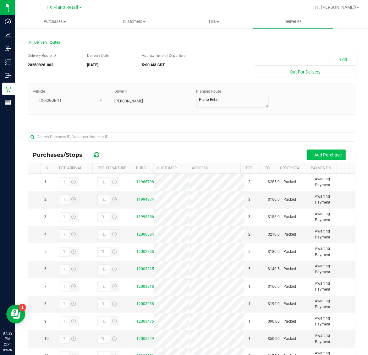
click at [309, 153] on button "+ Add Purchase" at bounding box center [326, 155] width 39 height 11
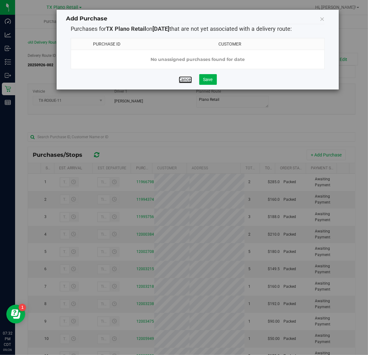
click at [179, 83] on link "Cancel" at bounding box center [185, 79] width 13 height 6
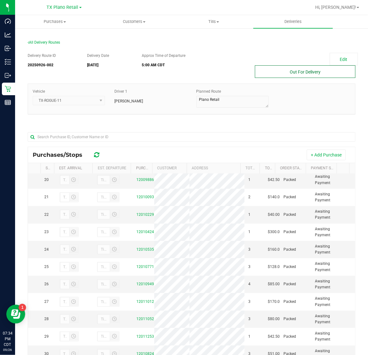
click at [294, 68] on button "Out For Delivery" at bounding box center [305, 71] width 101 height 13
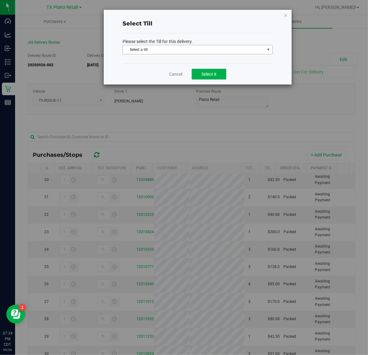
click at [195, 50] on span "Select a till" at bounding box center [194, 49] width 142 height 9
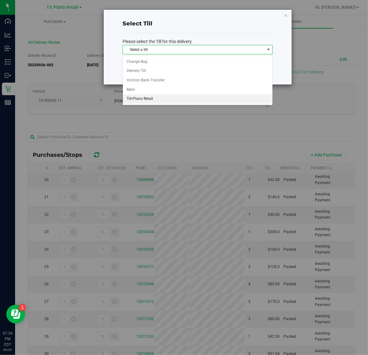
click at [181, 98] on li "Till-Plano Retail" at bounding box center [198, 98] width 150 height 9
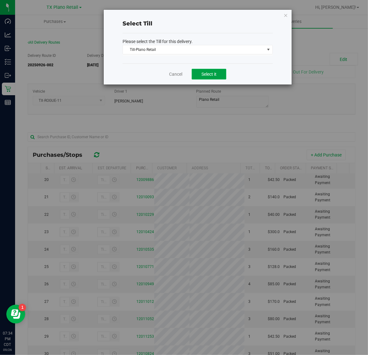
click at [208, 74] on span "Select it" at bounding box center [208, 74] width 15 height 5
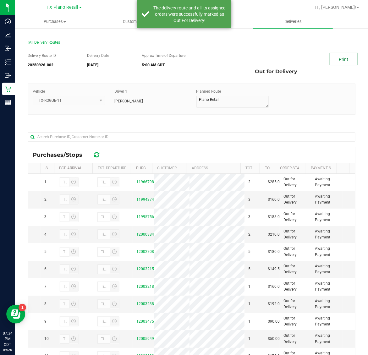
click at [336, 58] on link "Print" at bounding box center [344, 59] width 28 height 13
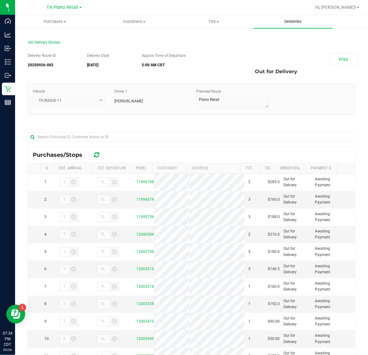
click at [294, 21] on span "Deliveries" at bounding box center [293, 22] width 34 height 6
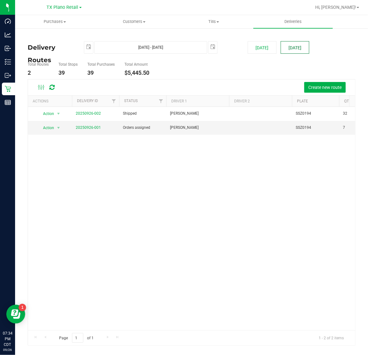
click at [293, 47] on button "[DATE]" at bounding box center [295, 47] width 29 height 13
click at [92, 127] on link "20250926-001" at bounding box center [88, 127] width 25 height 4
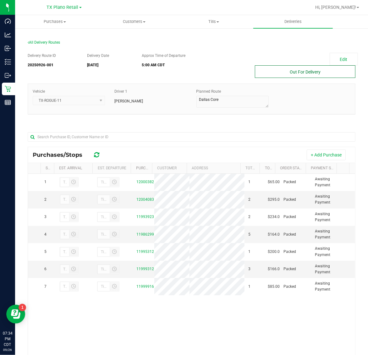
click at [288, 71] on button "Out For Delivery" at bounding box center [305, 71] width 101 height 13
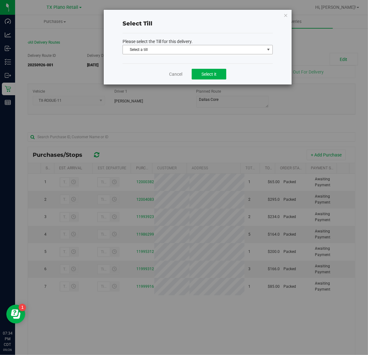
click at [213, 49] on span "Select a till" at bounding box center [194, 49] width 142 height 9
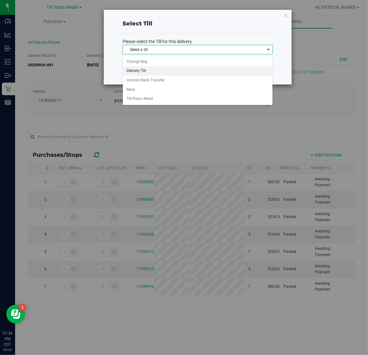
click at [175, 68] on li "Delivery Till" at bounding box center [198, 70] width 150 height 9
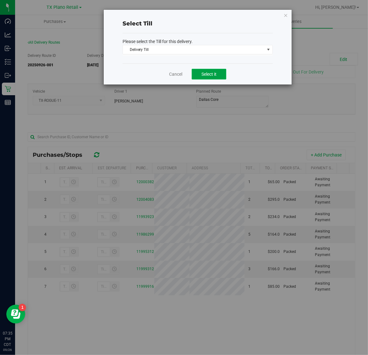
click at [211, 73] on span "Select it" at bounding box center [208, 74] width 15 height 5
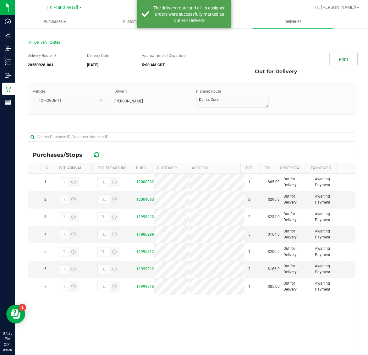
click at [337, 58] on link "Print" at bounding box center [344, 59] width 28 height 13
